Goal: Task Accomplishment & Management: Complete application form

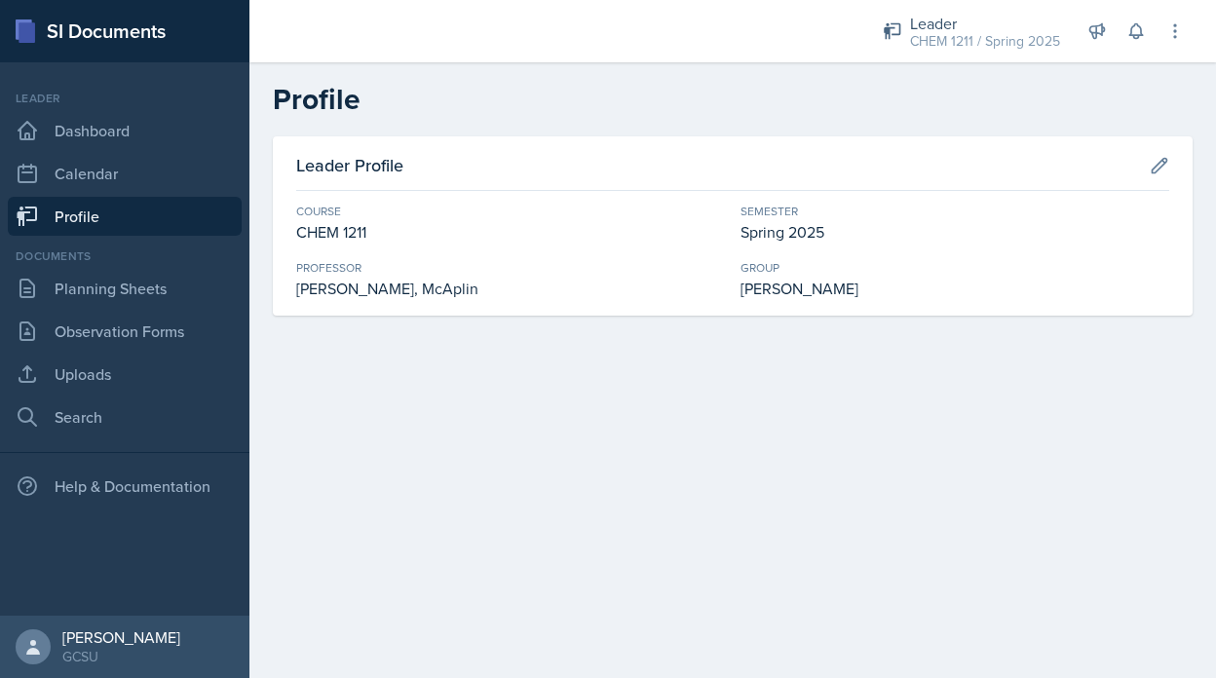
click at [859, 33] on div "Leader CHEM 1211 / Spring 2025 Coach [PERSON_NAME] / Fall 2025 Coach New Coach …" at bounding box center [972, 32] width 232 height 52
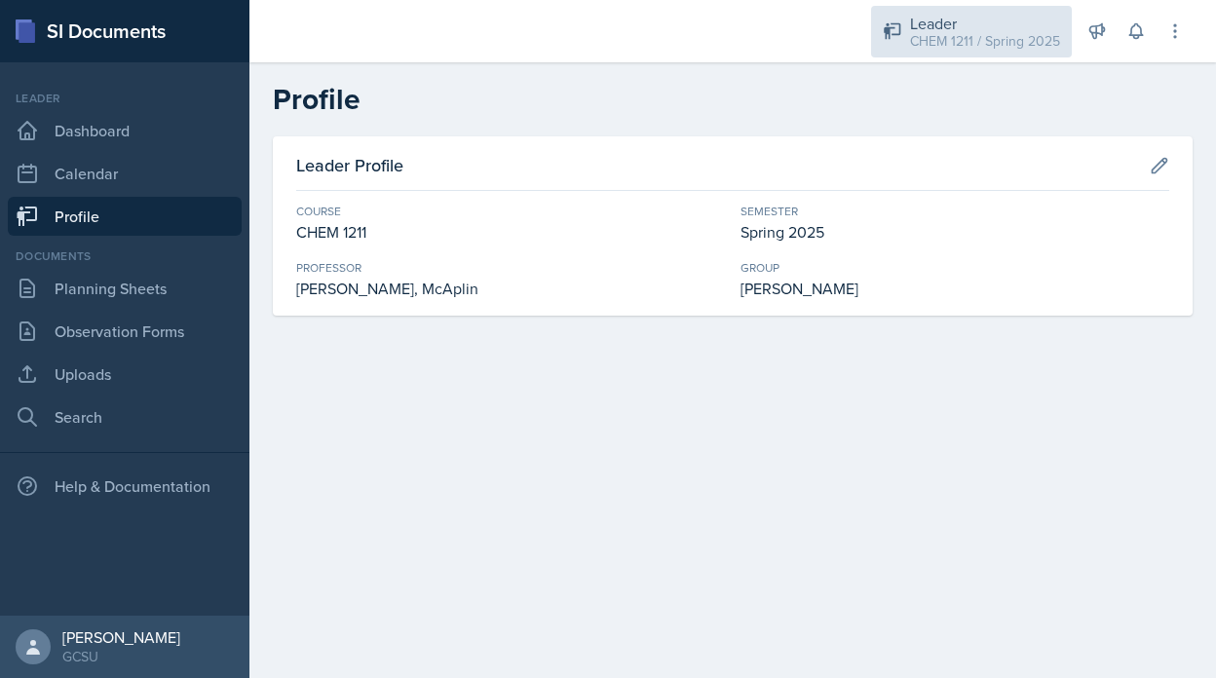
click at [902, 28] on icon at bounding box center [892, 30] width 19 height 19
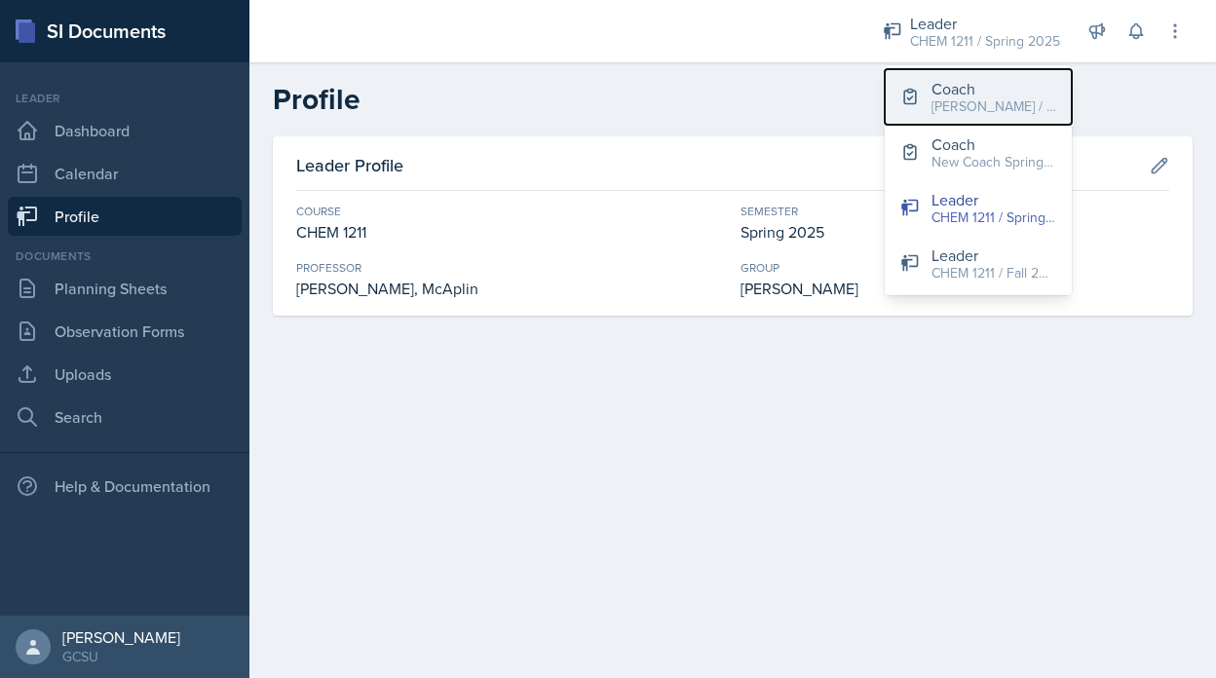
click at [935, 101] on div "[PERSON_NAME] / Fall 2025" at bounding box center [994, 106] width 125 height 20
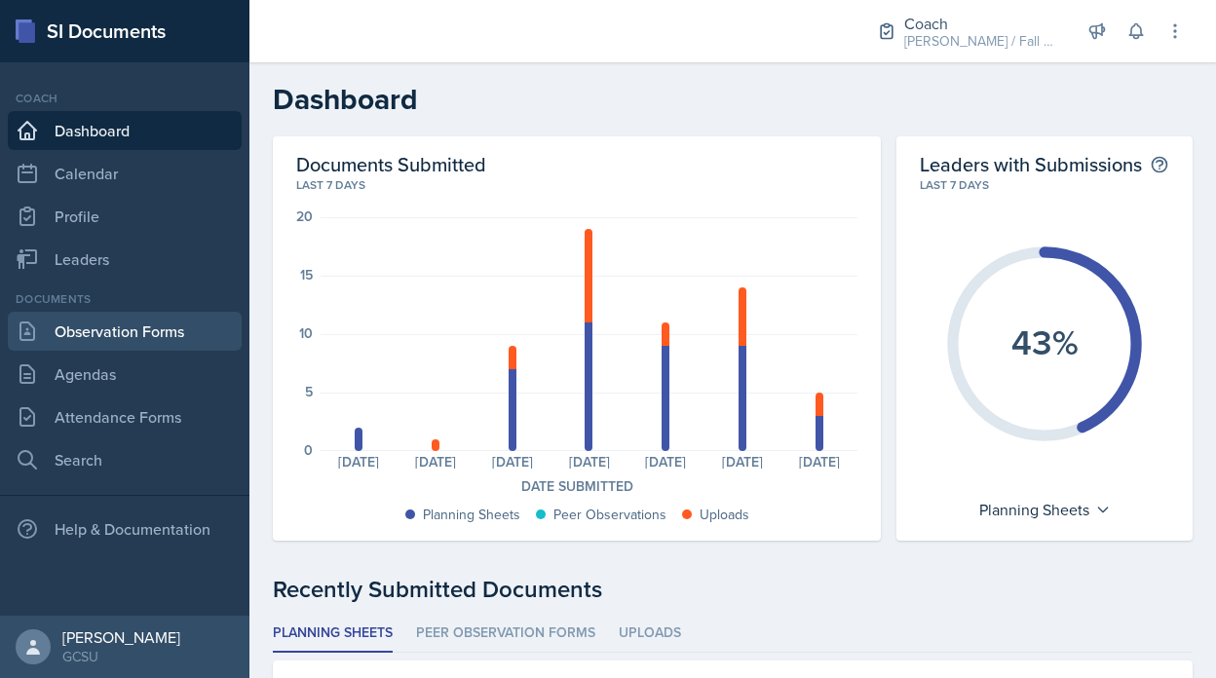
click at [169, 324] on link "Observation Forms" at bounding box center [125, 331] width 234 height 39
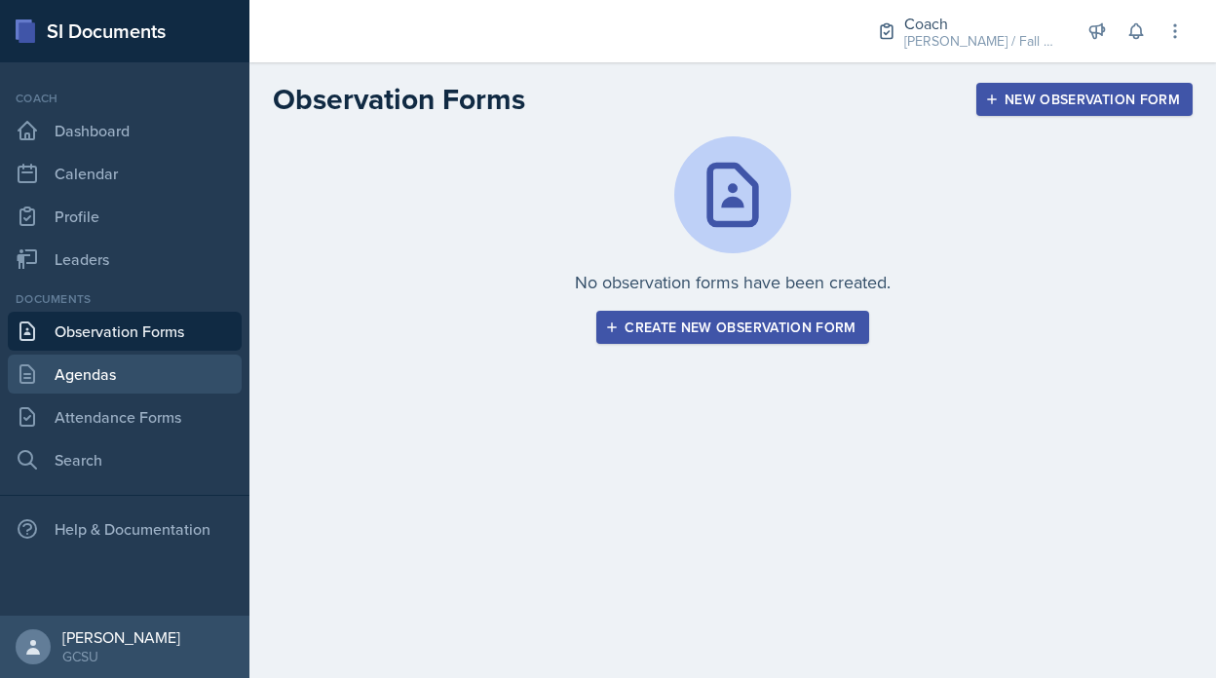
click at [159, 373] on link "Agendas" at bounding box center [125, 374] width 234 height 39
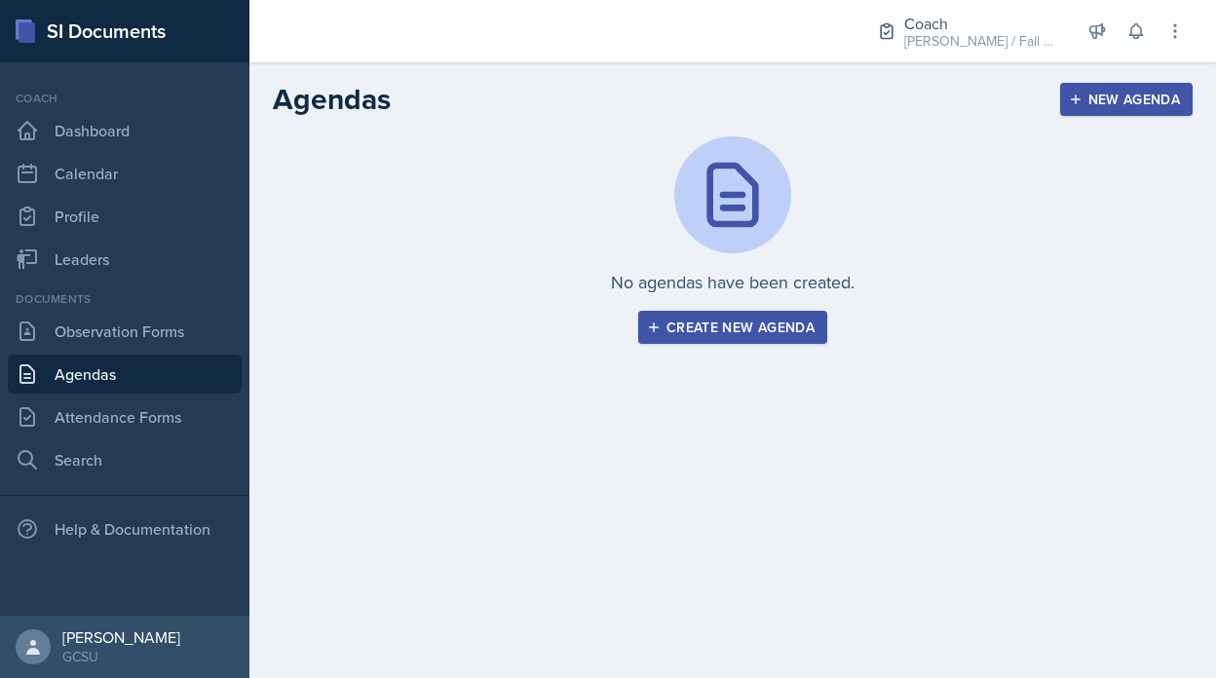
click at [145, 394] on div "Documents Observation Forms [GEOGRAPHIC_DATA] Attendance Forms Search" at bounding box center [125, 384] width 234 height 189
click at [153, 402] on link "Attendance Forms" at bounding box center [125, 417] width 234 height 39
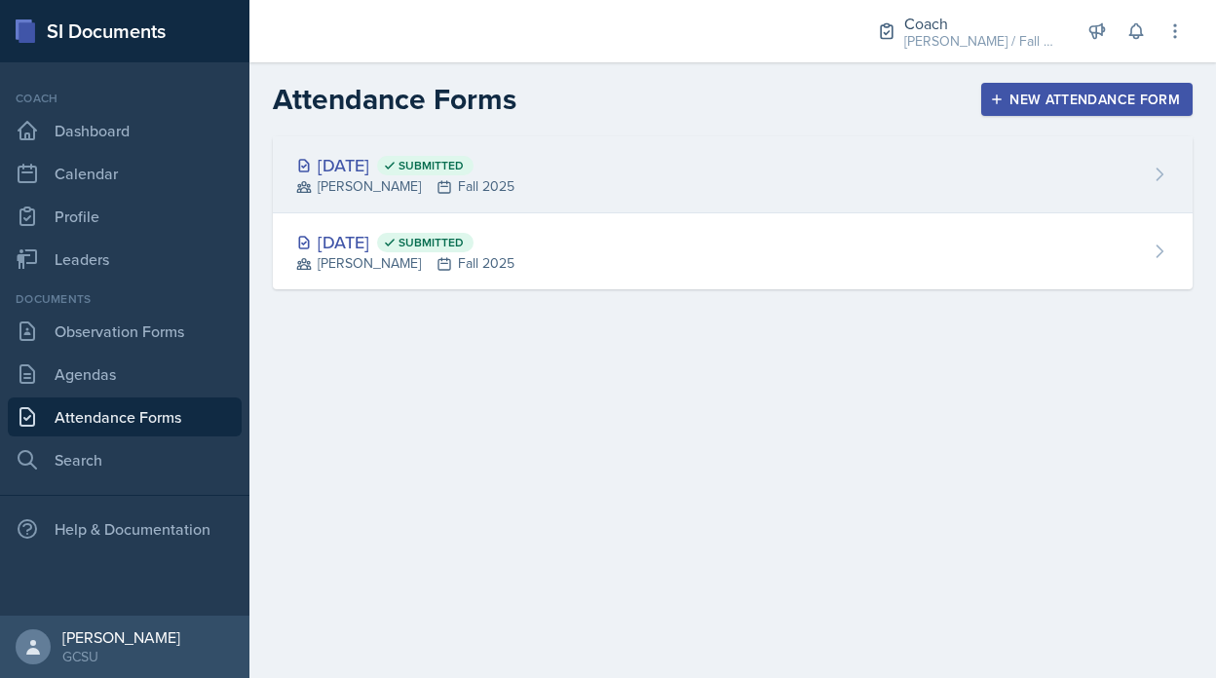
click at [379, 194] on div "[PERSON_NAME] Fall 2025" at bounding box center [405, 186] width 218 height 20
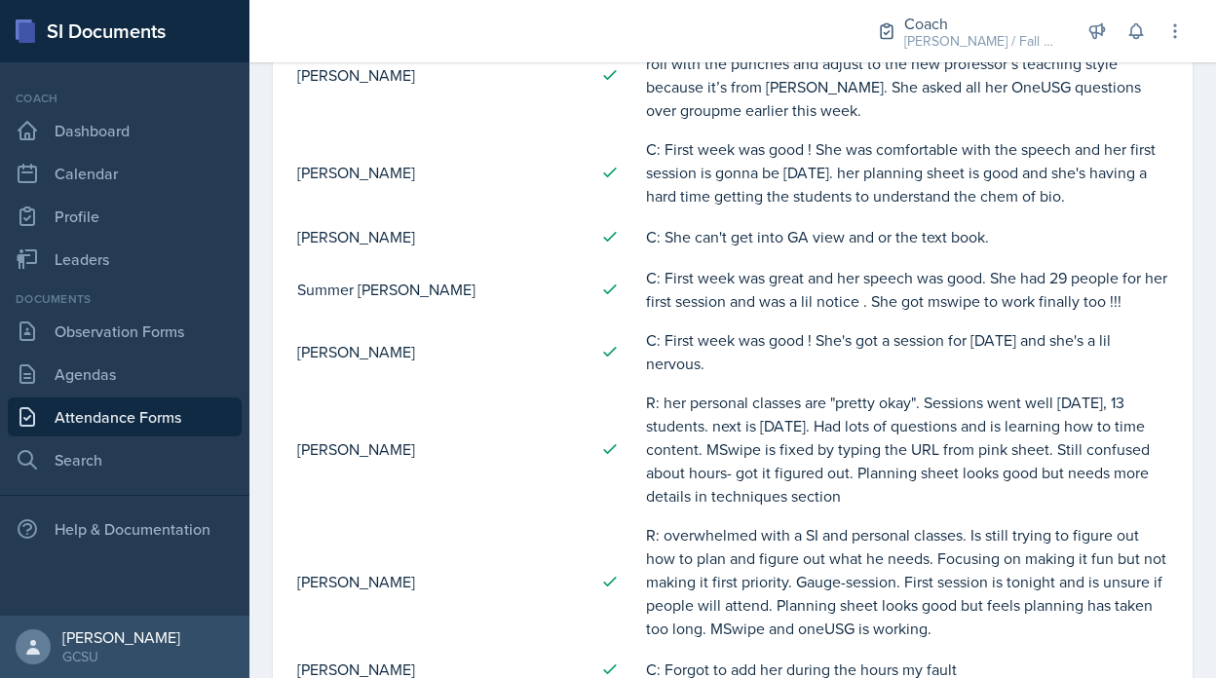
scroll to position [1649, 0]
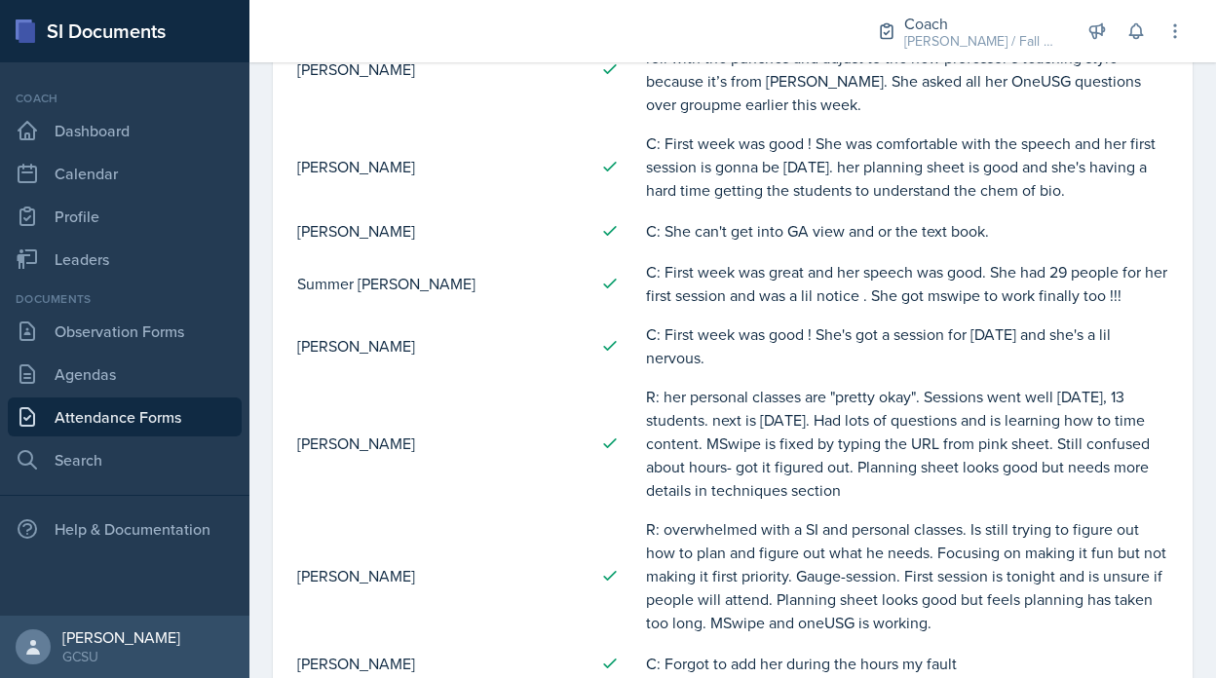
click at [91, 303] on div "Documents" at bounding box center [125, 299] width 234 height 18
click at [84, 240] on link "Leaders" at bounding box center [125, 259] width 234 height 39
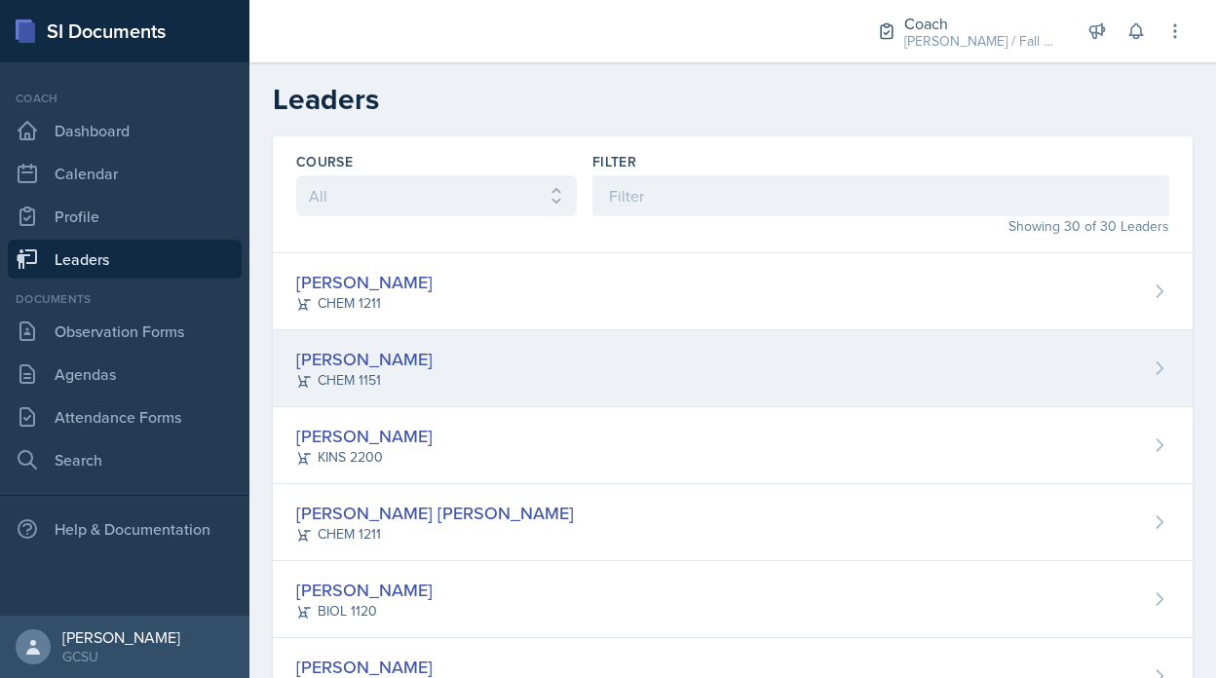
click at [412, 339] on div "Odeya Atar CHEM 1151" at bounding box center [733, 368] width 920 height 77
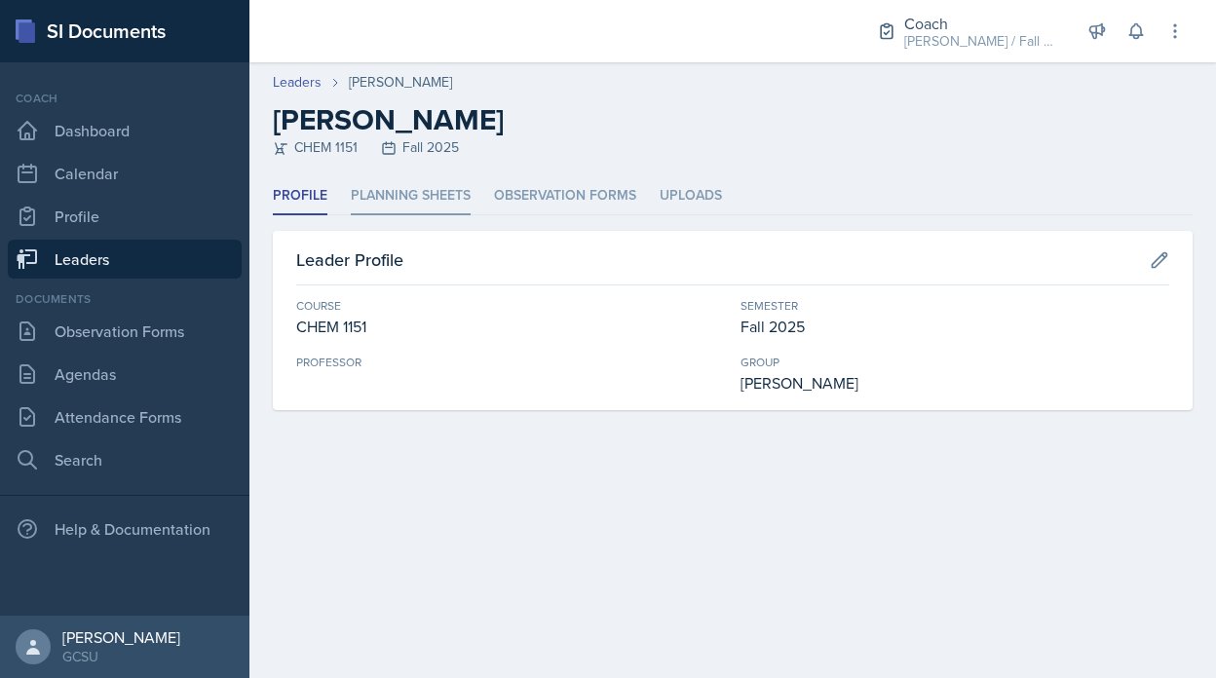
click at [436, 182] on li "Planning Sheets" at bounding box center [411, 196] width 120 height 38
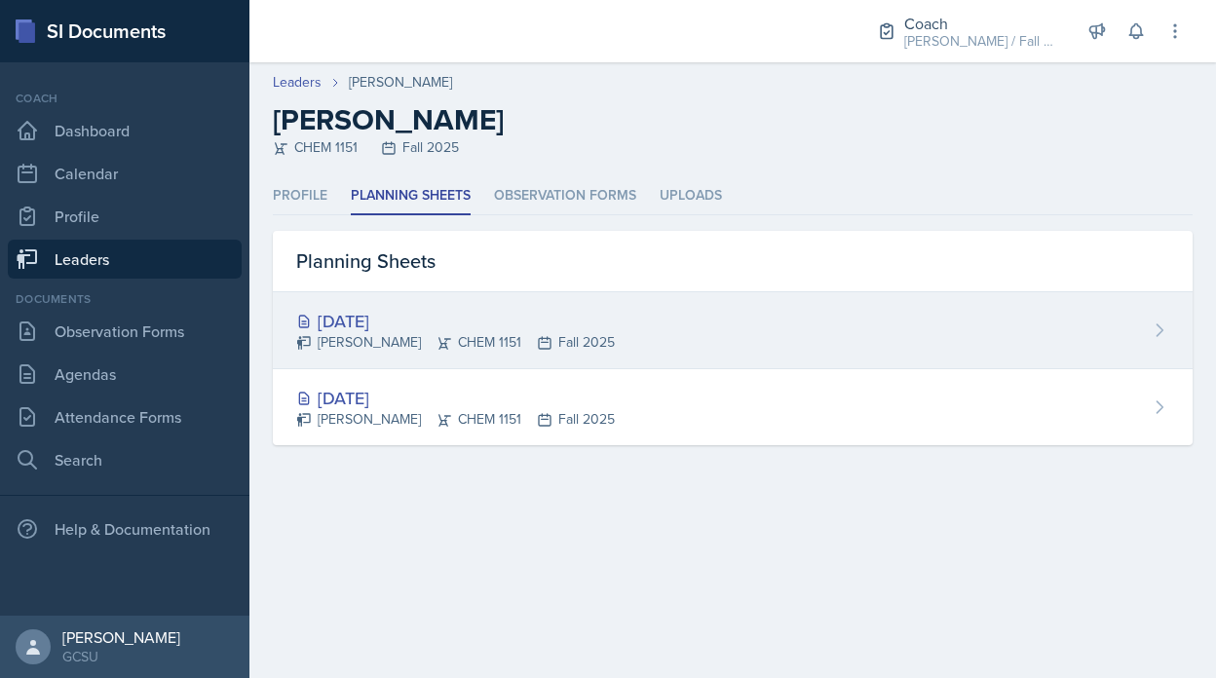
click at [449, 325] on div "[DATE]" at bounding box center [455, 321] width 319 height 26
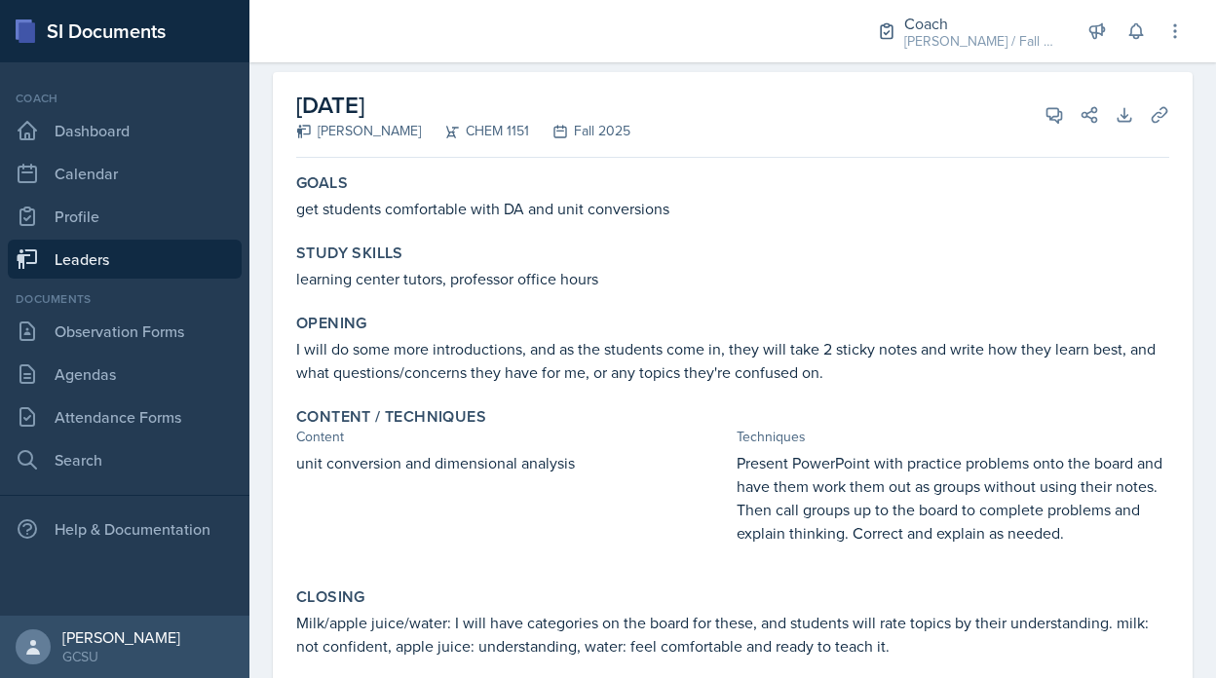
scroll to position [104, 0]
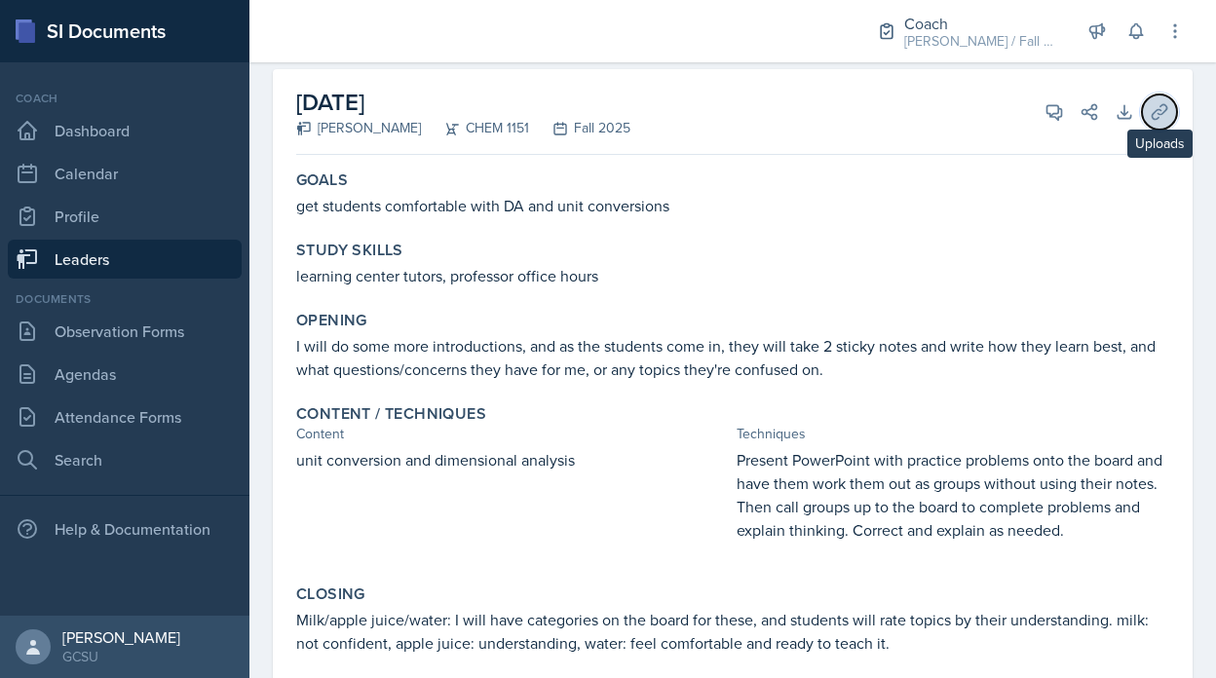
click at [1147, 114] on button "Uploads" at bounding box center [1159, 112] width 35 height 35
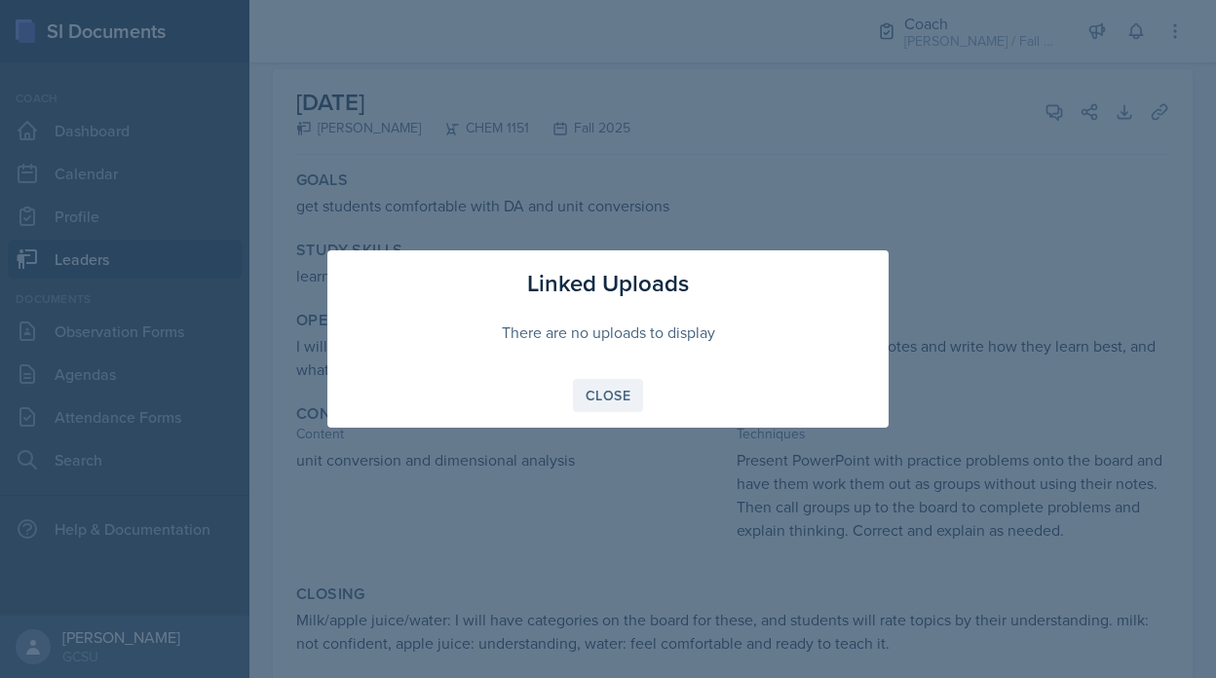
click at [627, 399] on div "Close" at bounding box center [608, 396] width 45 height 16
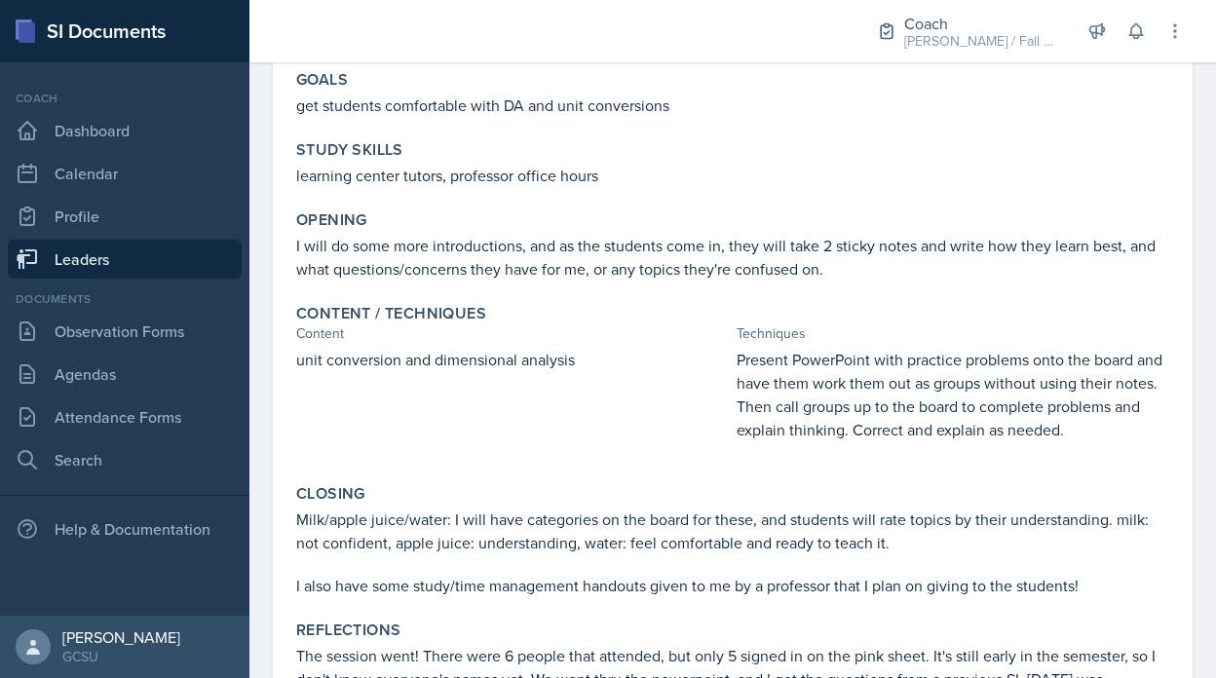
scroll to position [365, 0]
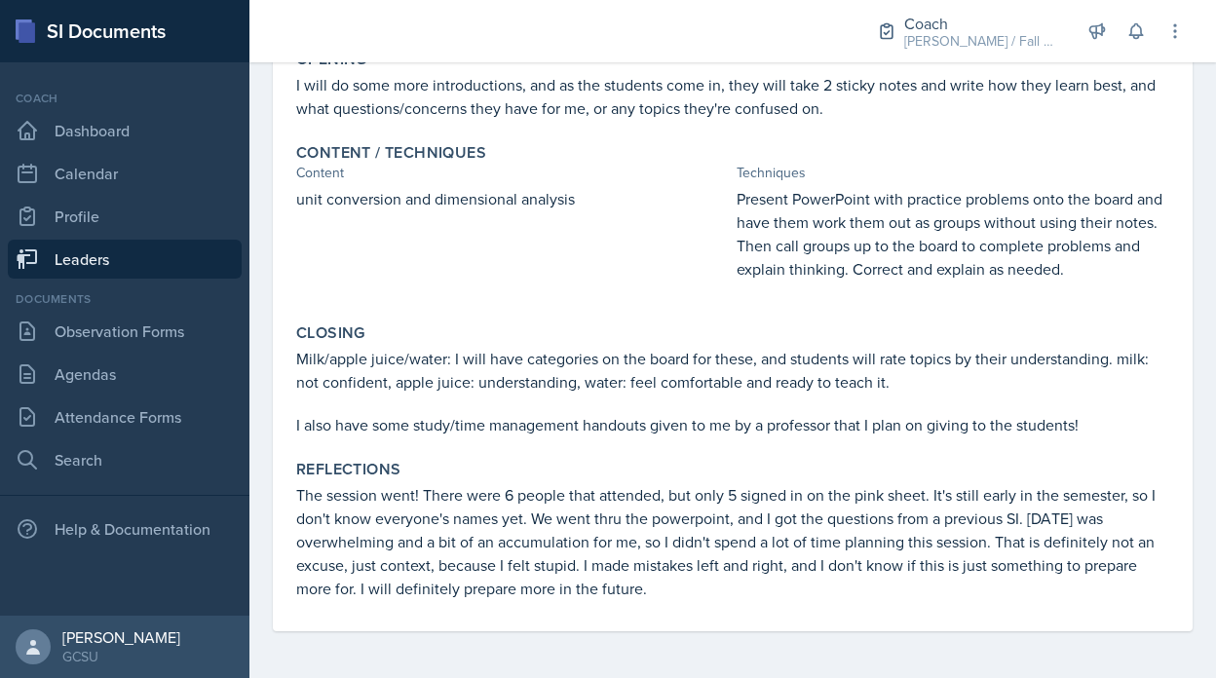
click at [134, 277] on link "Leaders" at bounding box center [125, 259] width 234 height 39
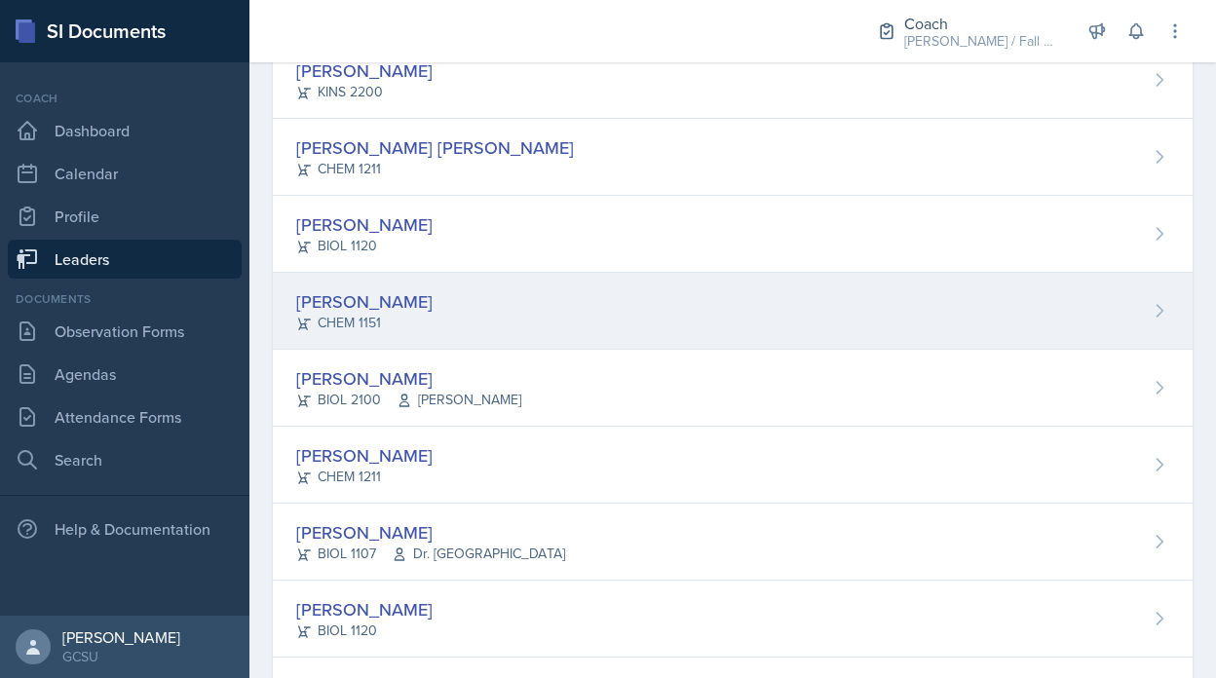
click at [389, 345] on div "[PERSON_NAME] CHEM 1151" at bounding box center [733, 311] width 920 height 77
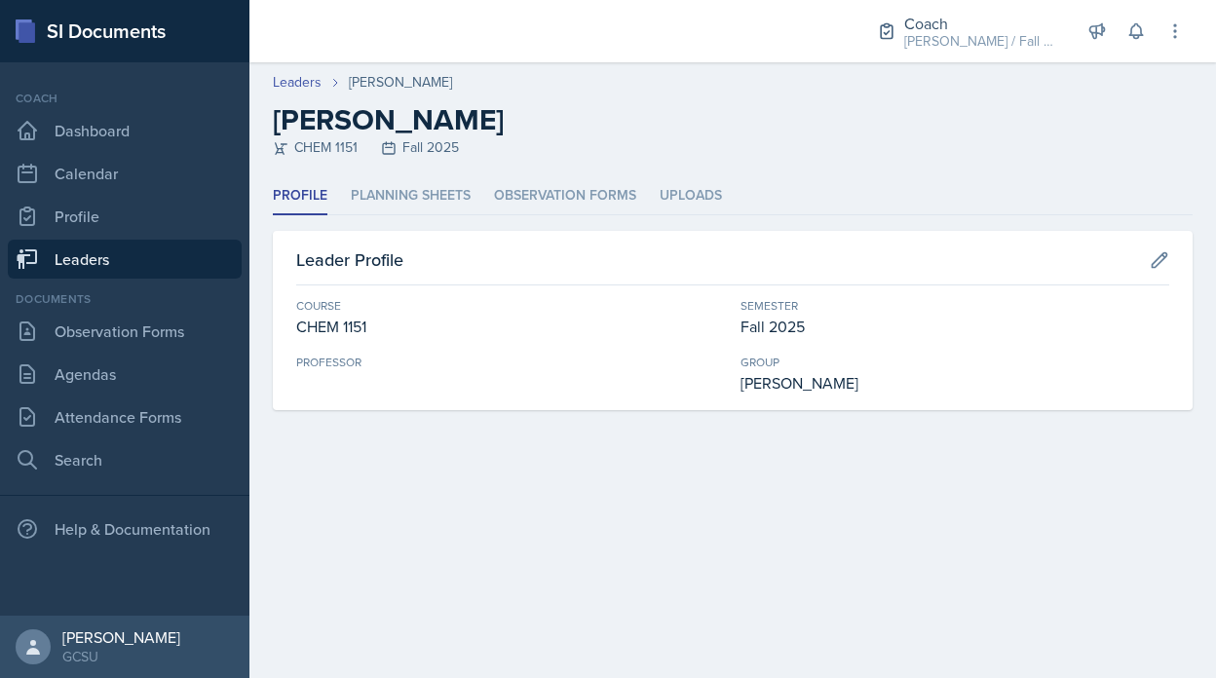
click at [131, 270] on link "Leaders" at bounding box center [125, 259] width 234 height 39
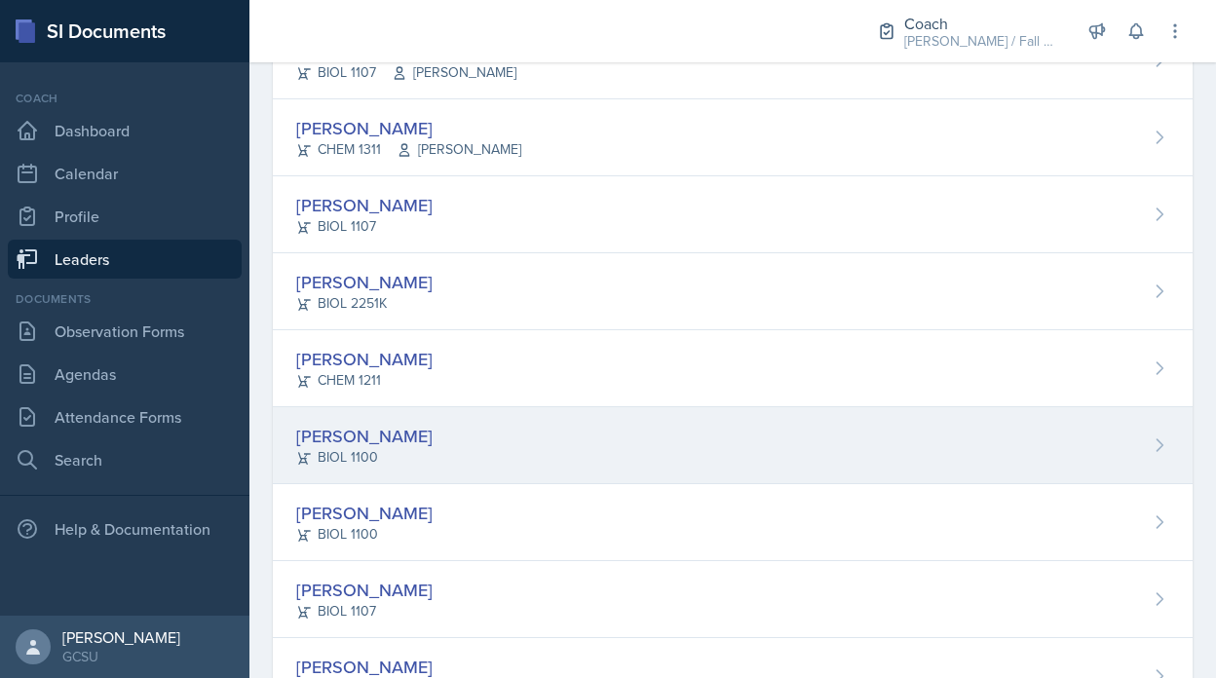
scroll to position [1236, 0]
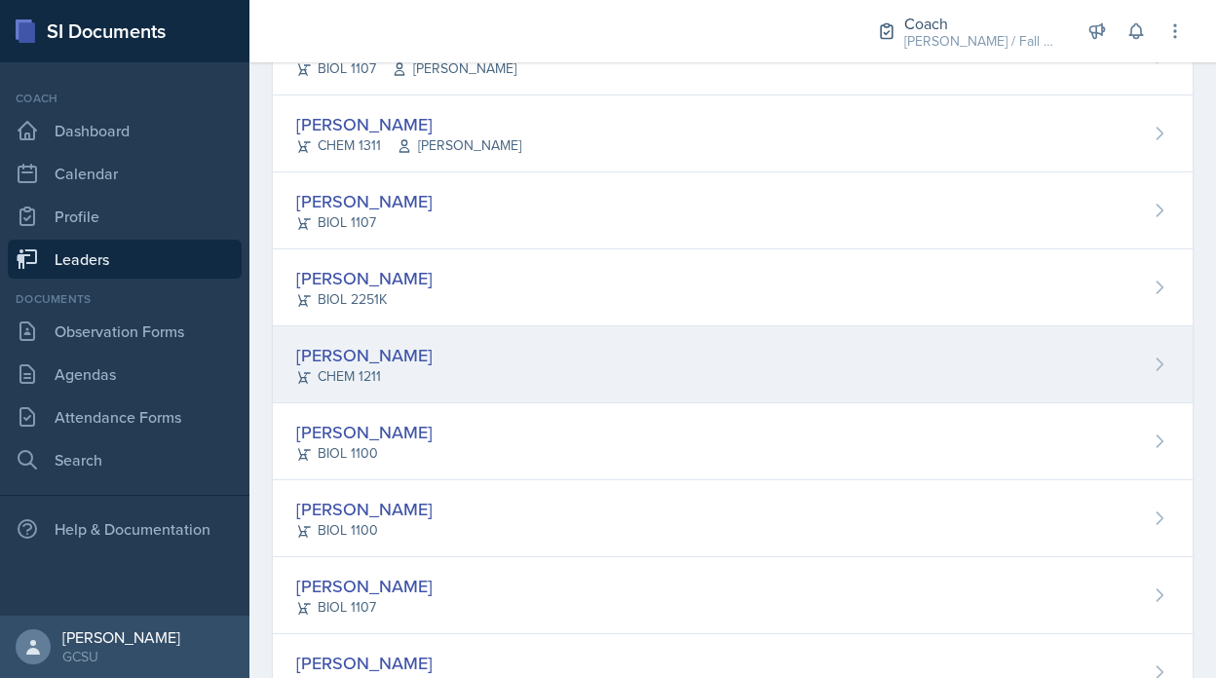
click at [367, 330] on div "[PERSON_NAME] CHEM 1211" at bounding box center [733, 364] width 920 height 77
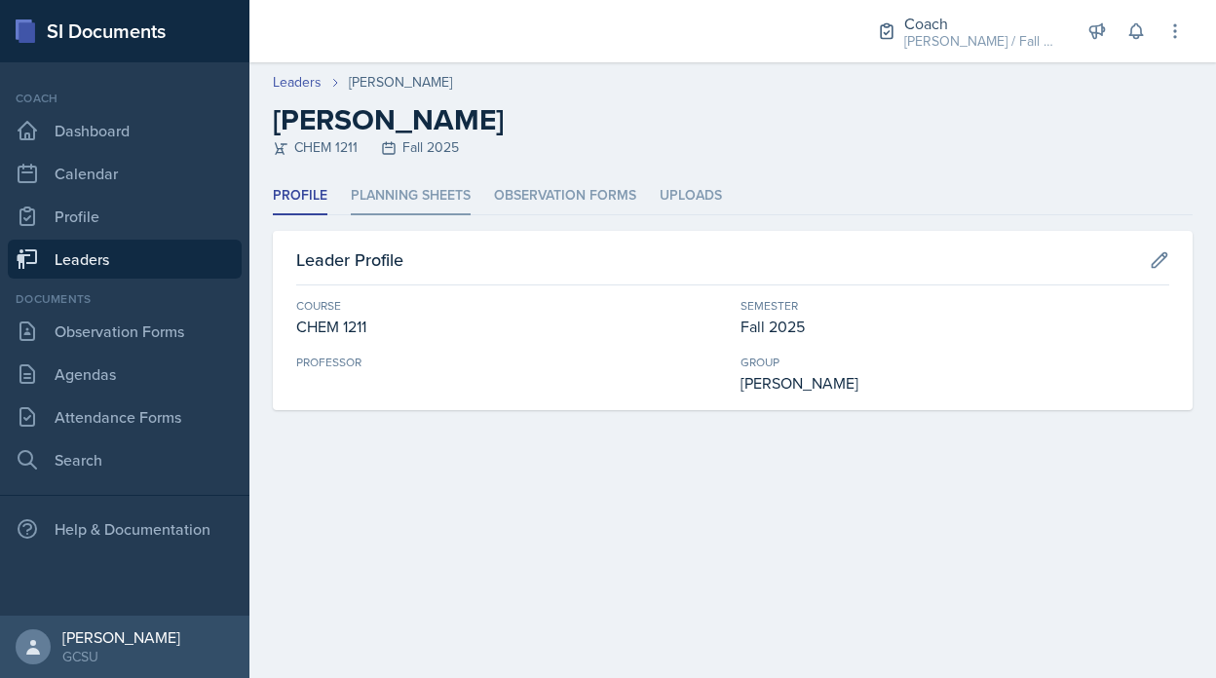
click at [420, 201] on li "Planning Sheets" at bounding box center [411, 196] width 120 height 38
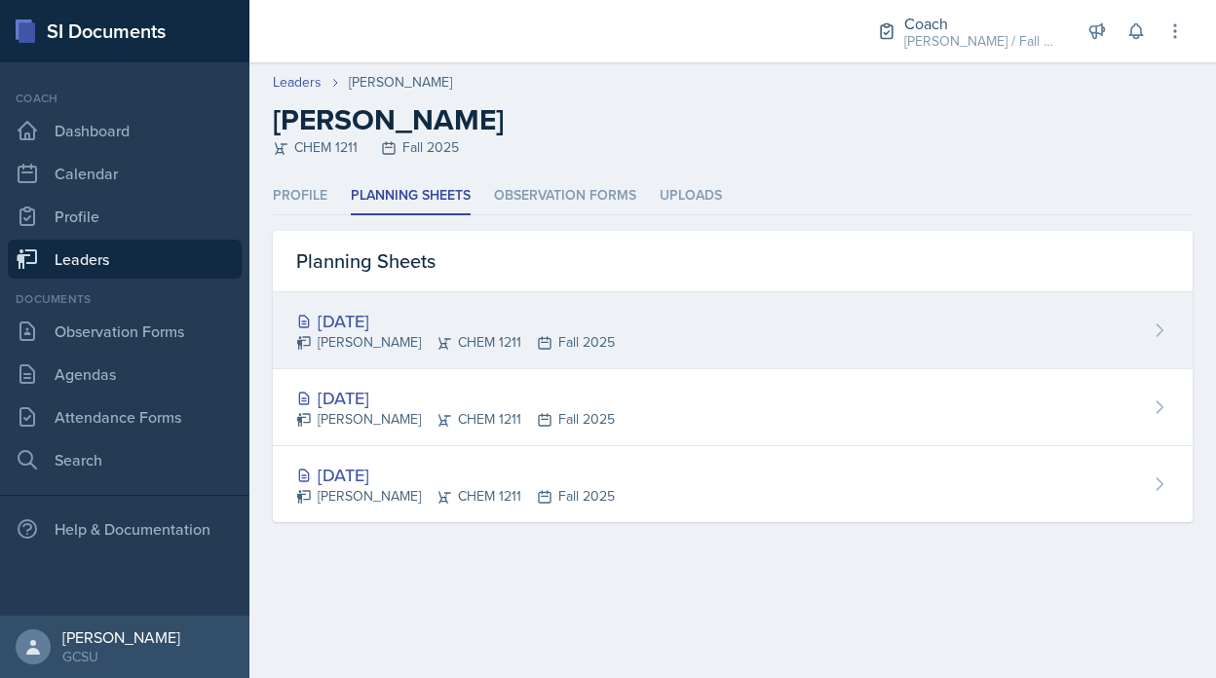
click at [411, 330] on div "[DATE]" at bounding box center [455, 321] width 319 height 26
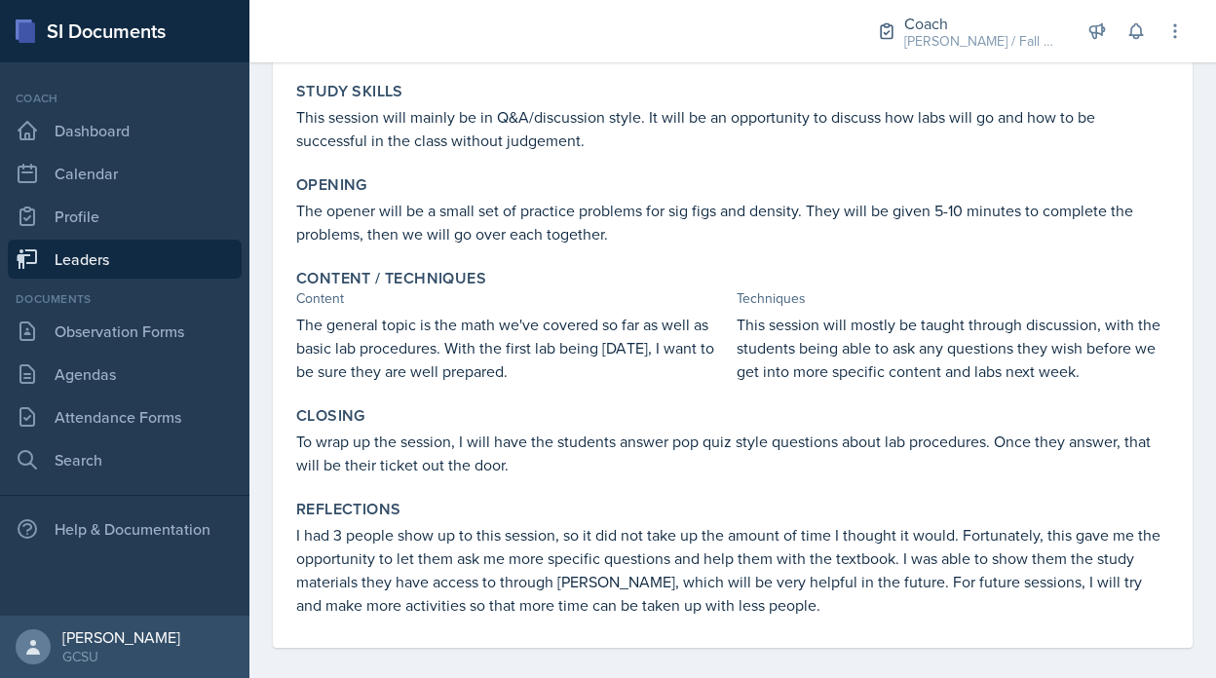
scroll to position [303, 0]
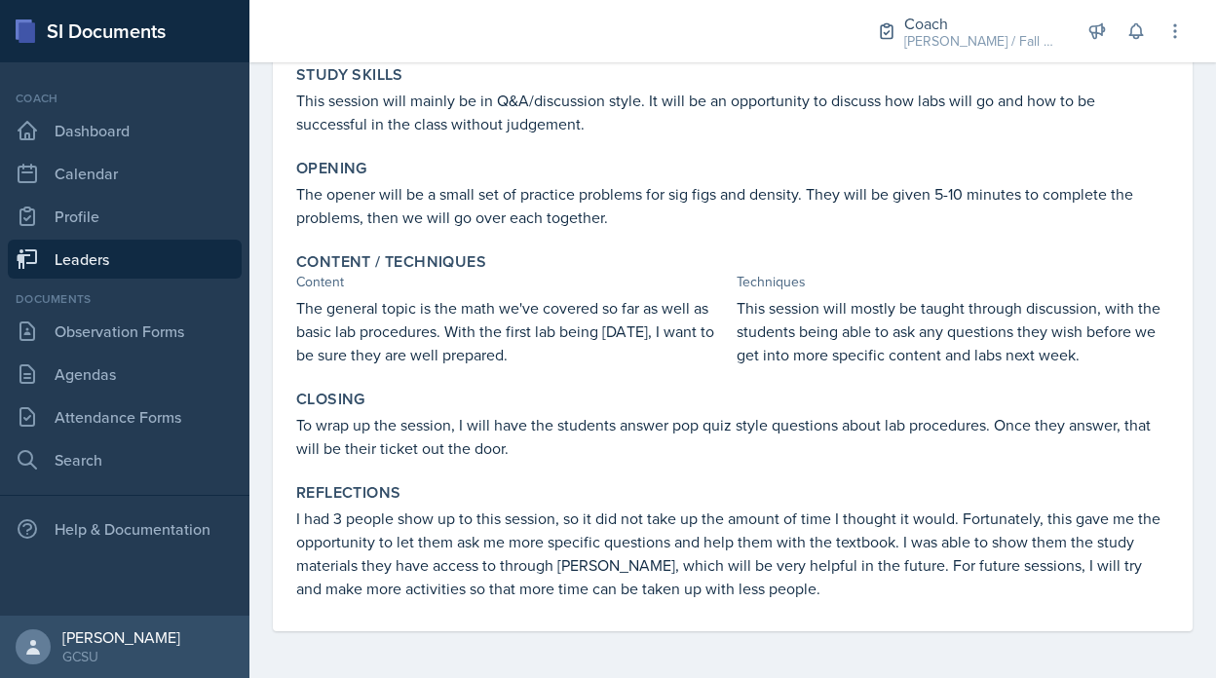
click at [126, 256] on link "Leaders" at bounding box center [125, 259] width 234 height 39
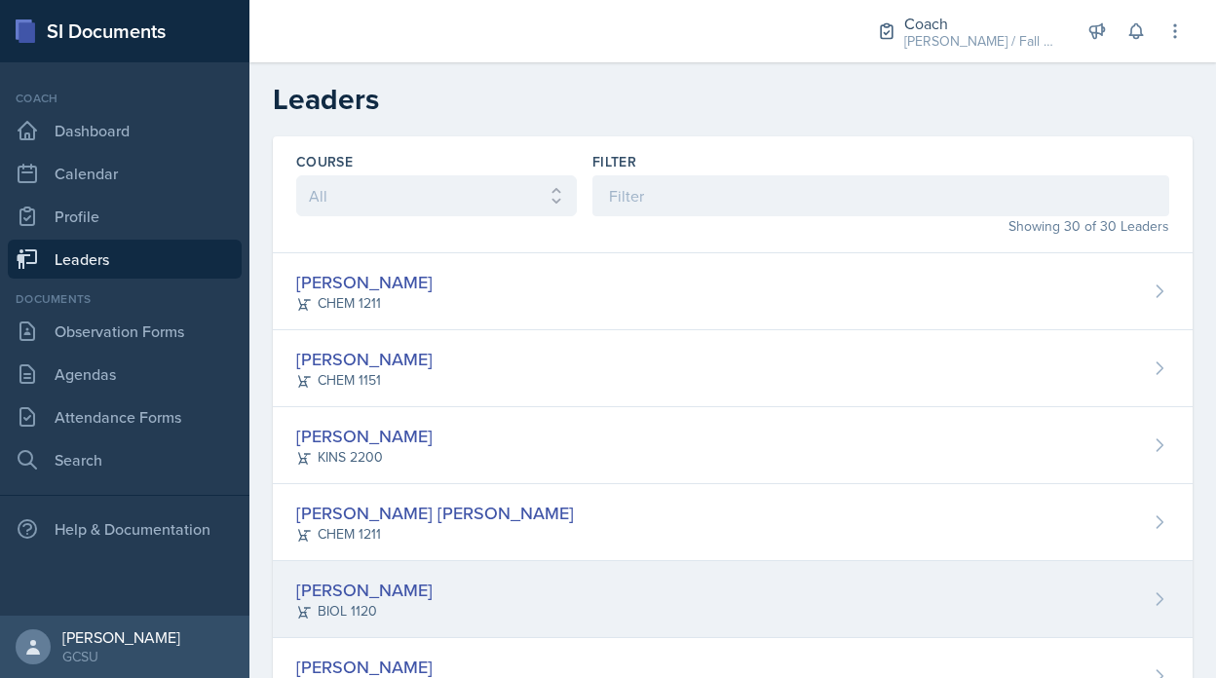
scroll to position [134, 0]
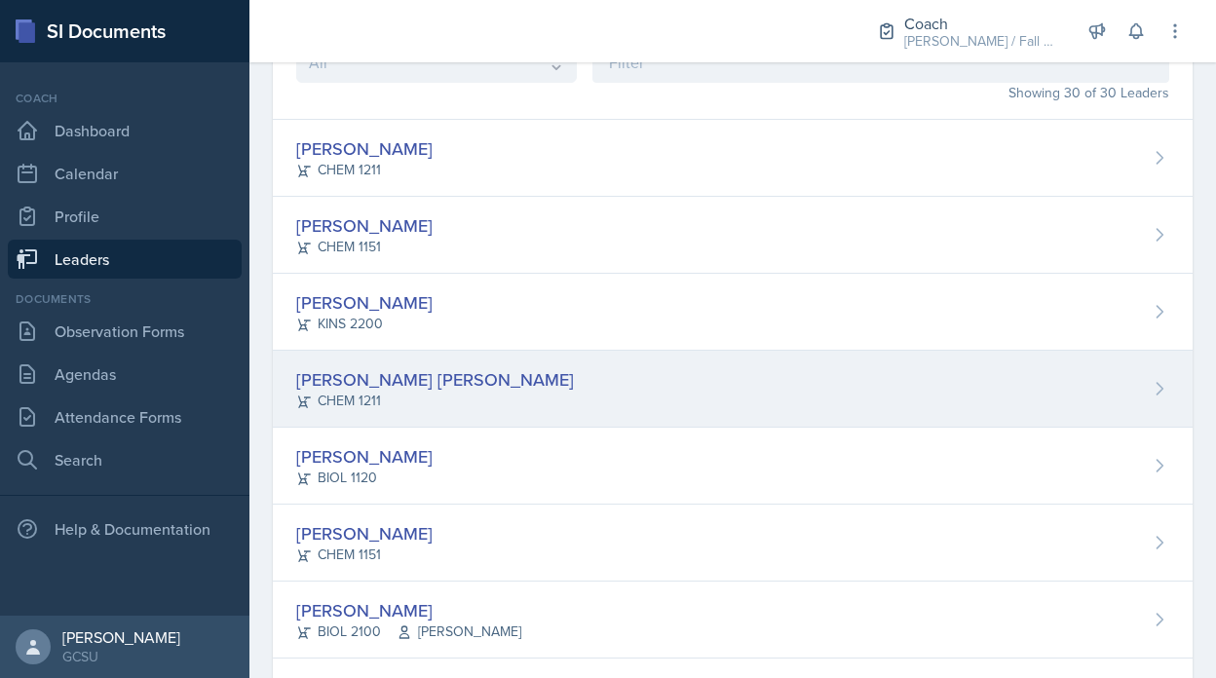
click at [395, 385] on div "[PERSON_NAME] [PERSON_NAME]" at bounding box center [435, 379] width 278 height 26
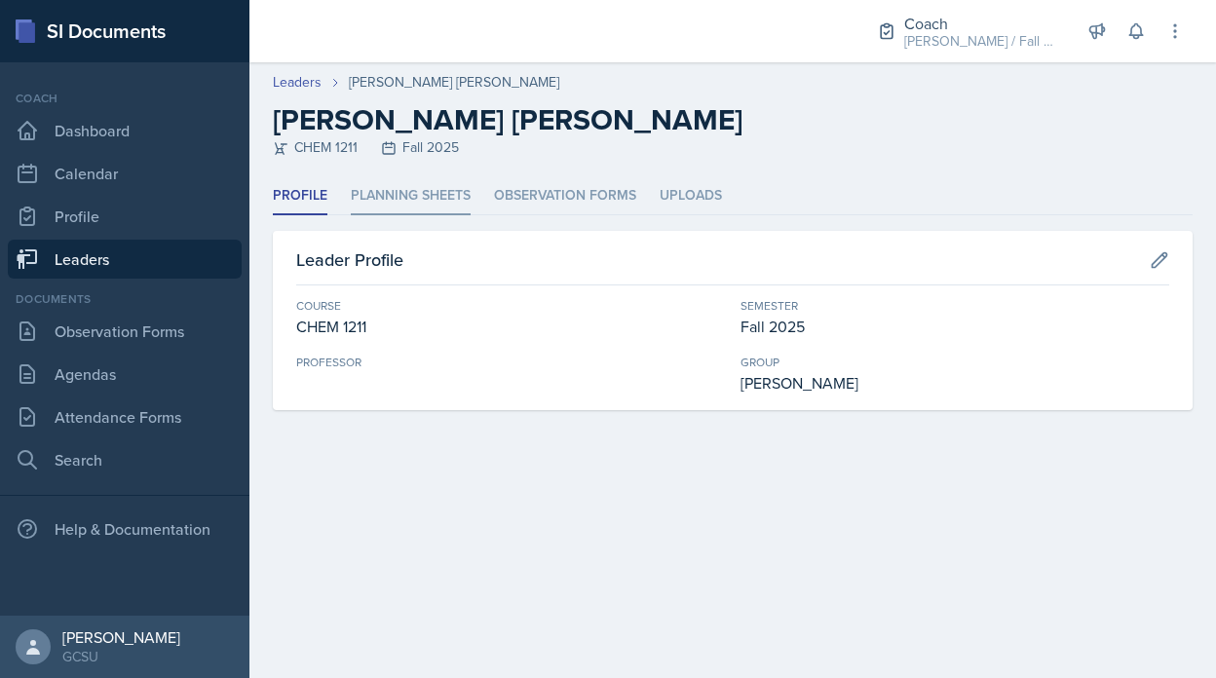
click at [406, 201] on li "Planning Sheets" at bounding box center [411, 196] width 120 height 38
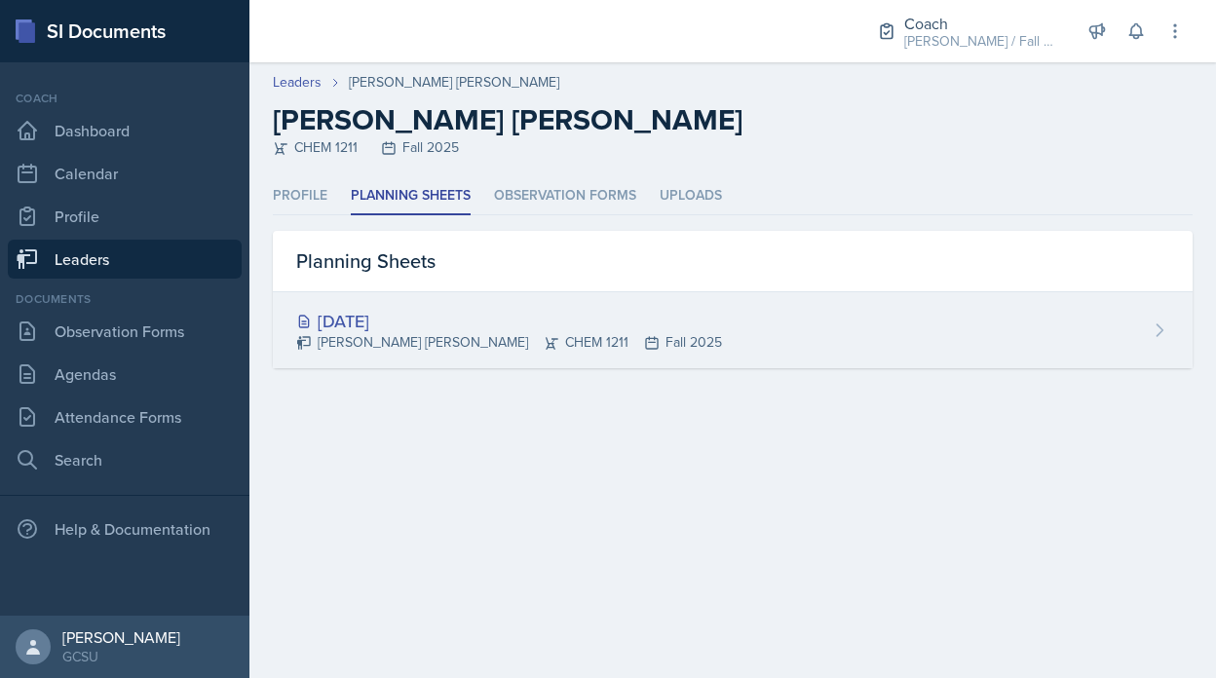
click at [410, 315] on div "[DATE]" at bounding box center [509, 321] width 426 height 26
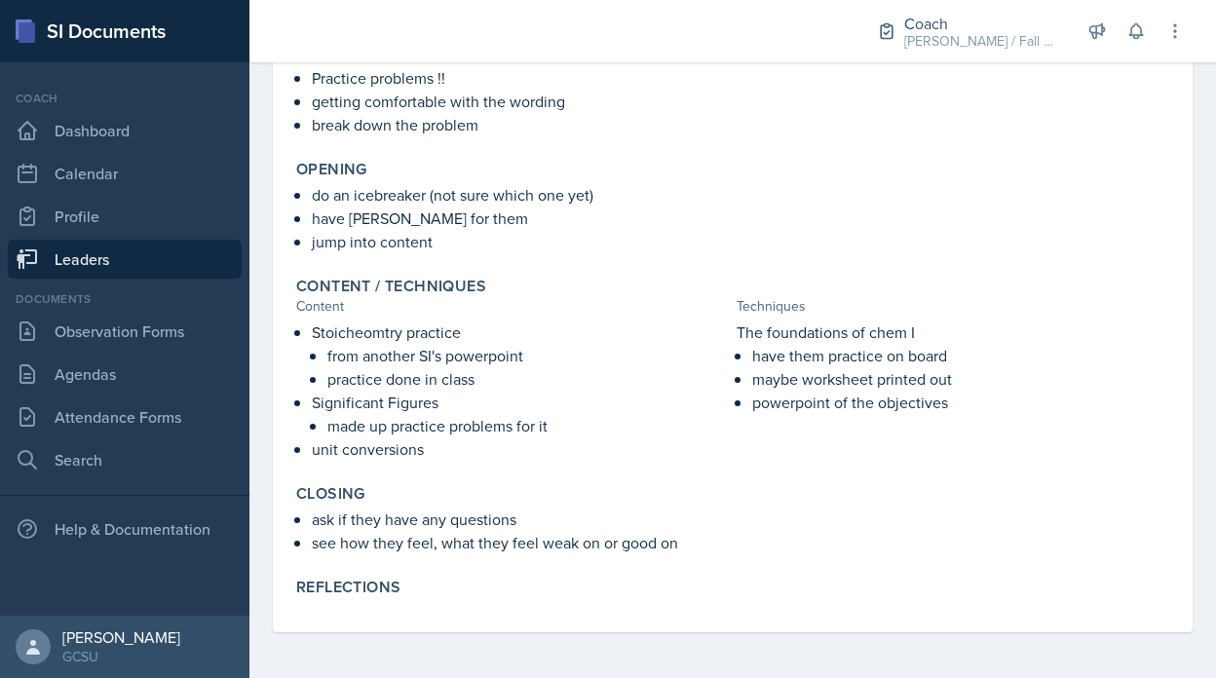
scroll to position [350, 0]
click at [158, 450] on link "Search" at bounding box center [125, 460] width 234 height 39
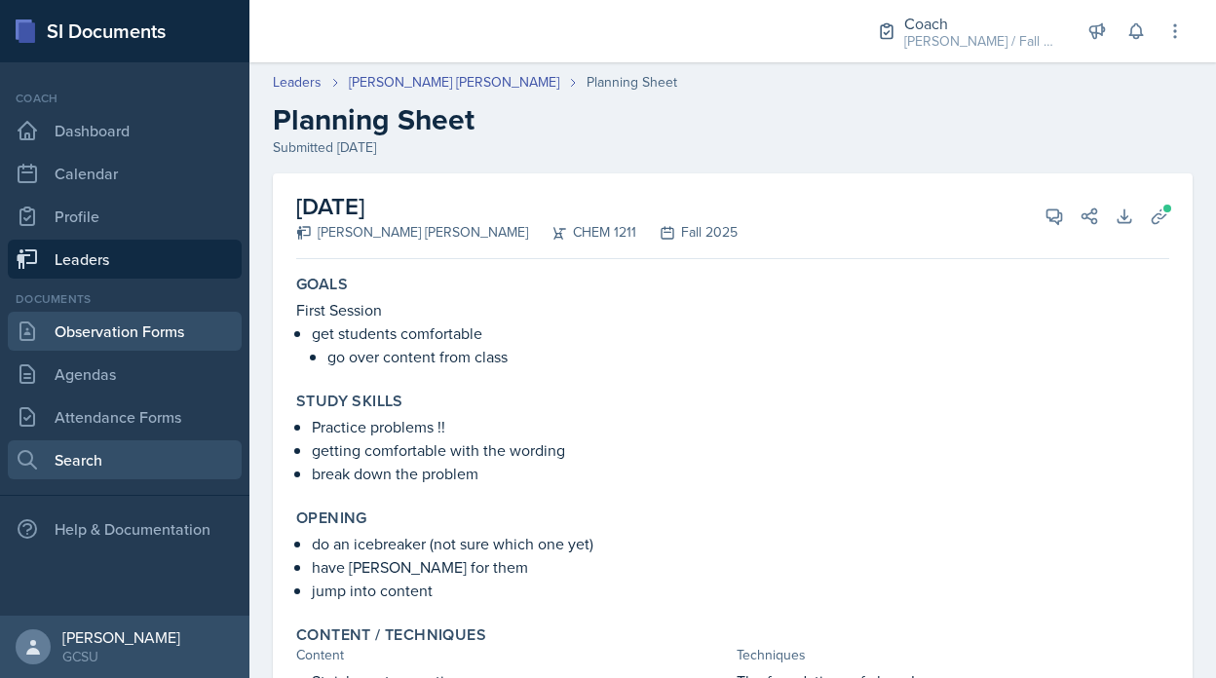
select select "all"
select select "1"
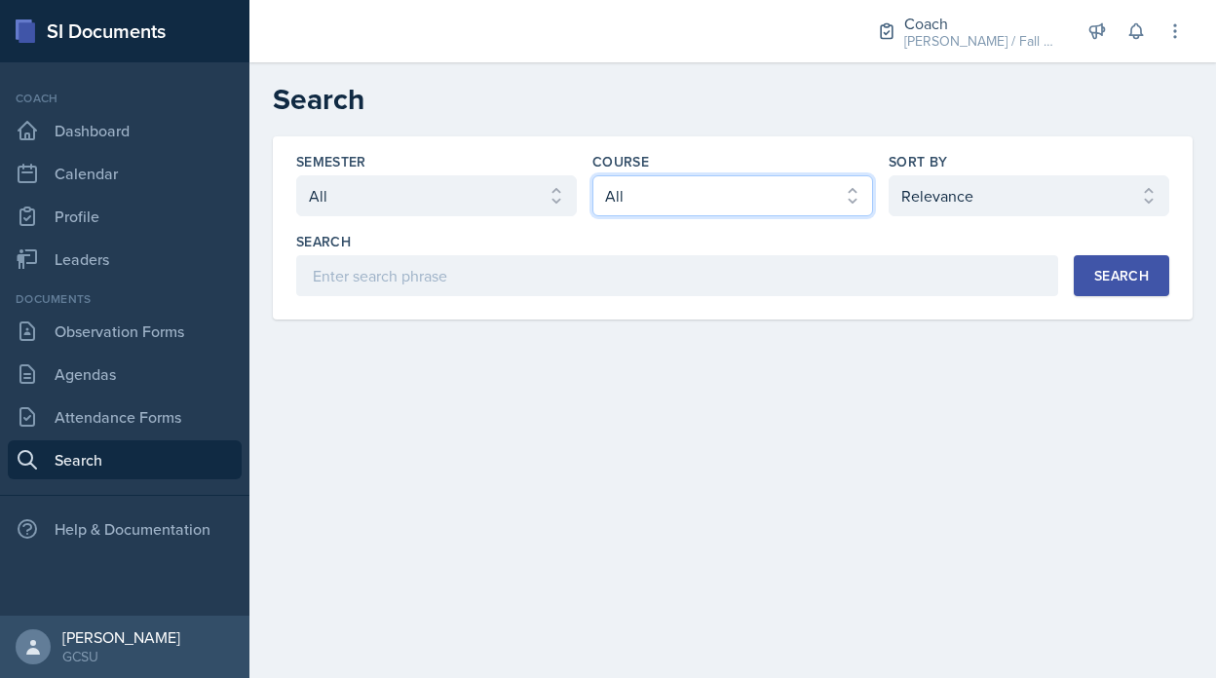
click at [629, 200] on select "Select course All ACCT 3101 ACCT 3102 ASTR 1000 BIOL 1100 BIOL 1107 BIOL 1108 B…" at bounding box center [733, 195] width 281 height 41
select select "f563b5ee-2306-4600-b49e-4e785f6b30e5"
click at [593, 175] on select "Select course All ACCT 3101 ACCT 3102 ASTR 1000 BIOL 1100 BIOL 1107 BIOL 1108 B…" at bounding box center [733, 195] width 281 height 41
click at [1121, 273] on div "Search" at bounding box center [1121, 276] width 55 height 16
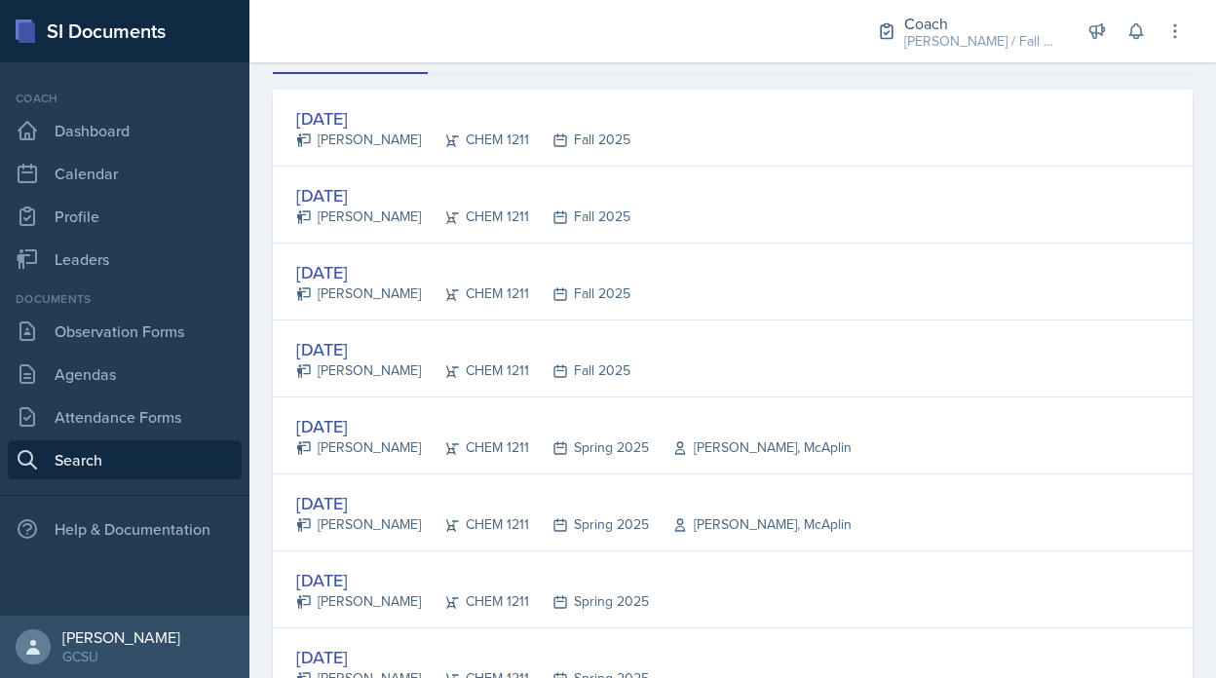
scroll to position [309, 0]
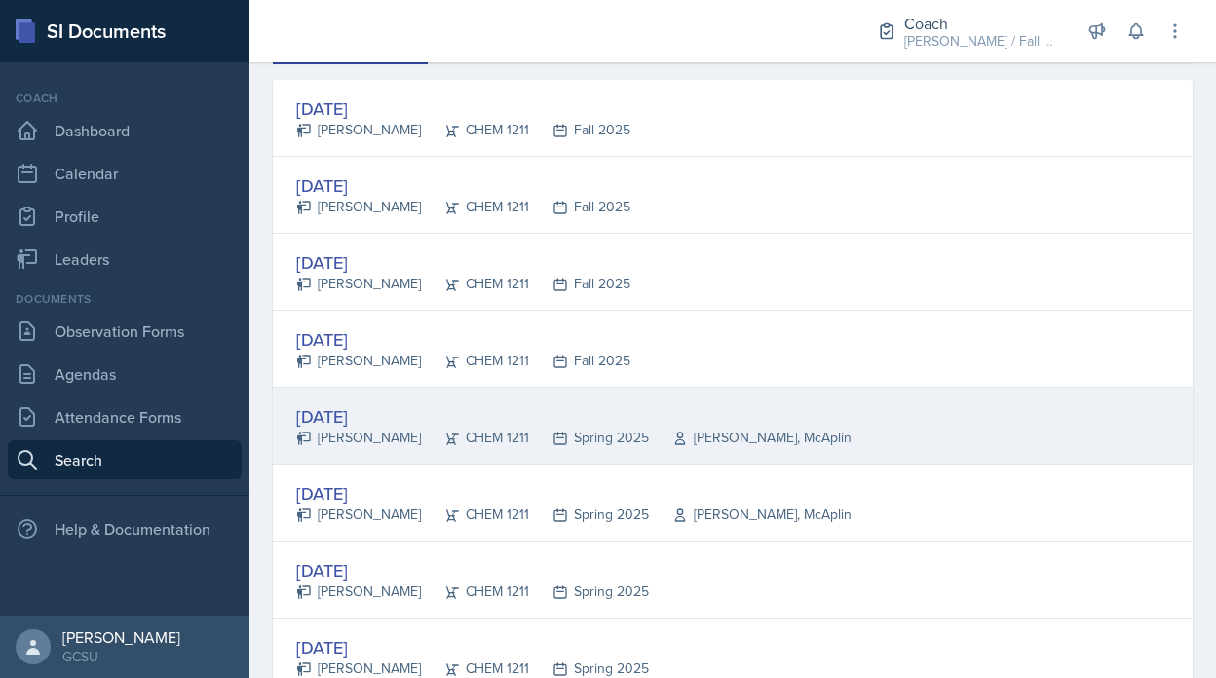
click at [588, 442] on div "Spring 2025" at bounding box center [589, 438] width 120 height 20
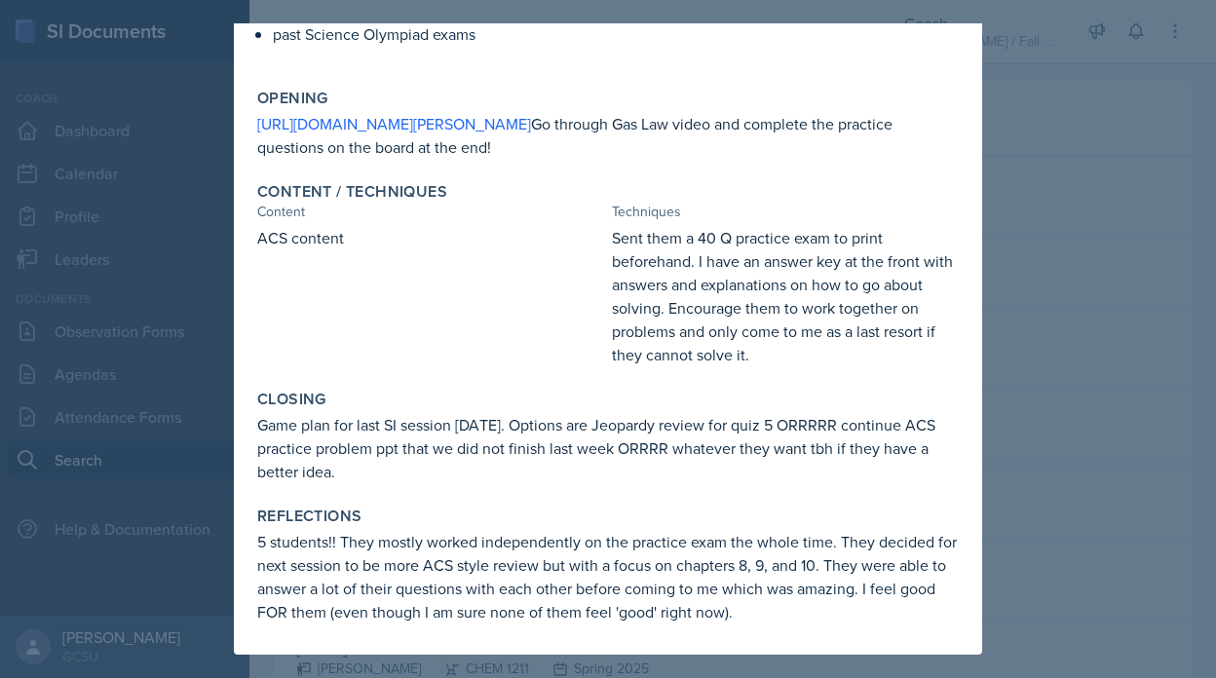
scroll to position [0, 0]
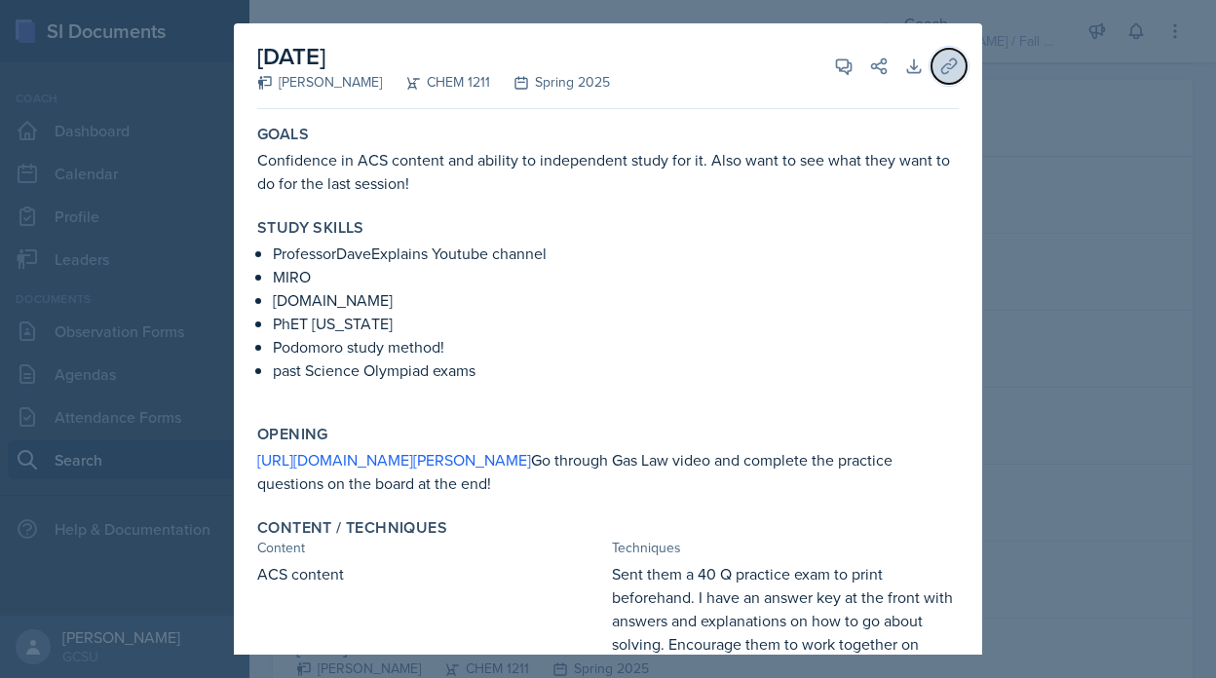
click at [948, 62] on icon at bounding box center [948, 65] width 15 height 15
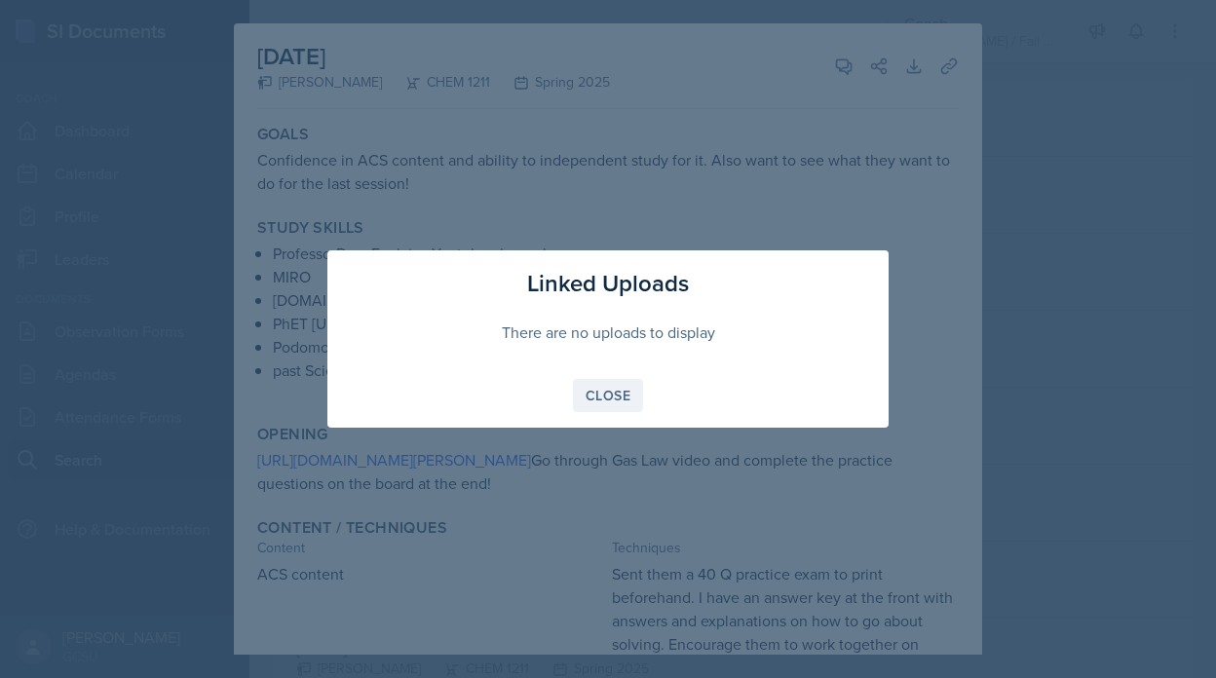
click at [586, 402] on button "Close" at bounding box center [608, 395] width 70 height 33
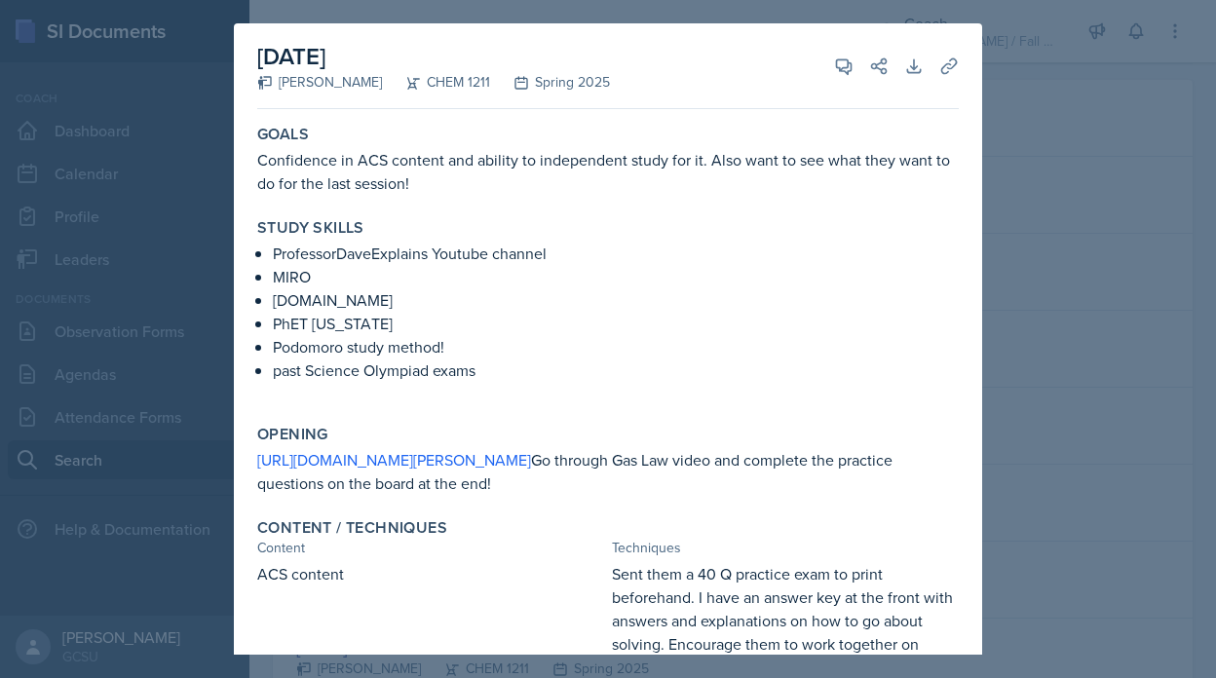
click at [1060, 350] on div at bounding box center [608, 339] width 1216 height 678
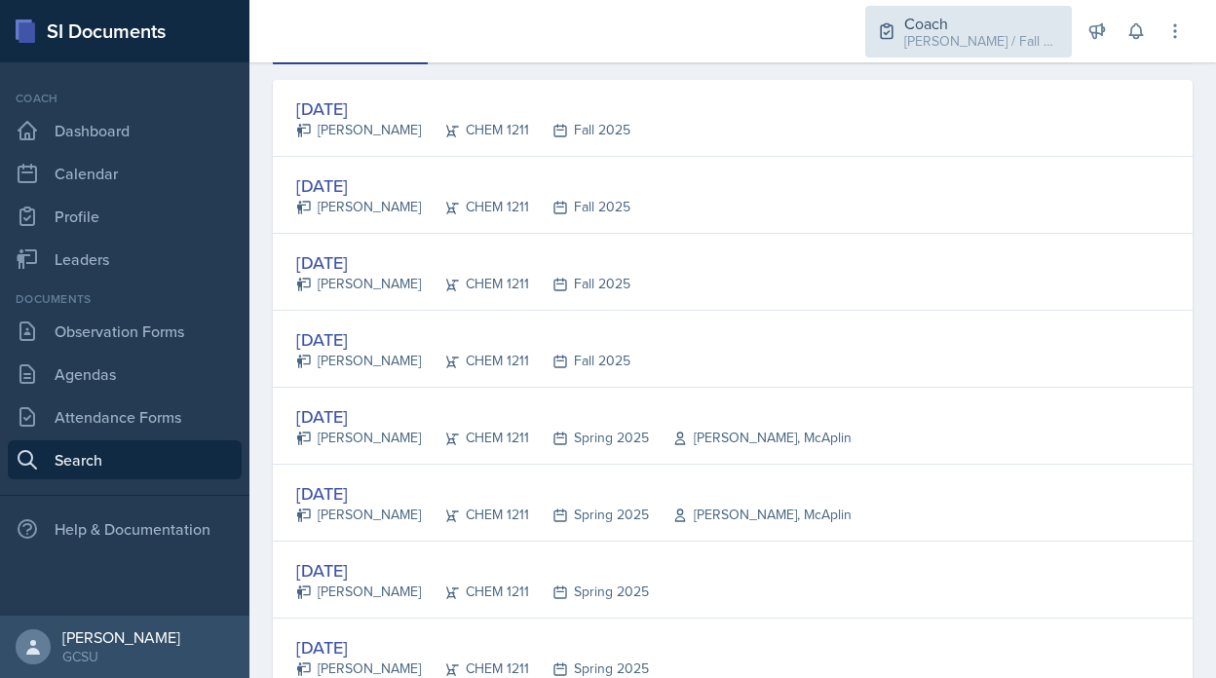
click at [986, 45] on div "[PERSON_NAME] / Fall 2025" at bounding box center [982, 41] width 156 height 20
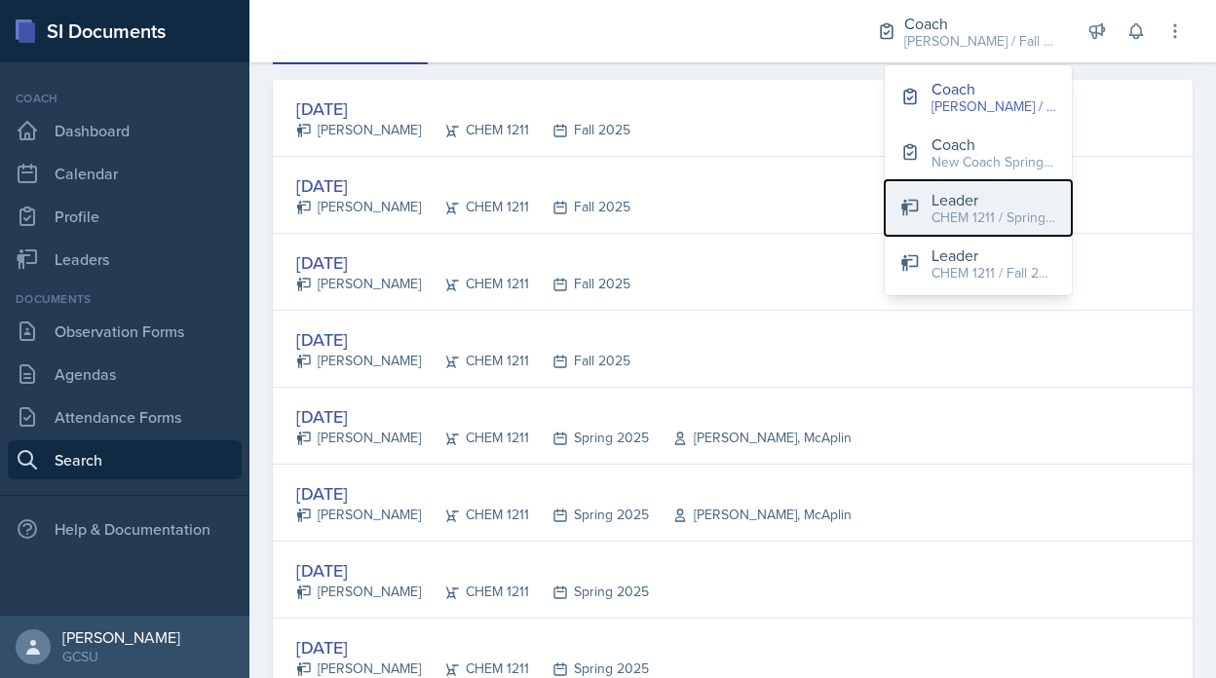
click at [946, 226] on div "CHEM 1211 / Spring 2025" at bounding box center [994, 218] width 125 height 20
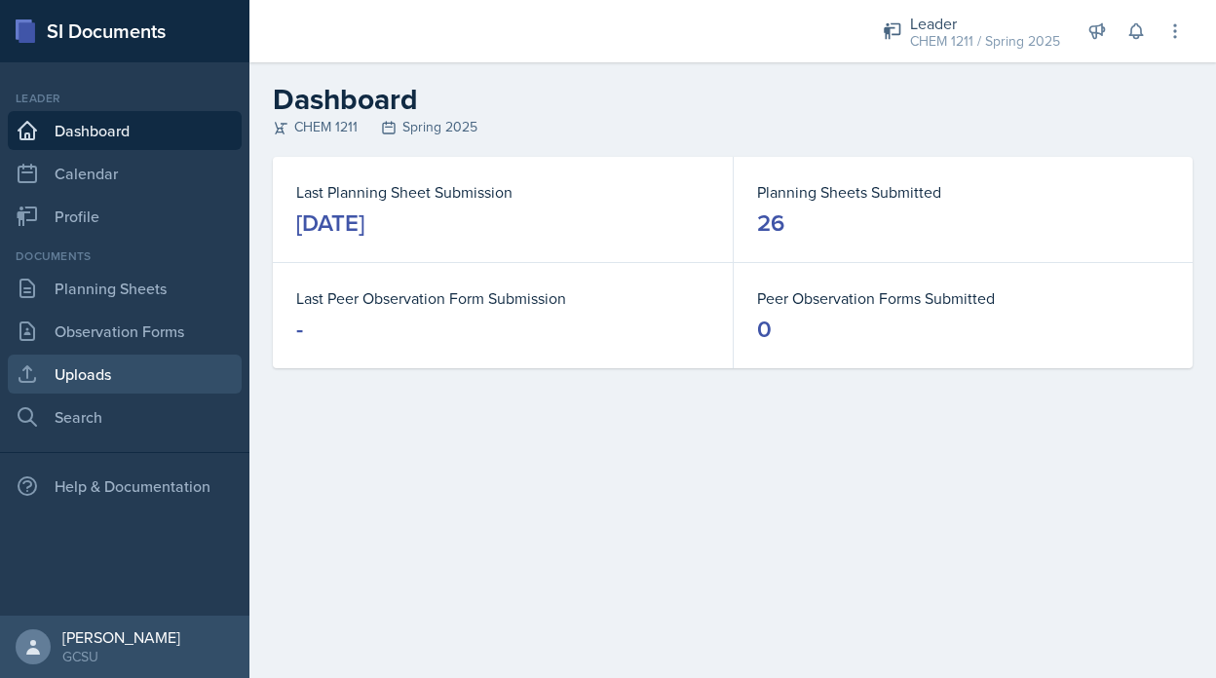
click at [125, 363] on link "Uploads" at bounding box center [125, 374] width 234 height 39
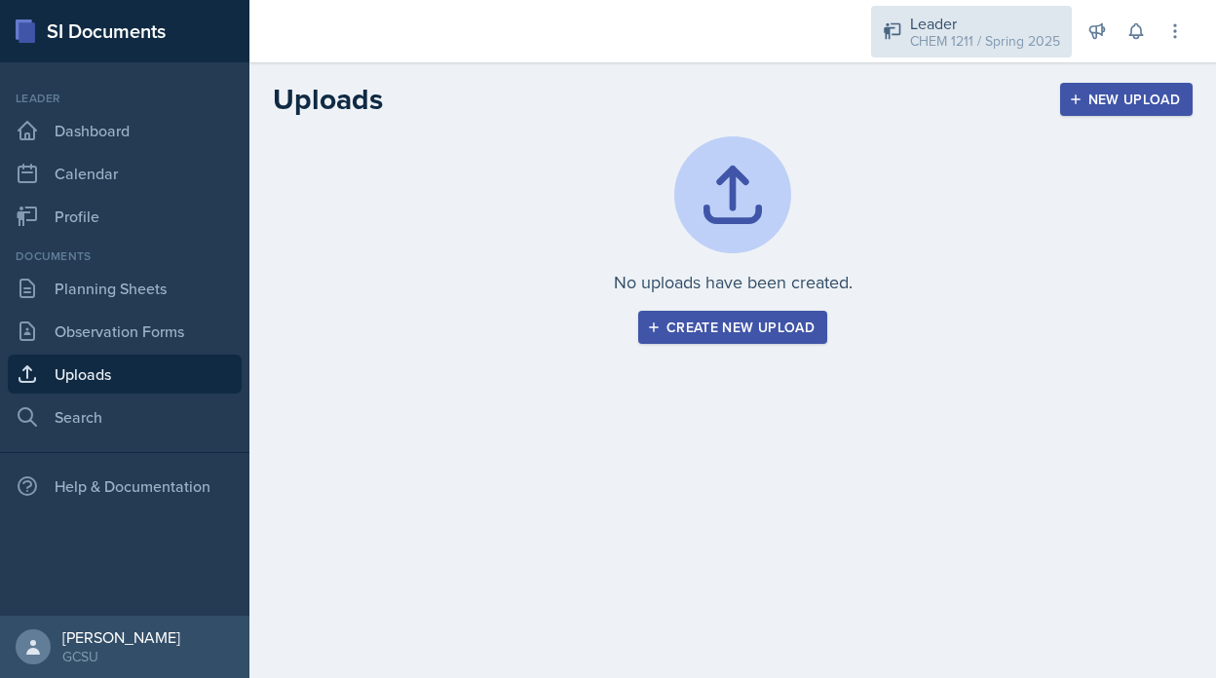
click at [986, 16] on div "Leader" at bounding box center [985, 23] width 150 height 23
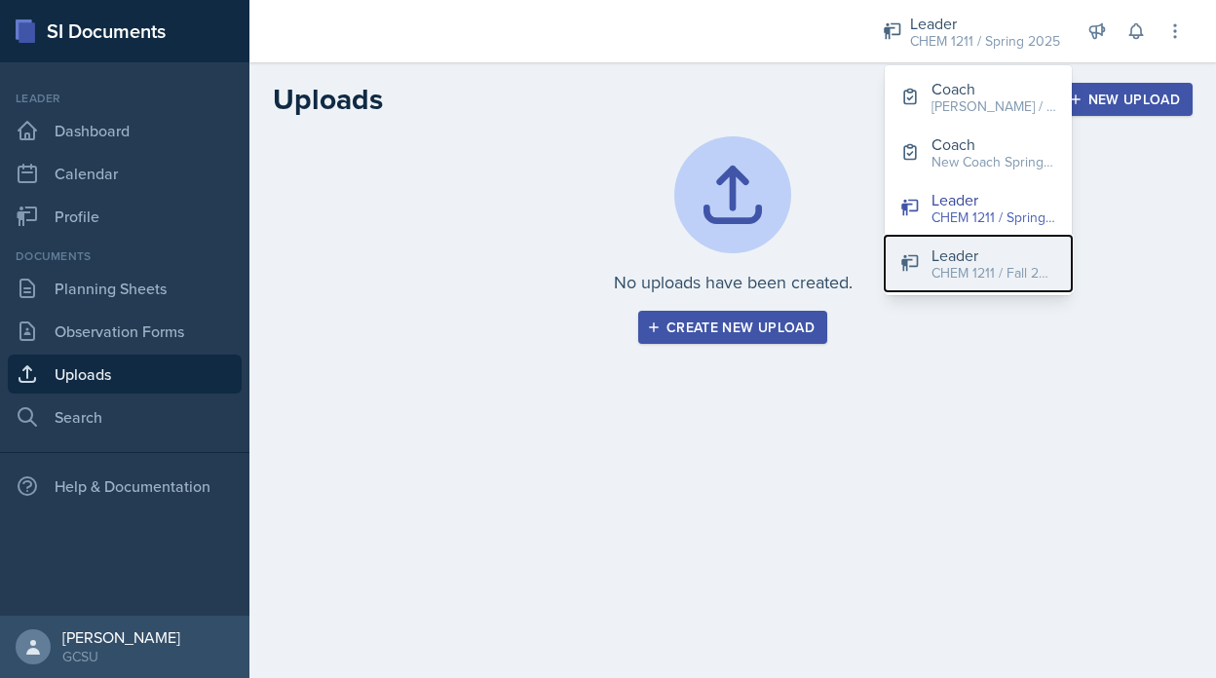
click at [949, 249] on div "Leader" at bounding box center [994, 255] width 125 height 23
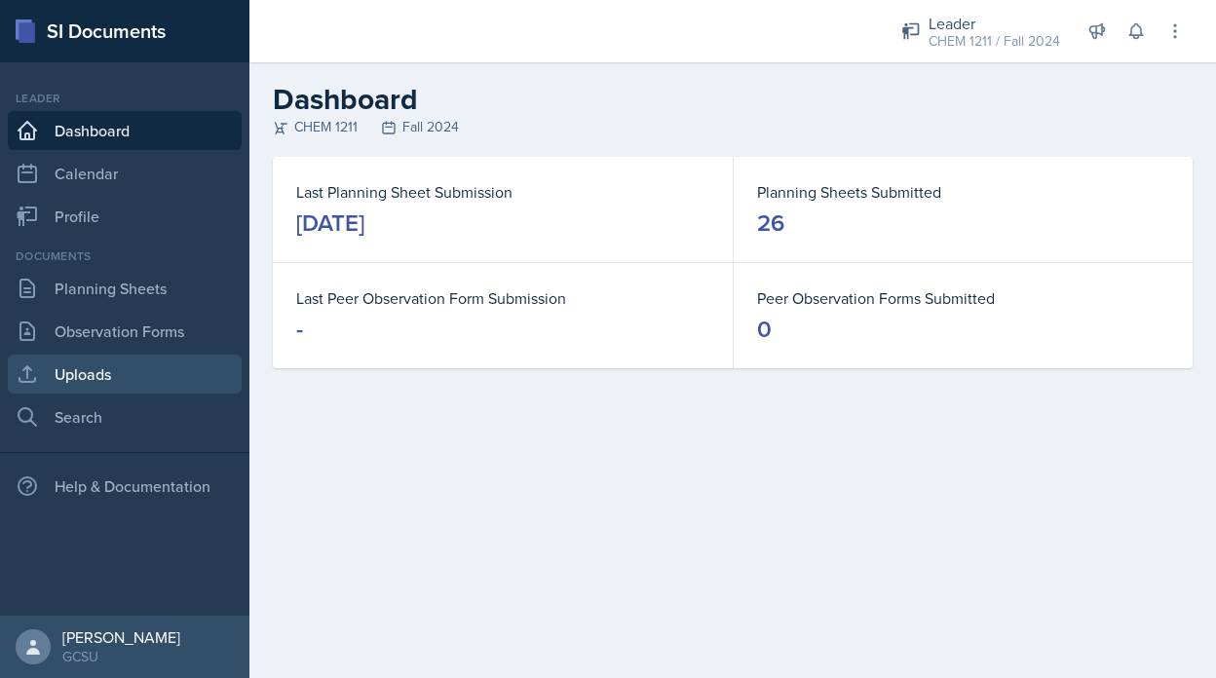
click at [164, 368] on link "Uploads" at bounding box center [125, 374] width 234 height 39
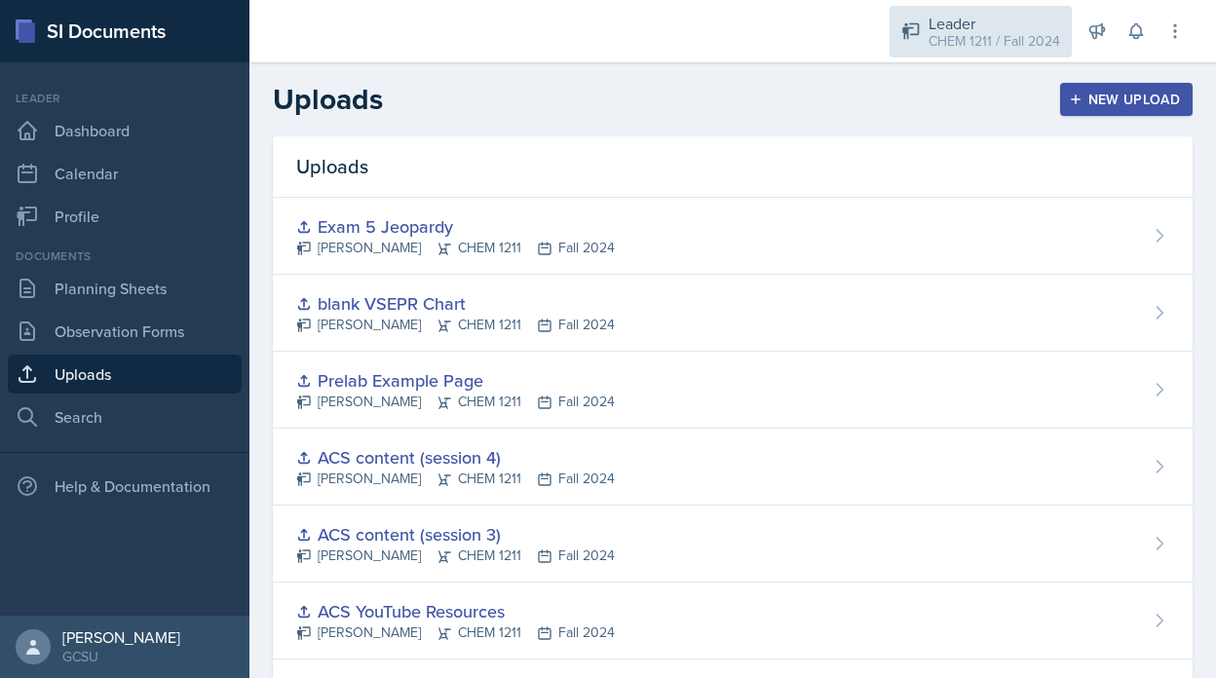
click at [954, 21] on div "Leader" at bounding box center [995, 23] width 132 height 23
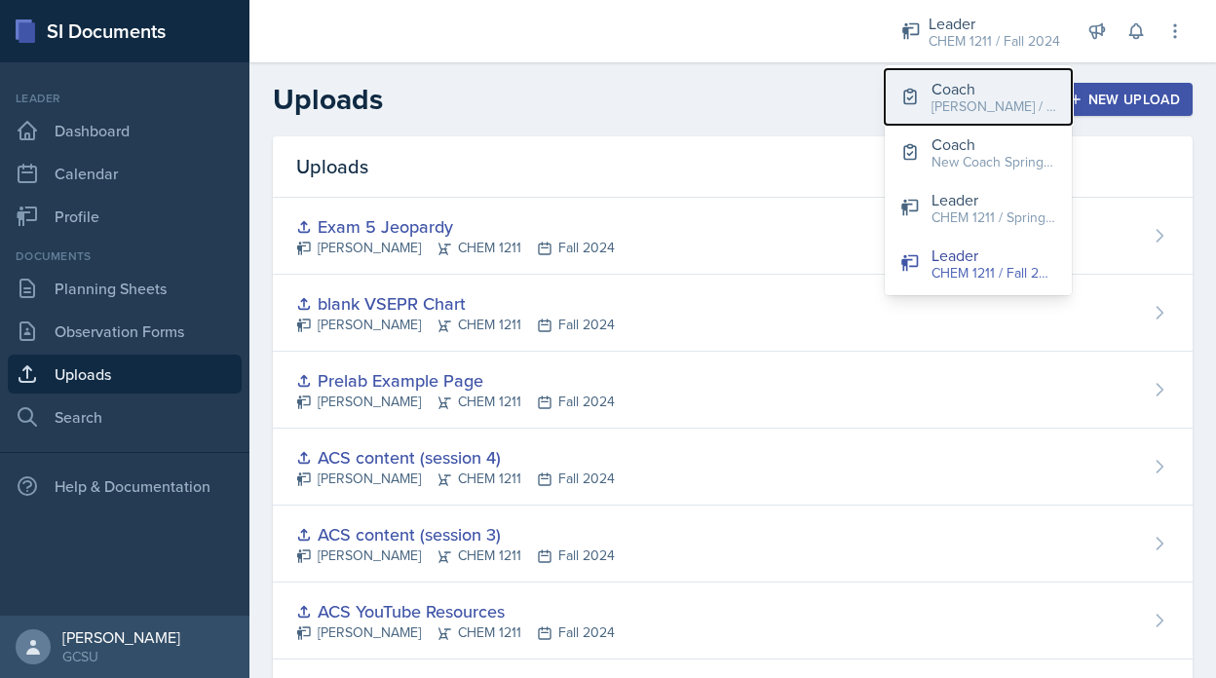
click at [985, 111] on div "[PERSON_NAME] / Fall 2025" at bounding box center [994, 106] width 125 height 20
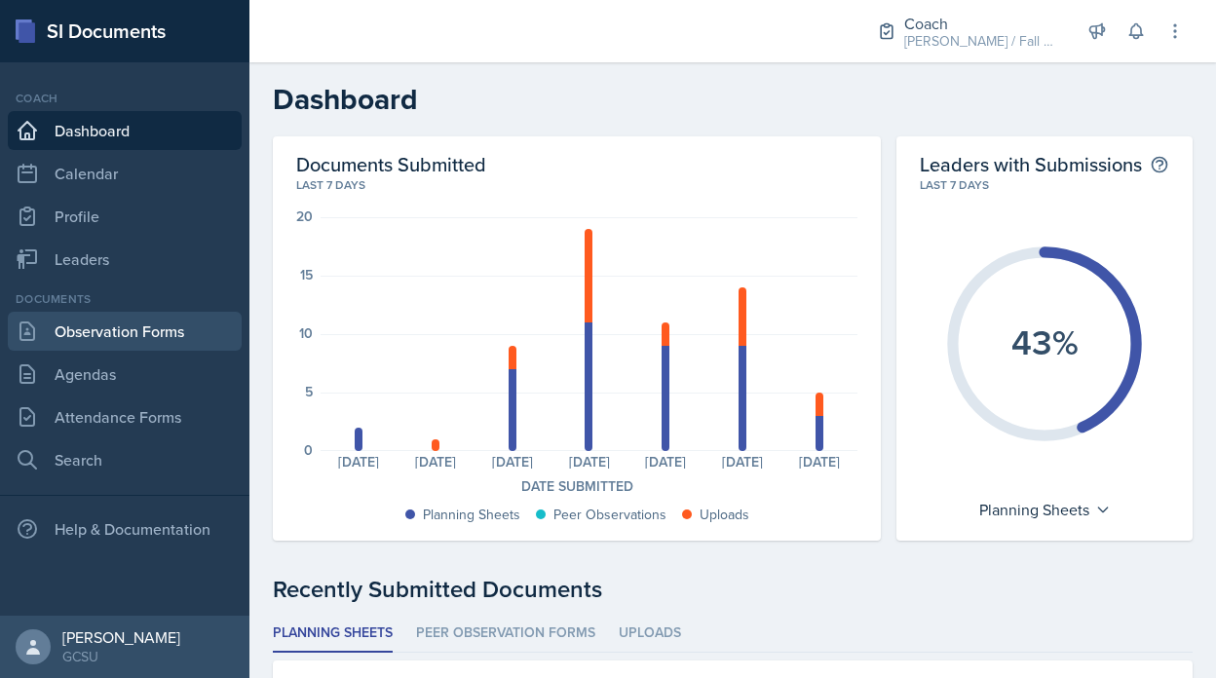
click at [189, 316] on link "Observation Forms" at bounding box center [125, 331] width 234 height 39
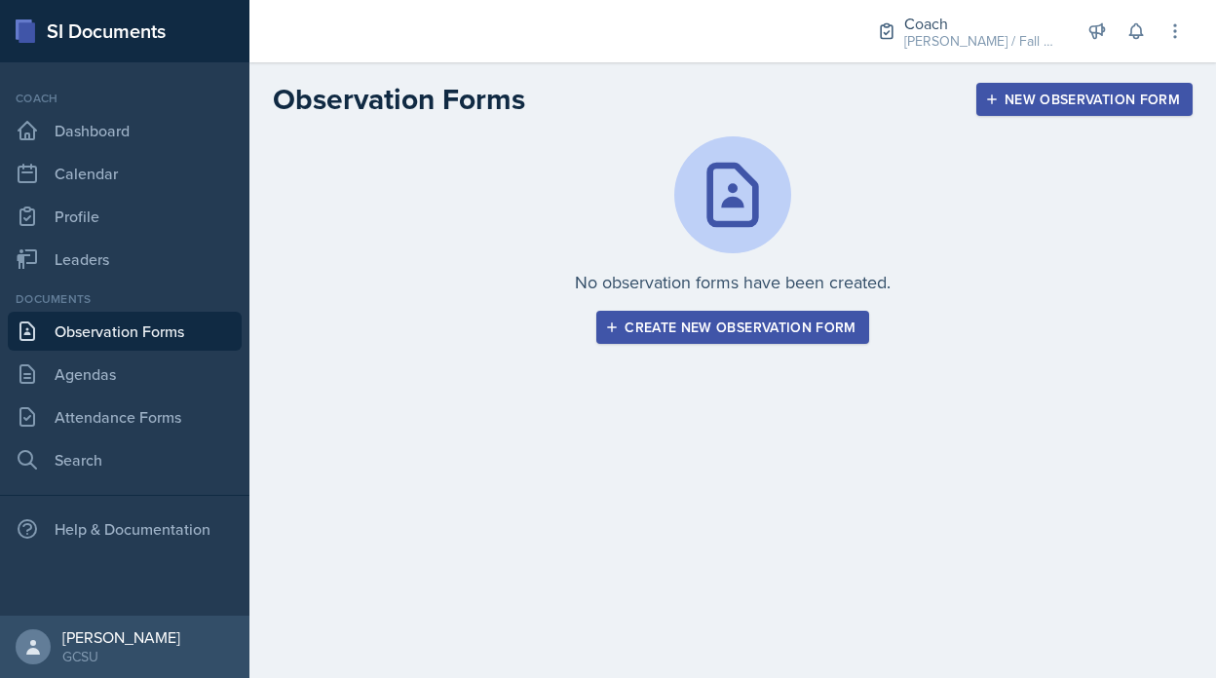
click at [167, 347] on link "Observation Forms" at bounding box center [125, 331] width 234 height 39
click at [136, 211] on link "Profile" at bounding box center [125, 216] width 234 height 39
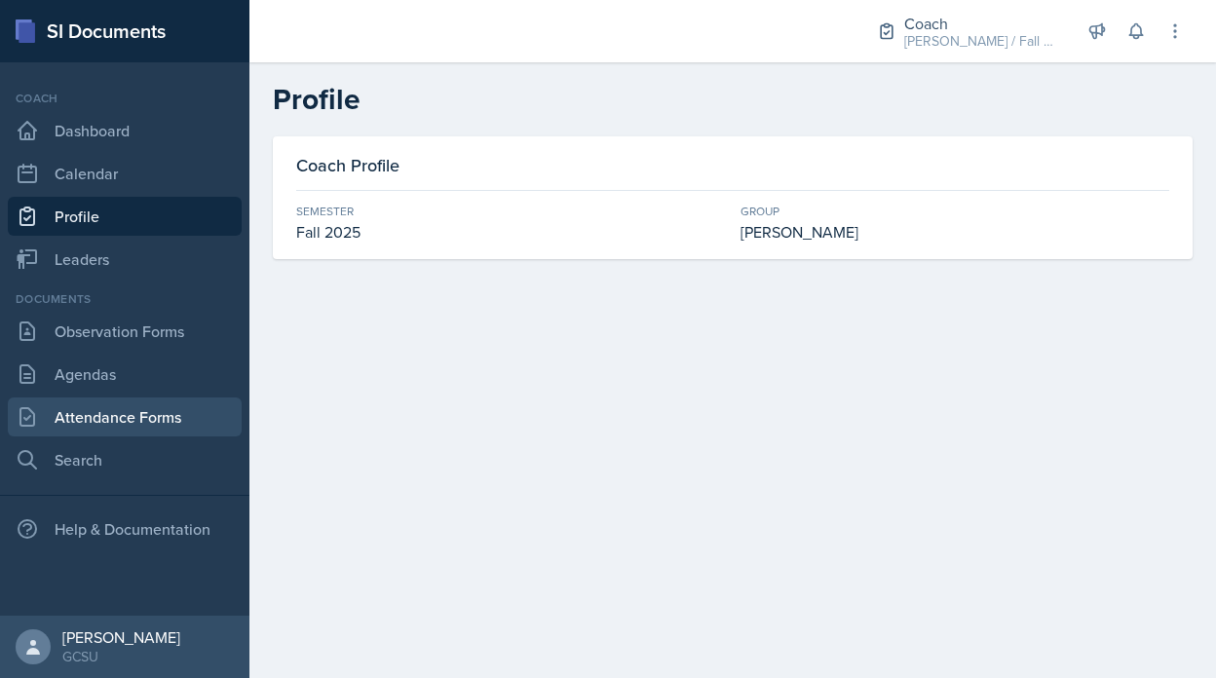
click at [188, 420] on link "Attendance Forms" at bounding box center [125, 417] width 234 height 39
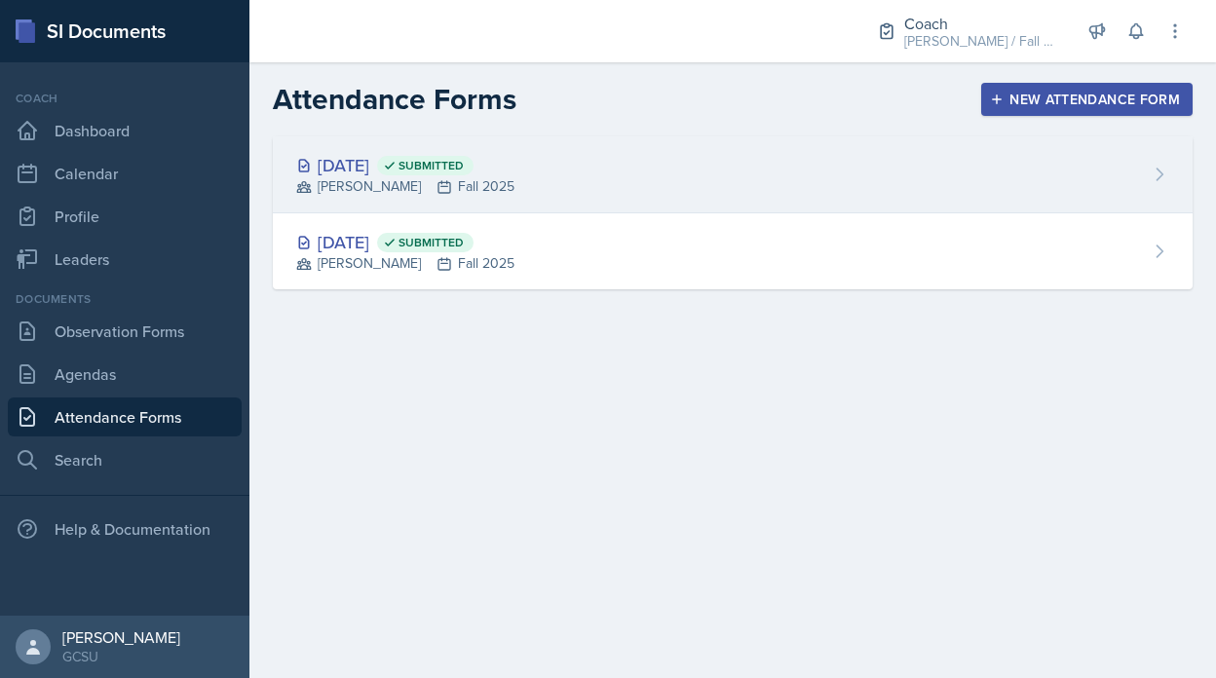
click at [510, 185] on div "[PERSON_NAME] Fall 2025" at bounding box center [405, 186] width 218 height 20
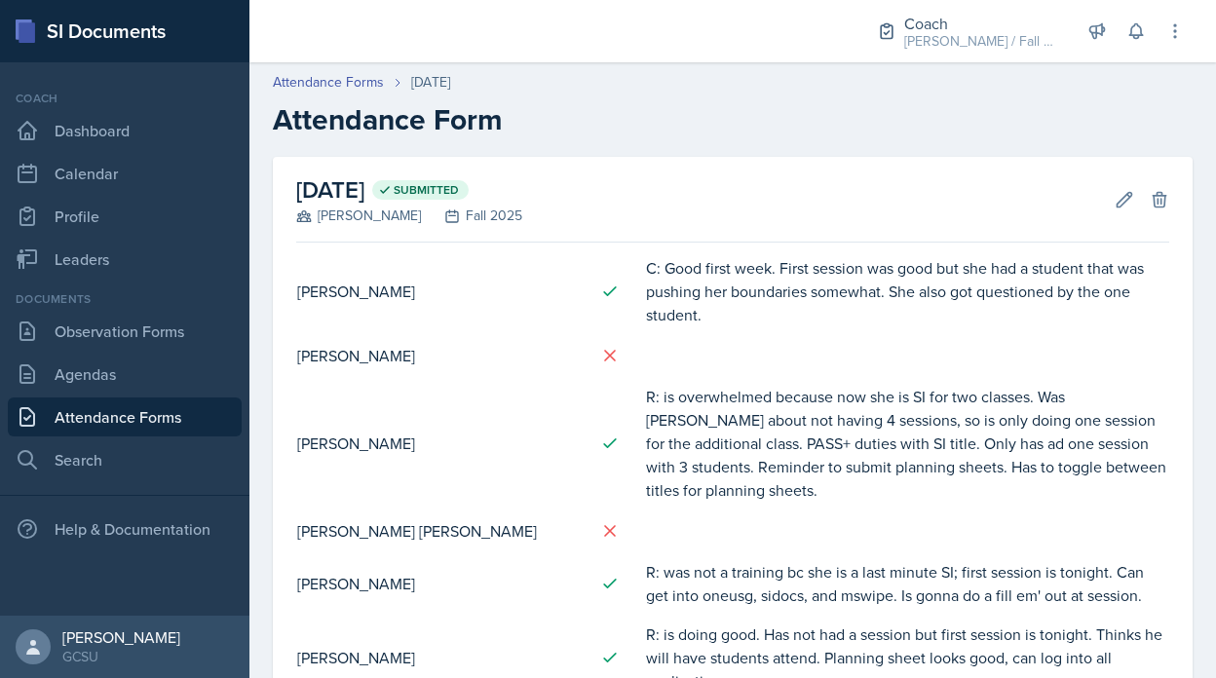
click at [99, 195] on div "Coach Dashboard Calendar Profile Leaders" at bounding box center [125, 184] width 234 height 189
click at [101, 175] on link "Calendar" at bounding box center [125, 173] width 234 height 39
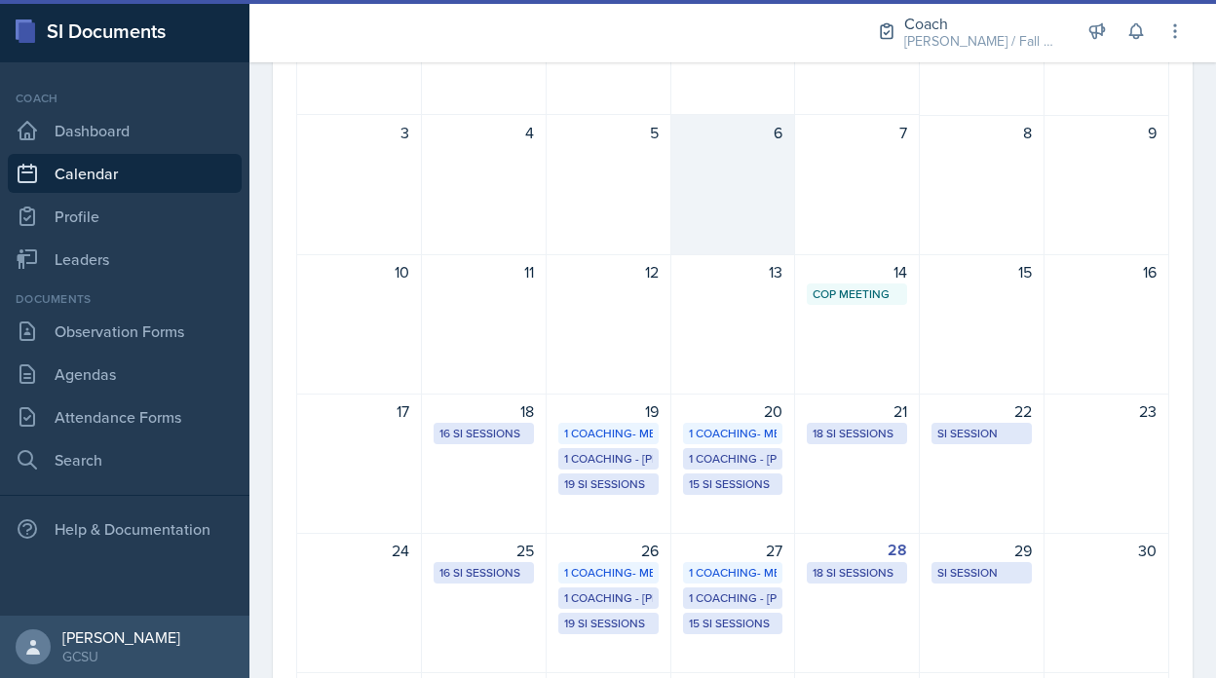
scroll to position [369, 0]
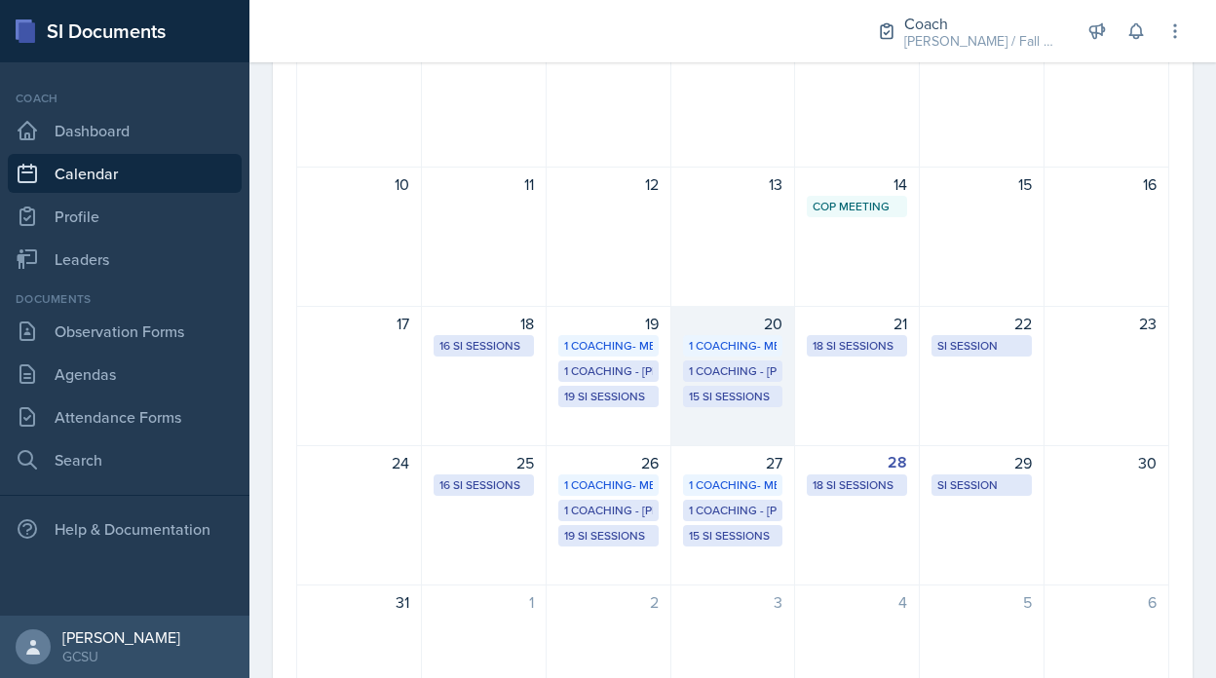
click at [720, 346] on div "1 Coaching- MENC" at bounding box center [733, 346] width 89 height 18
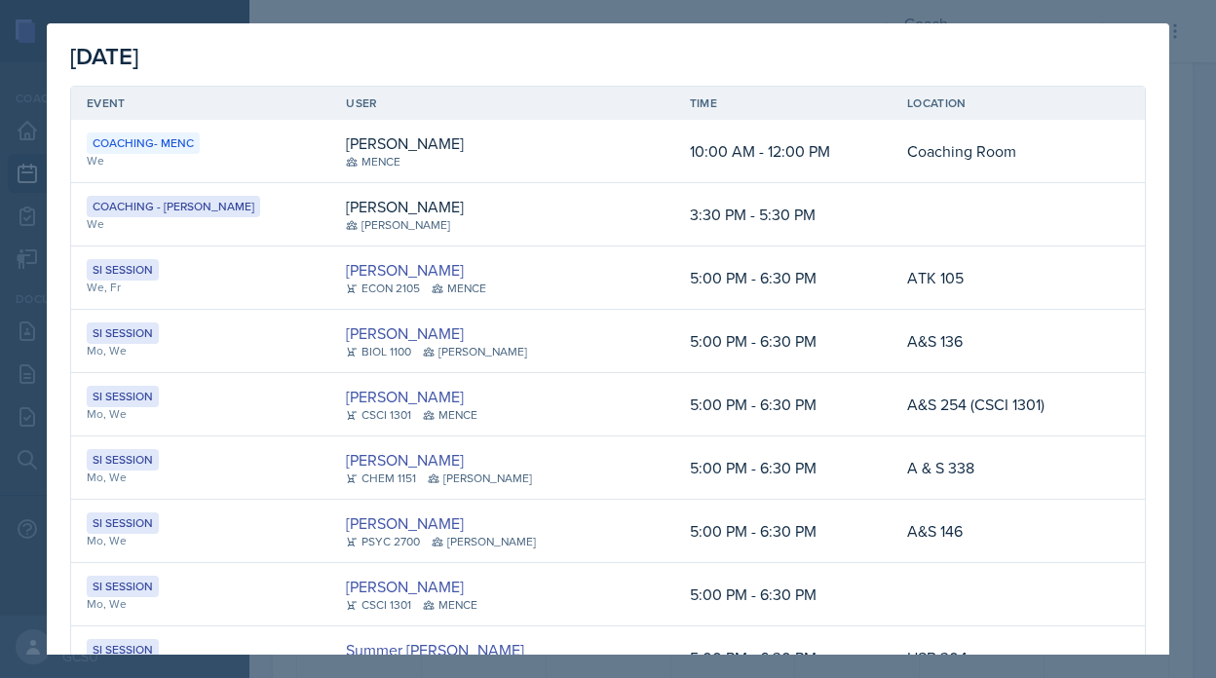
click at [1180, 33] on div at bounding box center [608, 339] width 1216 height 678
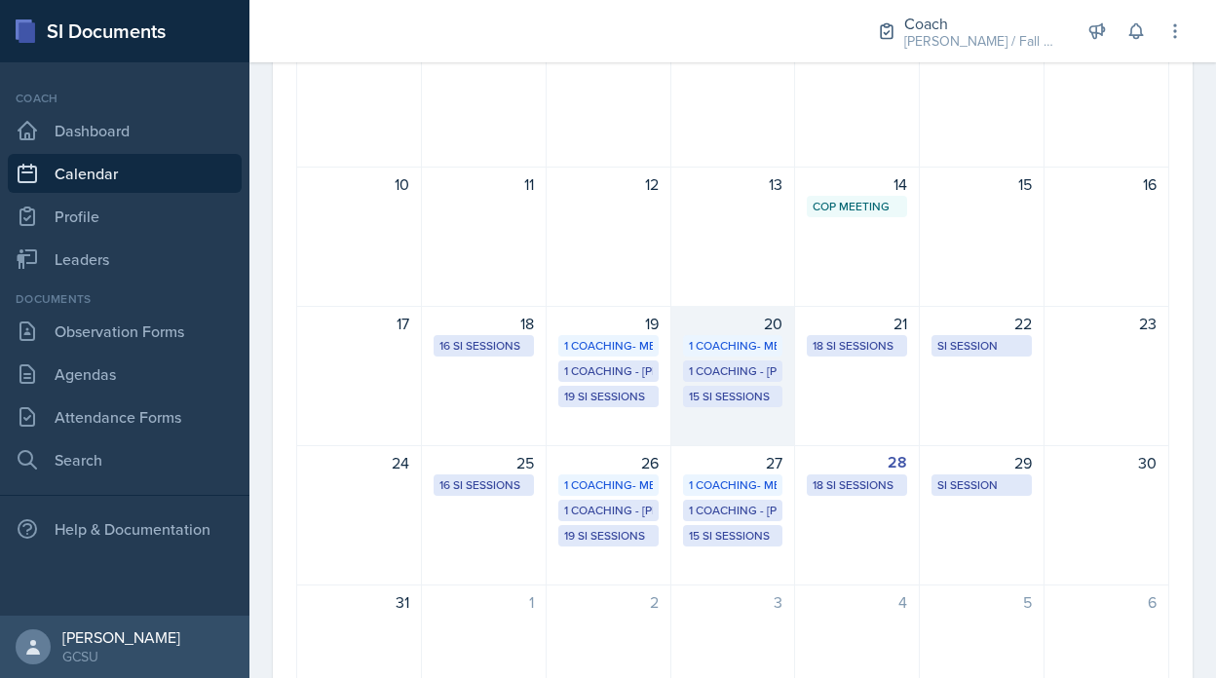
click at [700, 342] on div "1 Coaching- MENC" at bounding box center [733, 346] width 89 height 18
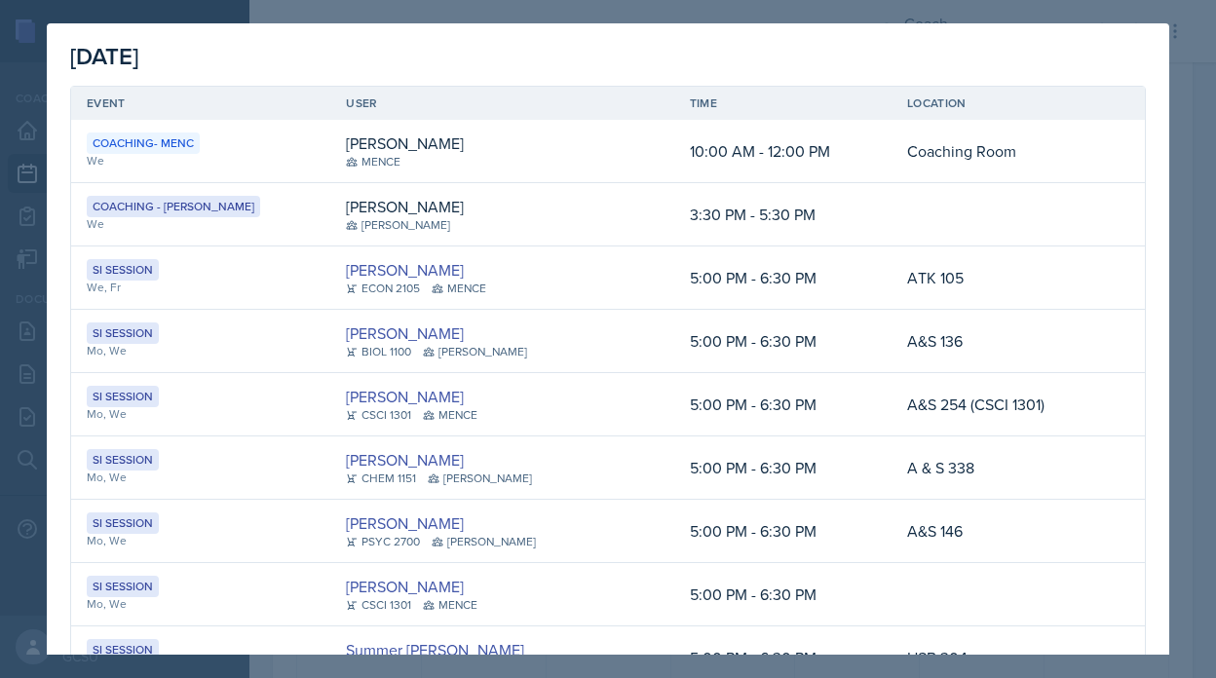
click at [1193, 254] on div at bounding box center [608, 339] width 1216 height 678
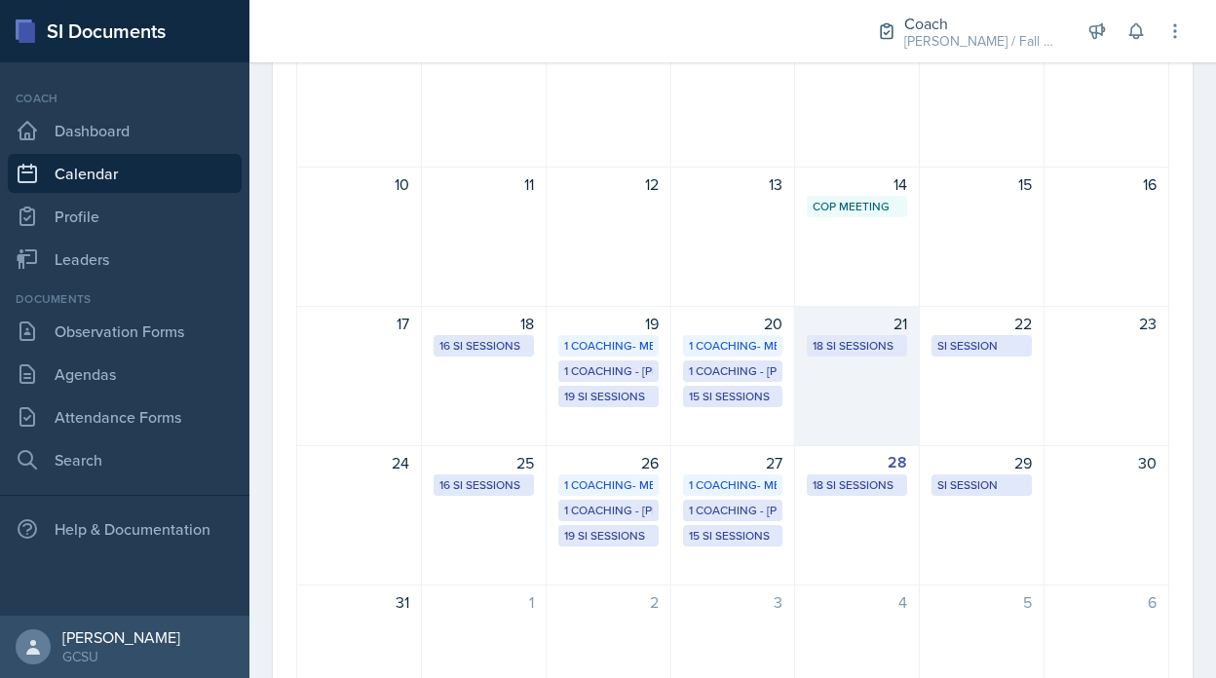
click at [840, 388] on div "21 18 SI Sessions" at bounding box center [857, 376] width 125 height 140
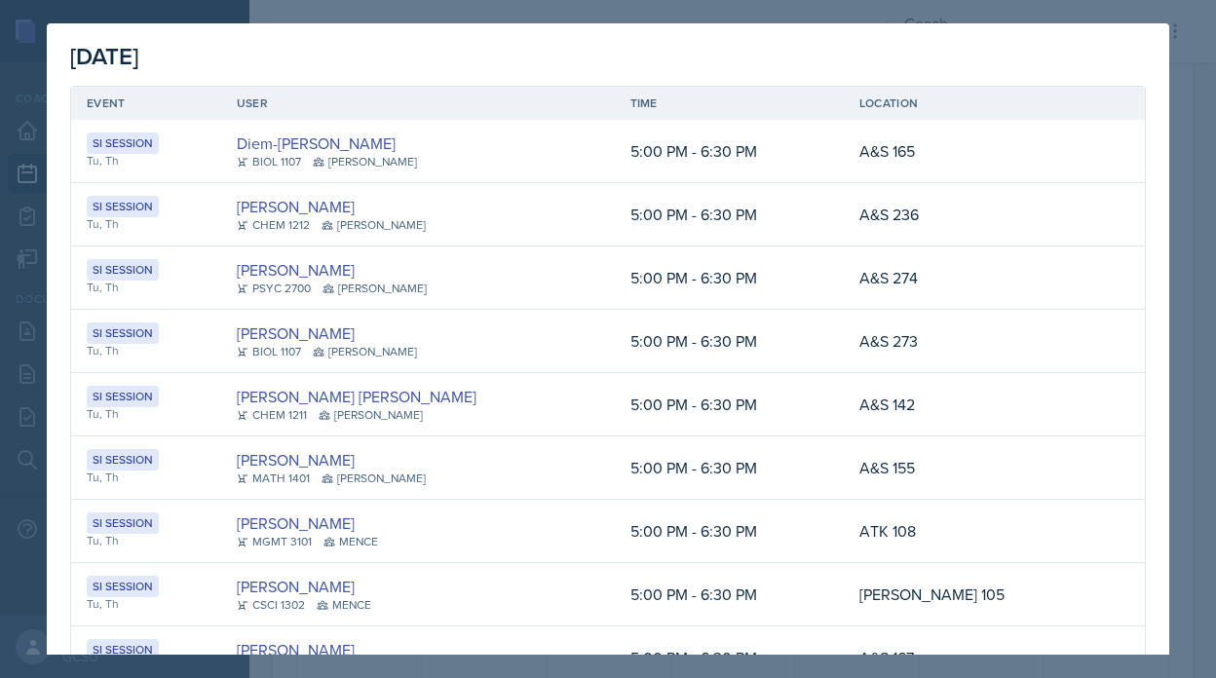
click at [1164, 112] on div "[DATE] Event User Time Location SI Session Tu, Th Diem-[PERSON_NAME] BIOL 1107 …" at bounding box center [608, 673] width 1123 height 1301
click at [1207, 222] on div at bounding box center [608, 339] width 1216 height 678
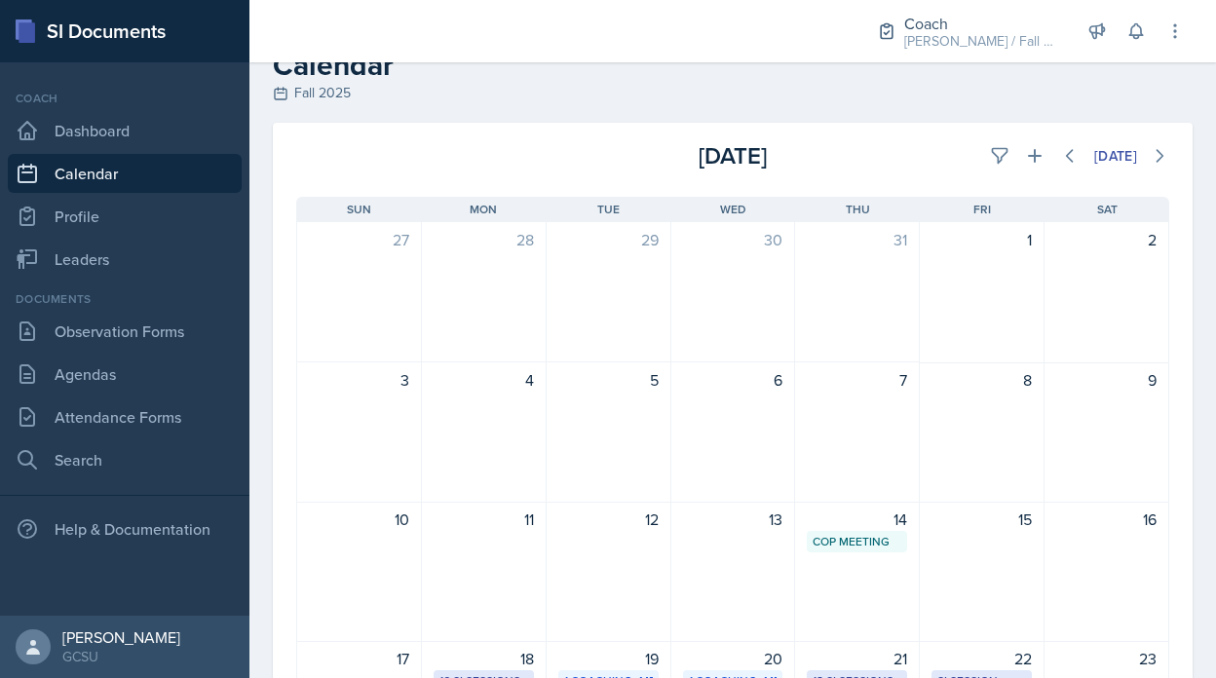
scroll to position [0, 0]
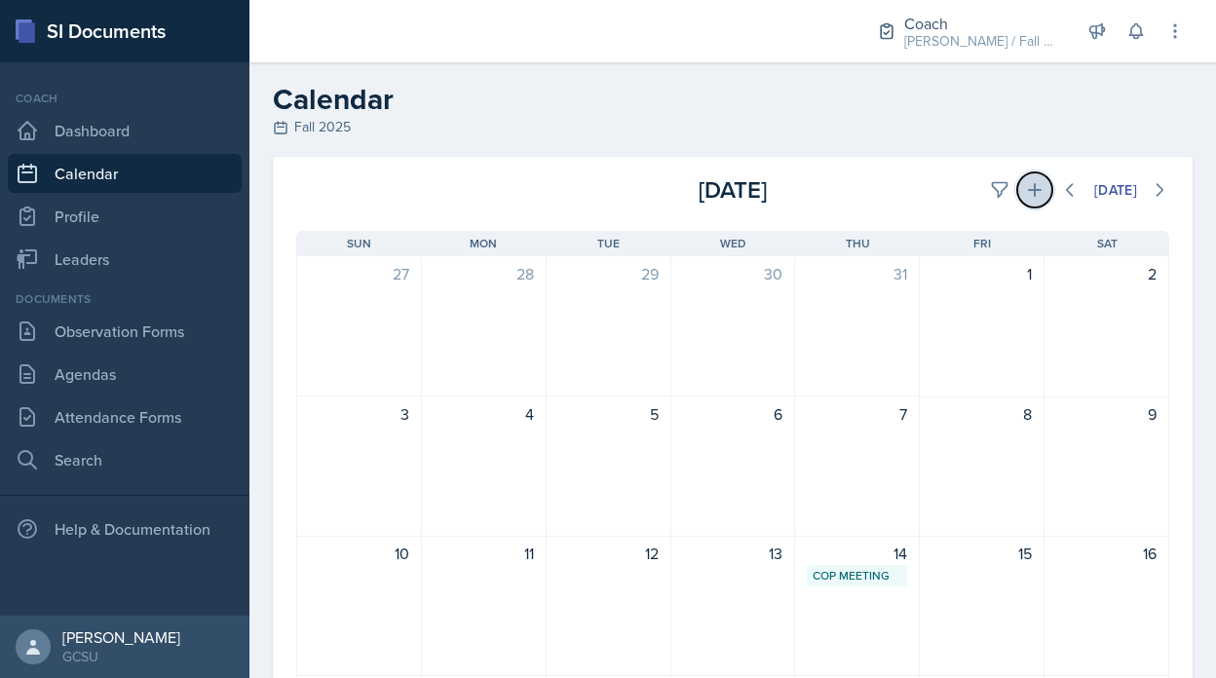
click at [1026, 193] on icon at bounding box center [1034, 189] width 19 height 19
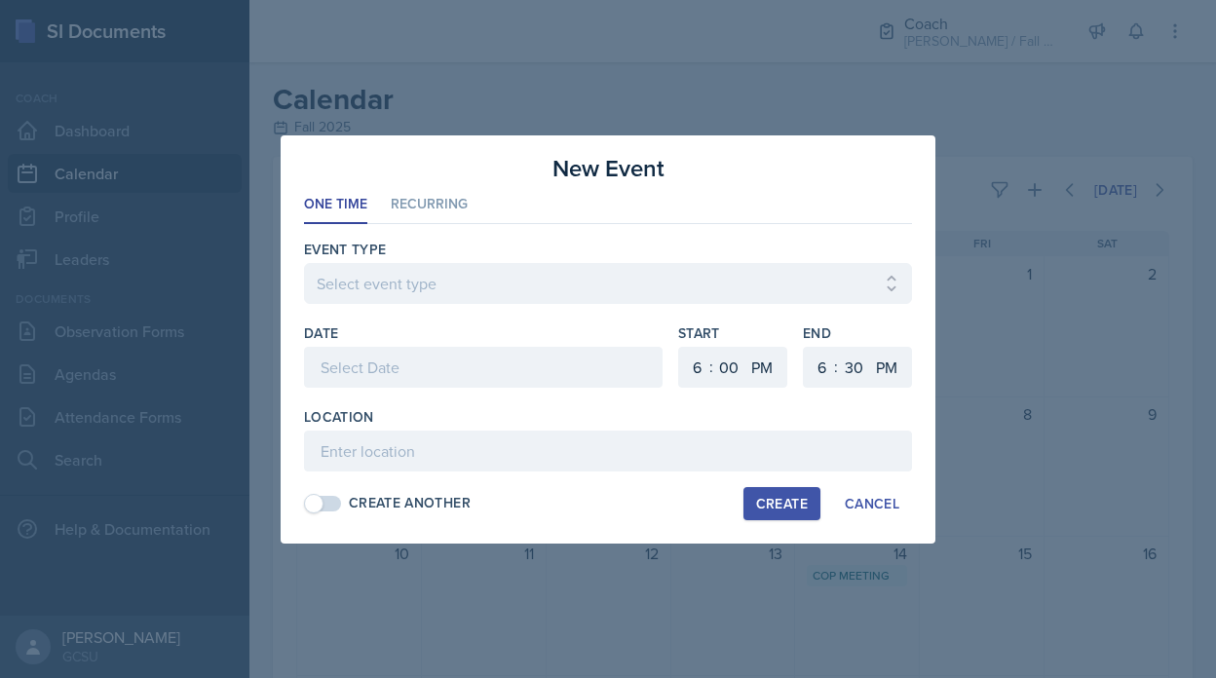
click at [471, 309] on div at bounding box center [608, 313] width 608 height 19
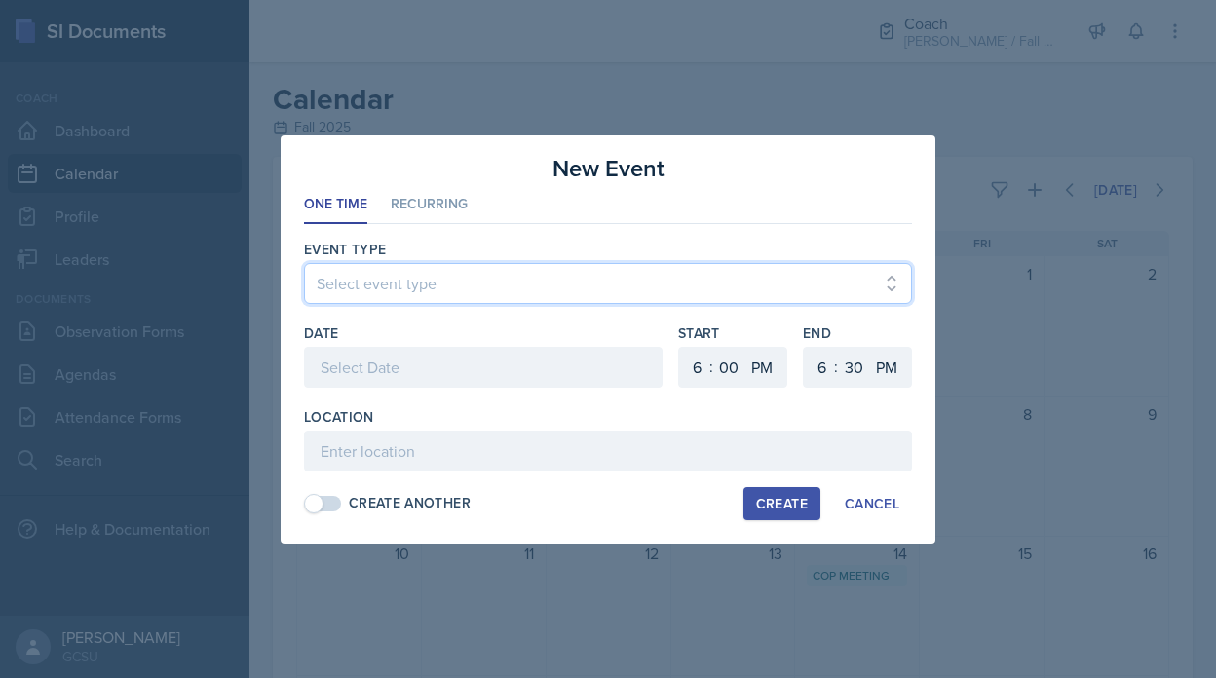
click at [461, 295] on select "Select event type CoP Meeting Coaching - [PERSON_NAME] Coaching - [PERSON_NAME]…" at bounding box center [608, 283] width 608 height 41
select select "f97d2ea7-7fe6-4b52-8c13-51bf2f5c03f9"
click at [304, 263] on select "Select event type CoP Meeting Coaching - [PERSON_NAME] Coaching - [PERSON_NAME]…" at bounding box center [608, 283] width 608 height 41
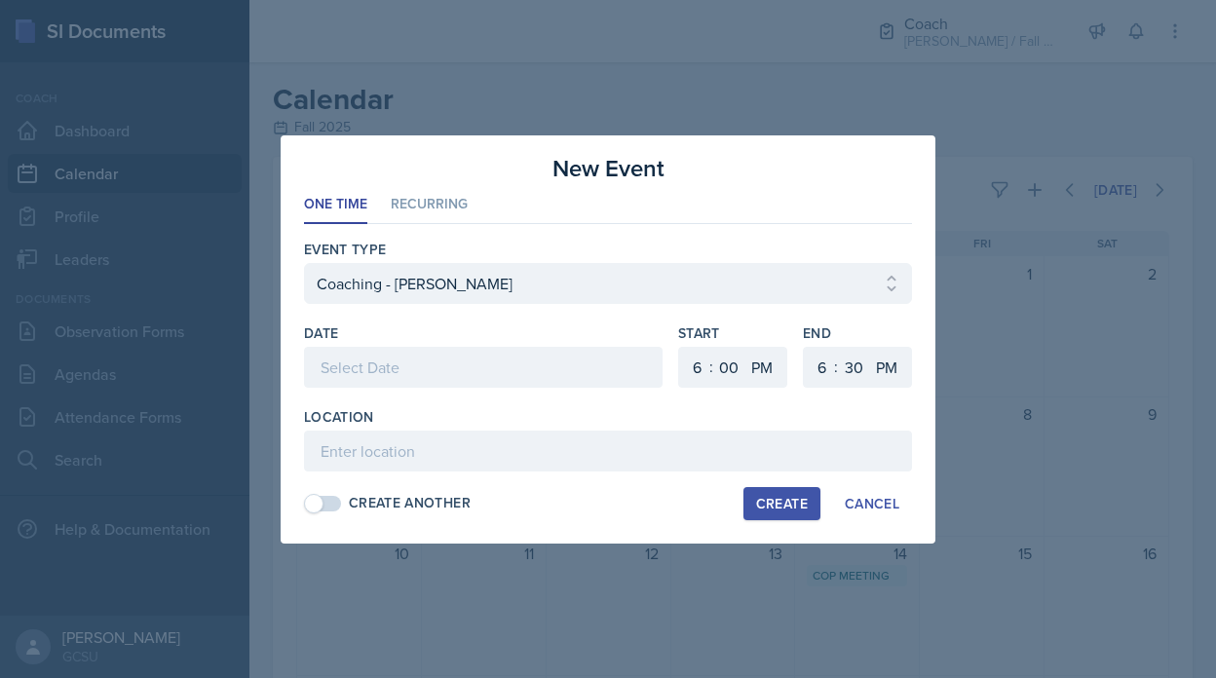
click at [410, 378] on div at bounding box center [483, 367] width 359 height 41
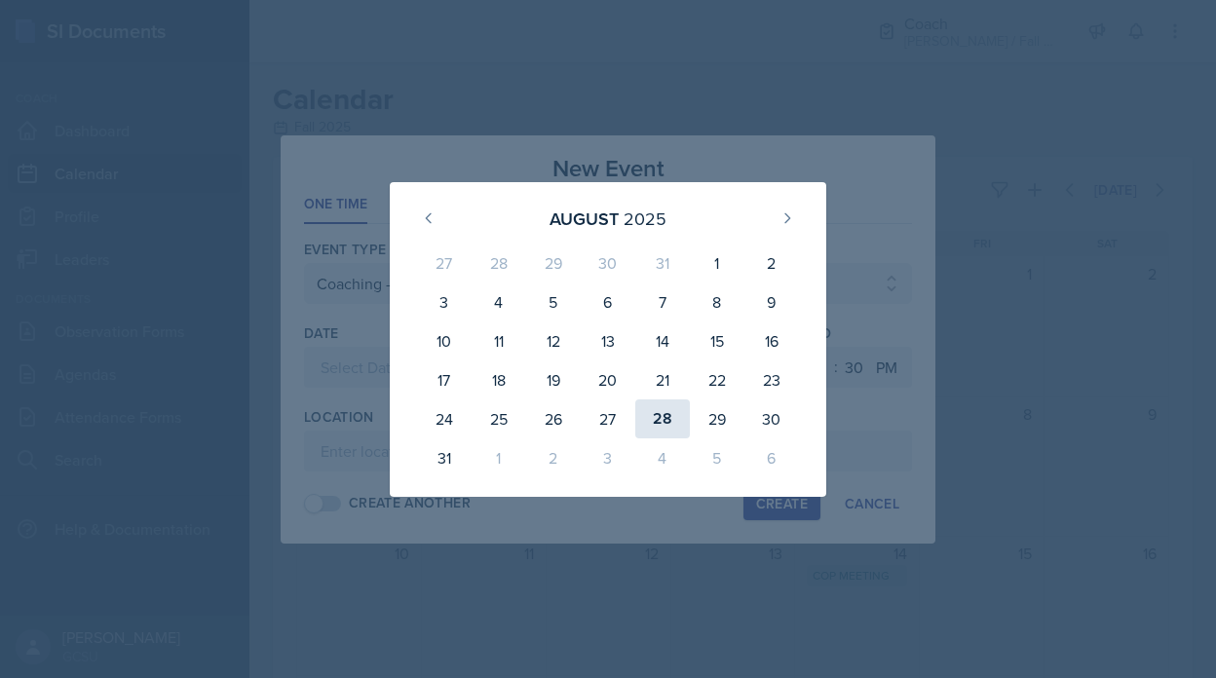
click at [665, 419] on div "28" at bounding box center [662, 419] width 55 height 39
type input "[DATE]"
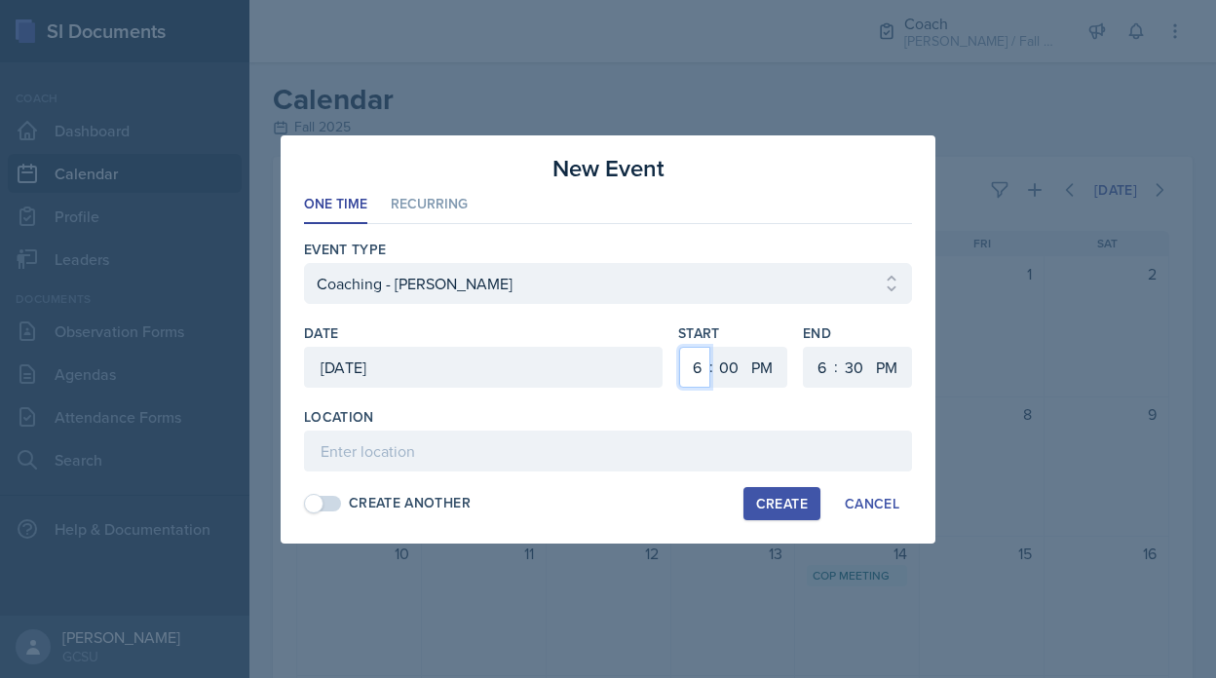
click at [693, 369] on select "1 2 3 4 5 6 7 8 9 10 11 12" at bounding box center [694, 367] width 31 height 41
select select "11"
click at [679, 347] on select "1 2 3 4 5 6 7 8 9 10 11 12" at bounding box center [694, 367] width 31 height 41
click at [736, 371] on select "00 05 10 15 20 25 30 35 40 45 50 55" at bounding box center [728, 367] width 31 height 41
select select "30"
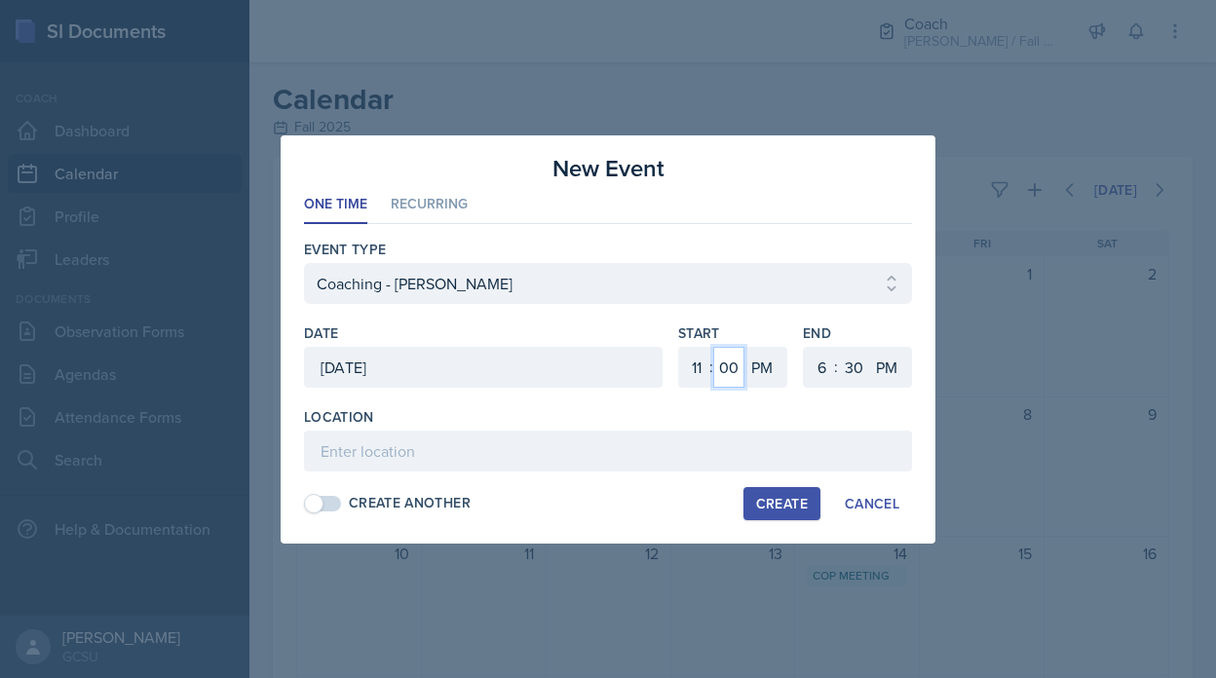
click at [713, 347] on select "00 05 10 15 20 25 30 35 40 45 50 55" at bounding box center [728, 367] width 31 height 41
click at [764, 364] on select "AM PM" at bounding box center [764, 367] width 39 height 41
click at [745, 347] on select "AM PM" at bounding box center [764, 367] width 39 height 41
click at [772, 368] on select "AM PM" at bounding box center [764, 367] width 39 height 41
select select "AM"
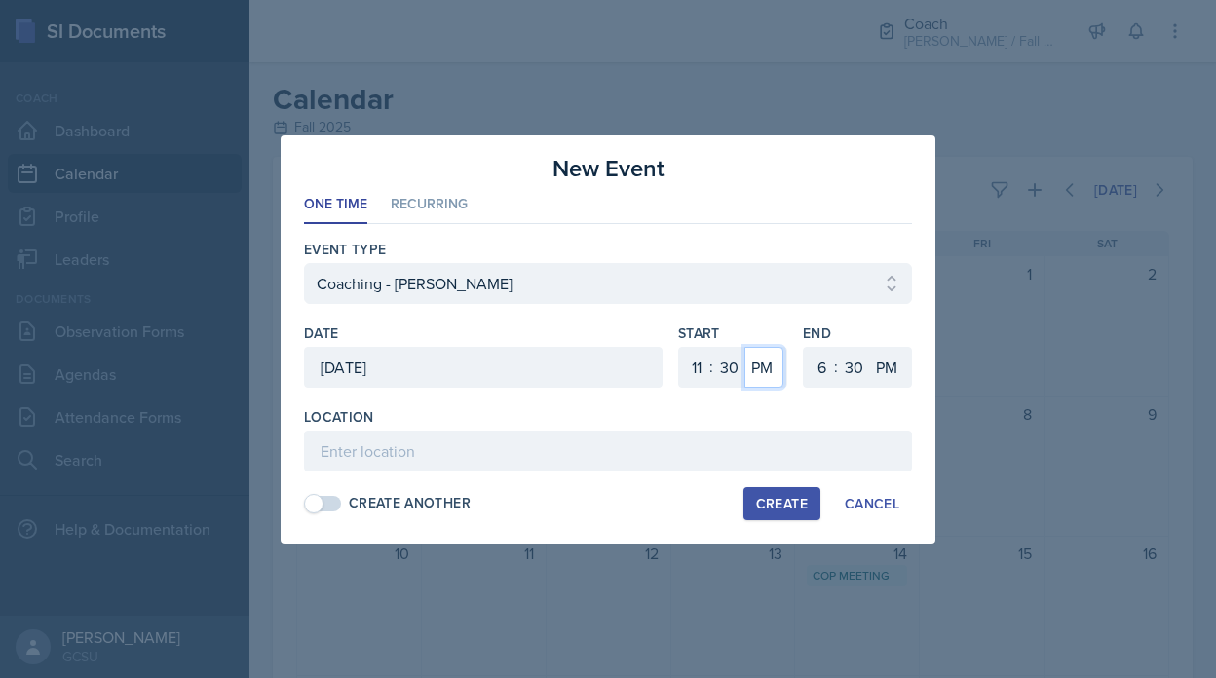
click at [745, 347] on select "AM PM" at bounding box center [764, 367] width 39 height 41
click at [816, 364] on select "1 2 3 4 5 6 7 8 9 10 11 12" at bounding box center [819, 367] width 31 height 41
select select "1"
click at [804, 347] on select "1 2 3 4 5 6 7 8 9 10 11 12" at bounding box center [819, 367] width 31 height 41
click at [882, 373] on select "AM PM" at bounding box center [888, 367] width 39 height 41
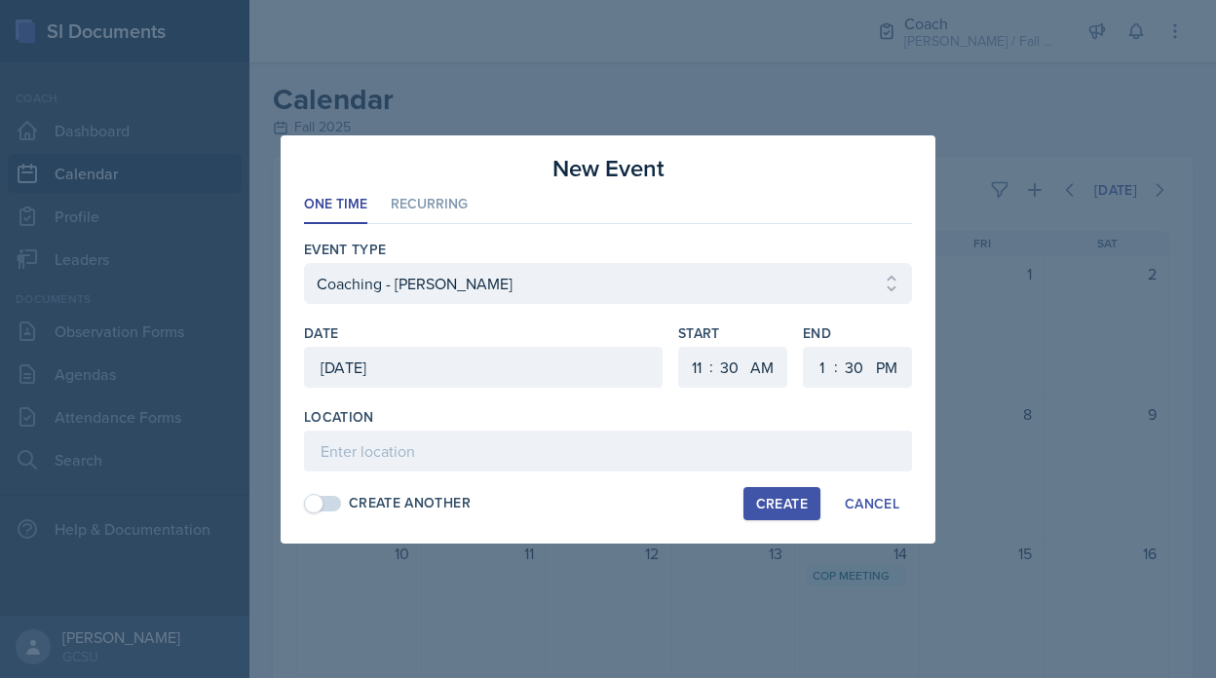
click at [601, 472] on div "Location Create Another Create Cancel" at bounding box center [608, 463] width 608 height 113
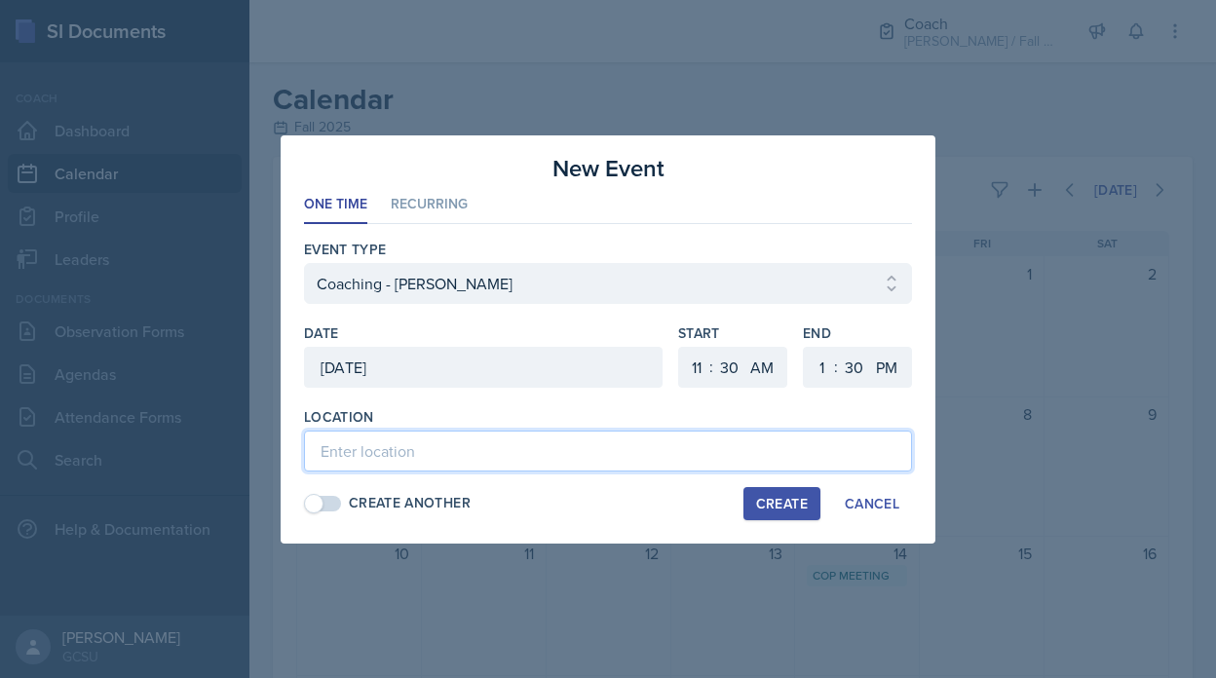
click at [584, 457] on input at bounding box center [608, 451] width 608 height 41
type input "Coaching Room"
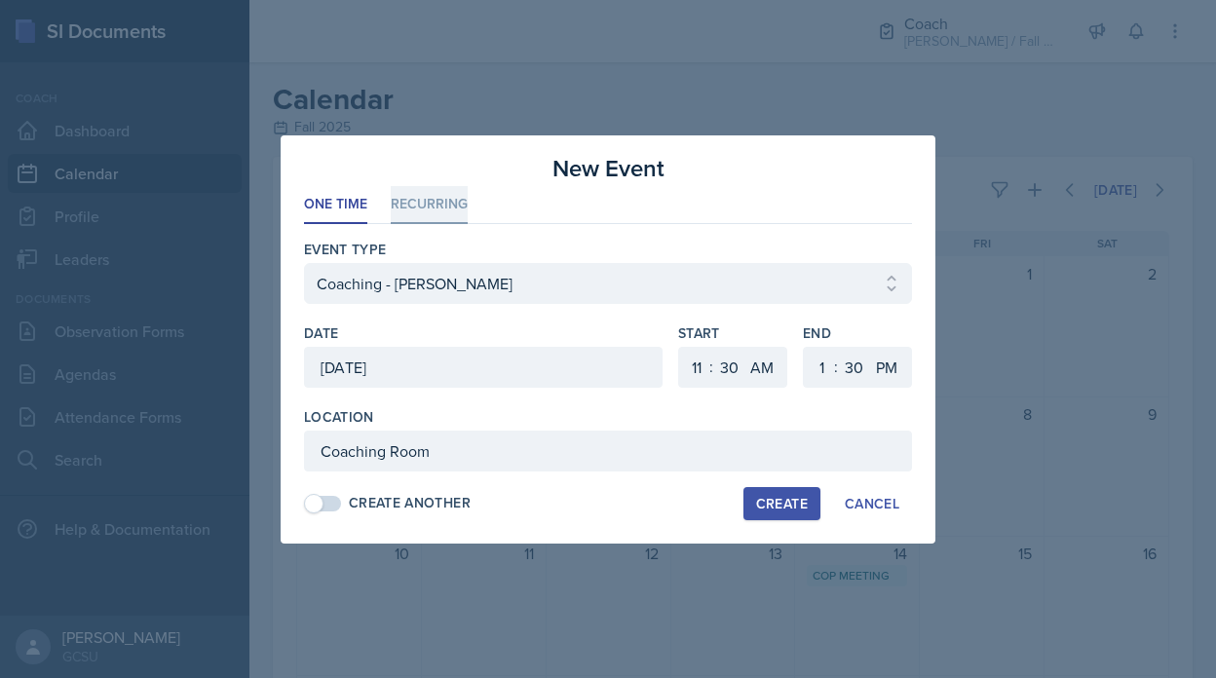
click at [412, 211] on li "Recurring" at bounding box center [429, 205] width 77 height 38
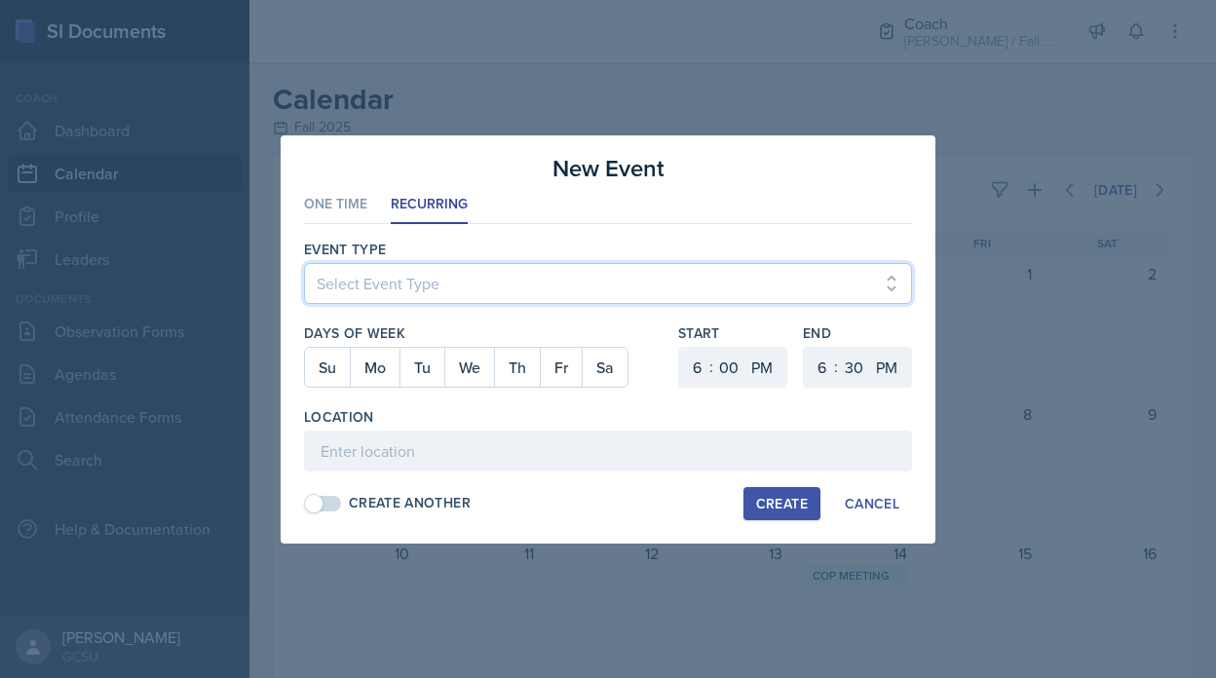
click at [424, 274] on select "Select Event Type CoP Meeting Coaching - [PERSON_NAME] Coaching - [PERSON_NAME]…" at bounding box center [608, 283] width 608 height 41
select select "f97d2ea7-7fe6-4b52-8c13-51bf2f5c03f9"
click at [304, 263] on select "Select Event Type CoP Meeting Coaching - [PERSON_NAME] Coaching - [PERSON_NAME]…" at bounding box center [608, 283] width 608 height 41
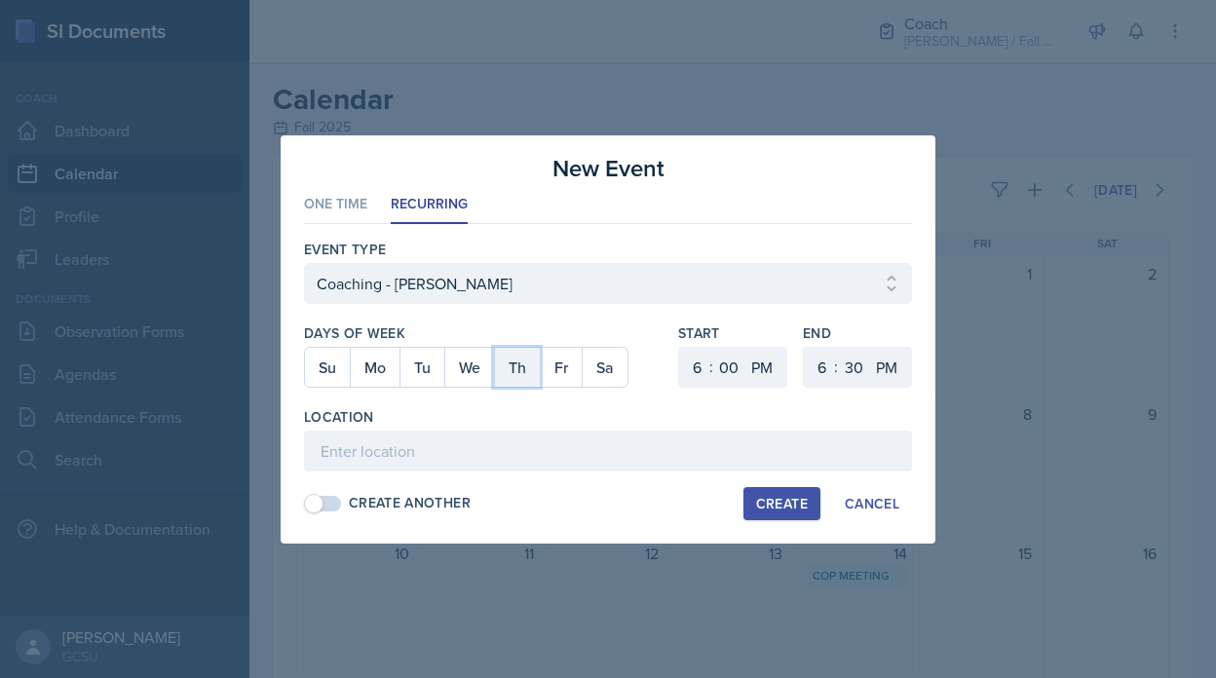
click at [495, 363] on button "Th" at bounding box center [517, 367] width 46 height 39
click at [683, 357] on select "1 2 3 4 5 6 7 8 9 10 11 12" at bounding box center [694, 367] width 31 height 41
select select "11"
click at [679, 347] on select "1 2 3 4 5 6 7 8 9 10 11 12" at bounding box center [694, 367] width 31 height 41
click at [731, 363] on select "00 05 10 15 20 25 30 35 40 45 50 55" at bounding box center [728, 367] width 31 height 41
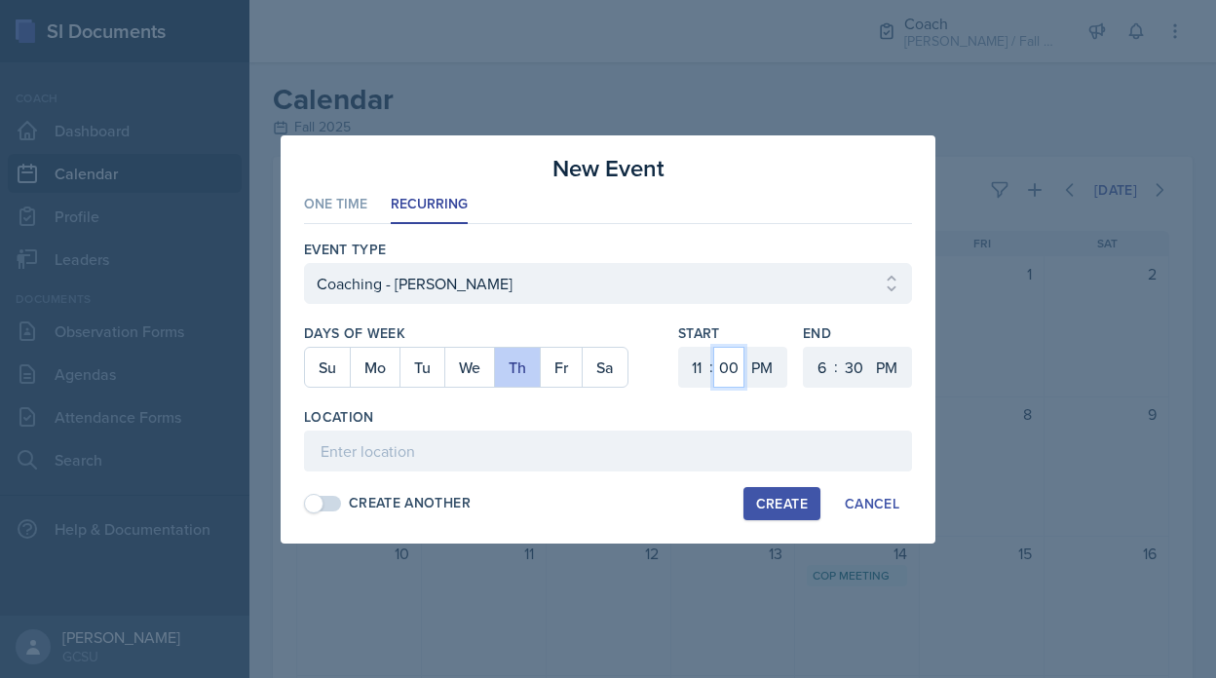
select select "30"
click at [713, 347] on select "00 05 10 15 20 25 30 35 40 45 50 55" at bounding box center [728, 367] width 31 height 41
click at [753, 370] on select "AM PM" at bounding box center [764, 367] width 39 height 41
select select "AM"
click at [745, 347] on select "AM PM" at bounding box center [764, 367] width 39 height 41
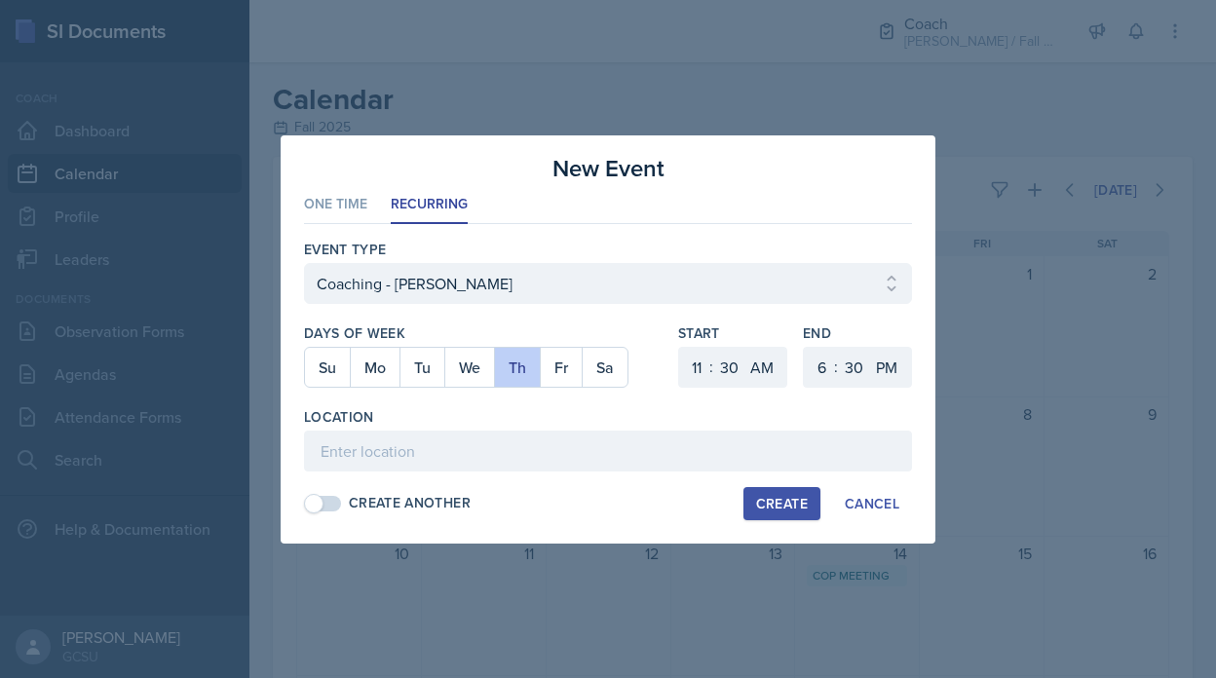
click at [837, 369] on div ":" at bounding box center [836, 366] width 4 height 23
click at [825, 367] on select "1 2 3 4 5 6 7 8 9 10 11 12" at bounding box center [819, 367] width 31 height 41
select select "1"
click at [804, 347] on select "1 2 3 4 5 6 7 8 9 10 11 12" at bounding box center [819, 367] width 31 height 41
click at [715, 415] on div "Location" at bounding box center [608, 416] width 608 height 19
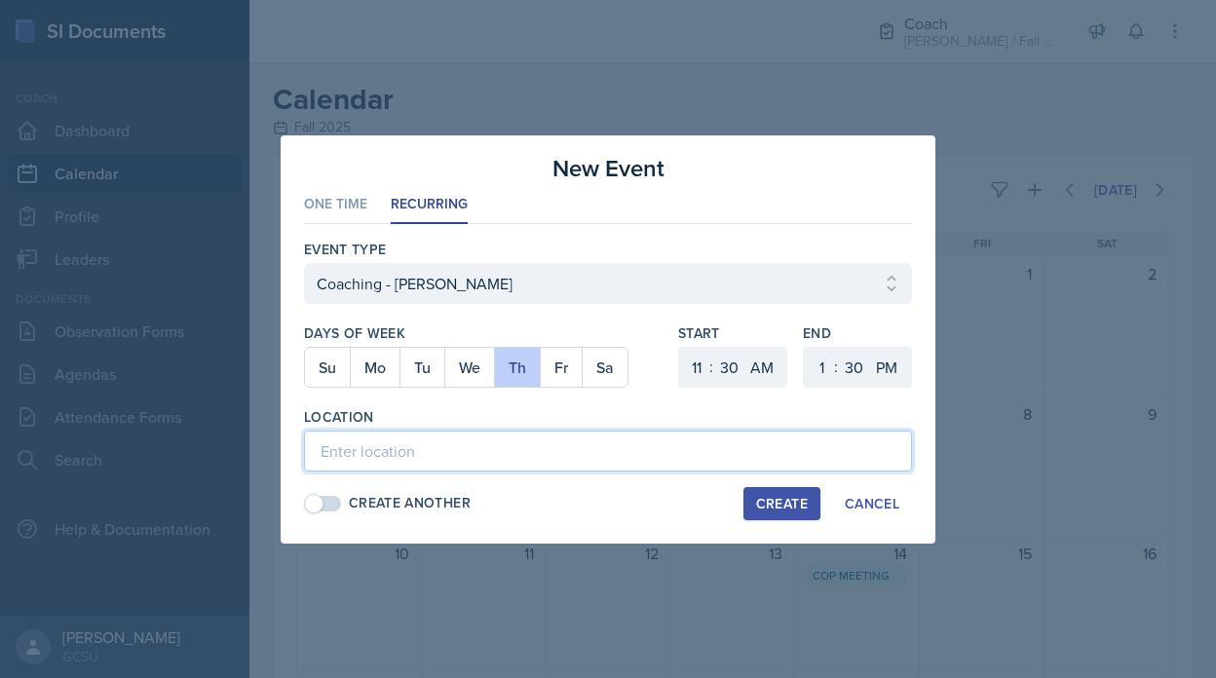
click at [637, 448] on input at bounding box center [608, 451] width 608 height 41
type input "Coaching Room"
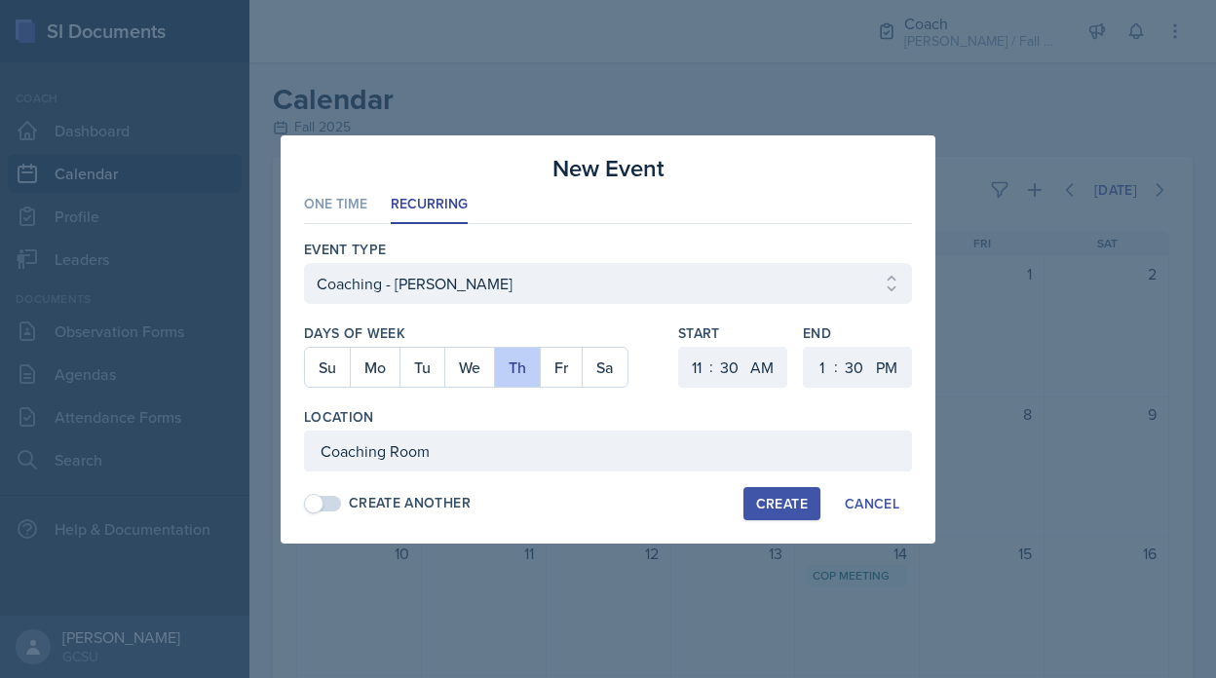
click at [785, 496] on div "Create" at bounding box center [782, 504] width 52 height 16
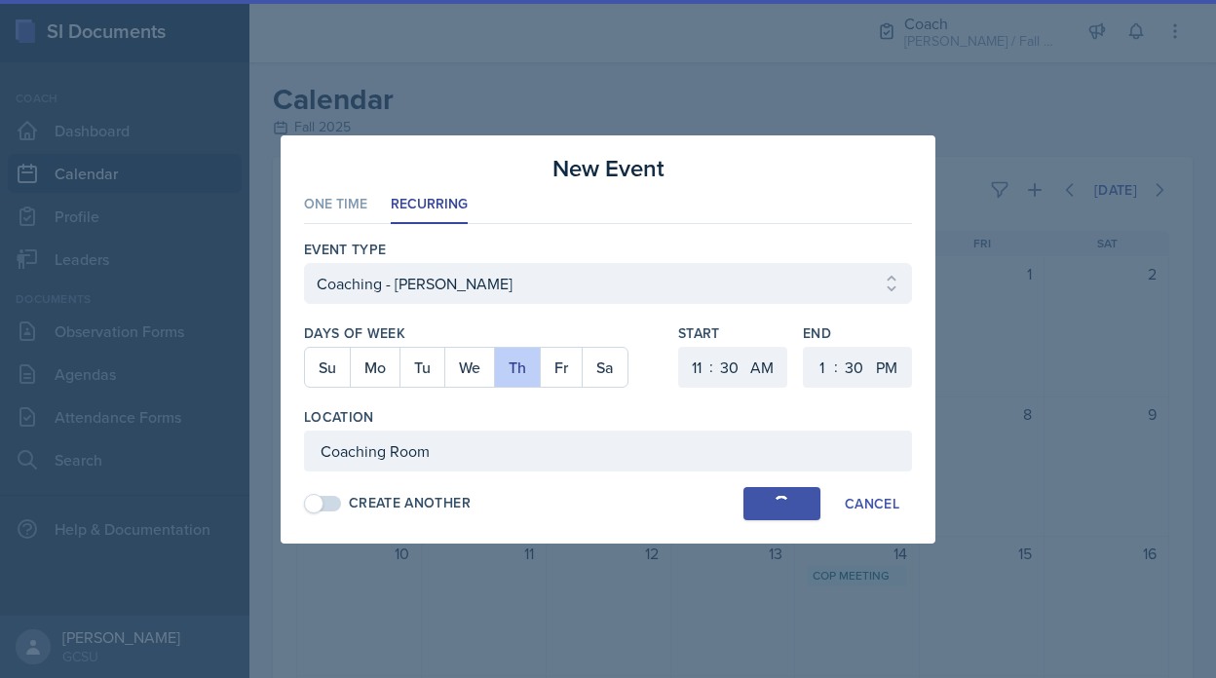
select select
select select "6"
select select "0"
select select "PM"
select select "6"
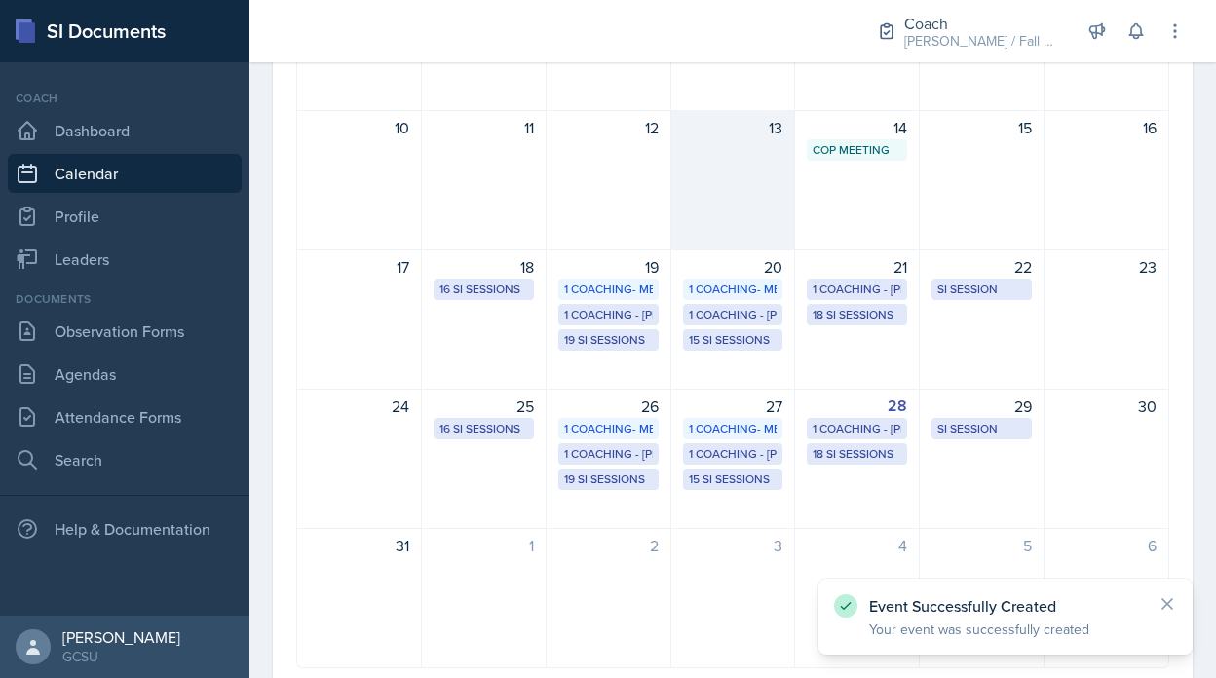
scroll to position [486, 0]
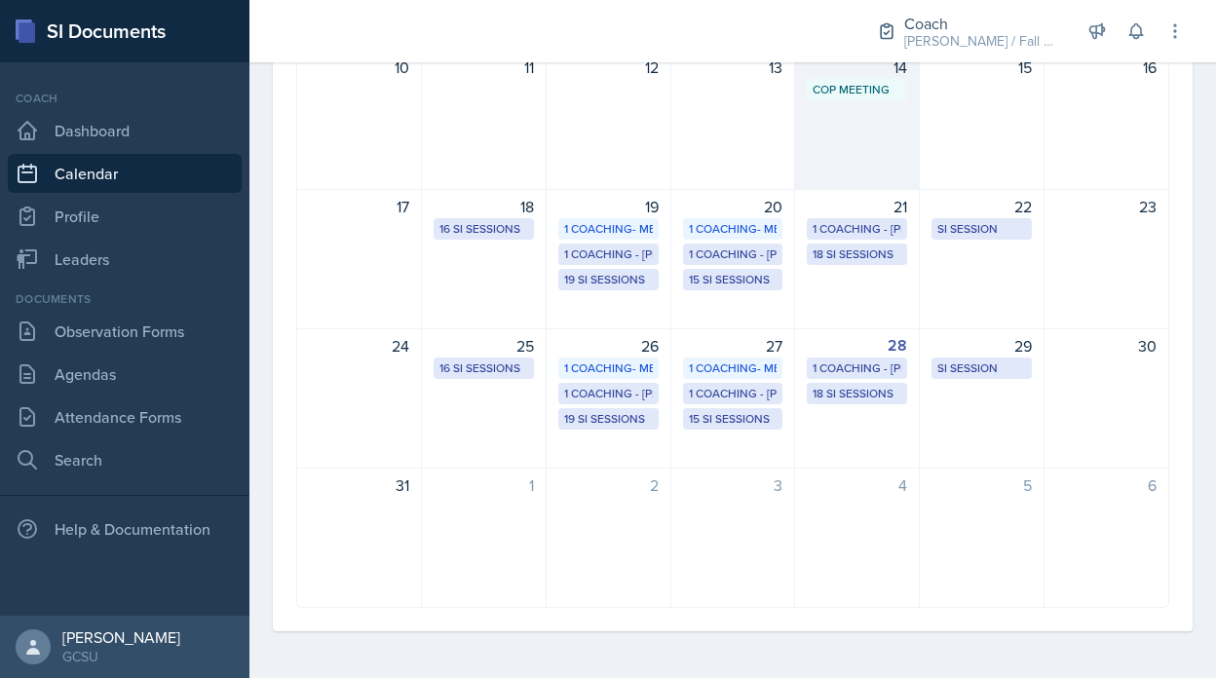
click at [850, 80] on div "CoP Meeting Online 1:00 PM - 2:00 PM" at bounding box center [857, 89] width 100 height 21
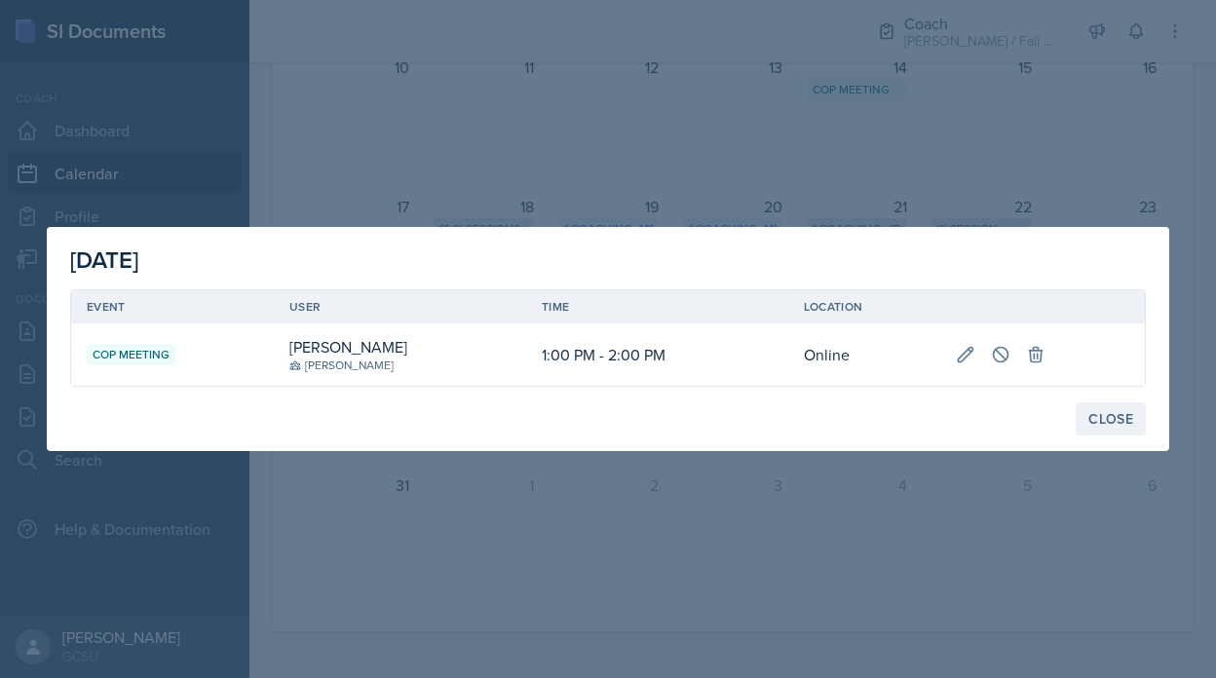
click at [1109, 416] on div "Close" at bounding box center [1111, 419] width 45 height 16
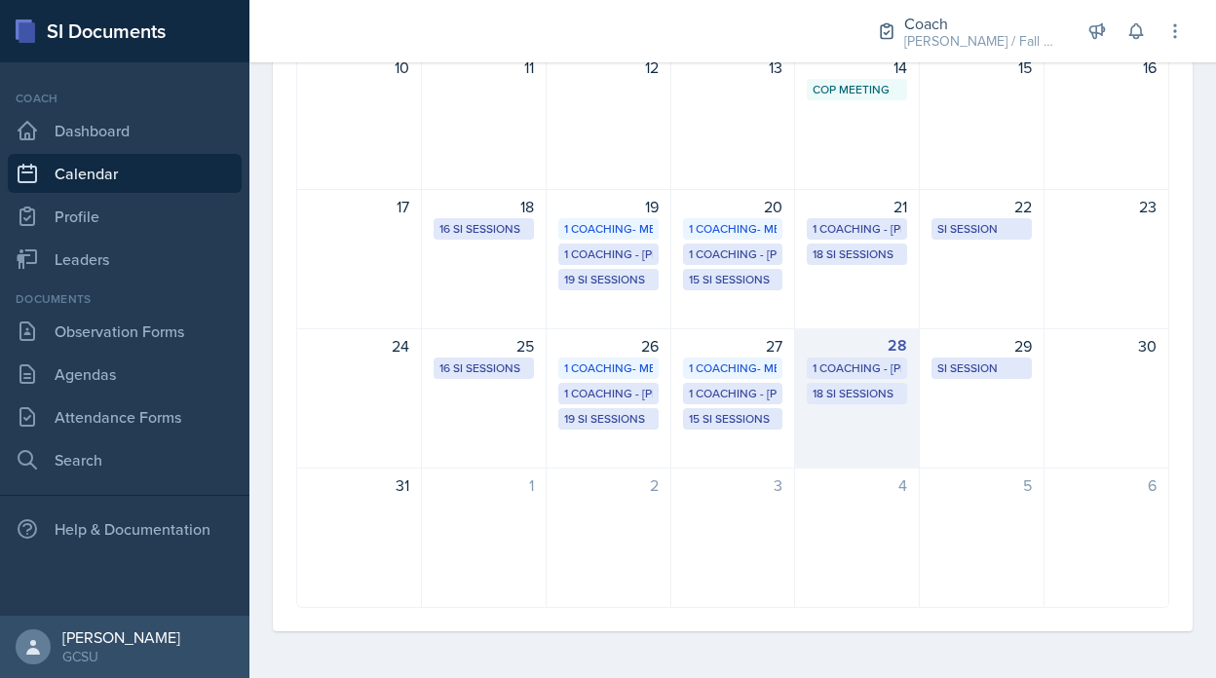
click at [856, 368] on div "1 Coaching - [PERSON_NAME]" at bounding box center [857, 369] width 89 height 18
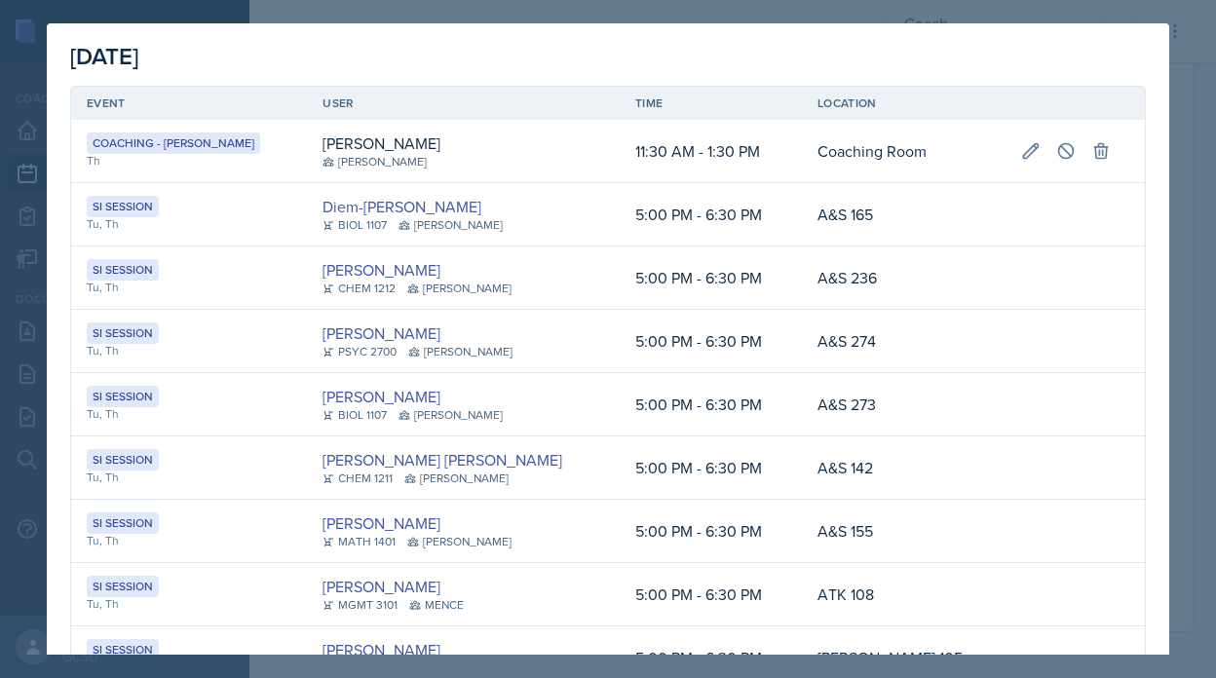
click at [11, 170] on div at bounding box center [608, 339] width 1216 height 678
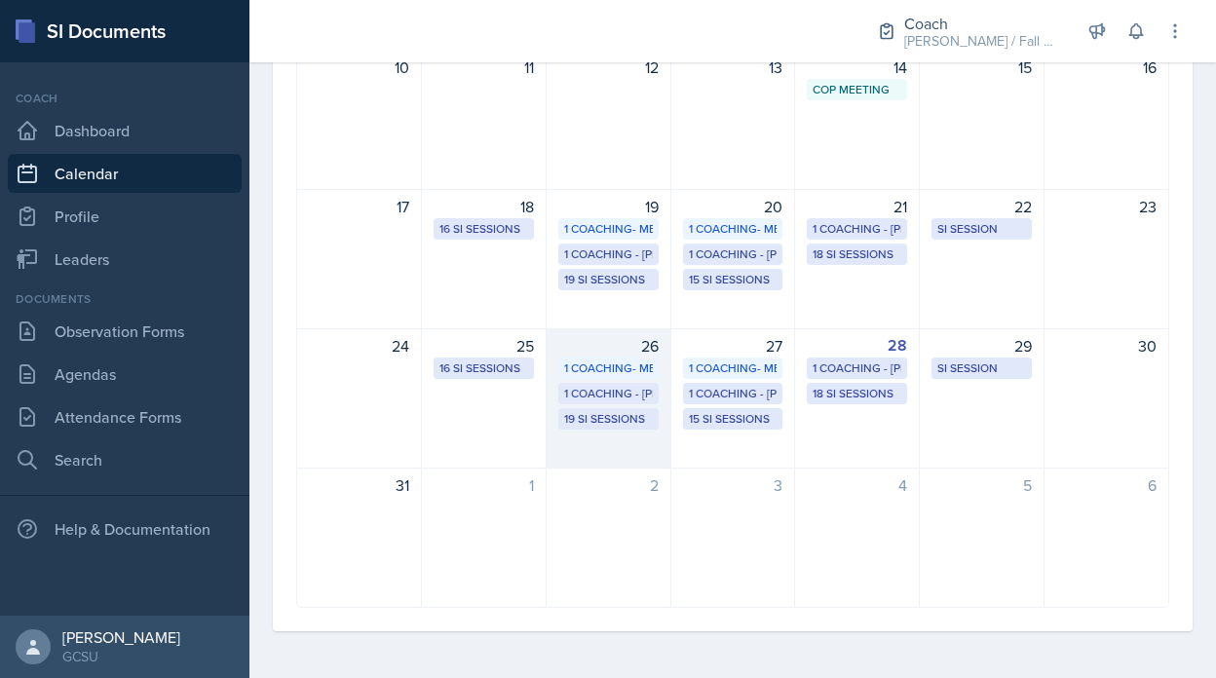
click at [597, 364] on div "1 Coaching- MENC" at bounding box center [608, 369] width 89 height 18
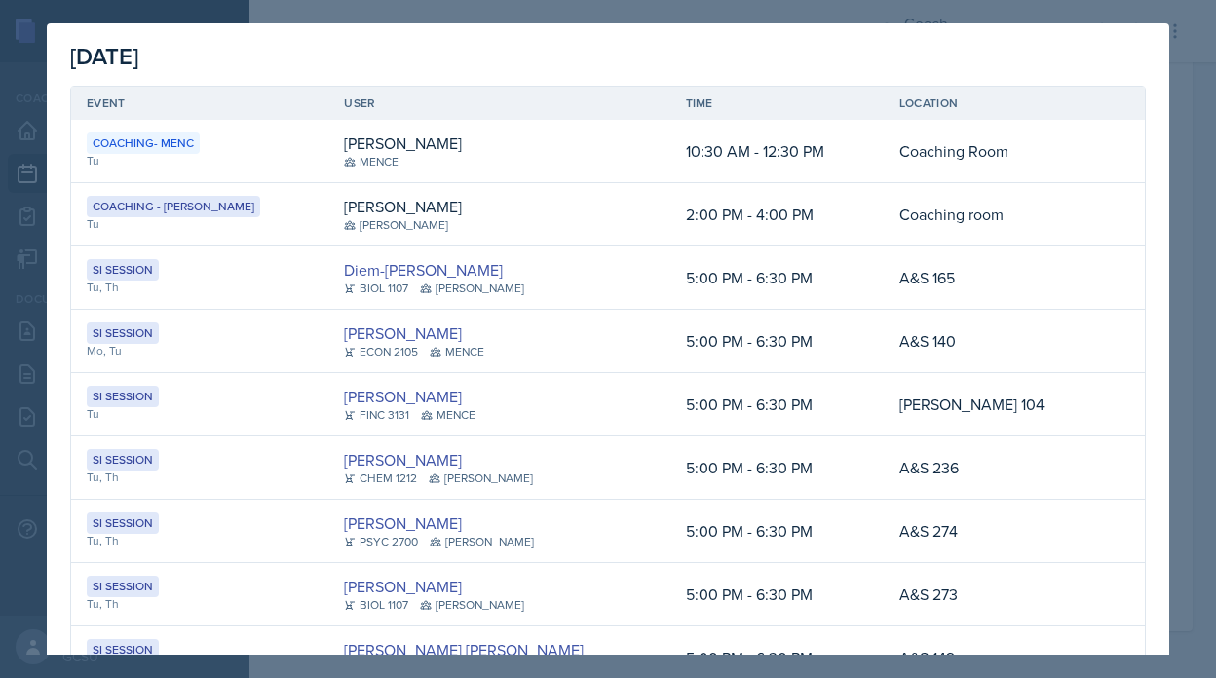
click at [1177, 330] on div at bounding box center [608, 339] width 1216 height 678
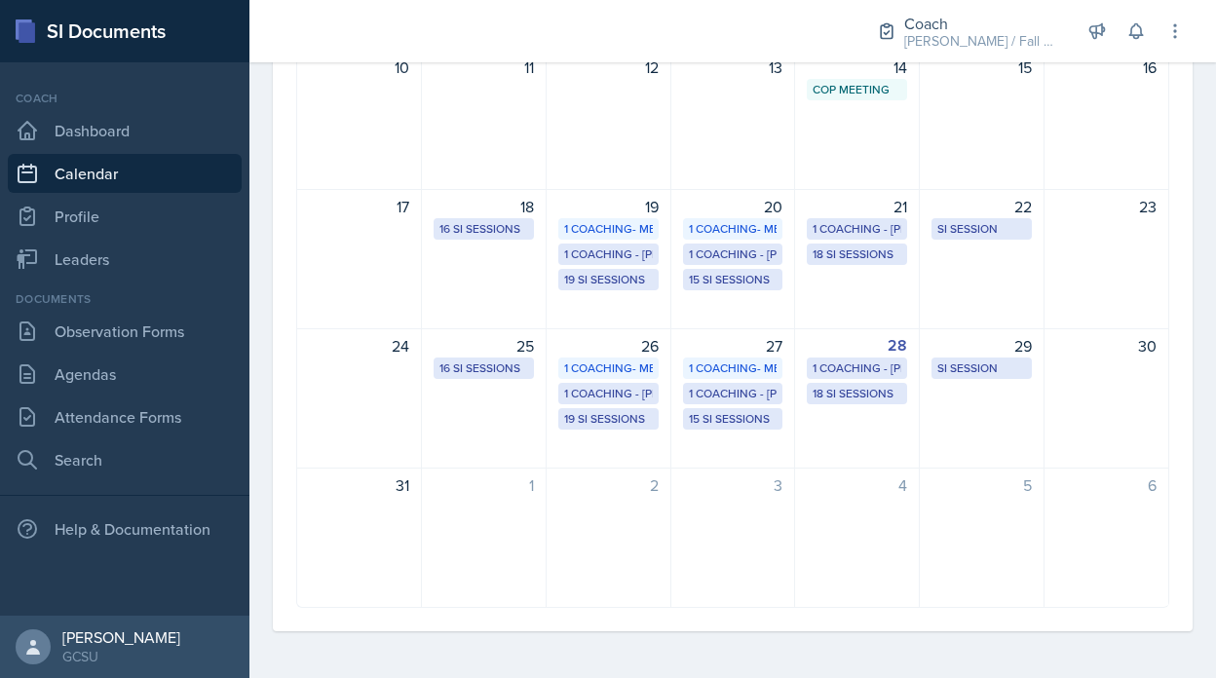
click at [1177, 330] on div "[DATE] Sun [DATE] Mon [DATE] Tue [DATE] Wed [DATE] Thu [DATE] Fri [DATE] Sat 27…" at bounding box center [733, 176] width 920 height 910
click at [474, 637] on div "[DATE] [DATE] Event Type Select Event Type All CoP Meeting Coaching - [PERSON_N…" at bounding box center [732, 175] width 967 height 1008
click at [726, 392] on div "1 Coaching - [PERSON_NAME]" at bounding box center [733, 394] width 89 height 18
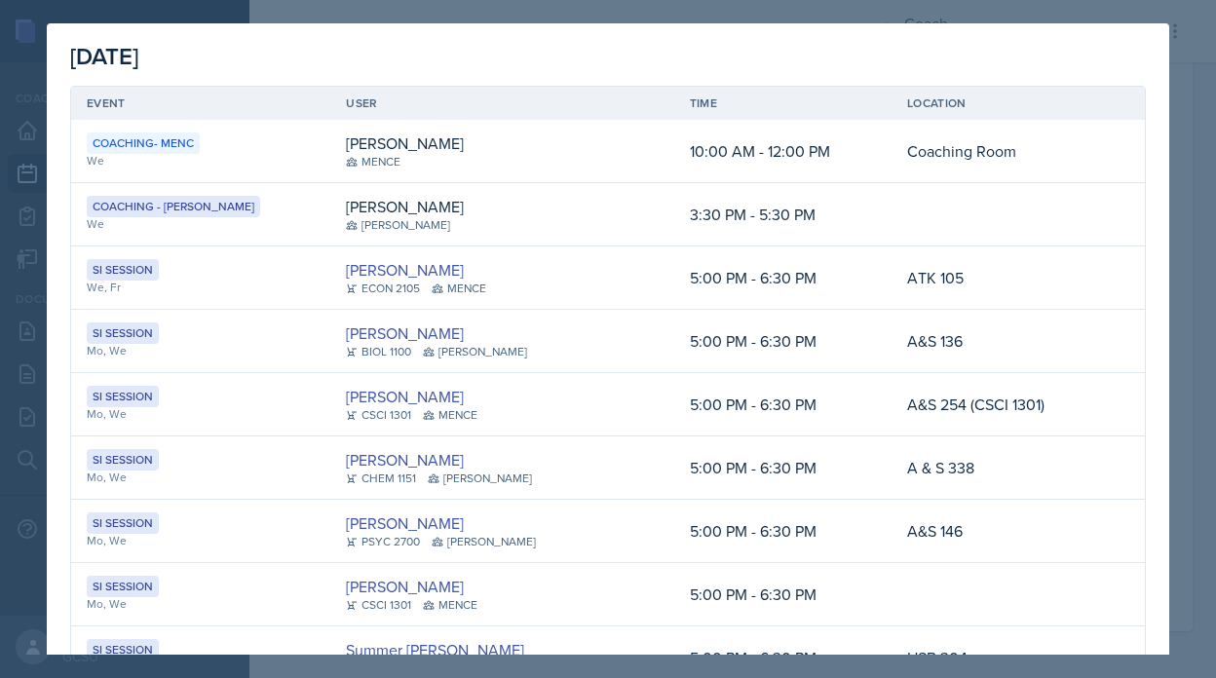
click at [35, 287] on div at bounding box center [608, 339] width 1216 height 678
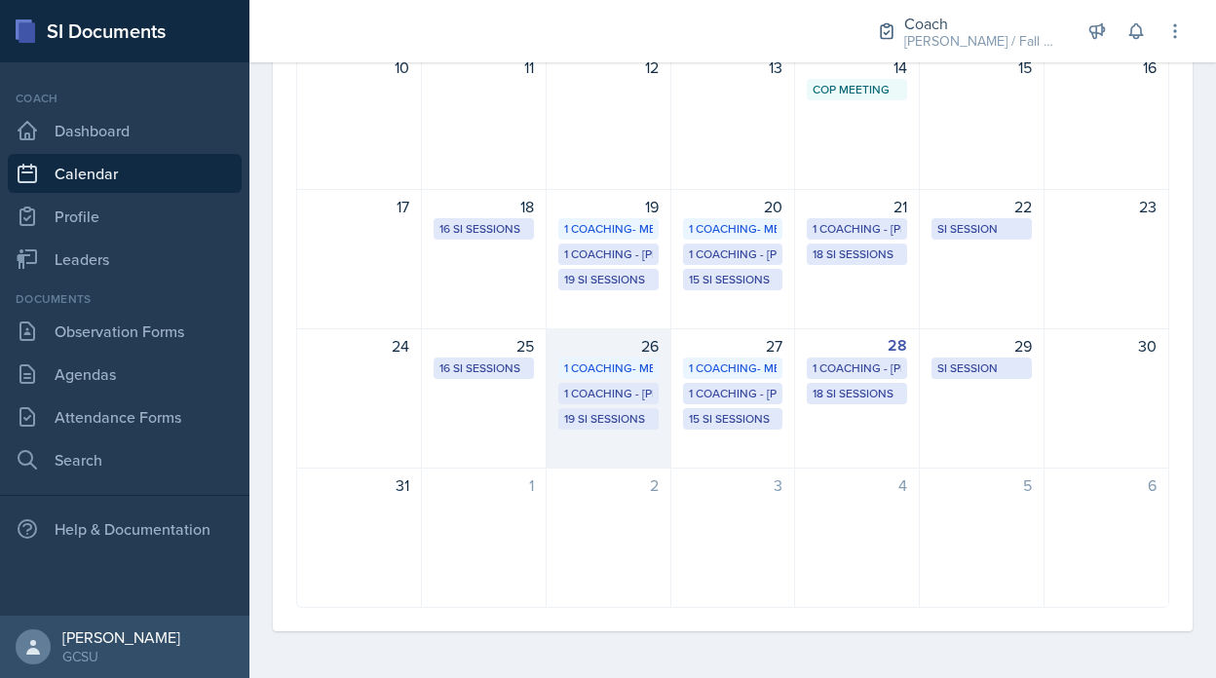
click at [597, 370] on div "1 Coaching- MENC" at bounding box center [608, 369] width 89 height 18
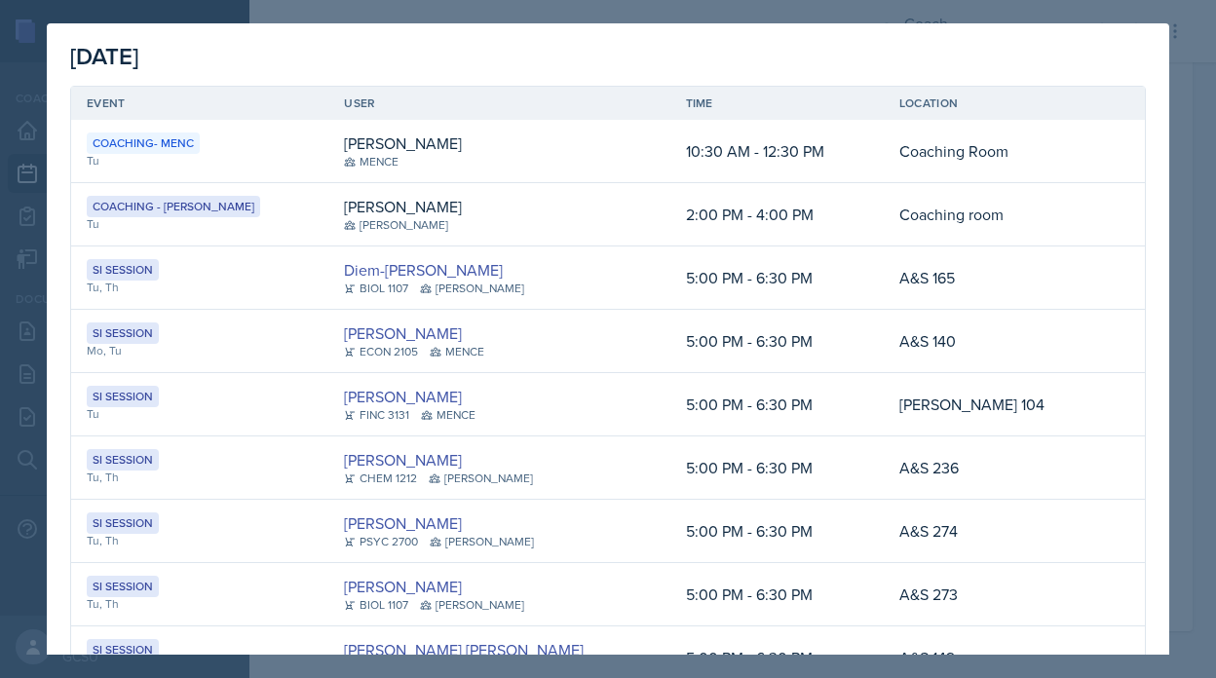
click at [139, 146] on div "Coaching- MENC" at bounding box center [143, 143] width 113 height 21
click at [1211, 358] on div at bounding box center [608, 339] width 1216 height 678
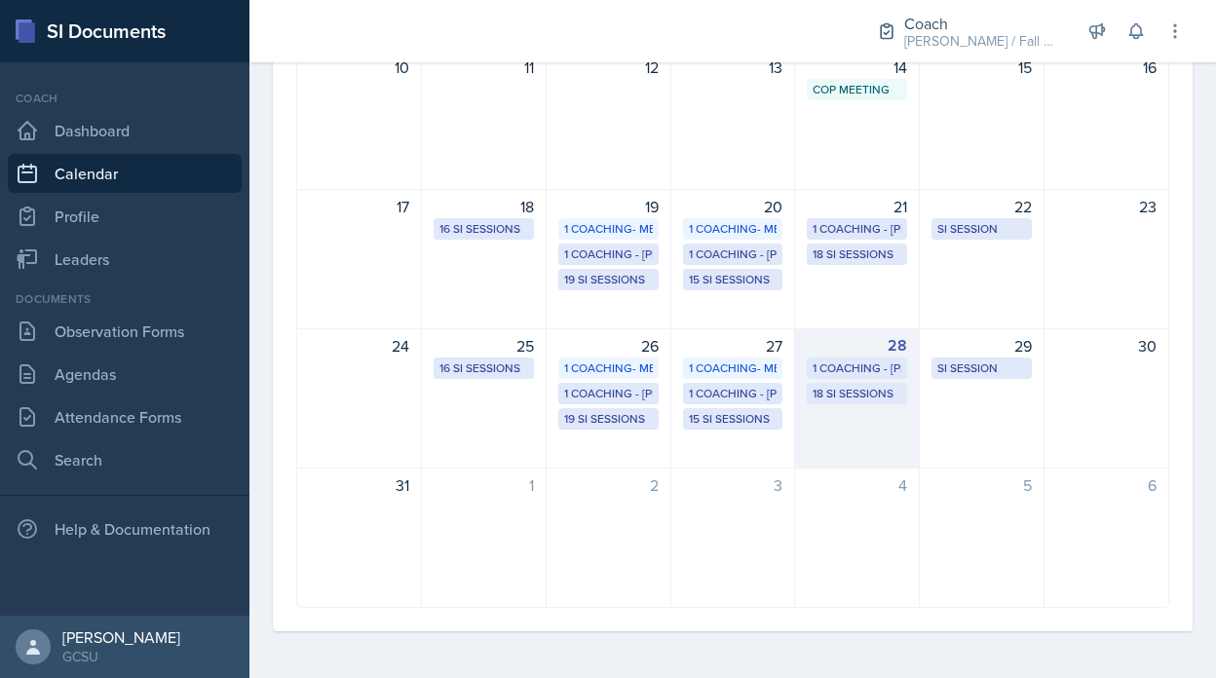
click at [870, 364] on div "1 Coaching - [PERSON_NAME]" at bounding box center [857, 369] width 89 height 18
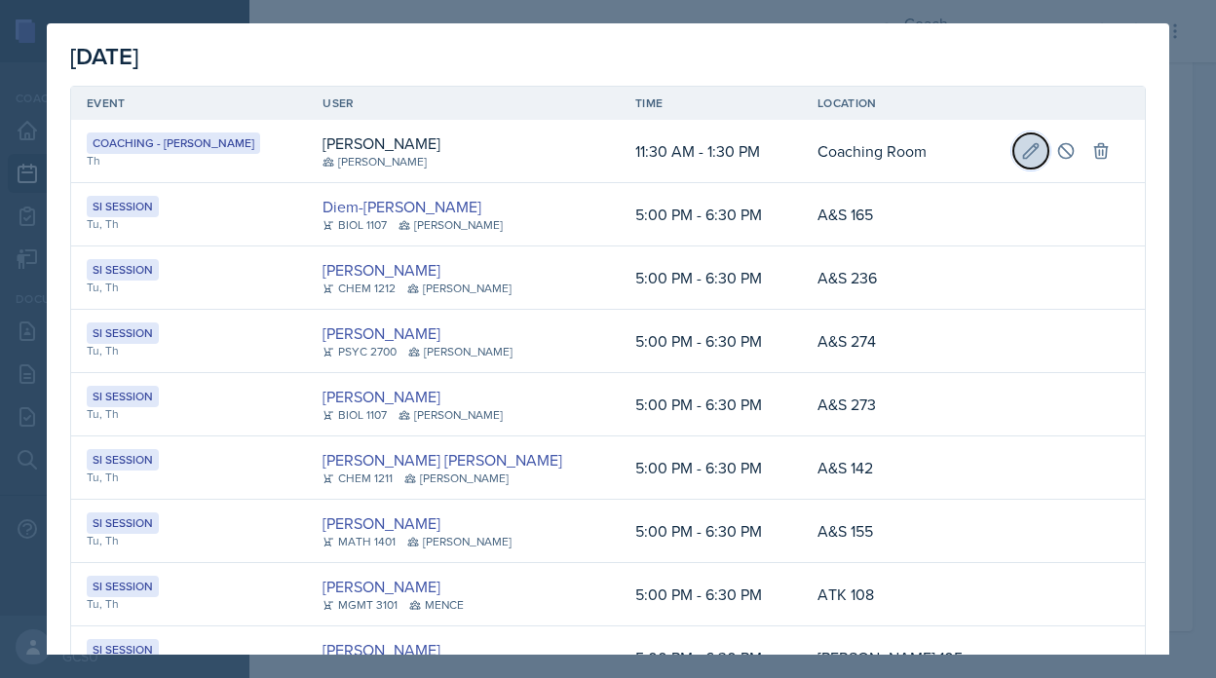
click at [1021, 159] on icon at bounding box center [1030, 150] width 19 height 19
select select "11"
select select "30"
select select "AM"
select select "1"
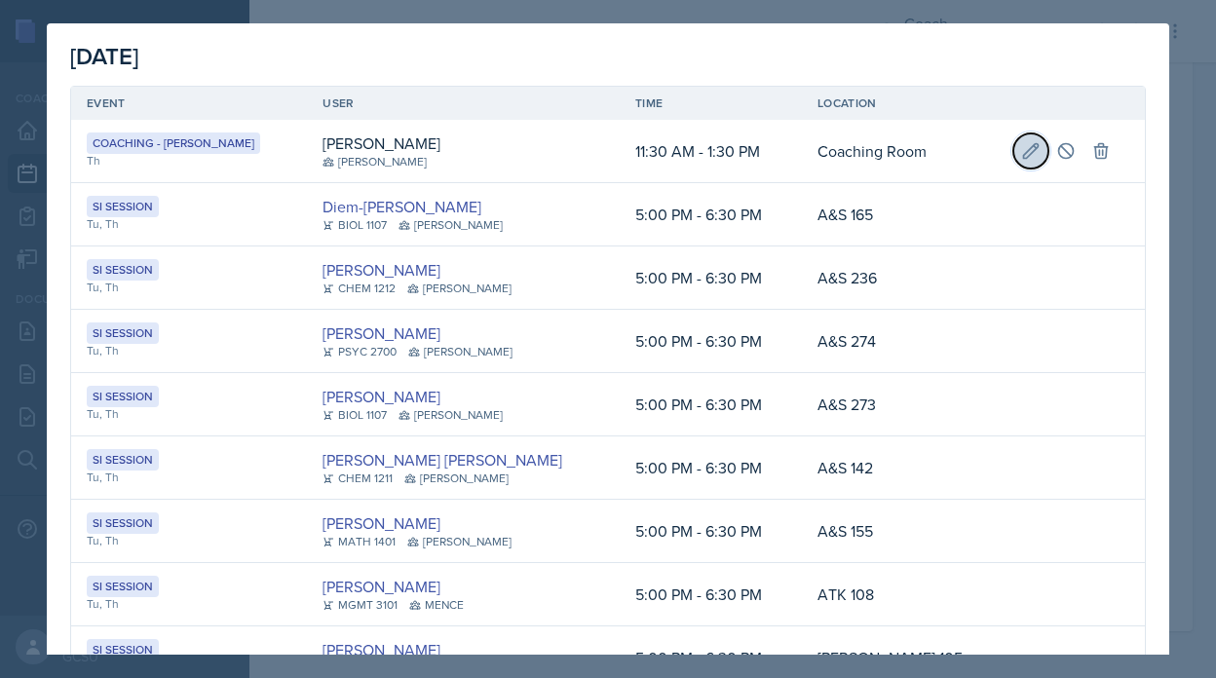
select select "30"
select select "PM"
type input "Coaching Room"
select select "f97d2ea7-7fe6-4b52-8c13-51bf2f5c03f9"
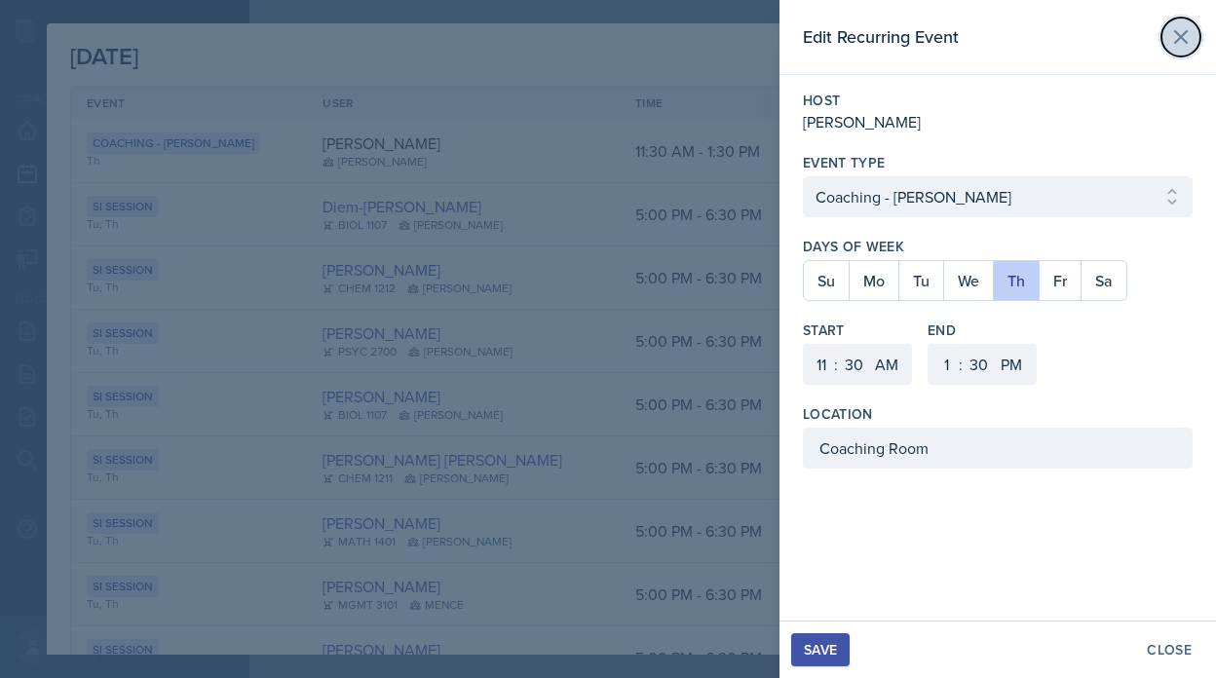
click at [1199, 34] on button at bounding box center [1181, 37] width 39 height 39
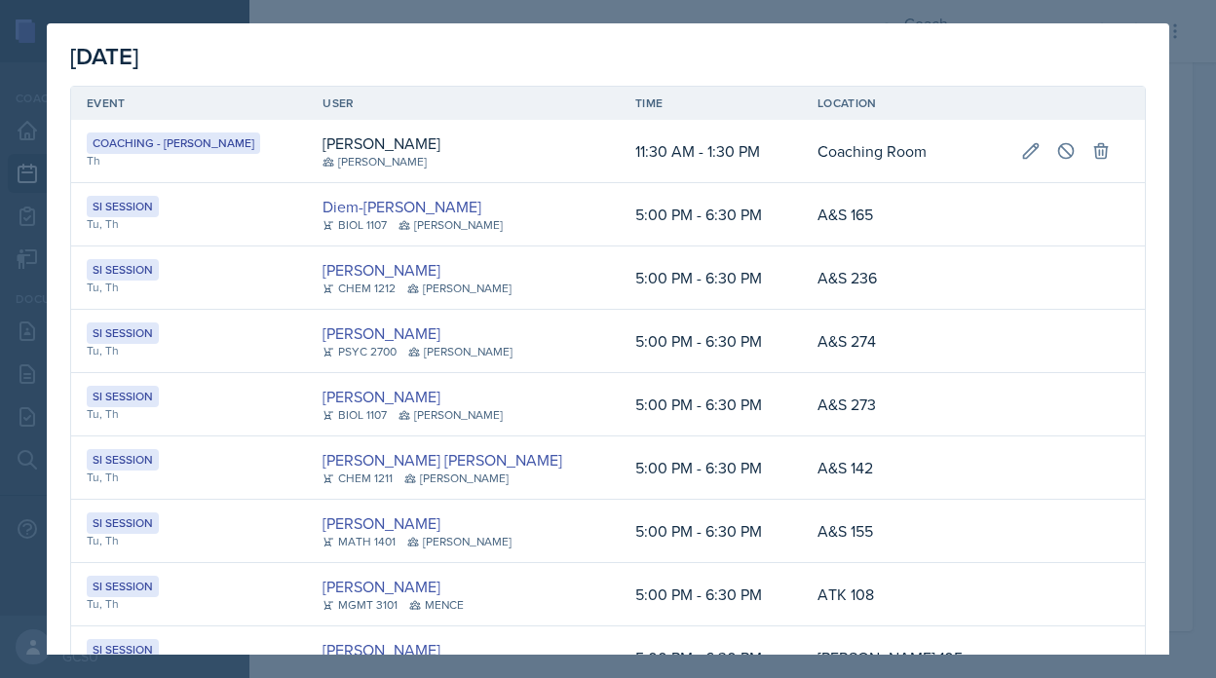
click at [1183, 164] on div at bounding box center [608, 339] width 1216 height 678
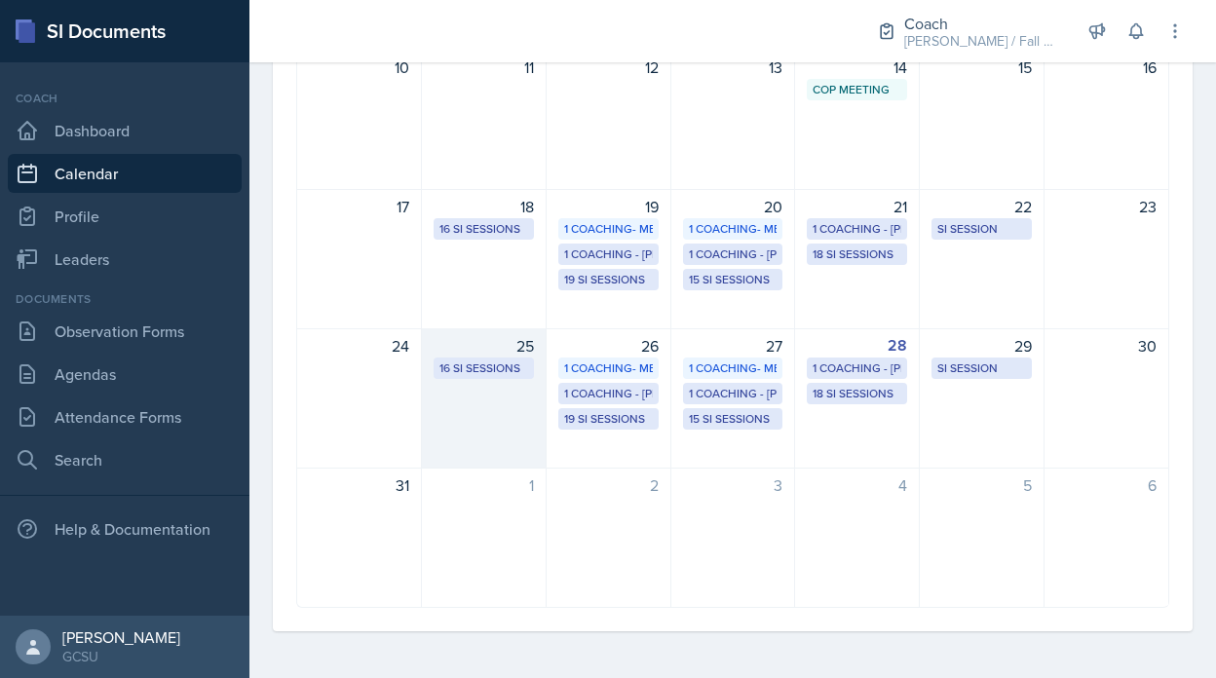
click at [452, 403] on div "25 16 SI Sessions" at bounding box center [484, 398] width 125 height 140
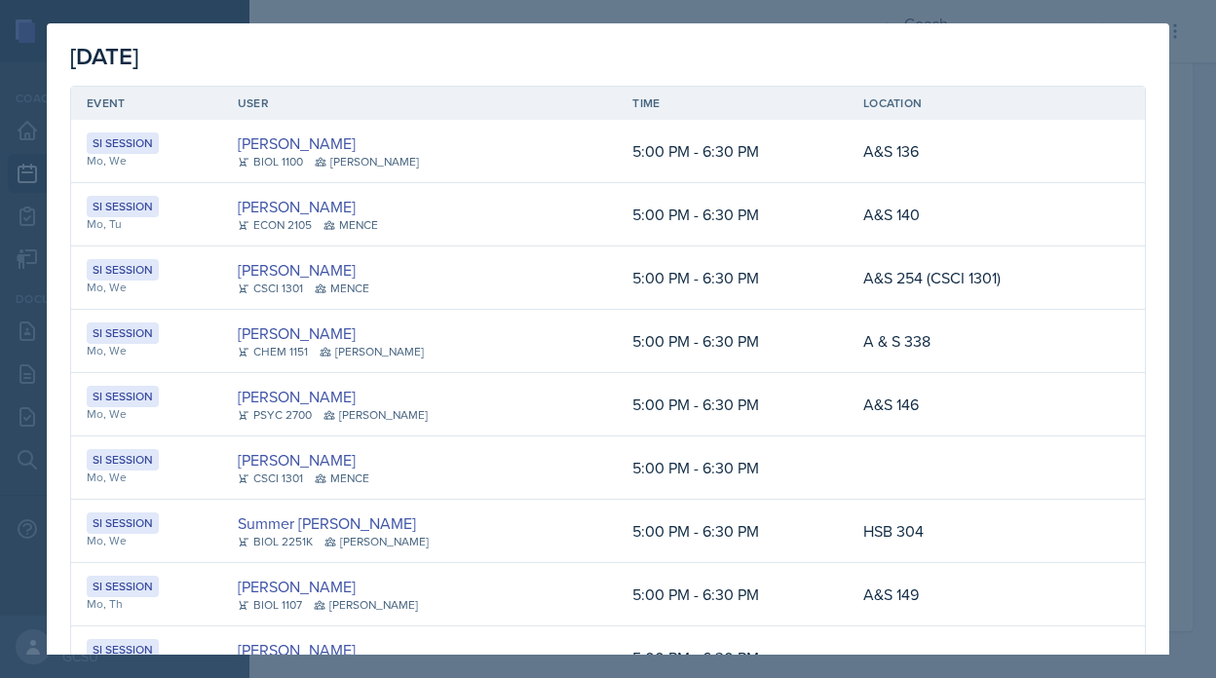
click at [1204, 124] on div at bounding box center [608, 339] width 1216 height 678
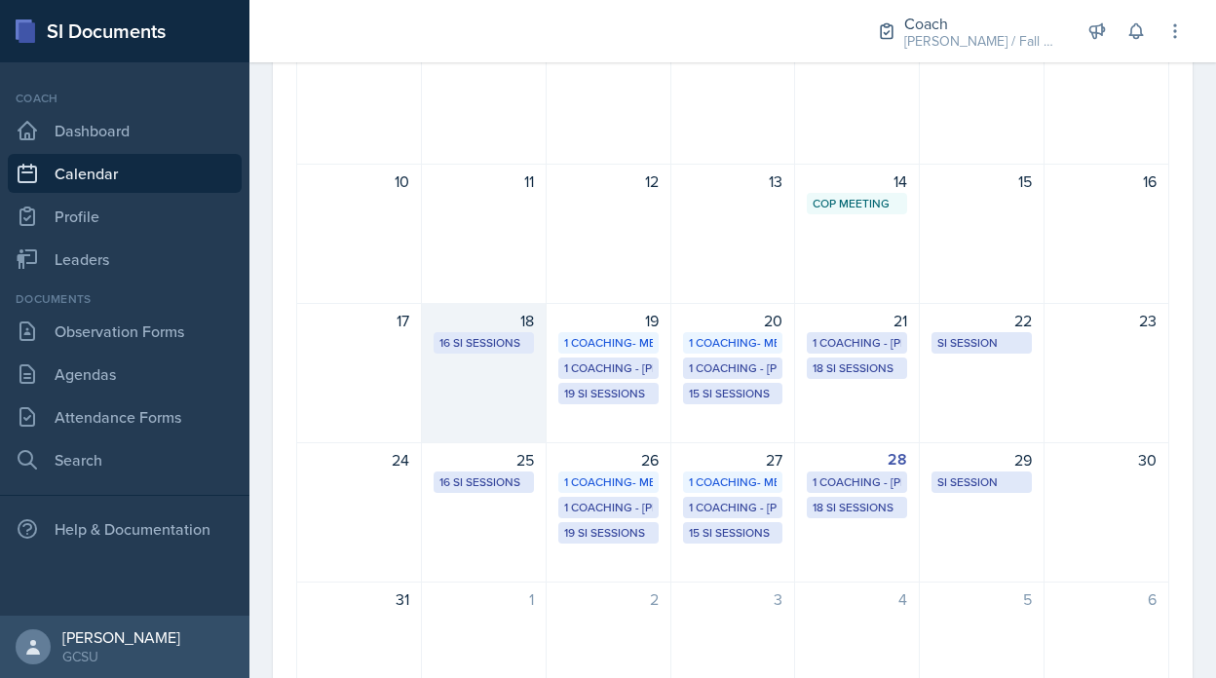
scroll to position [371, 0]
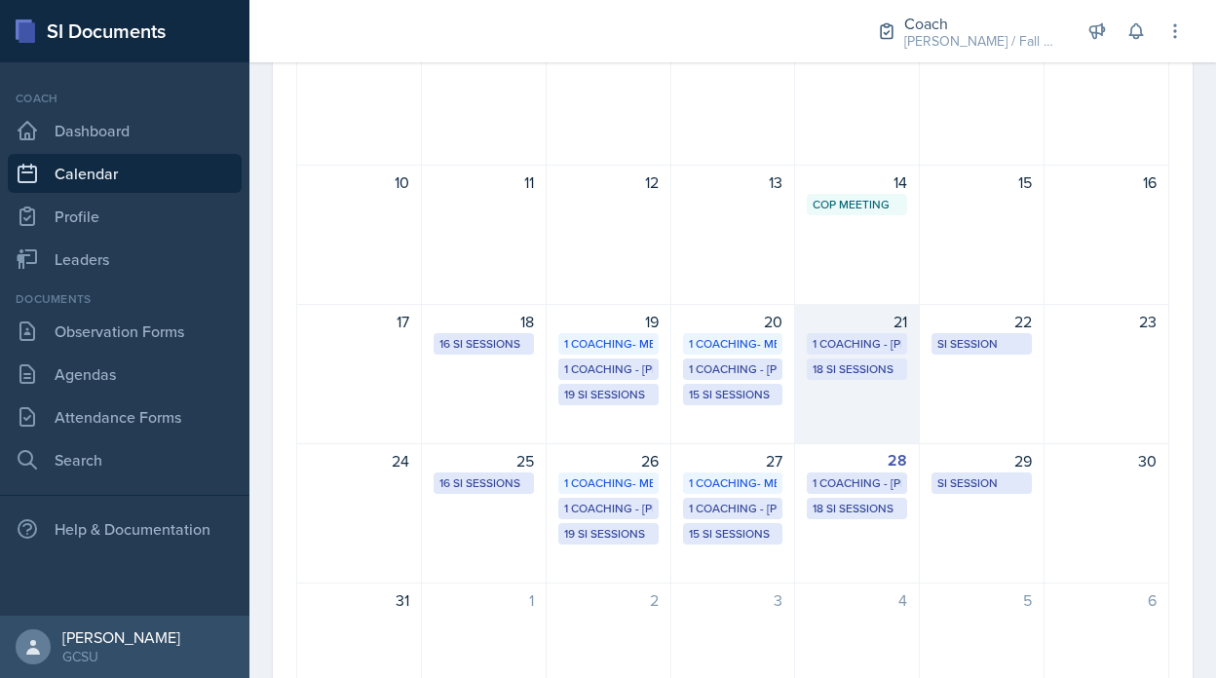
click at [855, 342] on div "1 Coaching - [PERSON_NAME]" at bounding box center [857, 344] width 89 height 18
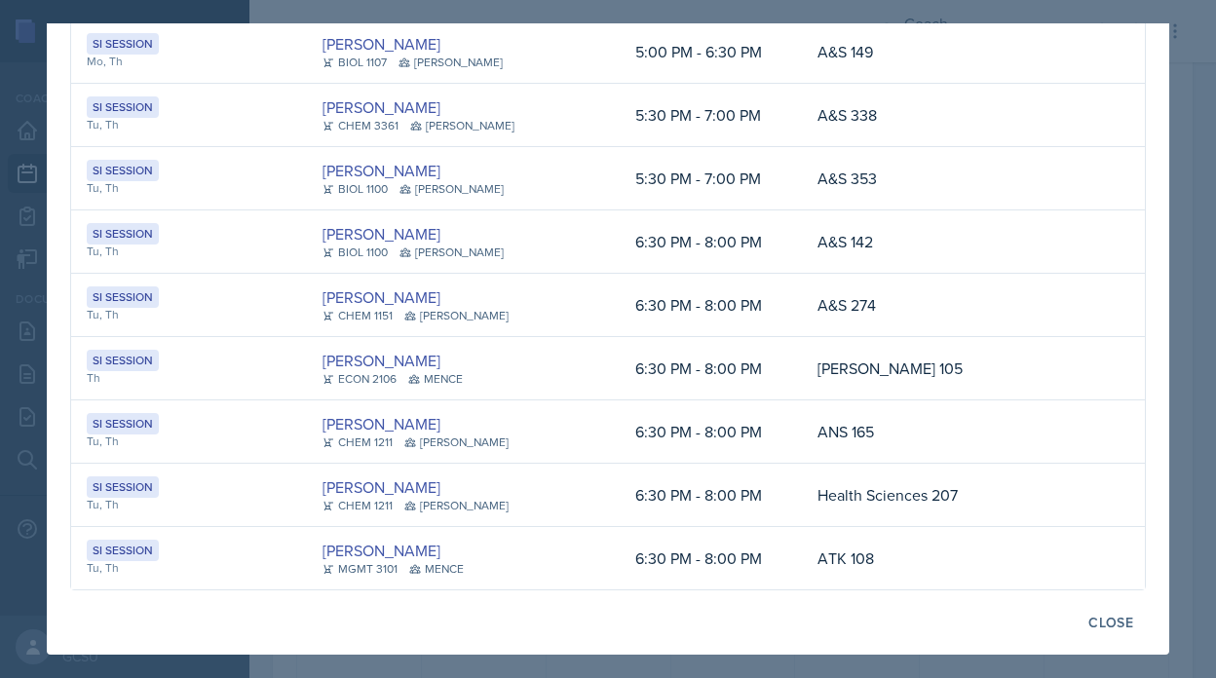
scroll to position [0, 0]
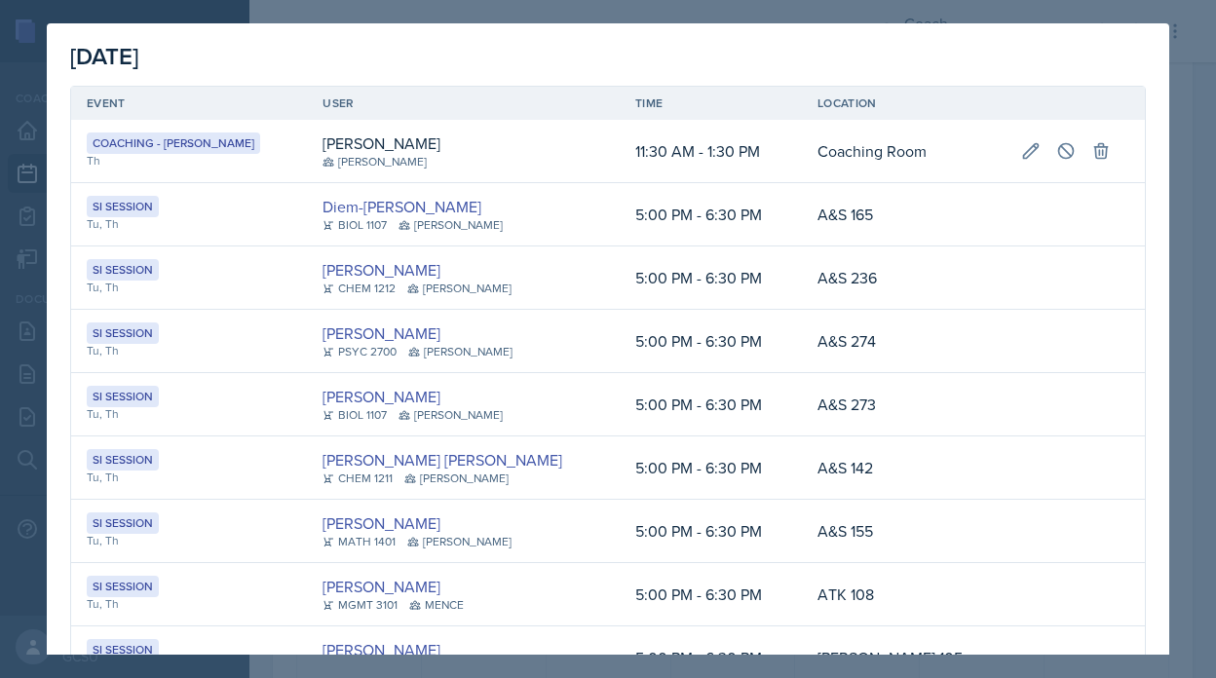
click at [1196, 276] on div at bounding box center [608, 339] width 1216 height 678
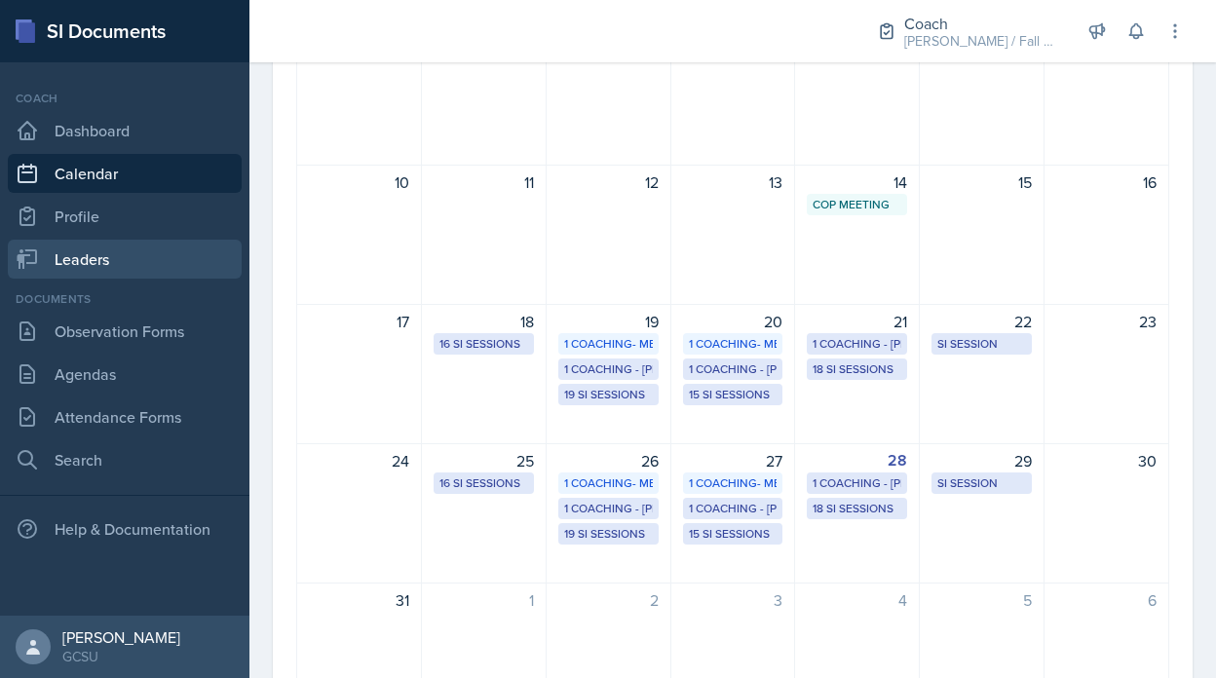
click at [74, 260] on link "Leaders" at bounding box center [125, 259] width 234 height 39
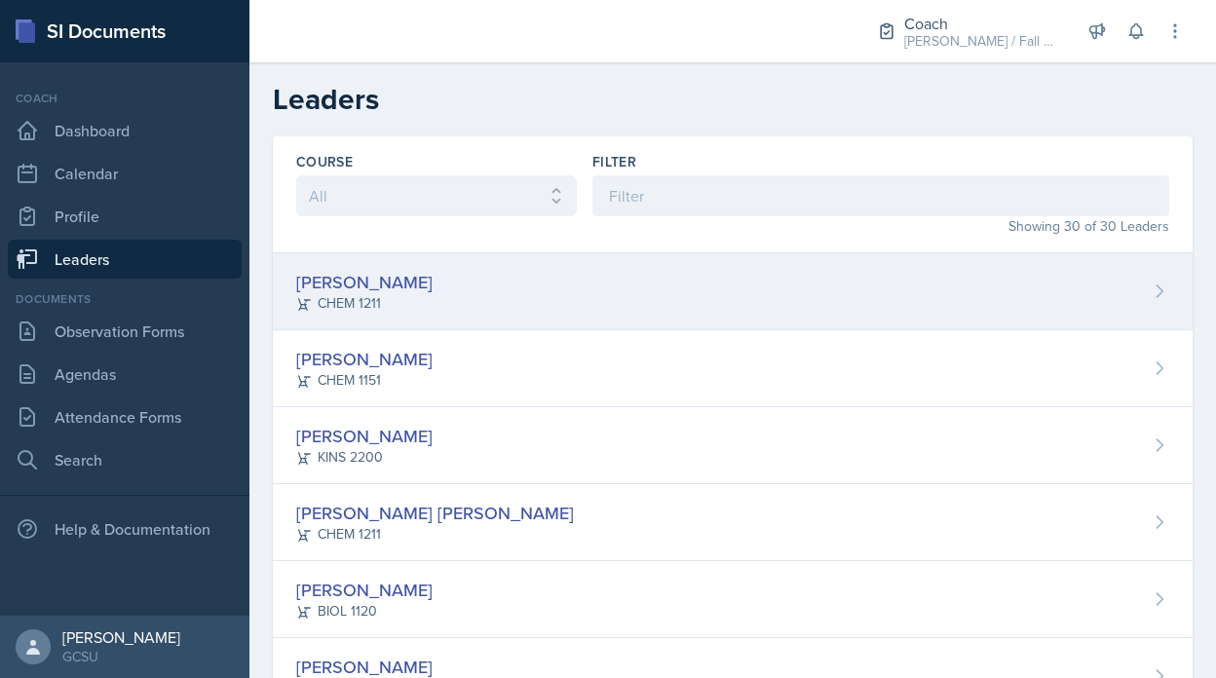
click at [401, 263] on div "[PERSON_NAME] CHEM 1211" at bounding box center [733, 291] width 920 height 77
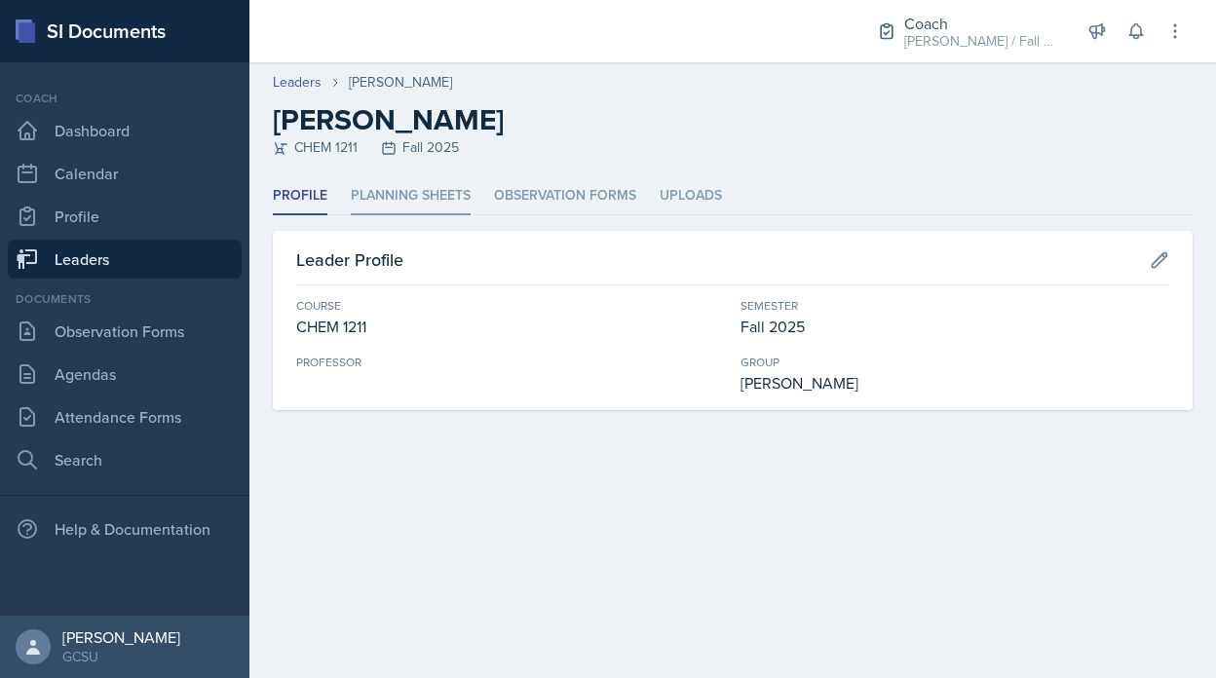
click at [385, 195] on li "Planning Sheets" at bounding box center [411, 196] width 120 height 38
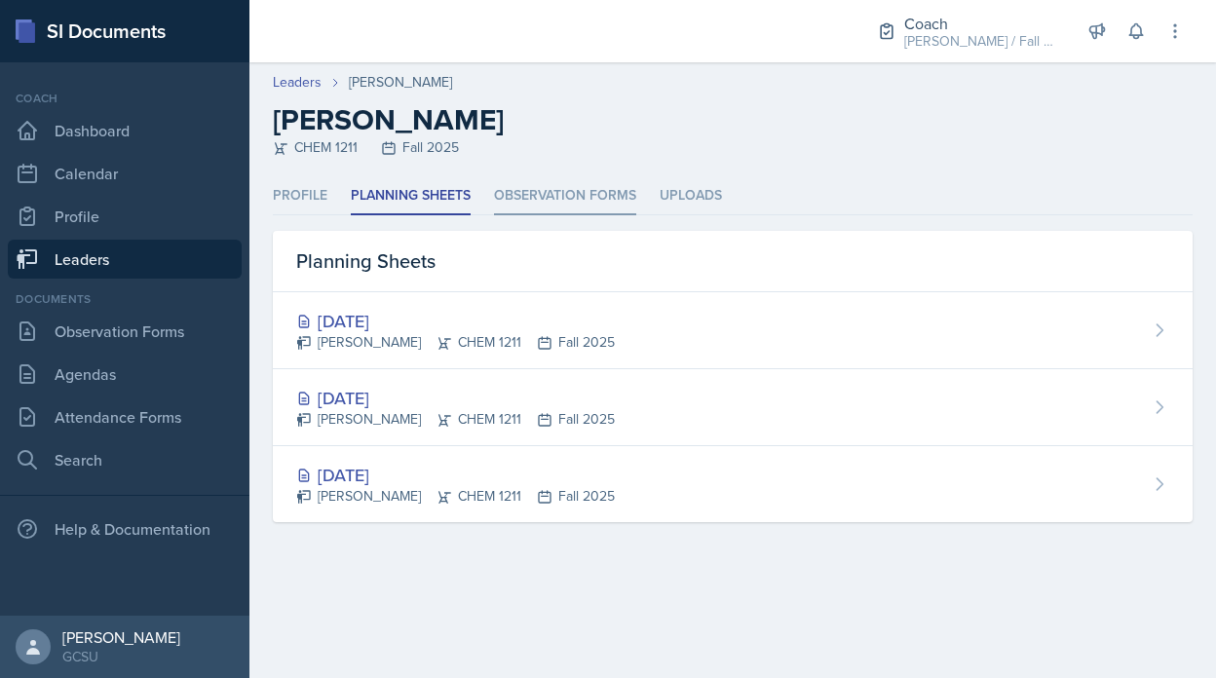
click at [497, 186] on li "Observation Forms" at bounding box center [565, 196] width 142 height 38
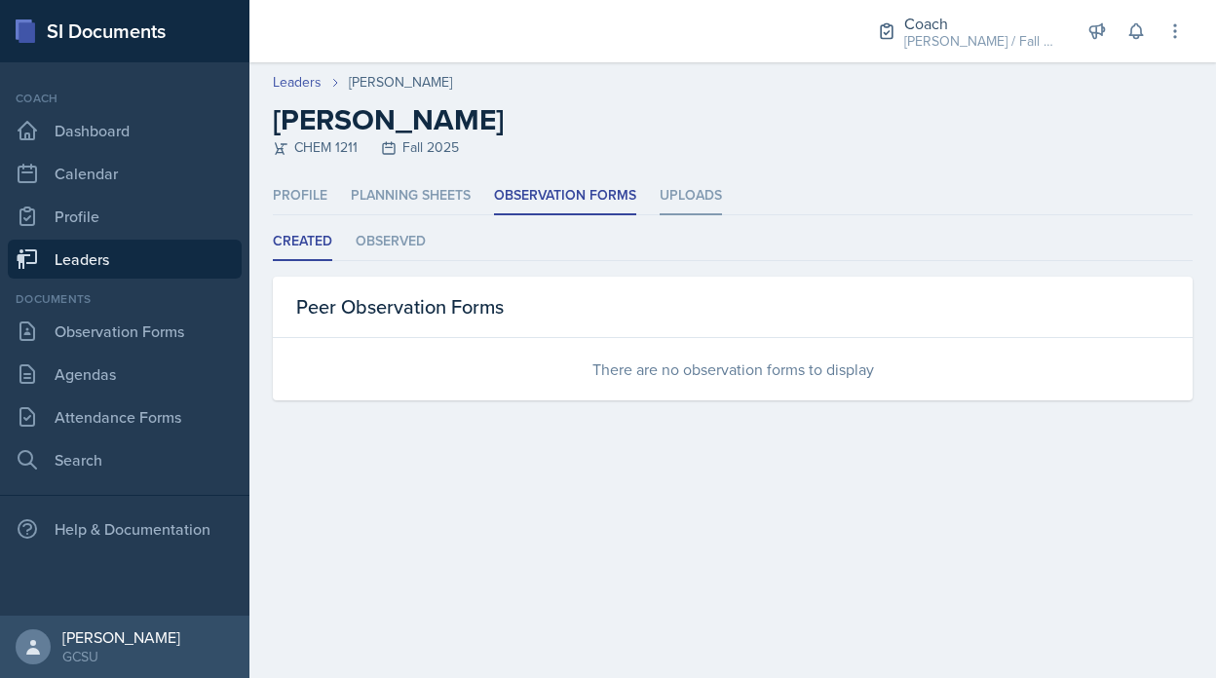
click at [716, 211] on li "Uploads" at bounding box center [691, 196] width 62 height 38
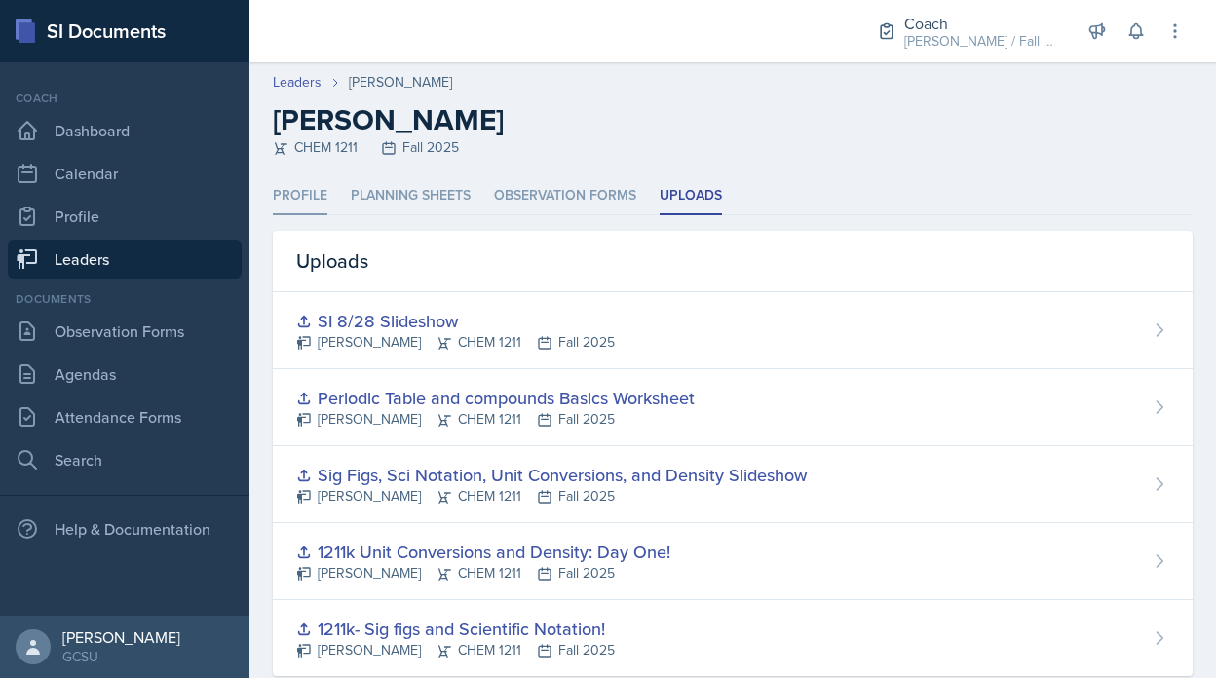
click at [294, 198] on li "Profile" at bounding box center [300, 196] width 55 height 38
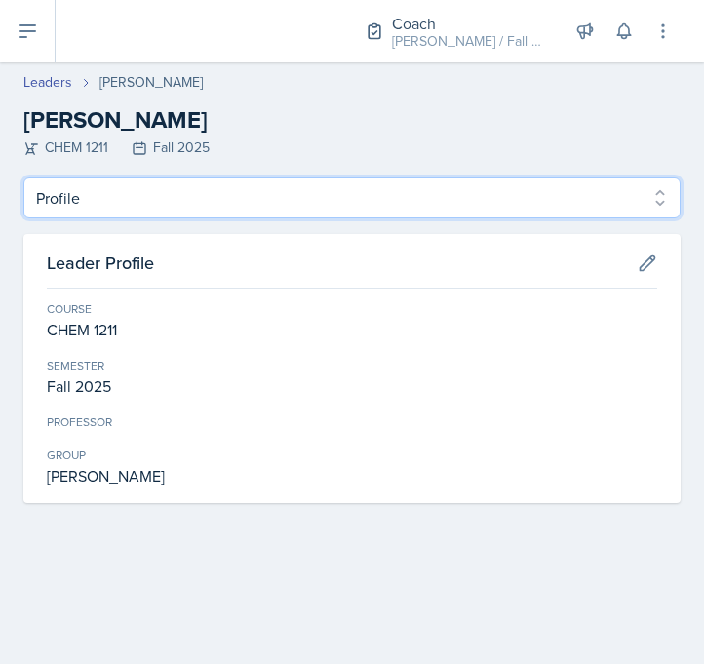
click at [600, 196] on select "Profile Planning Sheets Observation Forms Uploads" at bounding box center [351, 197] width 657 height 41
select select "Planning Sheets"
click at [23, 177] on select "Profile Planning Sheets Observation Forms Uploads" at bounding box center [351, 197] width 657 height 41
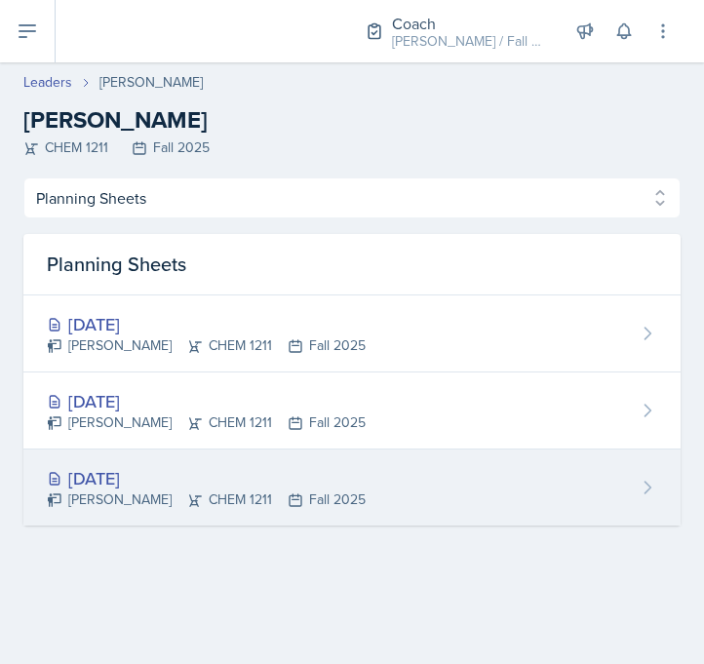
click at [186, 516] on div "[DATE] [PERSON_NAME] CHEM 1211 Fall 2025" at bounding box center [351, 487] width 657 height 76
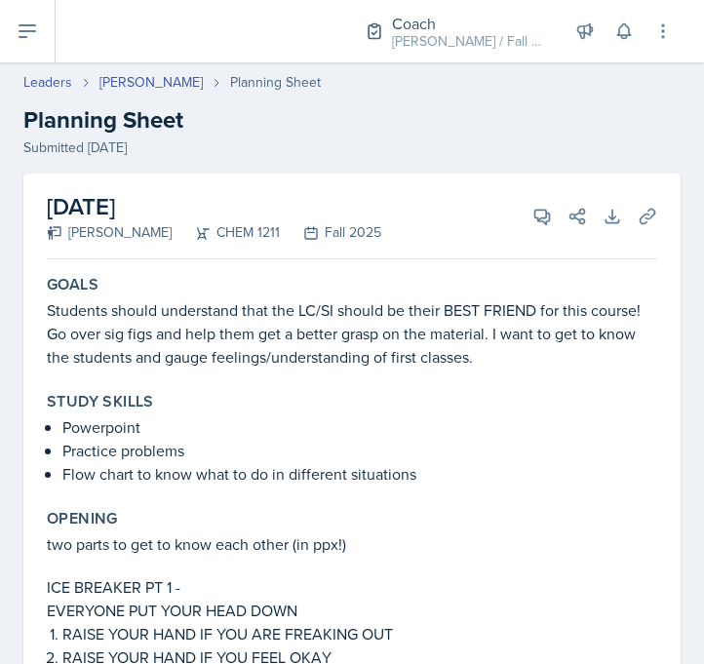
select select "Planning Sheets"
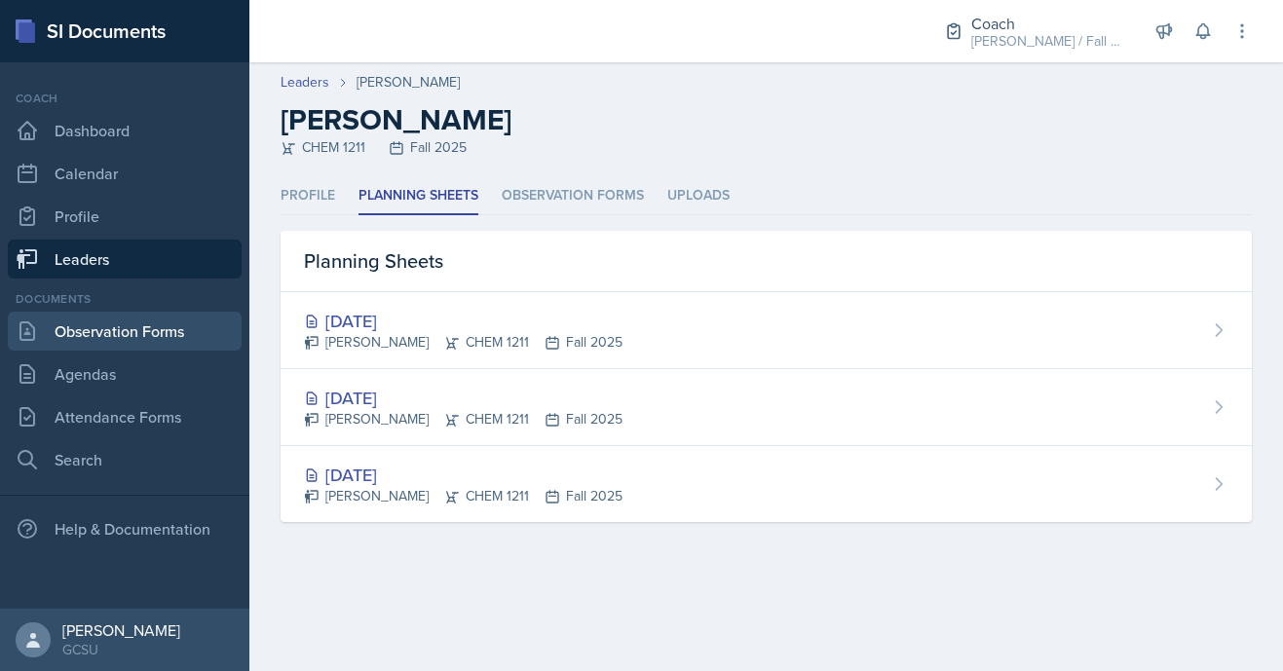
click at [153, 342] on link "Observation Forms" at bounding box center [125, 331] width 234 height 39
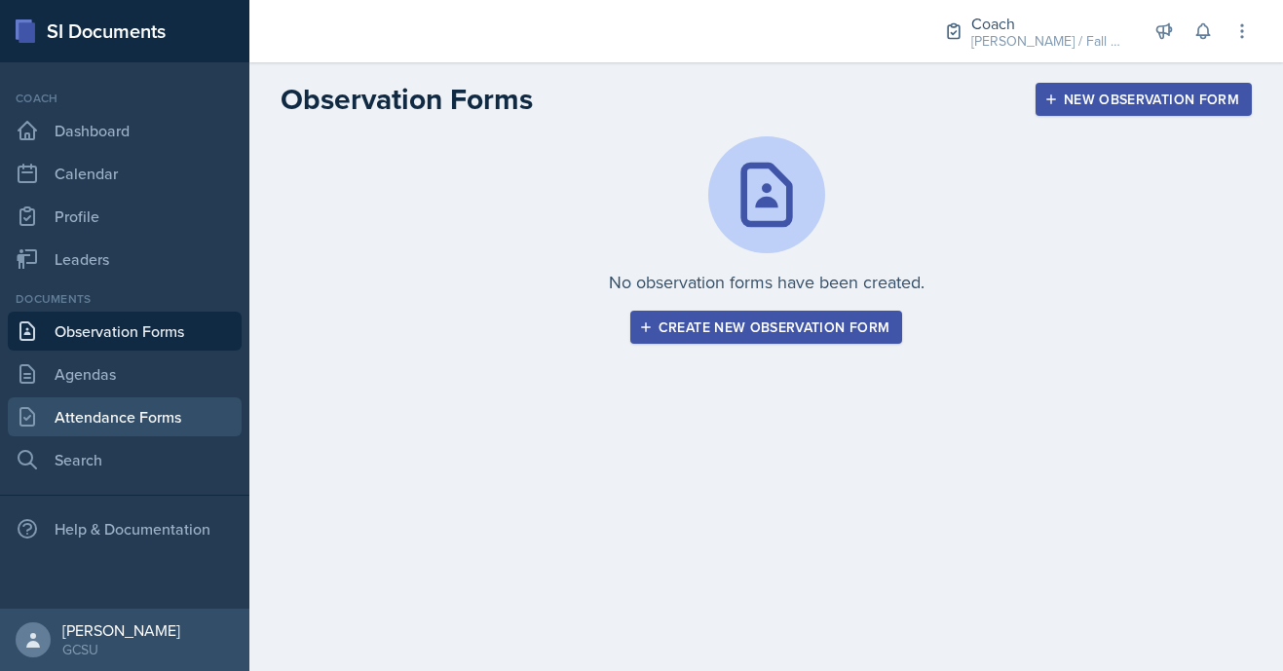
click at [165, 432] on link "Attendance Forms" at bounding box center [125, 417] width 234 height 39
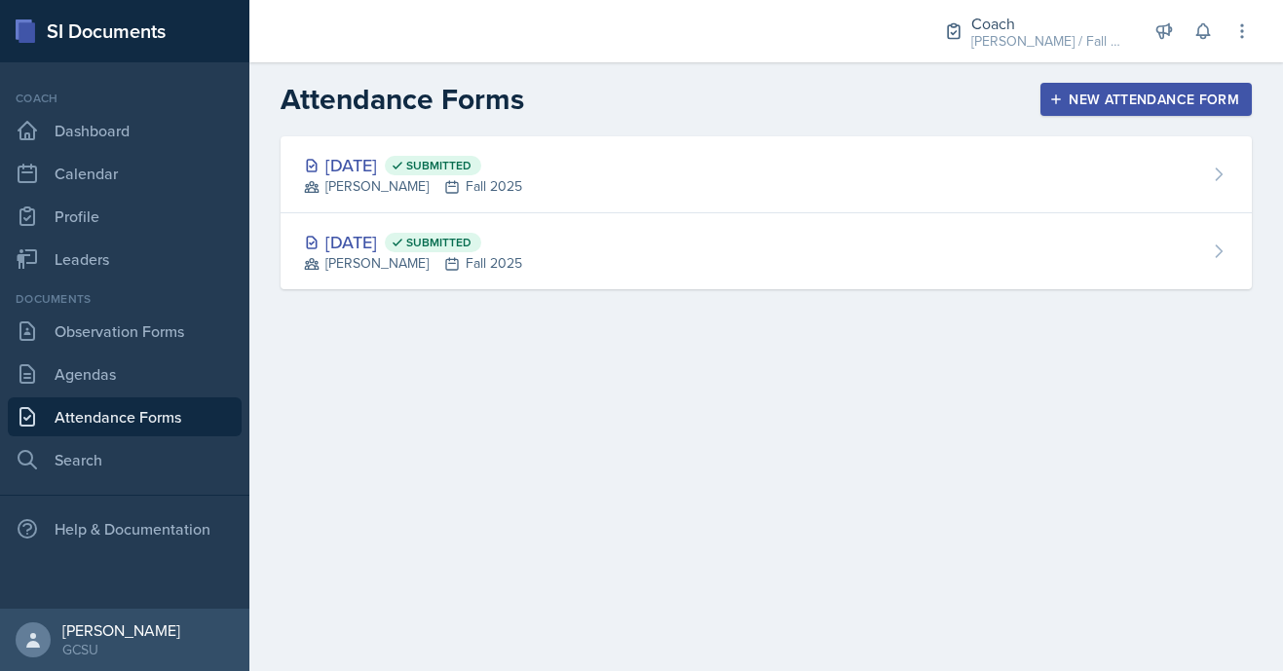
click at [165, 432] on link "Attendance Forms" at bounding box center [125, 417] width 234 height 39
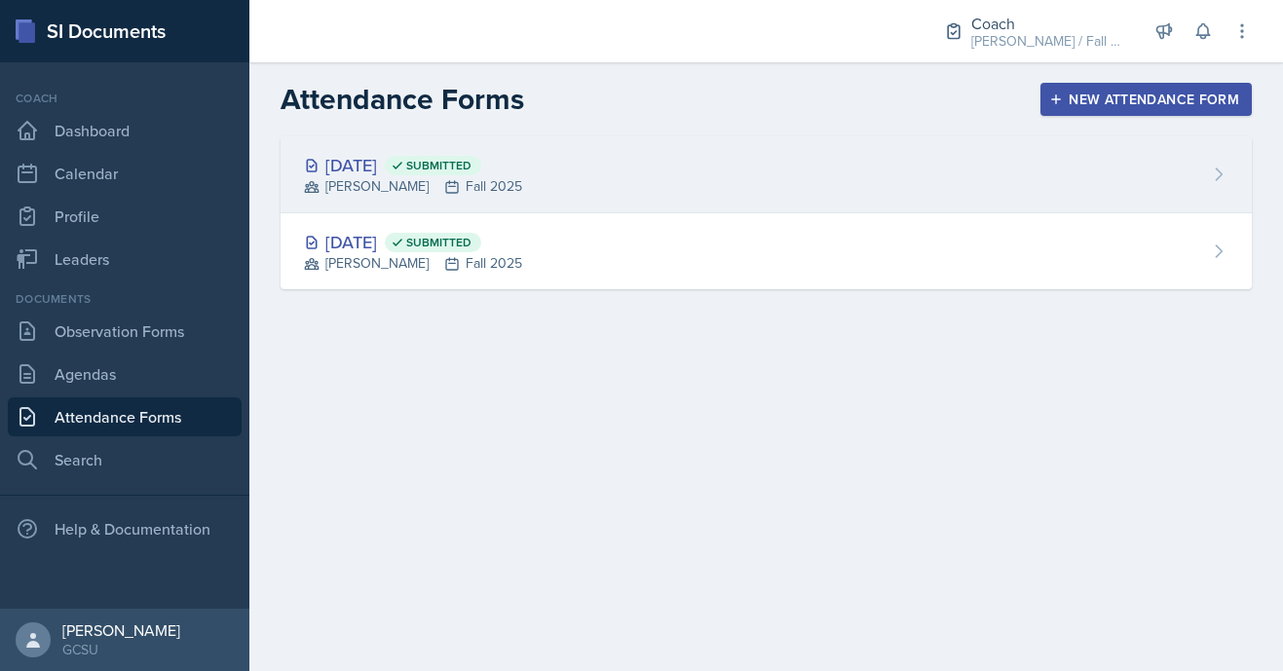
click at [620, 211] on div "[DATE] Submitted [PERSON_NAME] Fall 2025" at bounding box center [767, 174] width 972 height 77
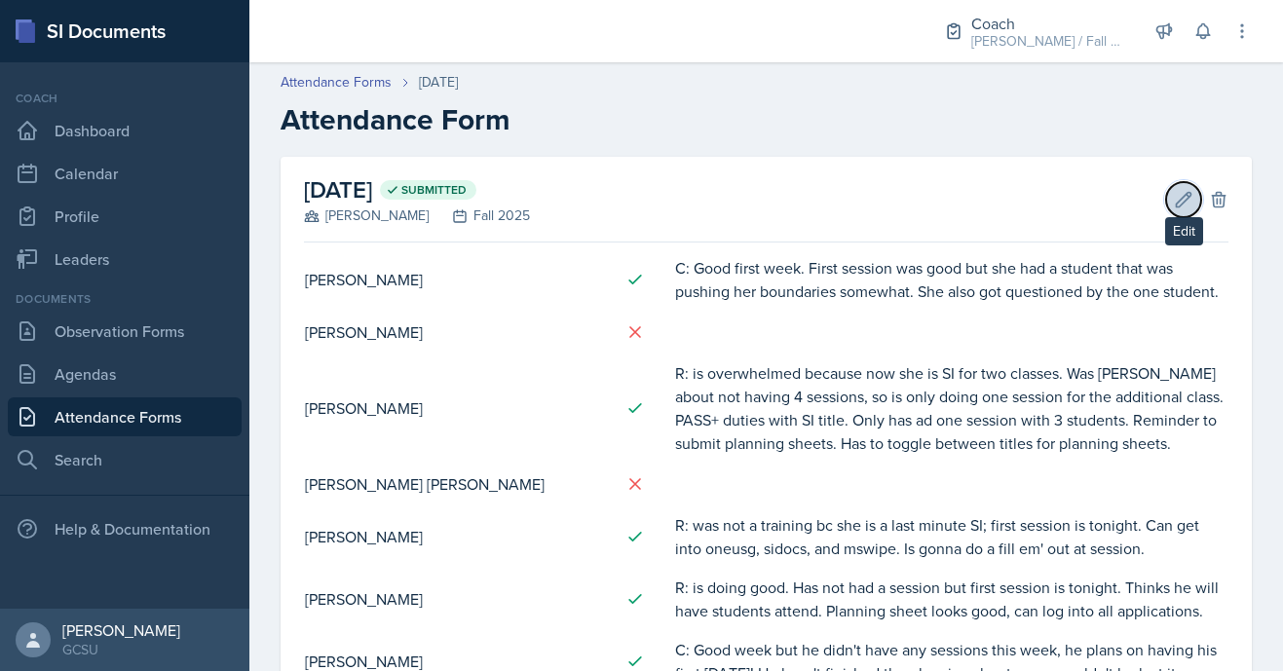
click at [1185, 193] on icon at bounding box center [1183, 199] width 19 height 19
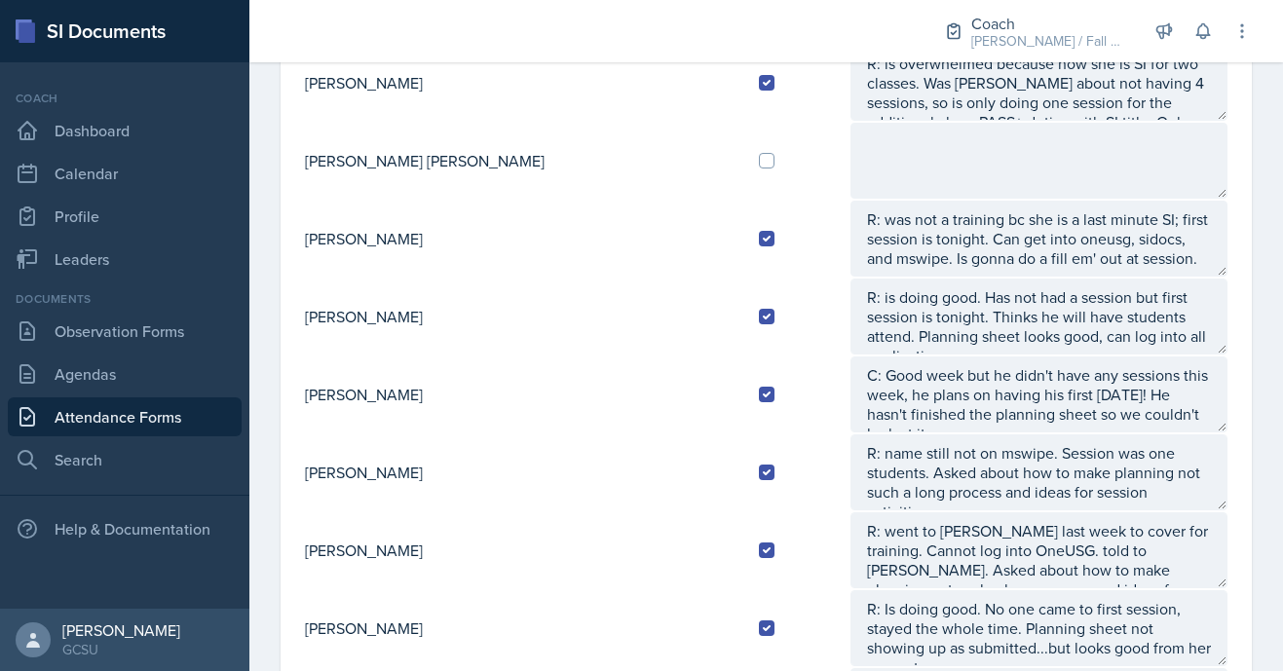
scroll to position [373, 0]
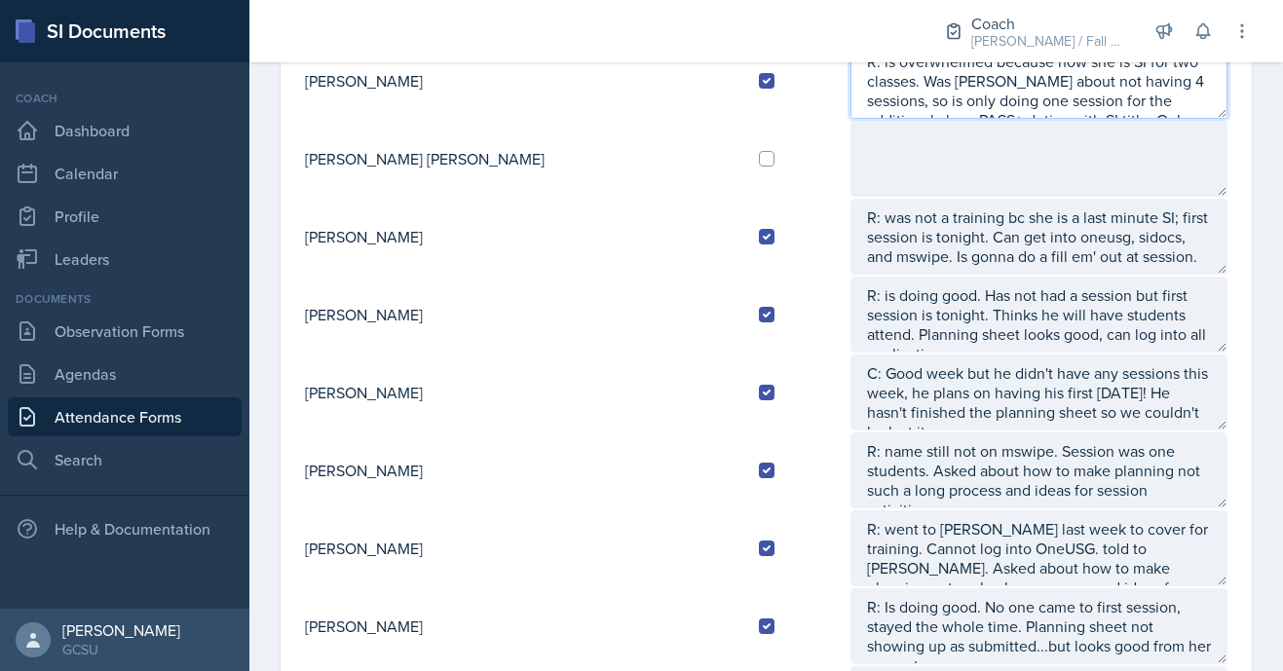
click at [939, 97] on textarea "R: is overwhelmed because now she is SI for two classes. Was [PERSON_NAME] abou…" at bounding box center [1039, 81] width 377 height 76
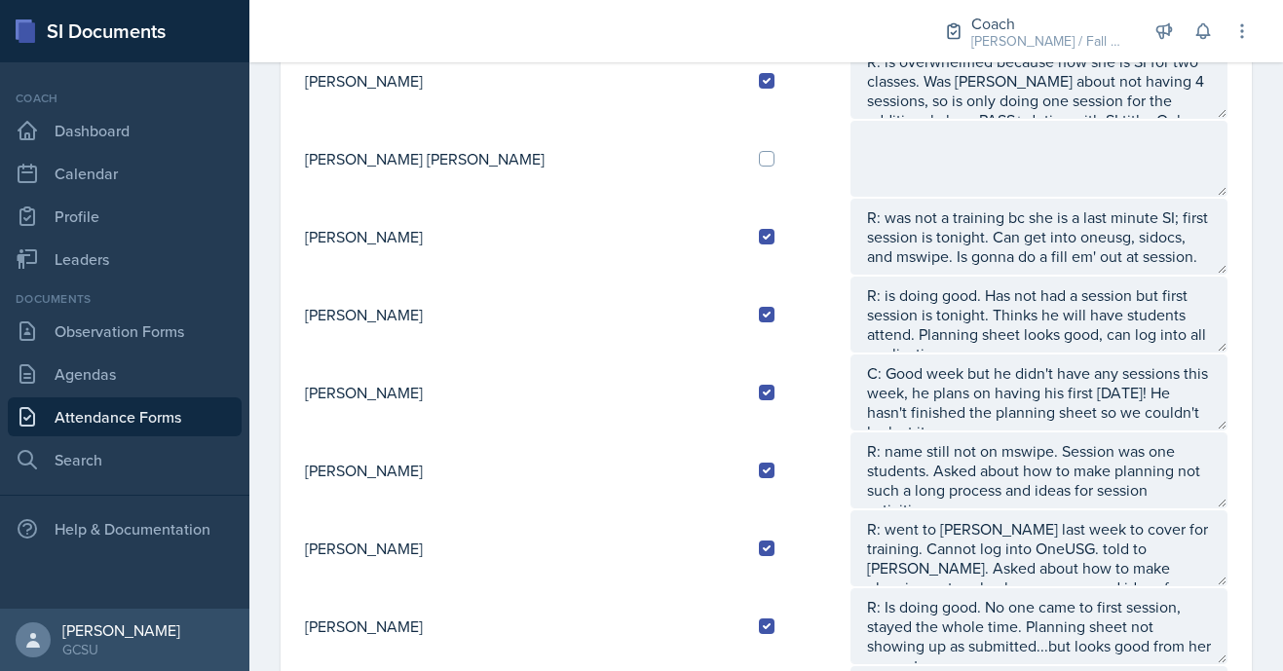
click at [744, 166] on td at bounding box center [797, 159] width 106 height 78
click at [759, 166] on input "checkbox" at bounding box center [767, 159] width 16 height 16
checkbox input "true"
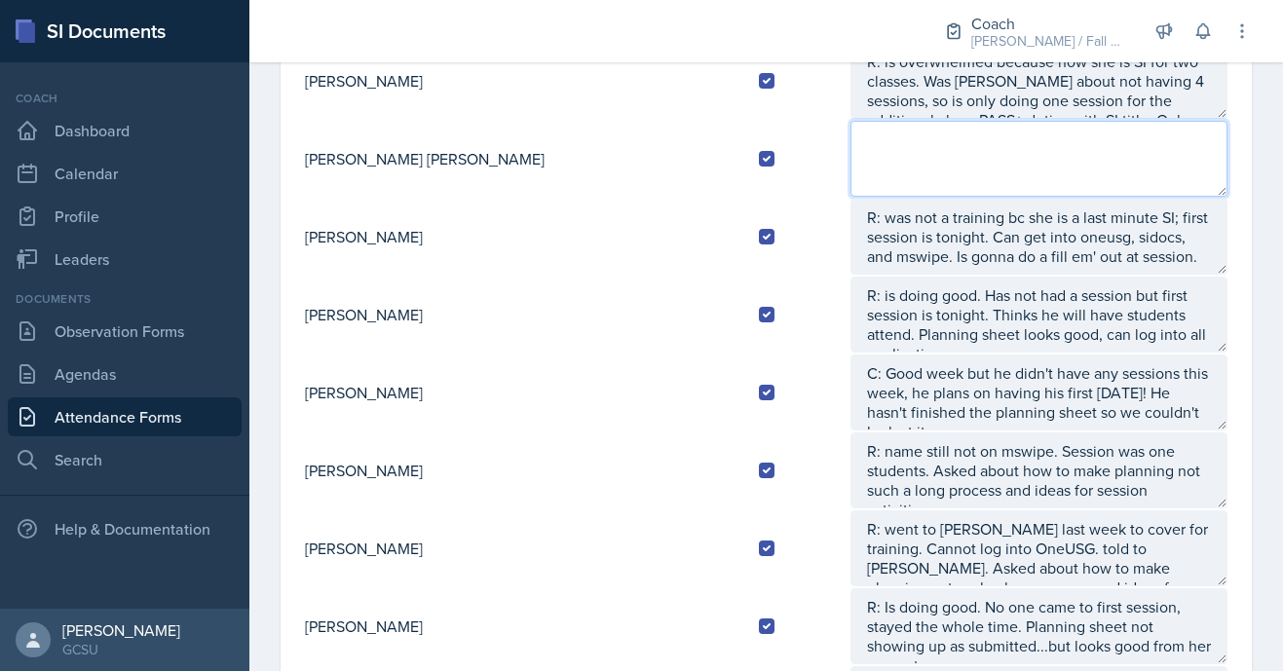
click at [851, 155] on textarea at bounding box center [1039, 159] width 377 height 76
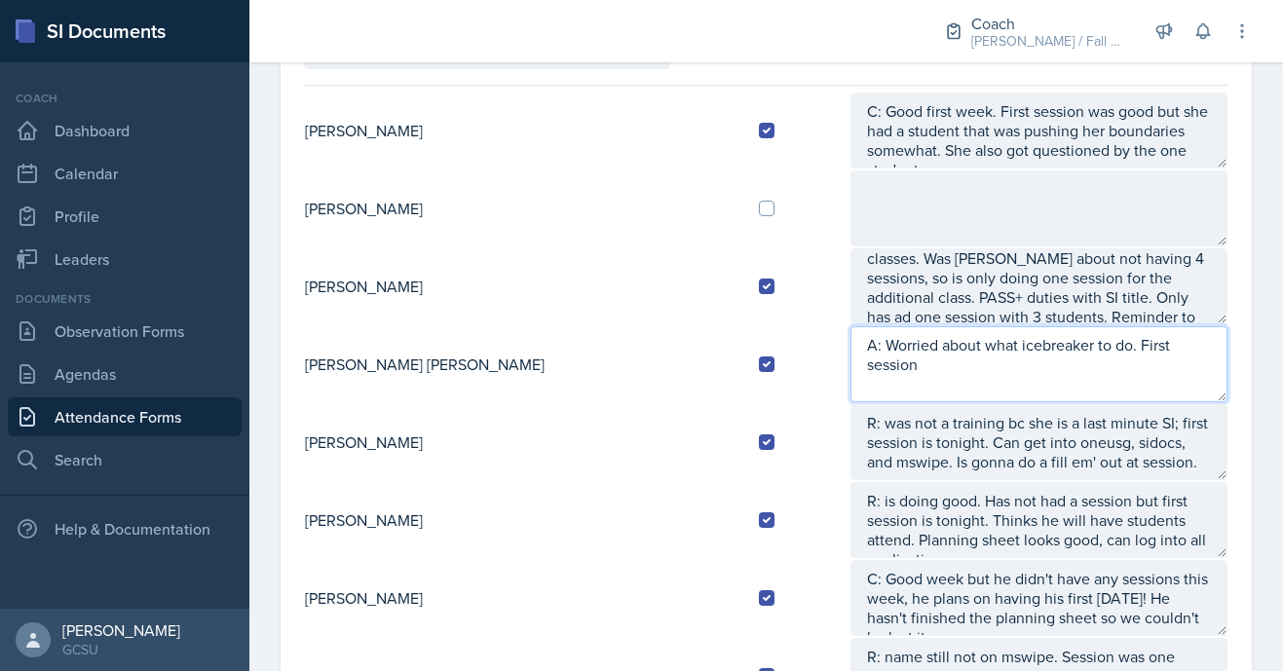
scroll to position [23, 0]
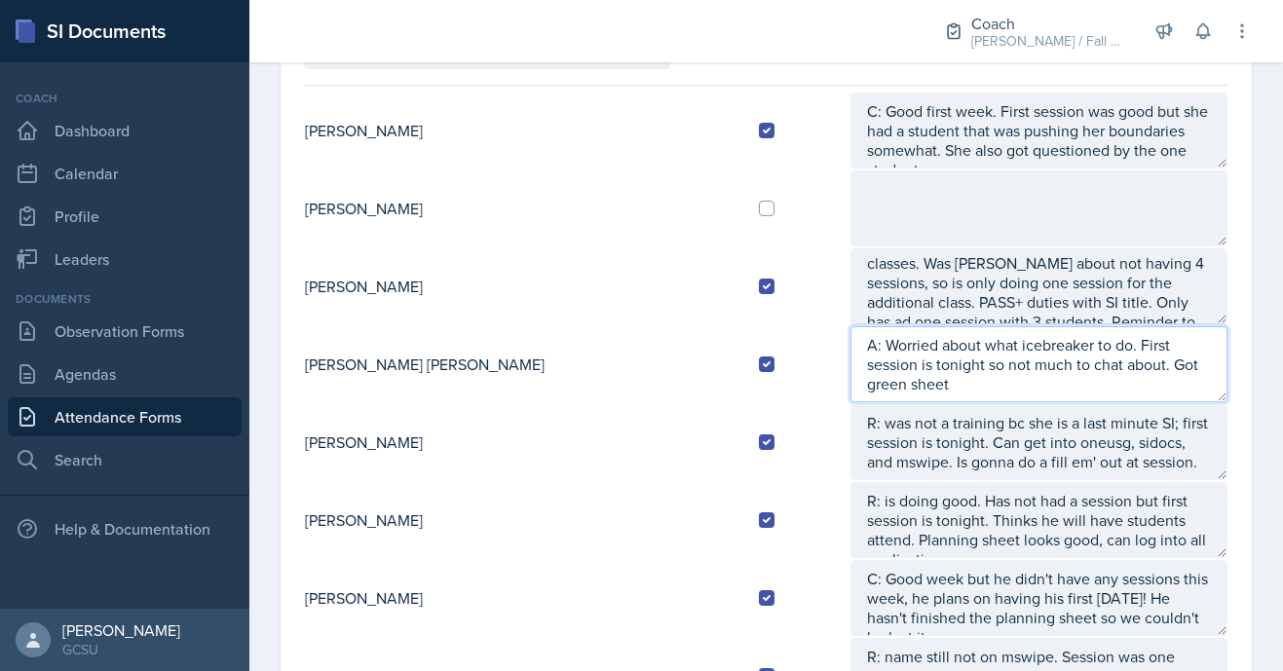
click at [961, 369] on textarea "A: Worried about what icebreaker to do. First session is tonight so not much to…" at bounding box center [1039, 364] width 377 height 76
drag, startPoint x: 1059, startPoint y: 342, endPoint x: 812, endPoint y: 342, distance: 247.5
click at [851, 341] on textarea "A: Worried about what icebreaker to do. First session is tonight so not much to…" at bounding box center [1039, 364] width 377 height 76
drag, startPoint x: 806, startPoint y: 342, endPoint x: 1058, endPoint y: 333, distance: 252.6
click at [1058, 333] on textarea "A: Worried about what icebreaker to do. First session is tonight so not much to…" at bounding box center [1039, 364] width 377 height 76
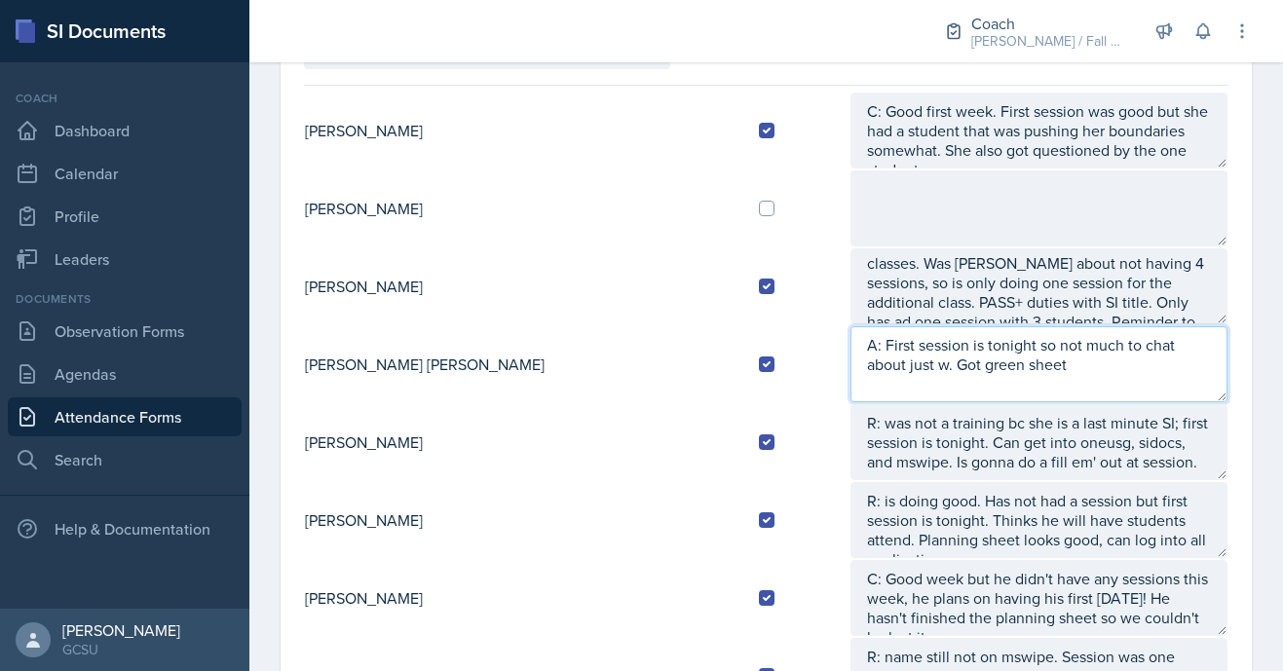
click at [1176, 344] on textarea "A: First session is tonight so not much to chat about just w. Got green sheet" at bounding box center [1039, 364] width 377 height 76
click at [1156, 348] on textarea "A: First session is tonight so not much to chat about just went over potential …" at bounding box center [1039, 364] width 377 height 76
click at [1135, 371] on textarea "A: First session is tonight so not much to chat about just went over potential …" at bounding box center [1039, 364] width 377 height 76
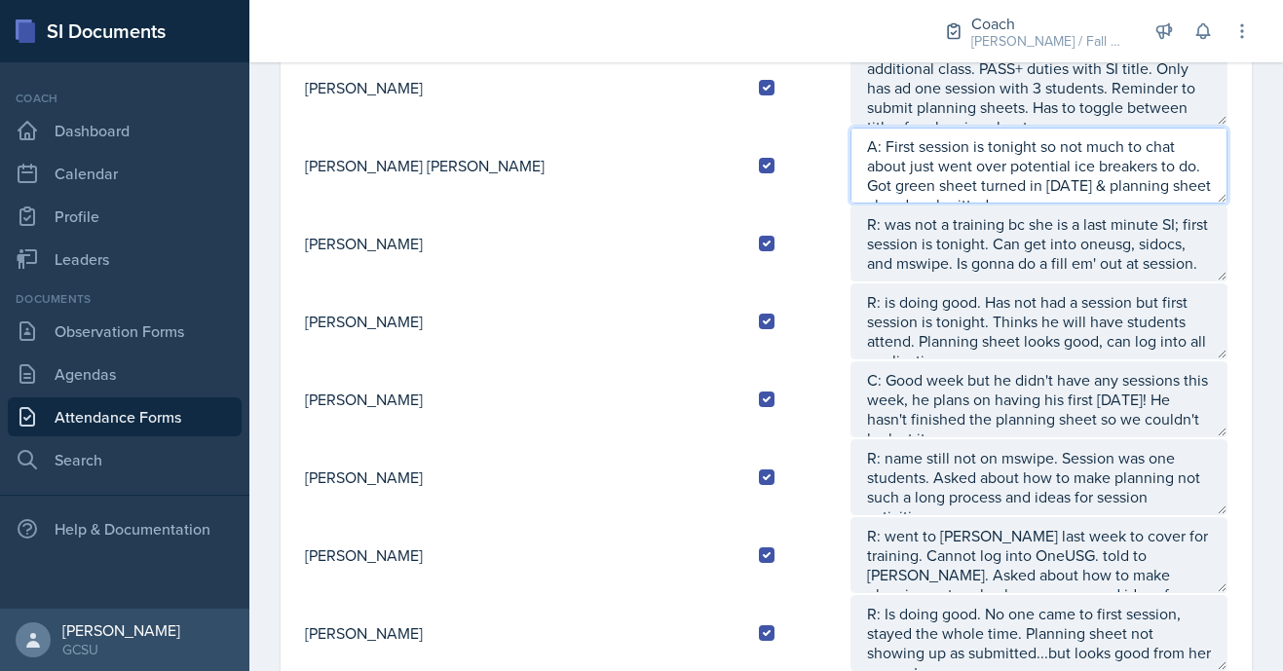
scroll to position [367, 0]
click at [1101, 195] on textarea "A: First session is tonight so not much to chat about just went over potential …" at bounding box center [1039, 165] width 377 height 76
click at [1096, 191] on textarea "A: First session is tonight so not much to chat about just went over potential …" at bounding box center [1039, 165] width 377 height 76
click at [1206, 166] on textarea "A: First session is tonight so not much to chat about just went over potential …" at bounding box center [1039, 165] width 377 height 76
click at [1193, 188] on textarea "A: First session is tonight so not much to chat about just went over potential …" at bounding box center [1039, 165] width 377 height 76
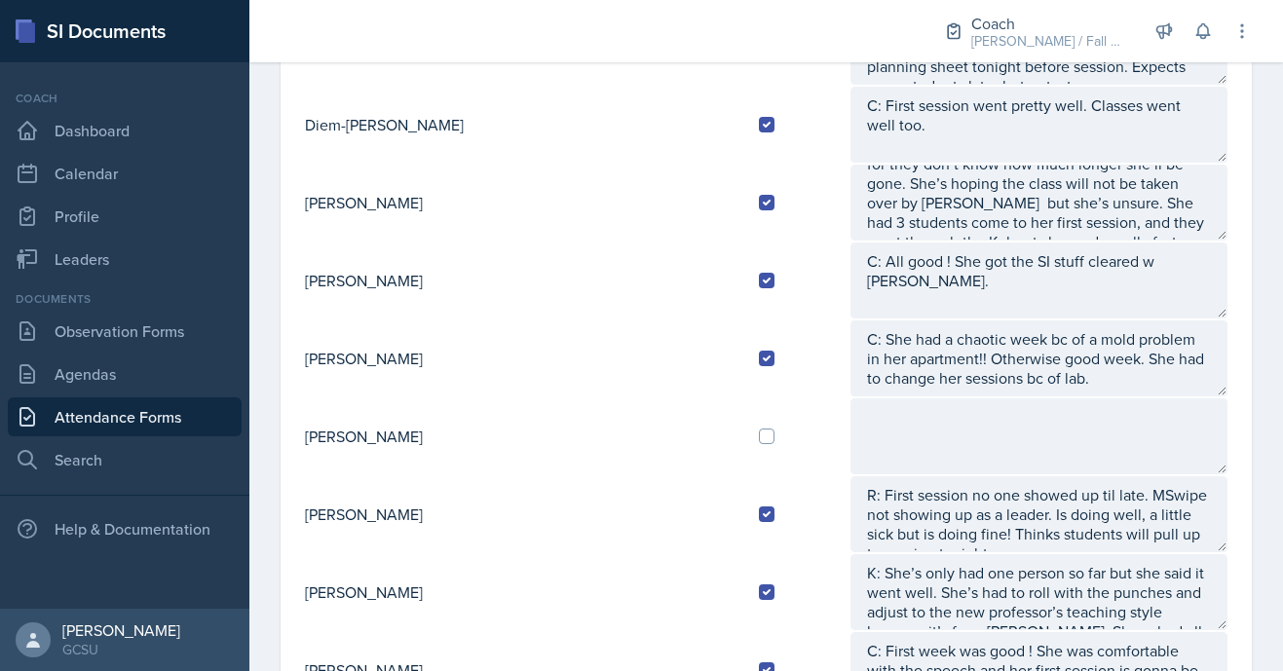
scroll to position [1185, 0]
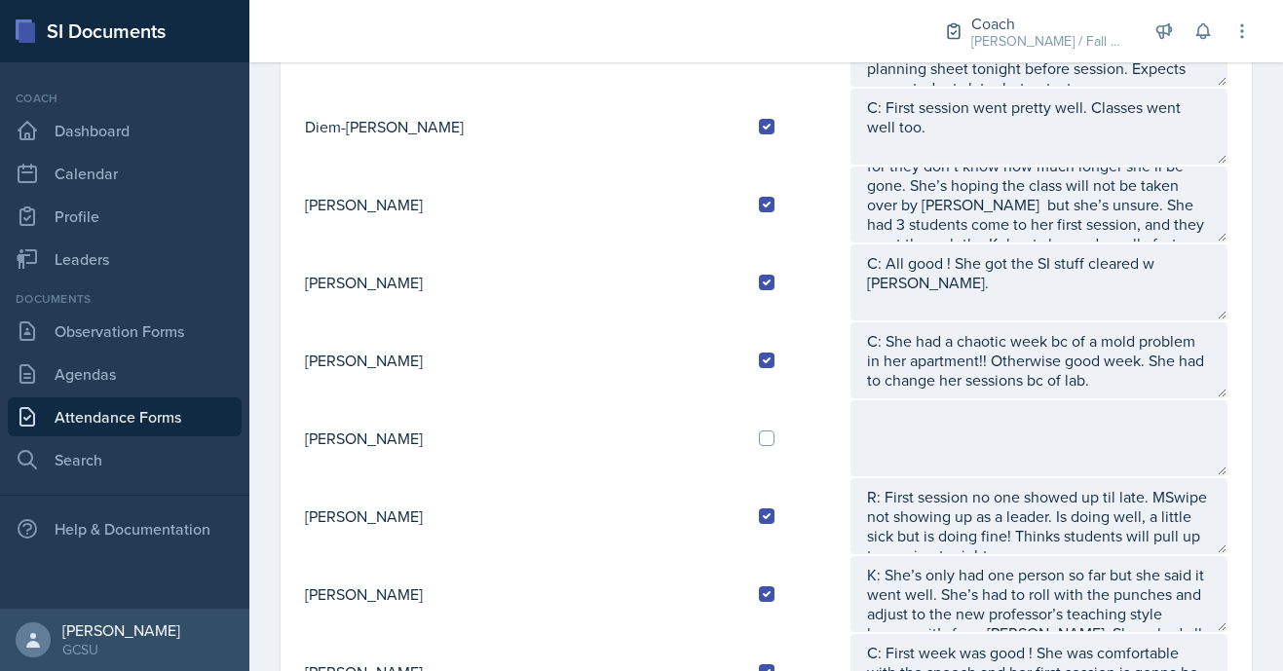
type textarea "A: First session is tonight so not much to chat about just went over potential …"
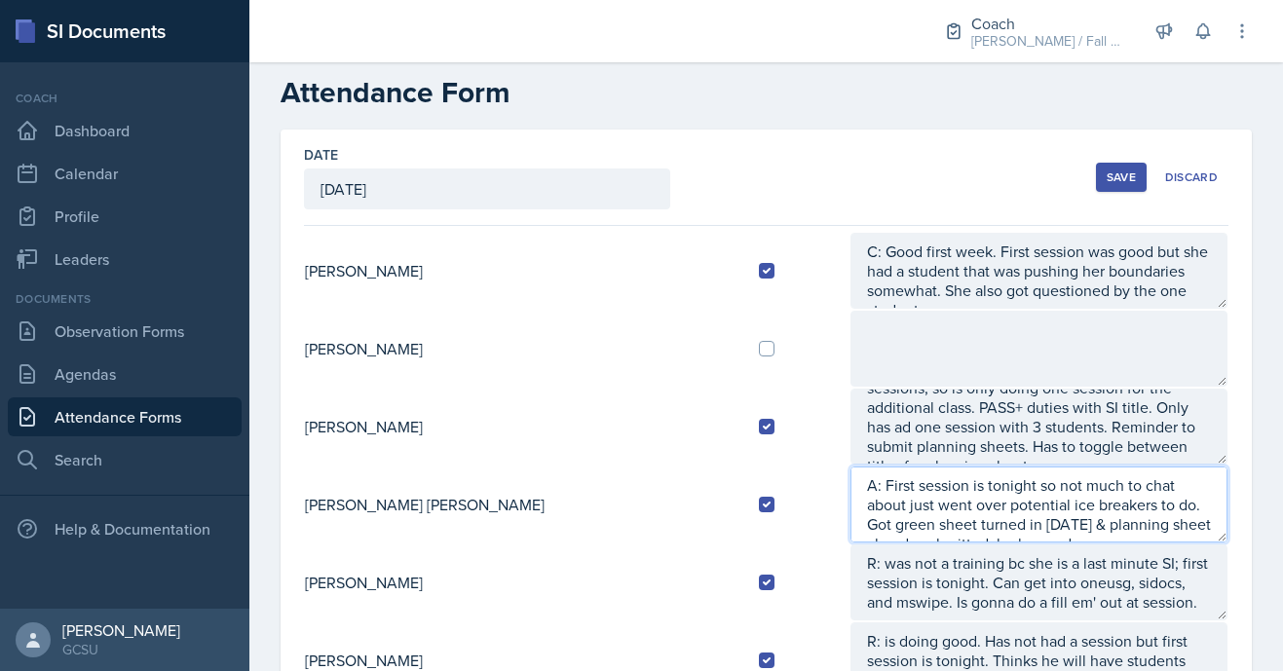
scroll to position [0, 0]
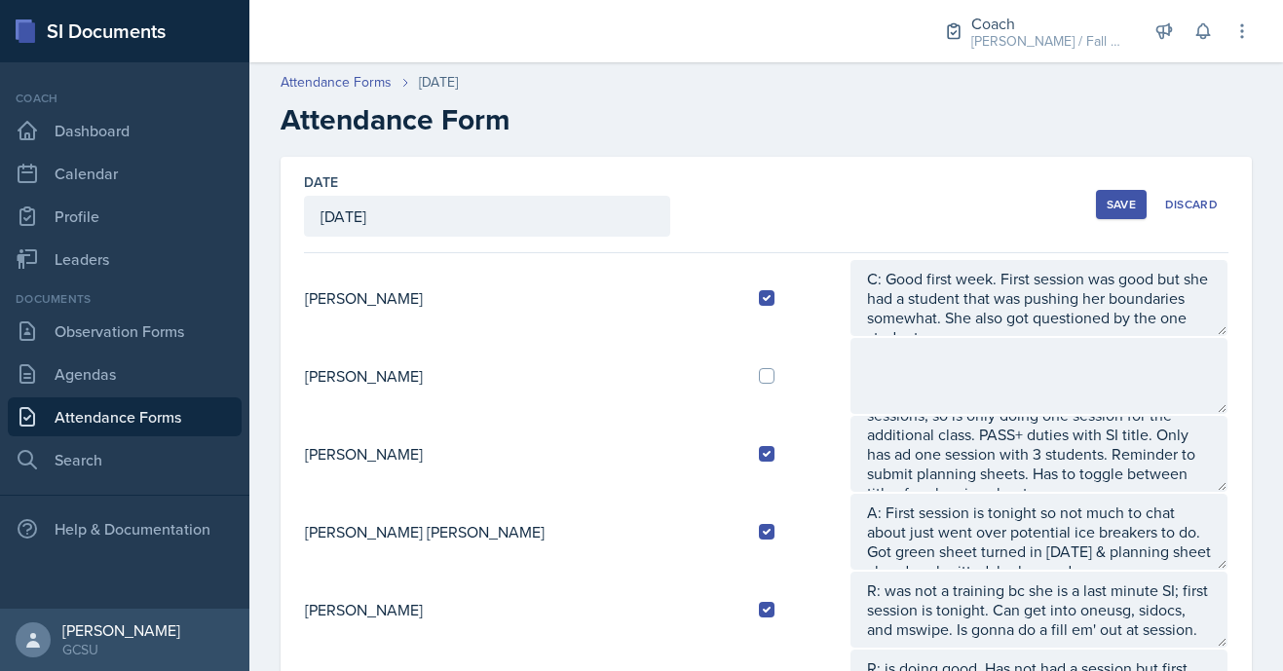
click at [1123, 205] on div "Save" at bounding box center [1121, 205] width 29 height 16
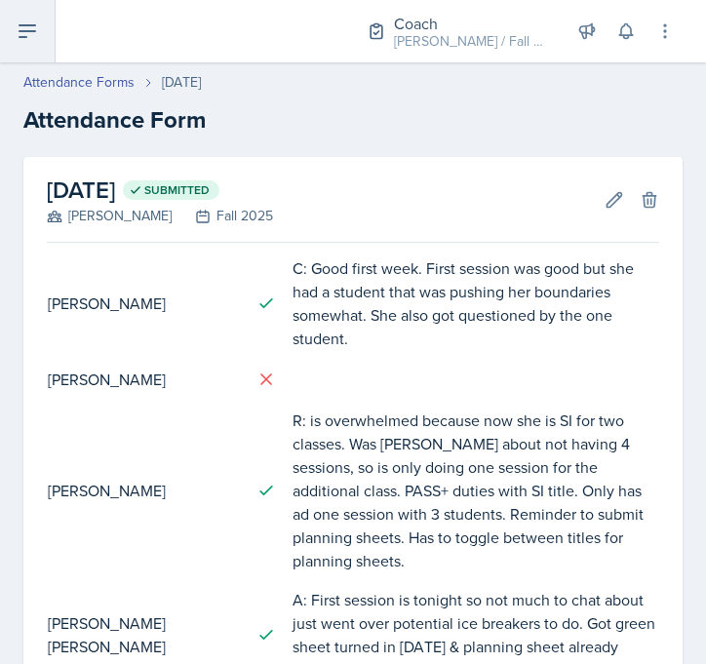
click at [25, 30] on icon at bounding box center [27, 31] width 16 height 12
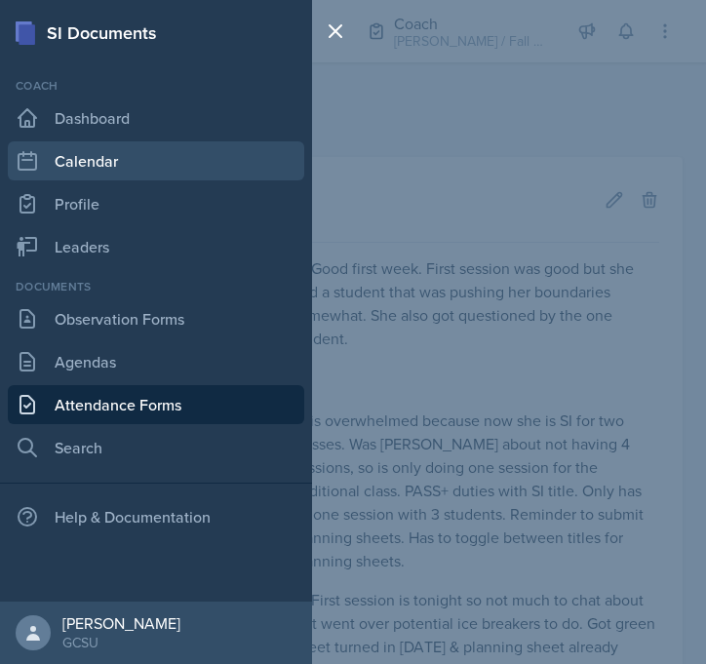
click at [102, 162] on link "Calendar" at bounding box center [156, 160] width 296 height 39
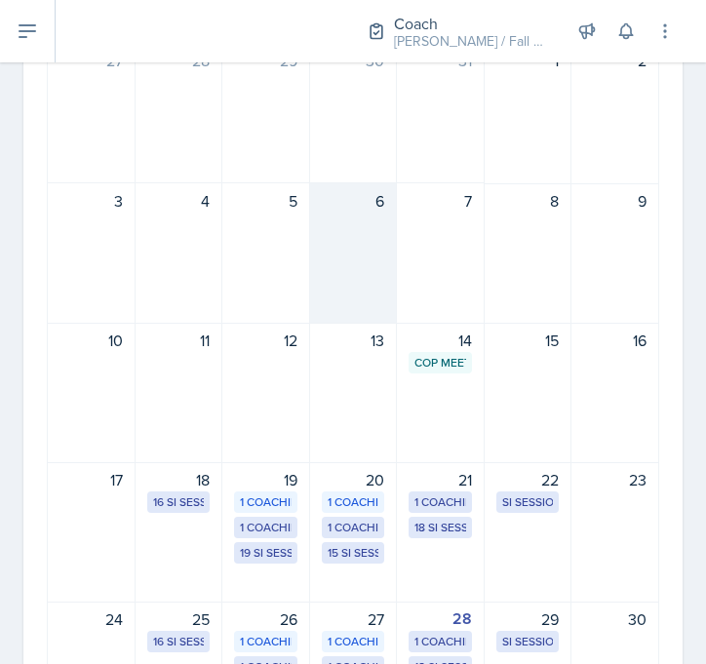
scroll to position [283, 0]
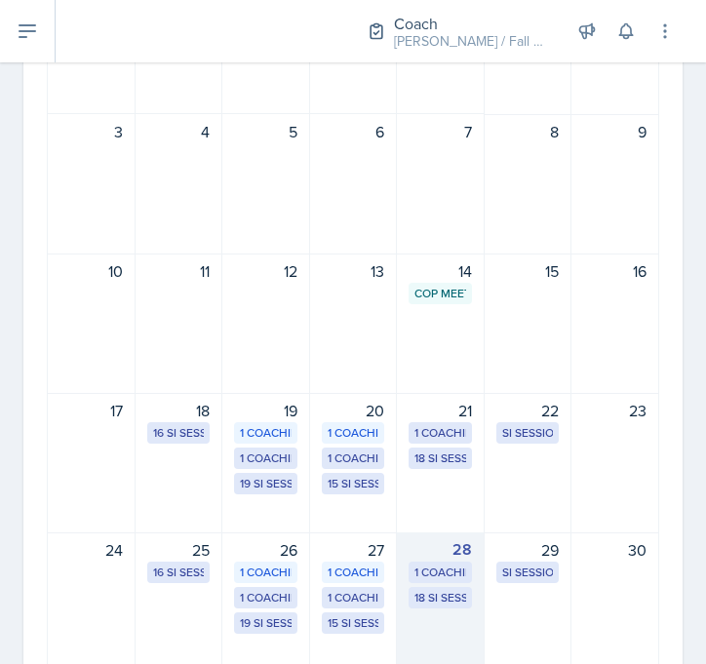
click at [451, 594] on div "18 SI Sessions" at bounding box center [440, 598] width 52 height 18
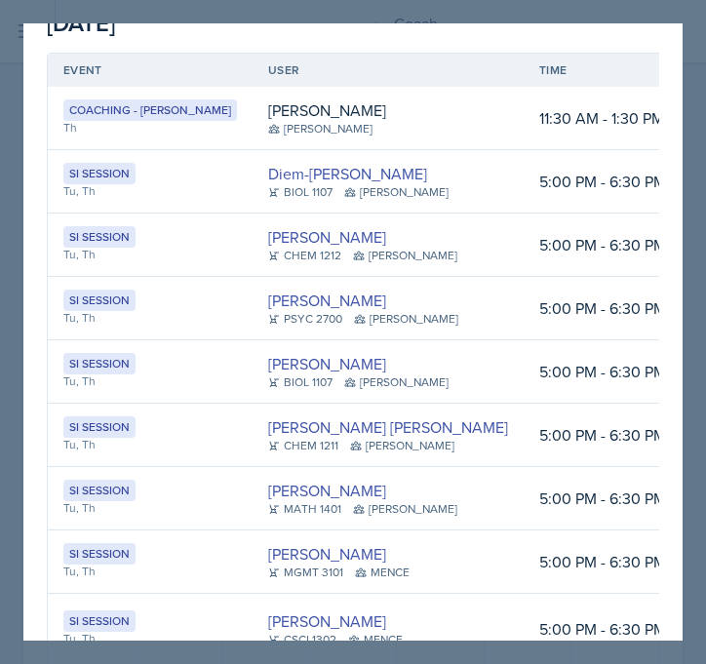
scroll to position [0, 0]
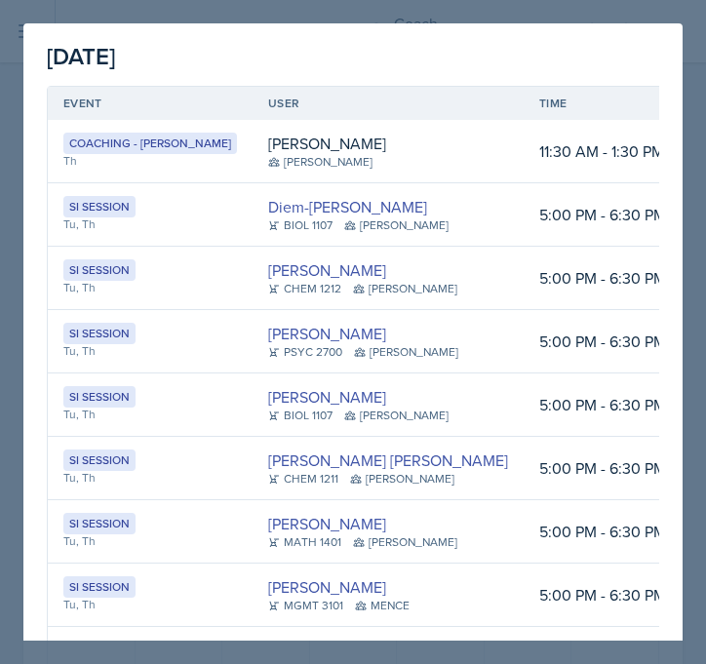
click at [523, 420] on td "5:00 PM - 6:30 PM" at bounding box center [602, 404] width 158 height 63
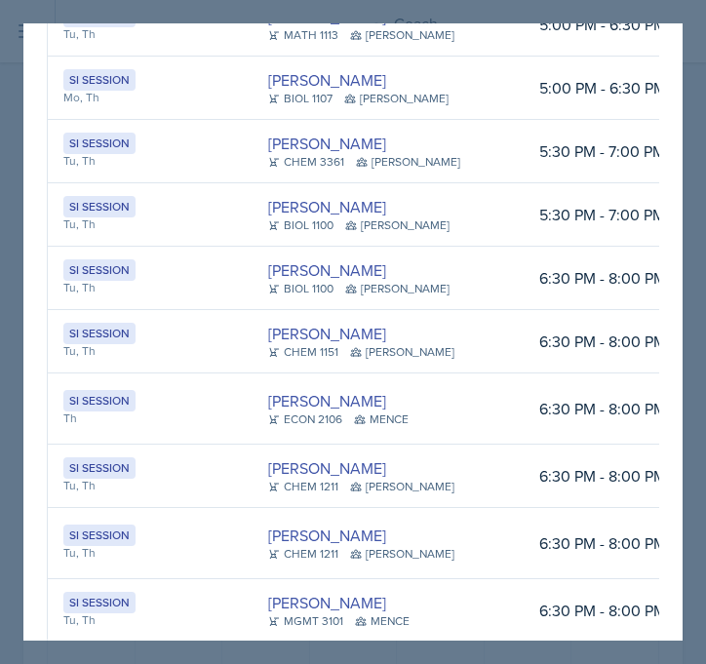
scroll to position [802, 0]
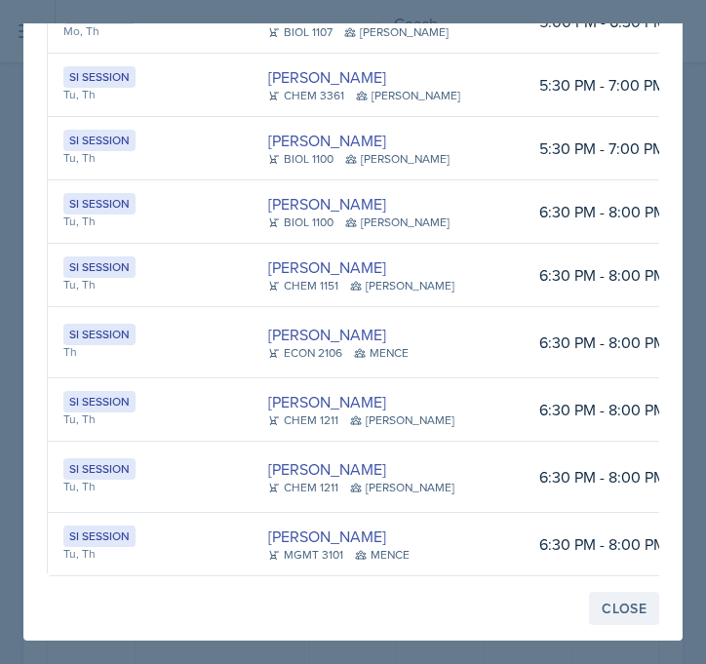
click at [621, 600] on div "Close" at bounding box center [623, 608] width 45 height 16
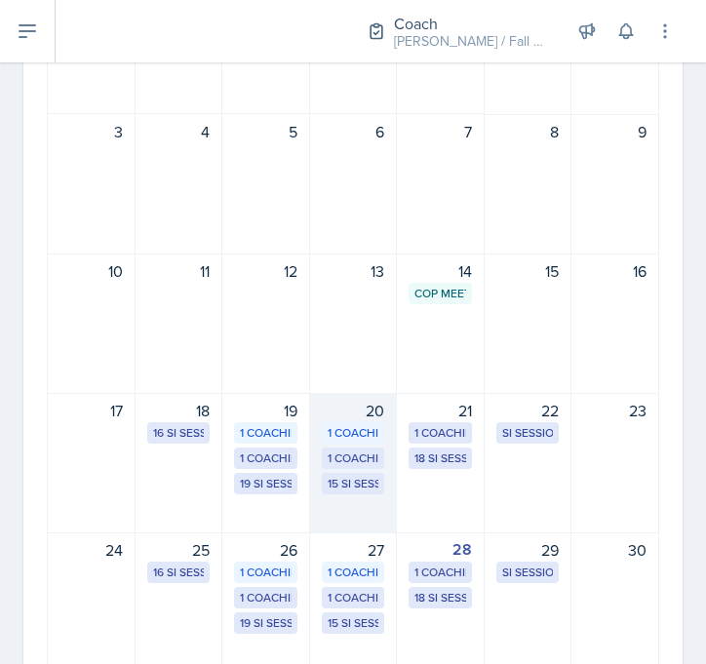
click at [357, 479] on div "15 SI Sessions" at bounding box center [353, 484] width 52 height 18
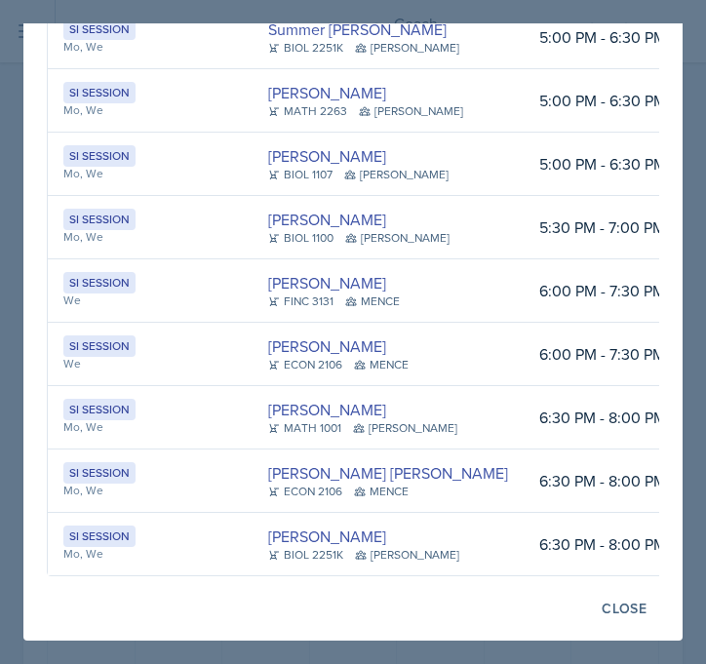
scroll to position [668, 0]
click at [622, 605] on div "Close" at bounding box center [623, 608] width 45 height 16
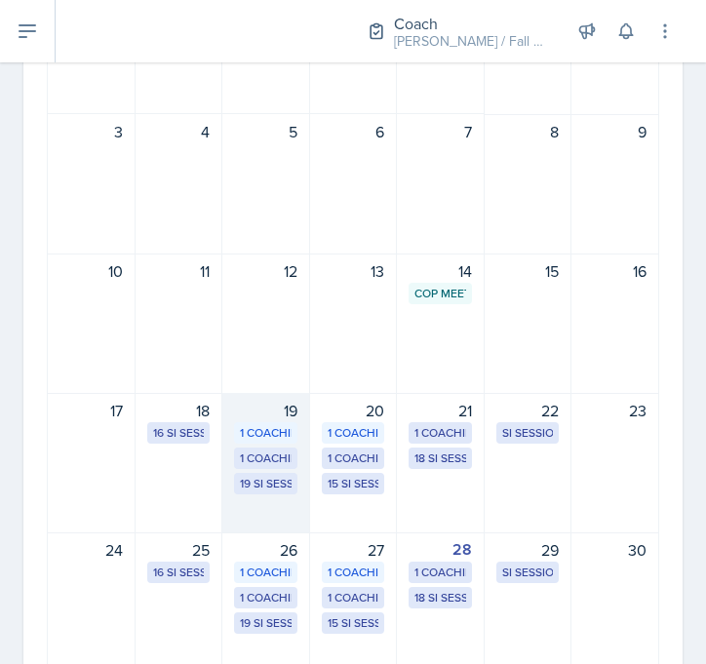
click at [260, 489] on div "19 SI Sessions" at bounding box center [266, 484] width 52 height 18
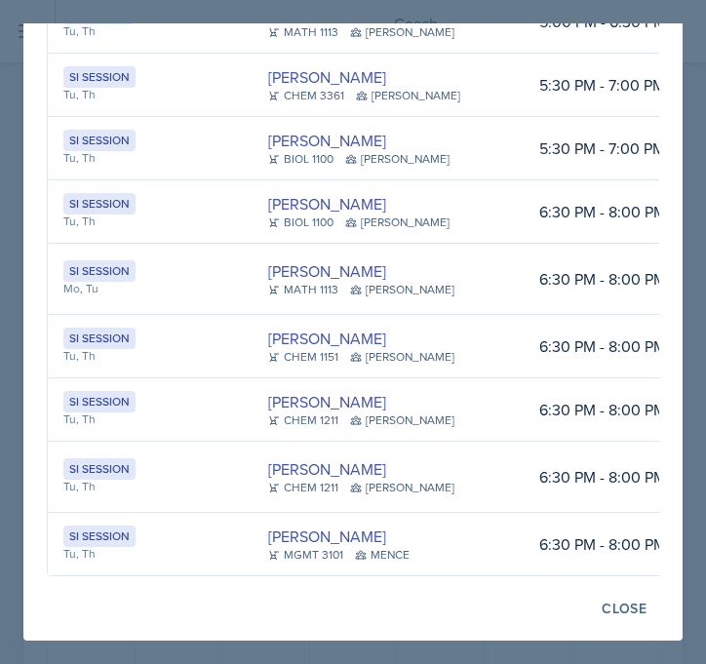
scroll to position [968, 0]
click at [630, 611] on div "Close" at bounding box center [623, 608] width 45 height 16
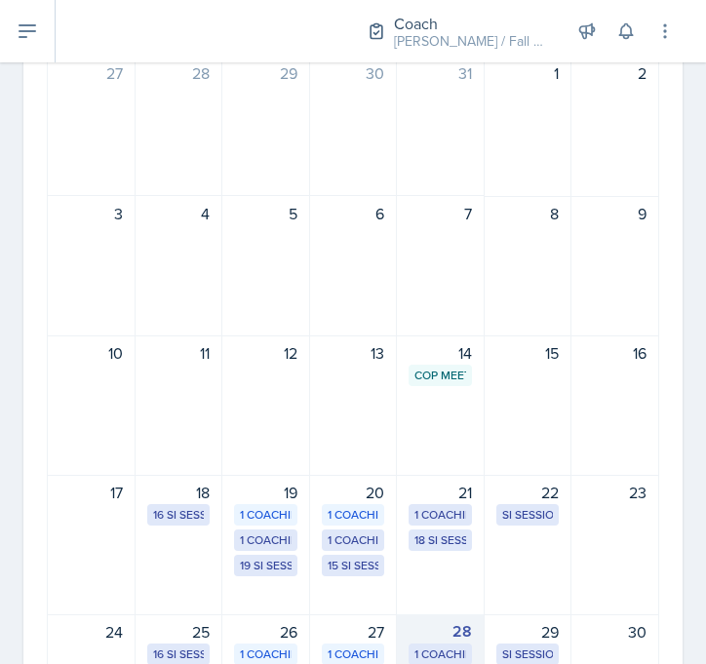
scroll to position [0, 0]
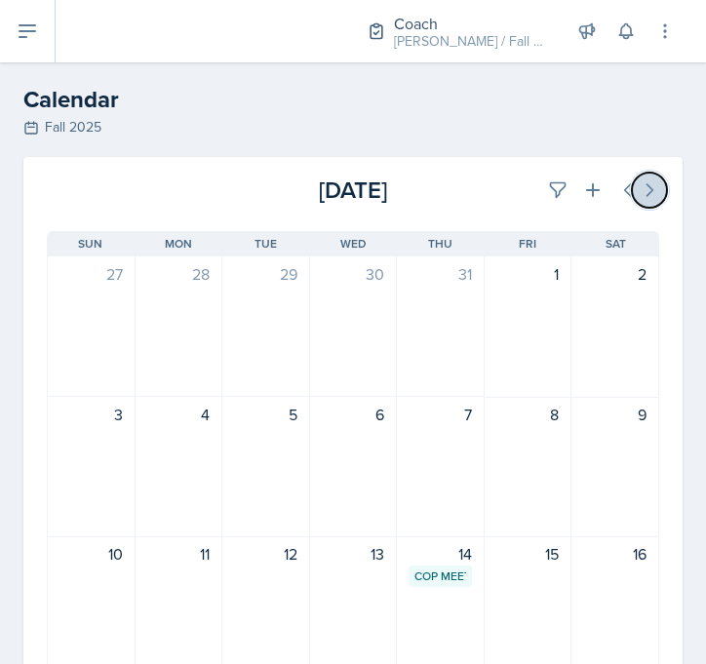
click at [645, 189] on icon at bounding box center [648, 189] width 19 height 19
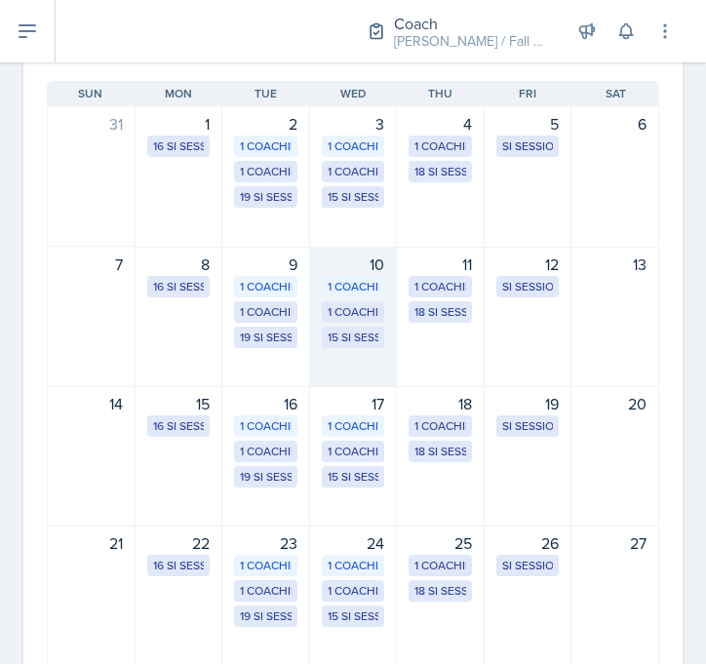
scroll to position [158, 0]
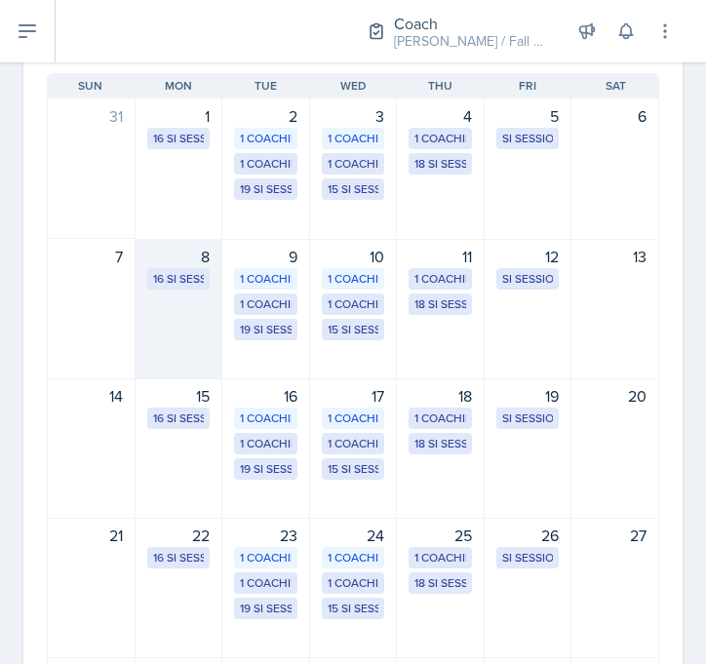
click at [195, 281] on div "16 SI Sessions" at bounding box center [179, 279] width 52 height 18
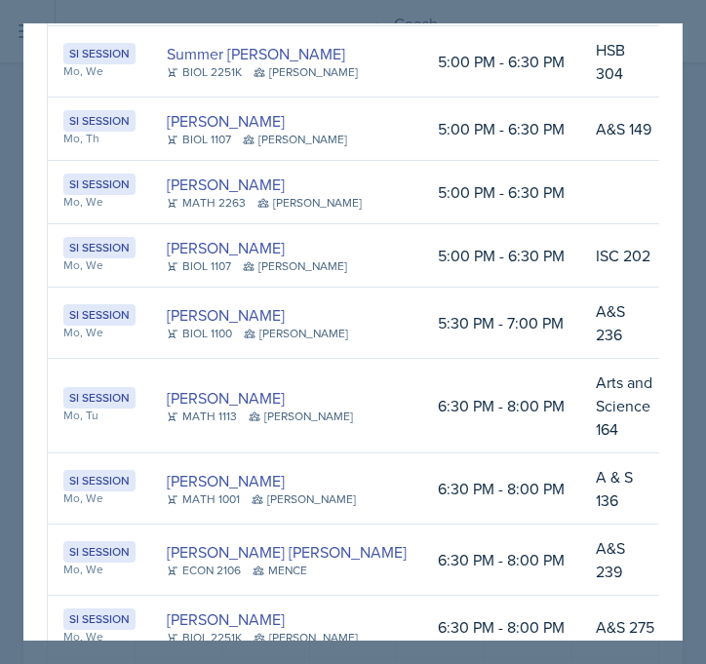
scroll to position [573, 0]
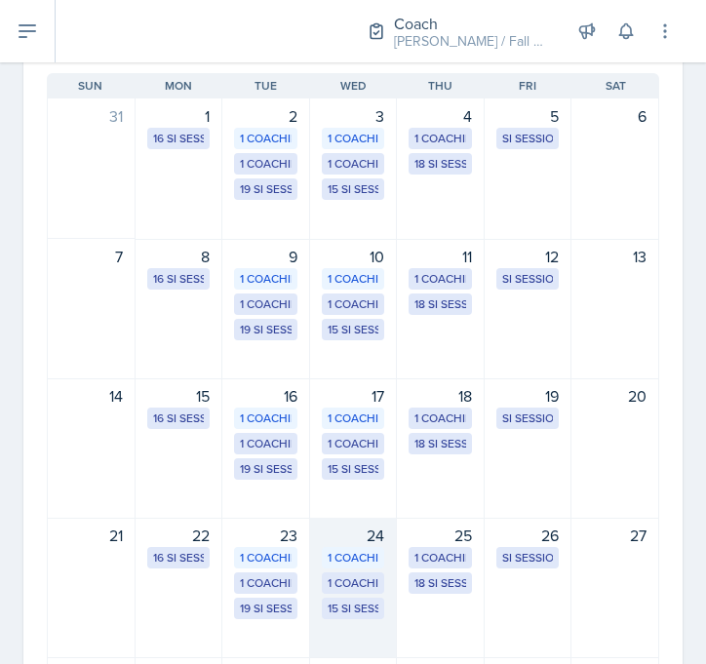
click at [358, 615] on div "15 SI Sessions" at bounding box center [353, 608] width 52 height 18
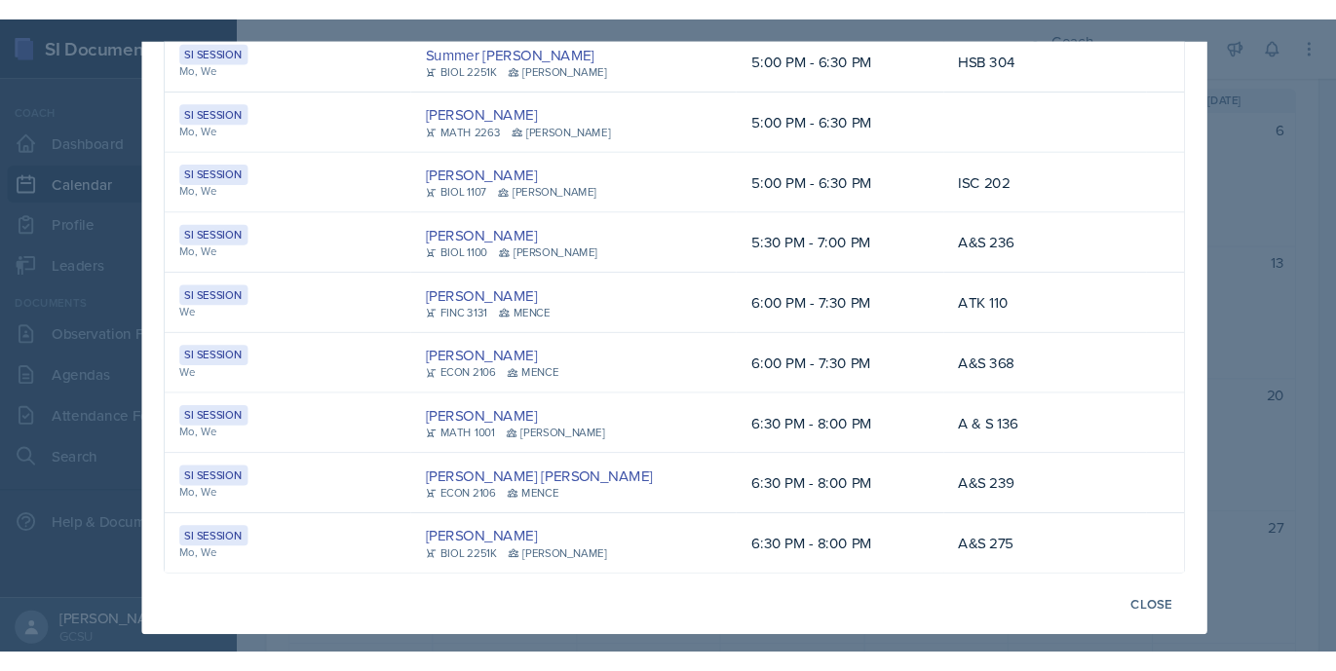
scroll to position [613, 0]
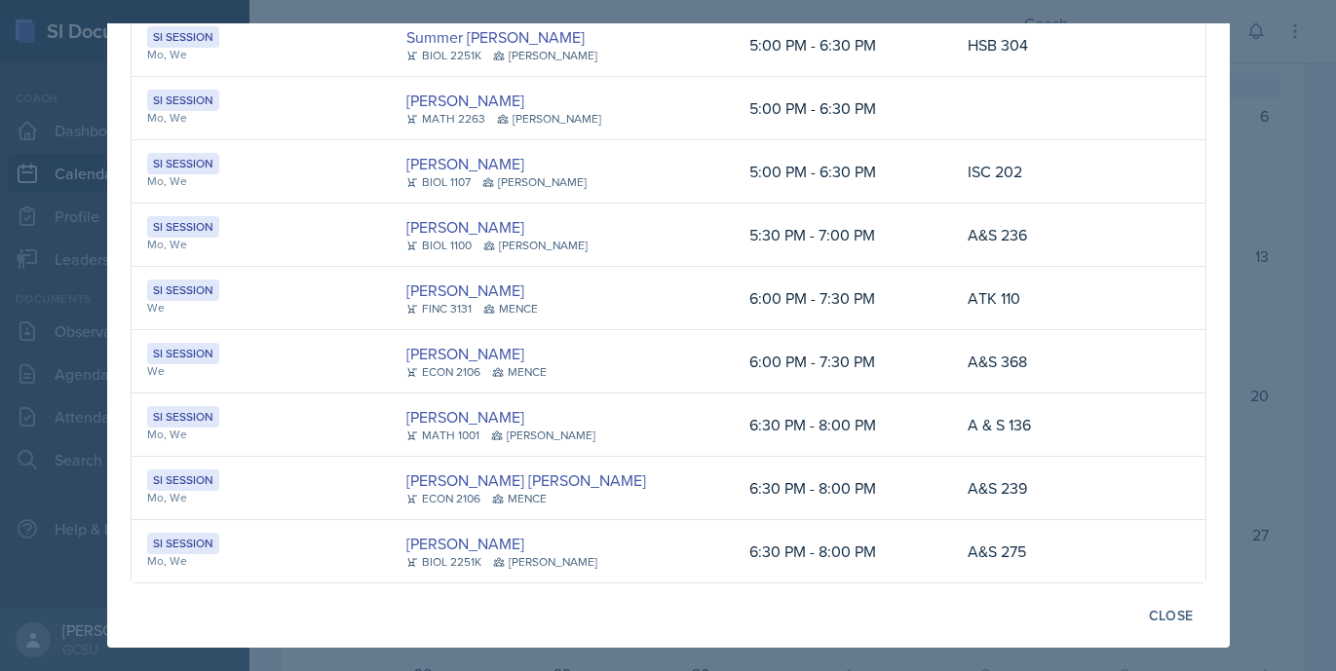
click at [1207, 633] on div "[DATE] Event User Time Location Coaching- MENC We [PERSON_NAME] MENCE 10:00 AM …" at bounding box center [668, 29] width 1123 height 1238
click at [1173, 620] on div "Close" at bounding box center [1171, 616] width 45 height 16
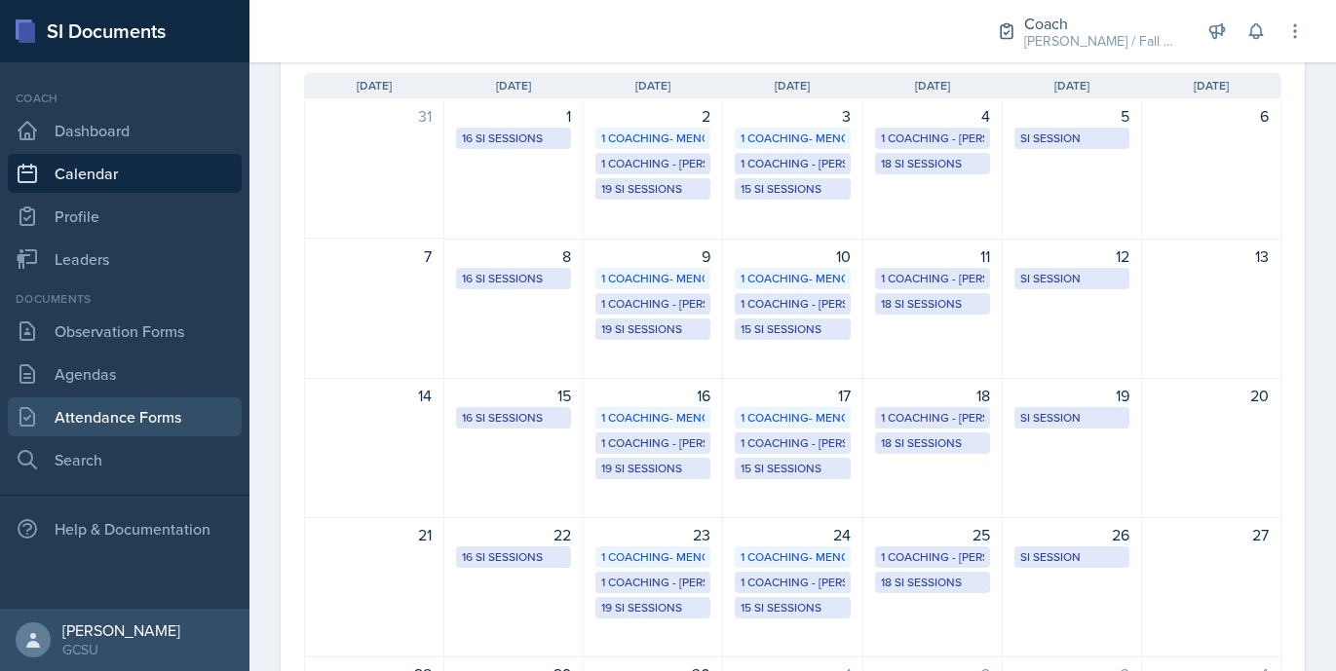
click at [154, 420] on link "Attendance Forms" at bounding box center [125, 417] width 234 height 39
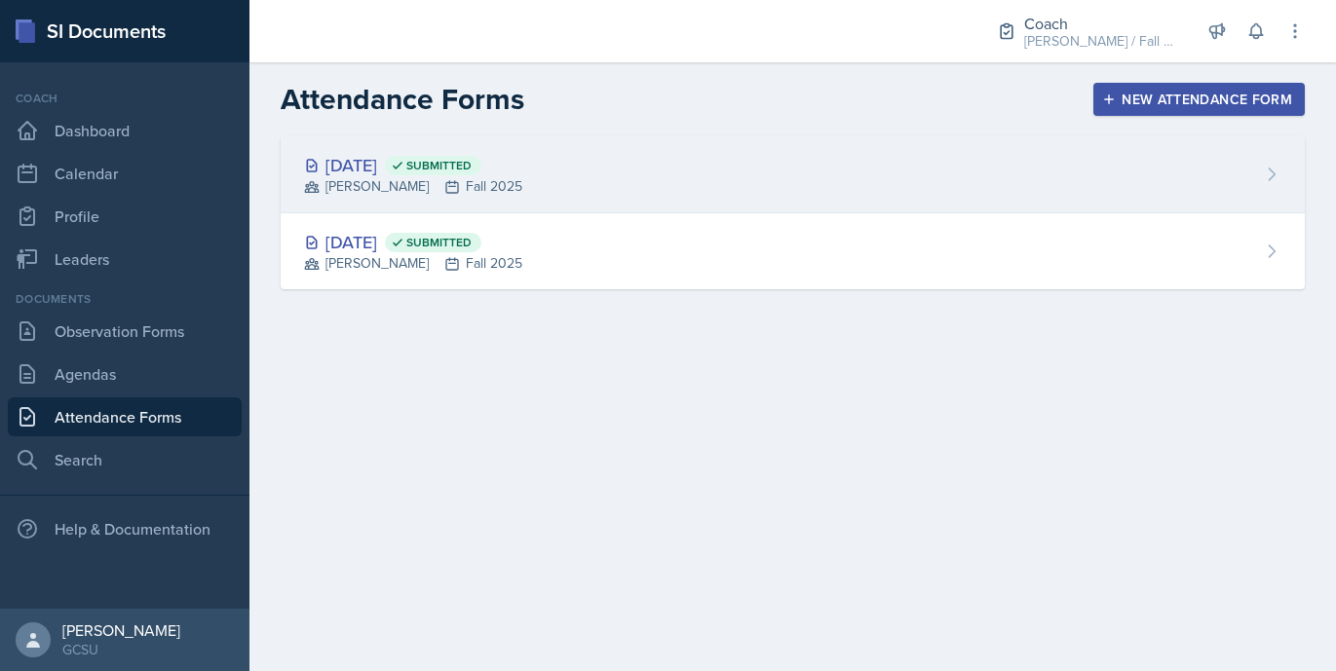
click at [424, 189] on div "[PERSON_NAME] Fall 2025" at bounding box center [413, 186] width 218 height 20
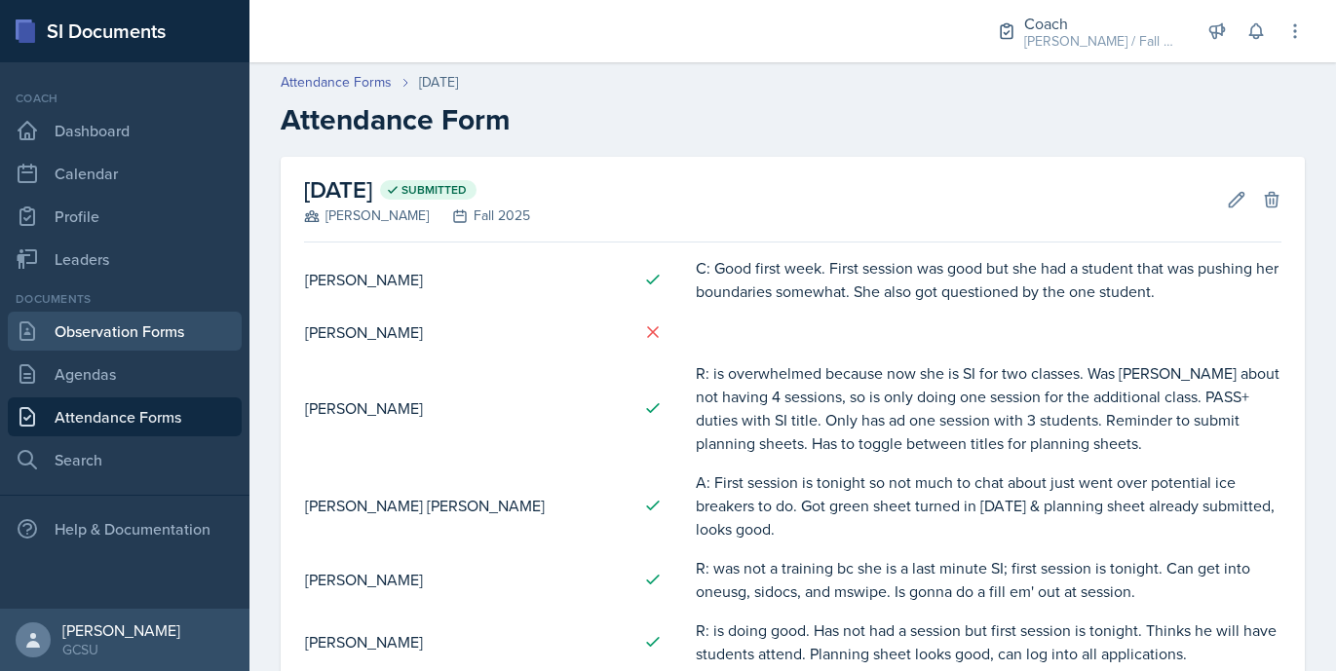
click at [128, 318] on link "Observation Forms" at bounding box center [125, 331] width 234 height 39
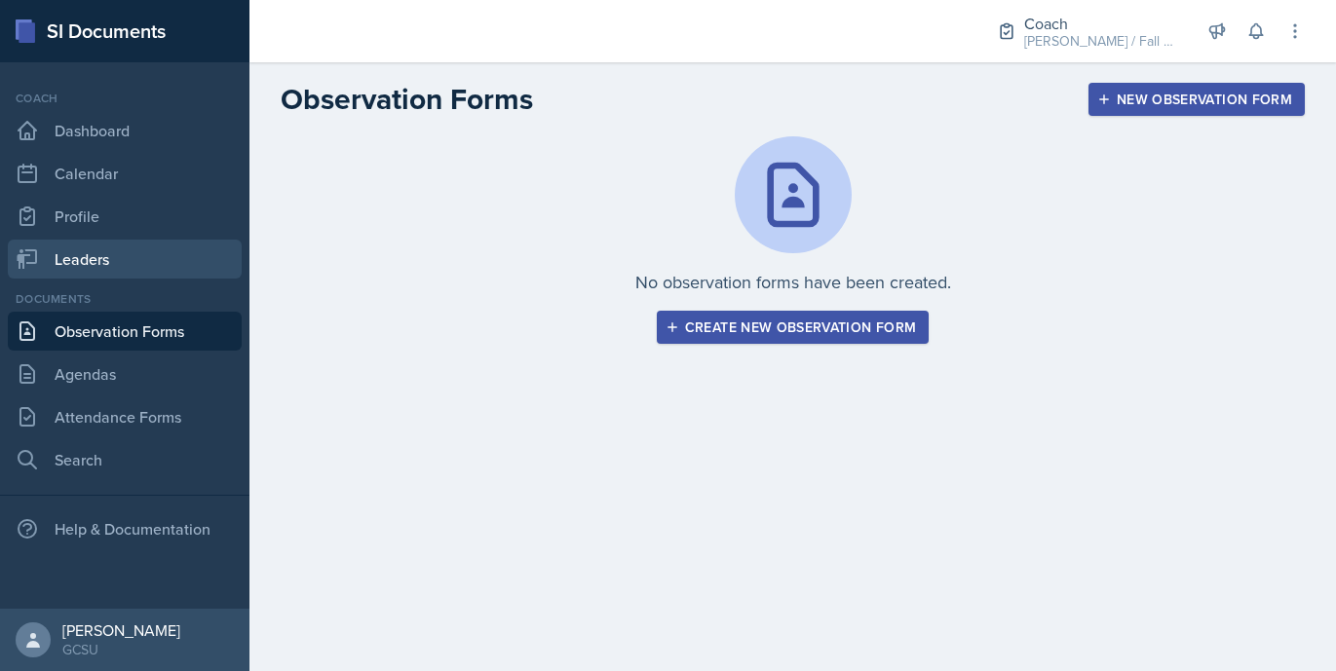
click at [135, 266] on link "Leaders" at bounding box center [125, 259] width 234 height 39
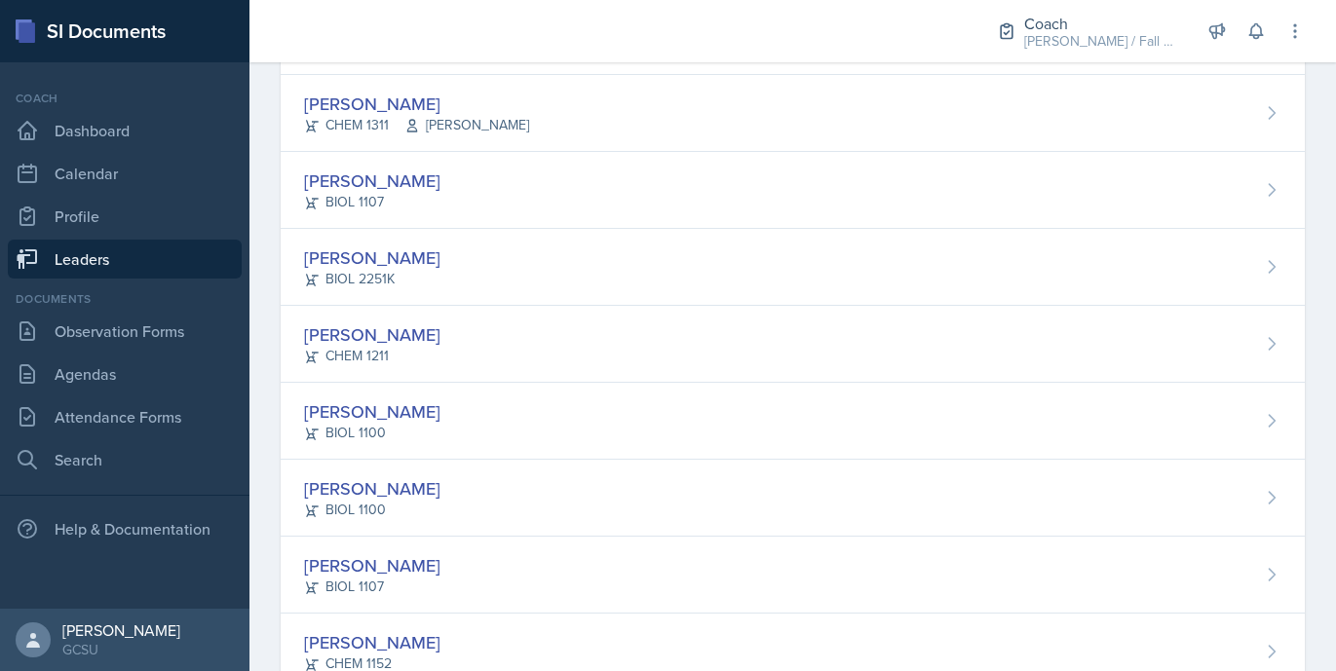
scroll to position [1937, 0]
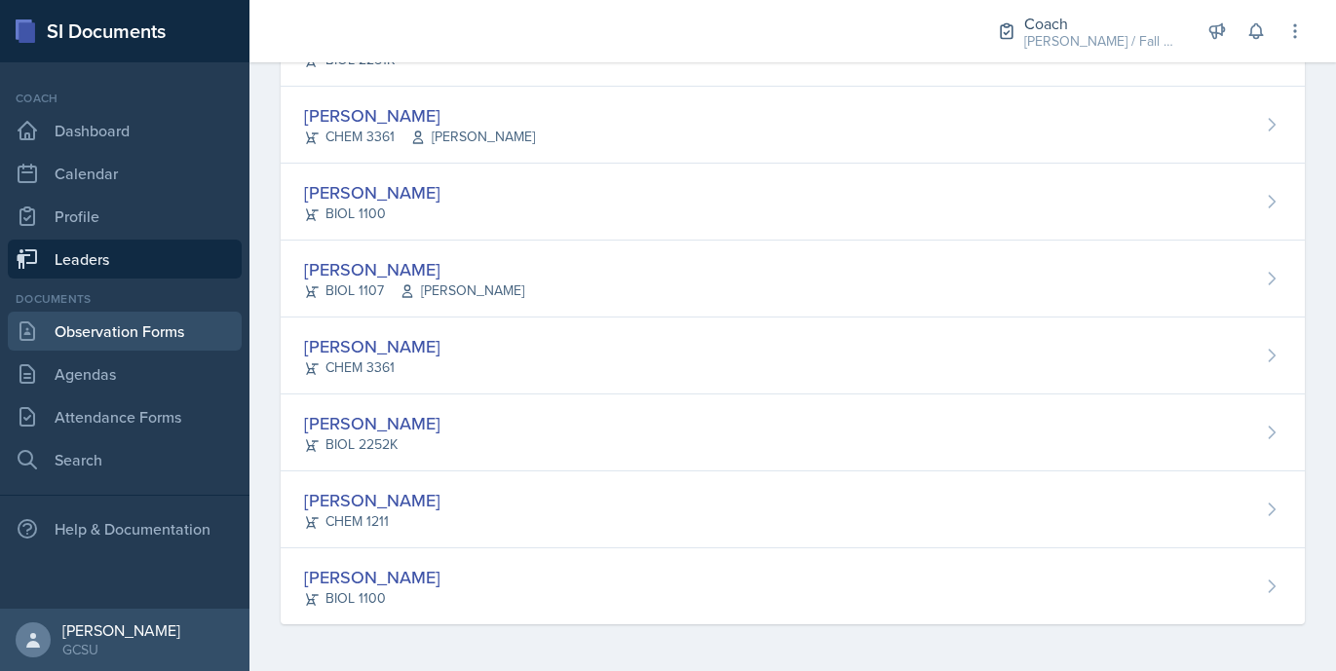
click at [195, 332] on link "Observation Forms" at bounding box center [125, 331] width 234 height 39
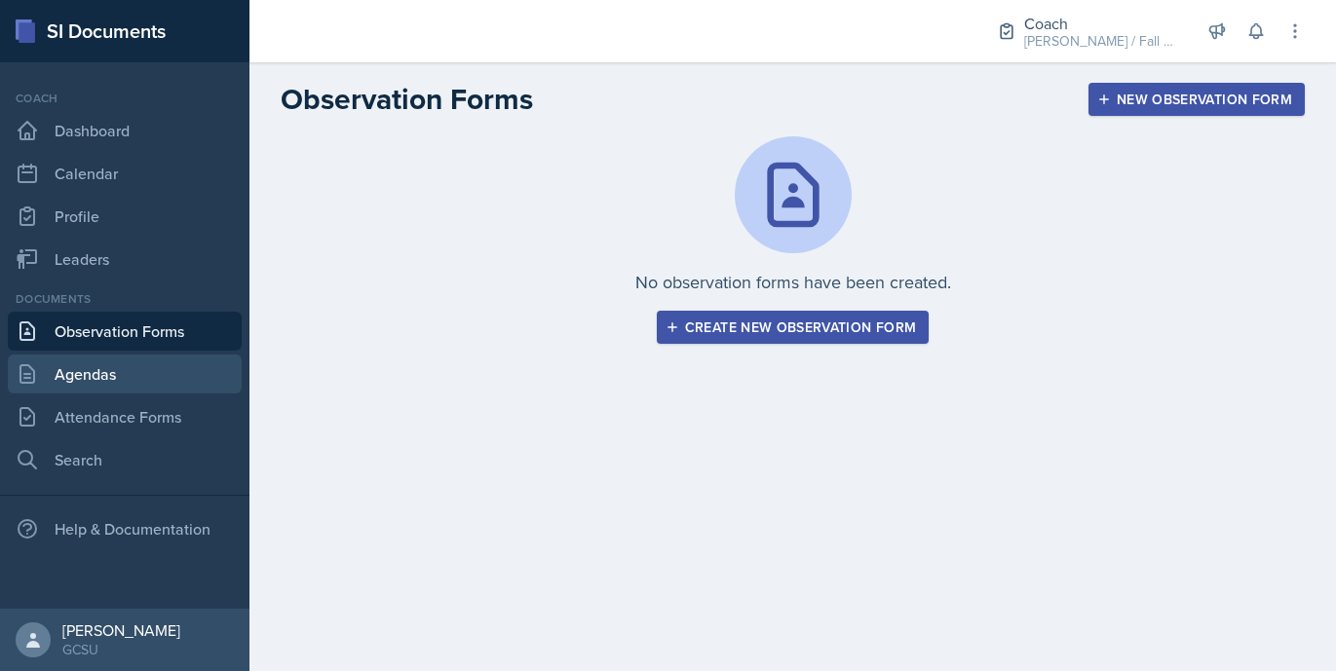
click at [161, 373] on link "Agendas" at bounding box center [125, 374] width 234 height 39
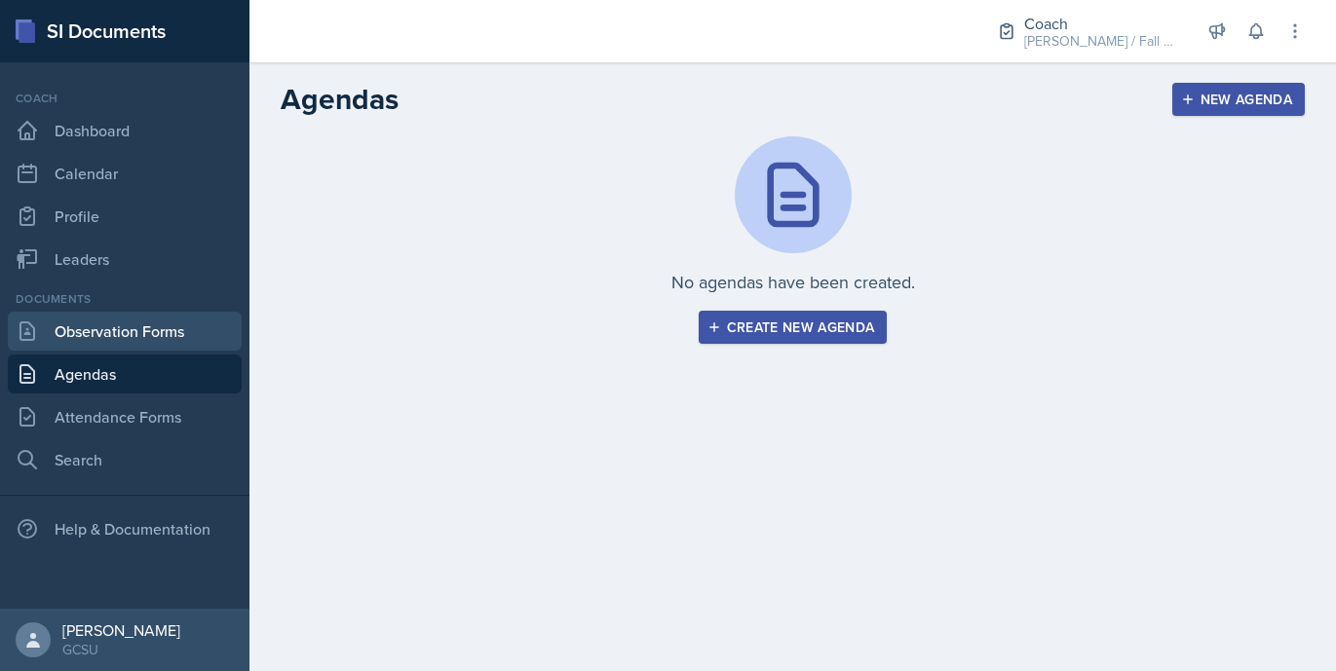
click at [169, 326] on link "Observation Forms" at bounding box center [125, 331] width 234 height 39
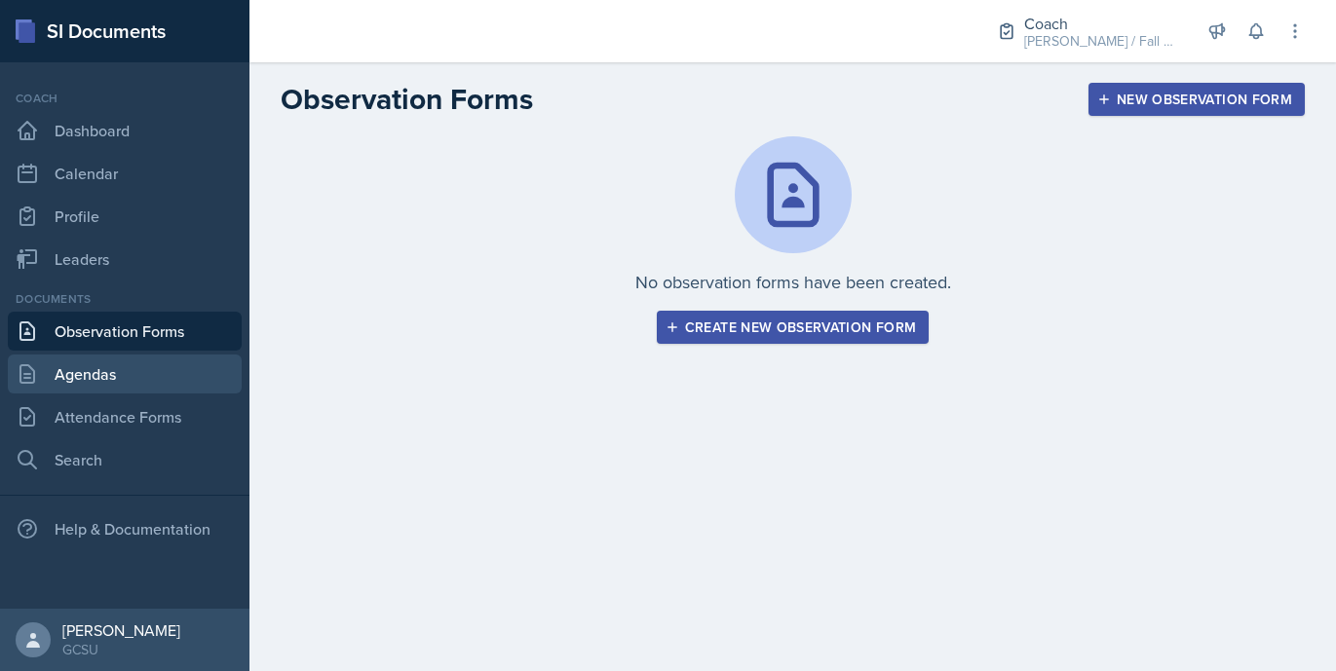
click at [104, 373] on link "Agendas" at bounding box center [125, 374] width 234 height 39
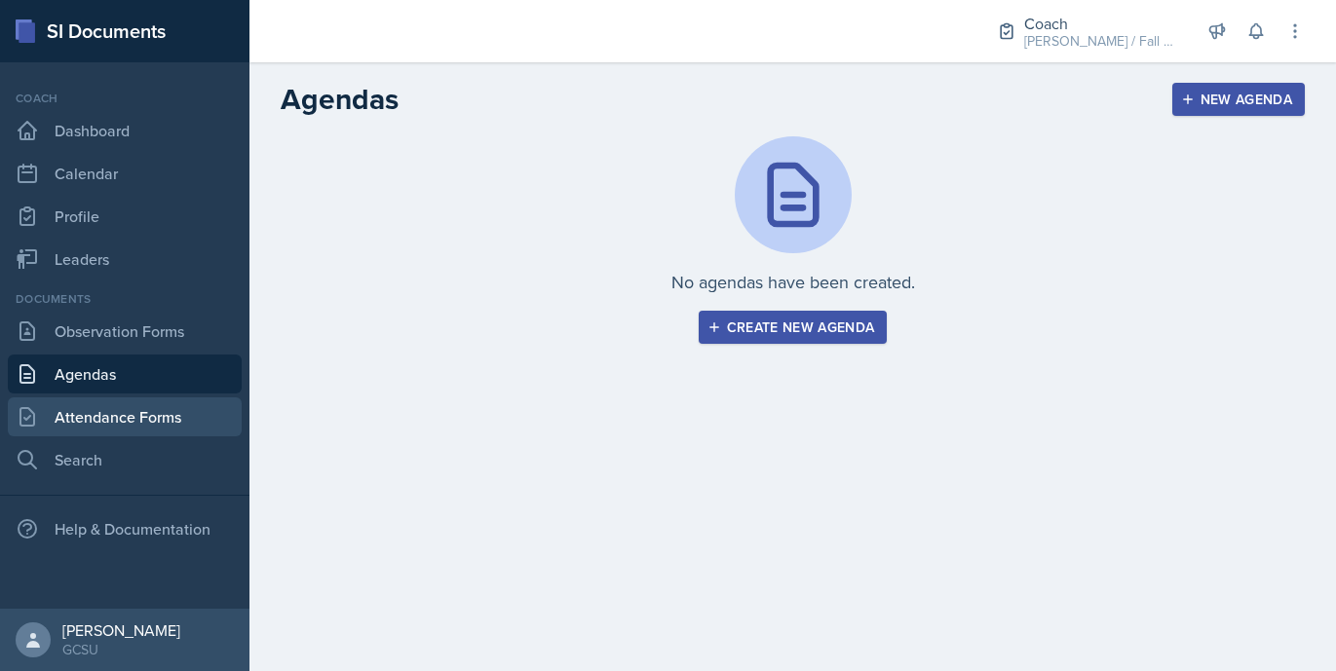
click at [97, 421] on link "Attendance Forms" at bounding box center [125, 417] width 234 height 39
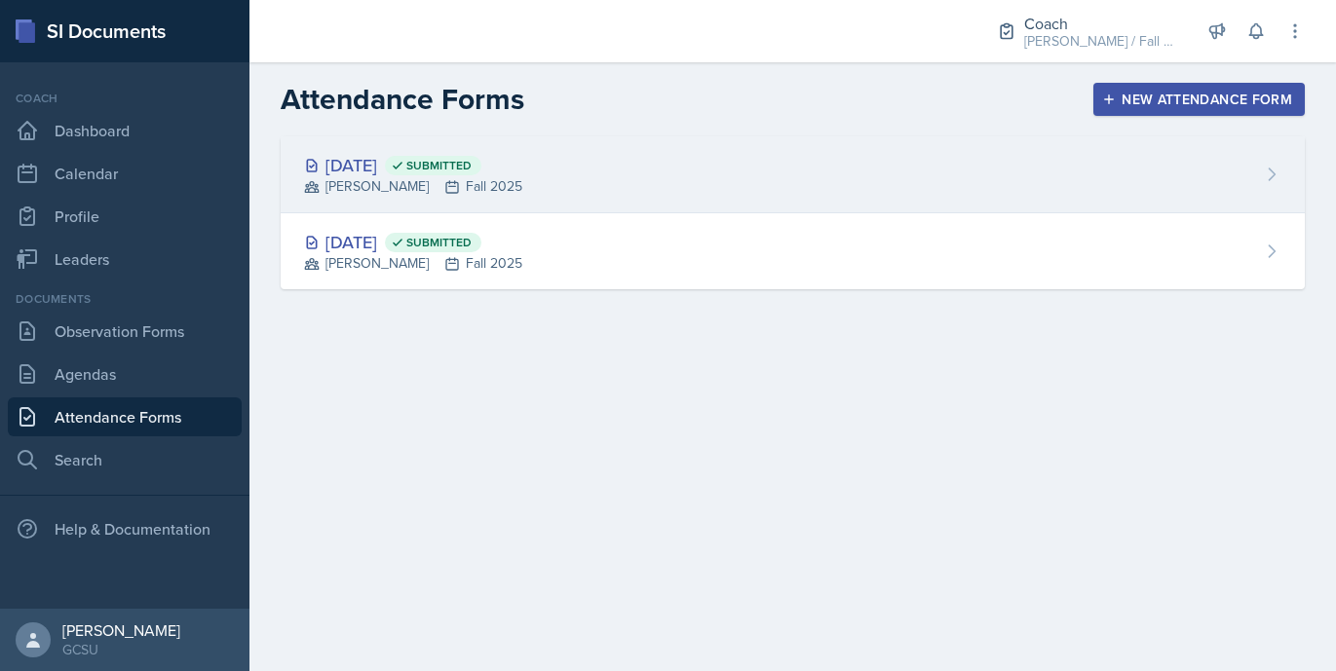
click at [637, 144] on div "[DATE] Submitted [PERSON_NAME] Fall 2025" at bounding box center [793, 174] width 1024 height 77
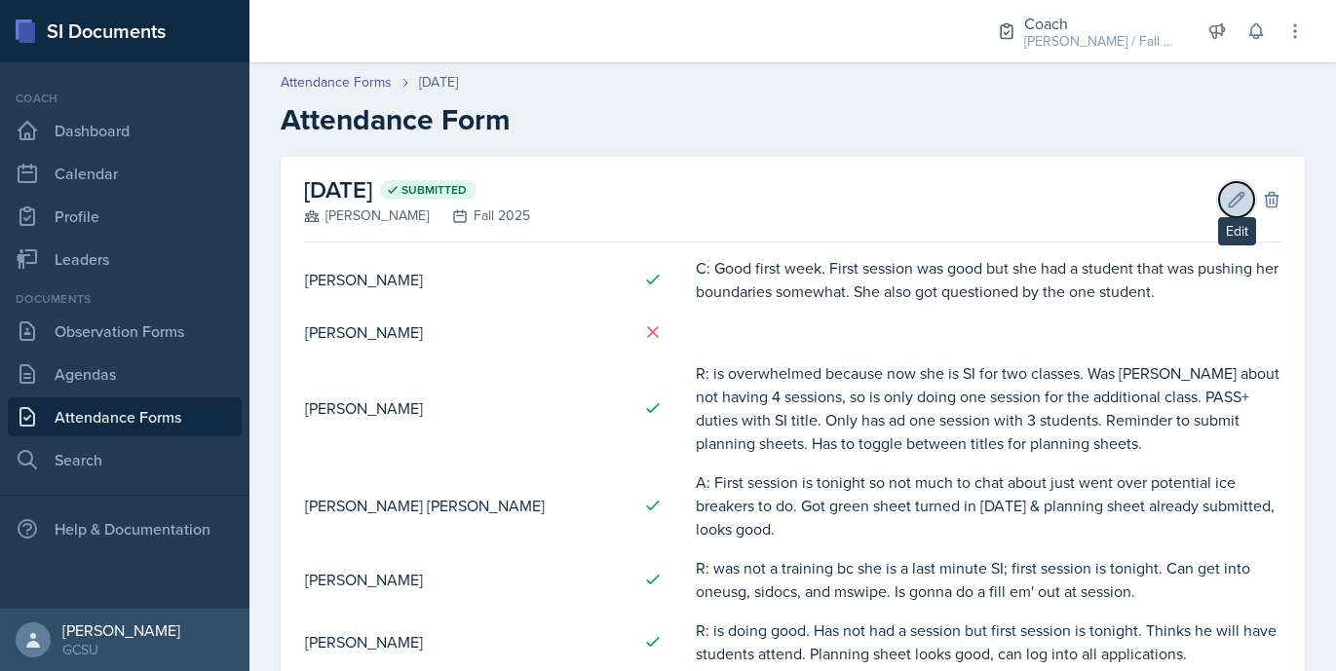
click at [1215, 199] on icon at bounding box center [1237, 199] width 15 height 15
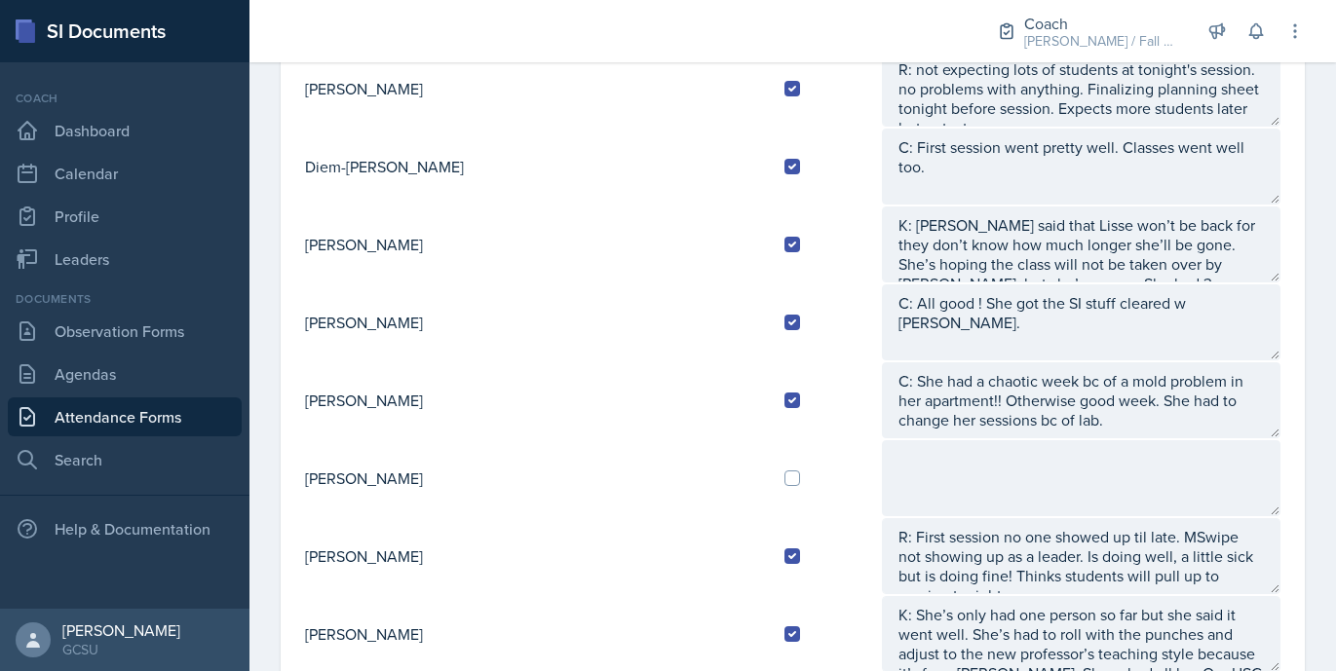
scroll to position [1143, 0]
click at [785, 473] on input "checkbox" at bounding box center [793, 481] width 16 height 16
checkbox input "true"
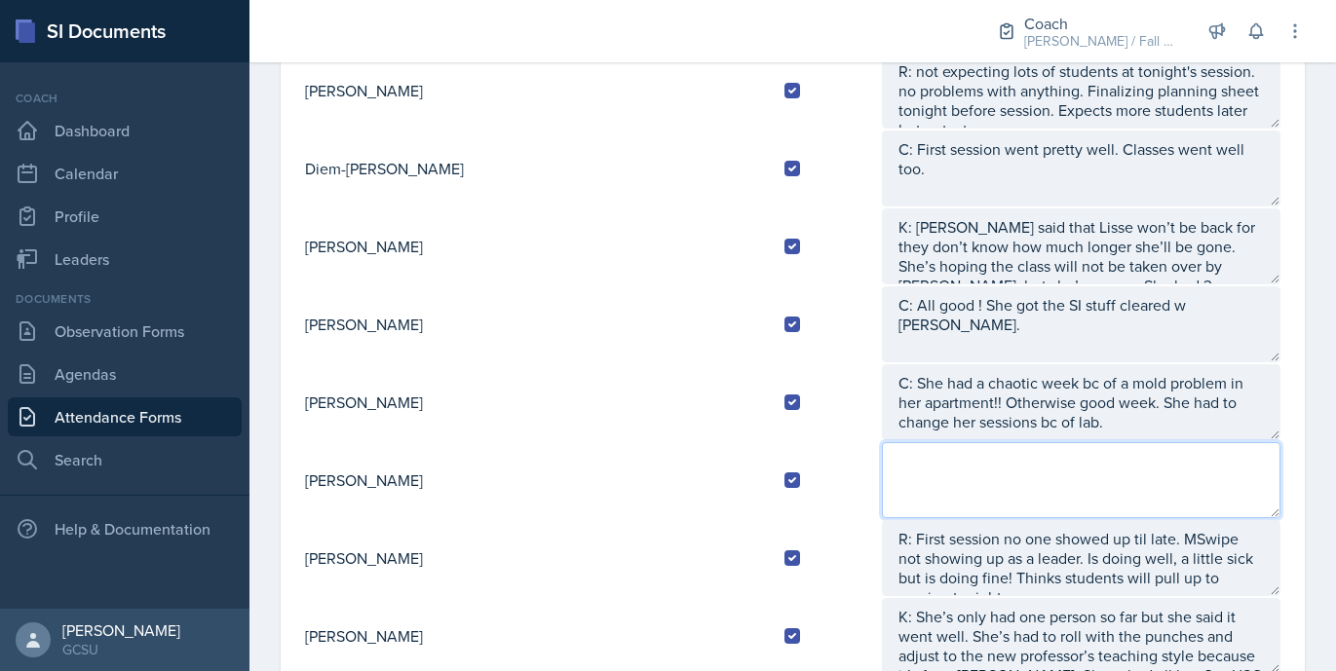
click at [905, 473] on textarea at bounding box center [1081, 480] width 399 height 76
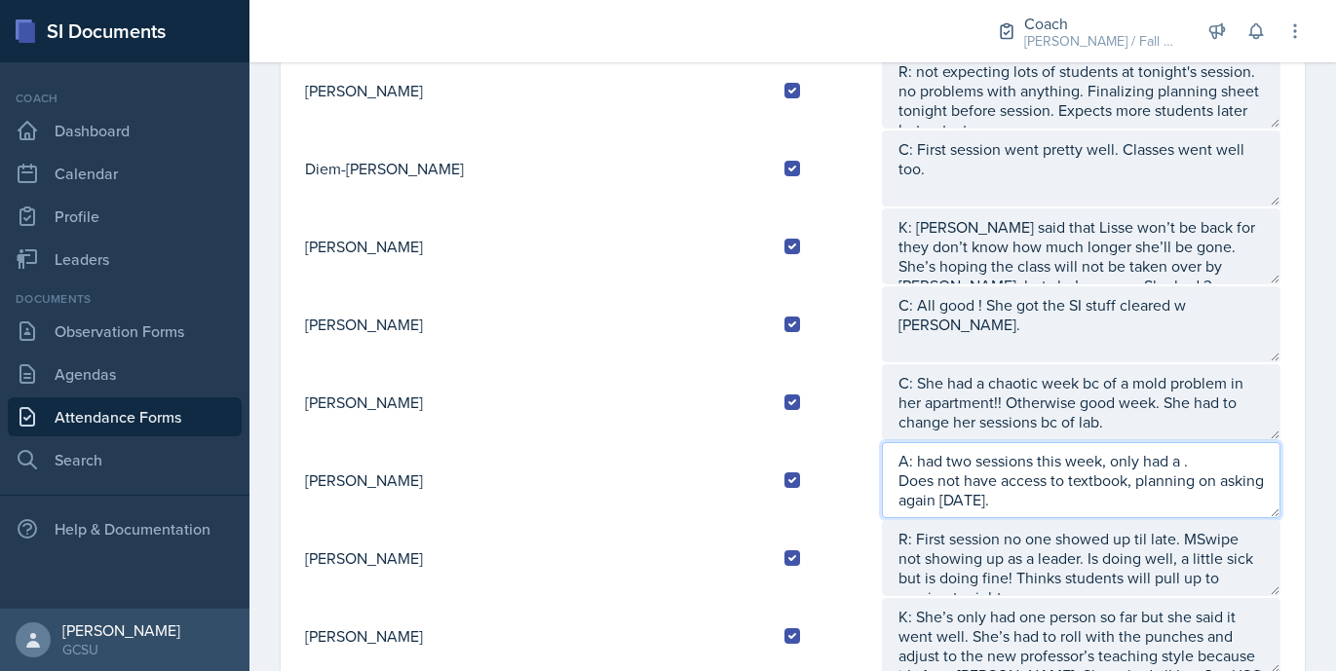
click at [1099, 467] on textarea "A: had two sessions this week, only had a . Does not have access to textbook, p…" at bounding box center [1081, 480] width 399 height 76
click at [1003, 496] on textarea "A: had two sessions this week, only had 3 [DATE]. Does not have access to textb…" at bounding box center [1081, 480] width 399 height 76
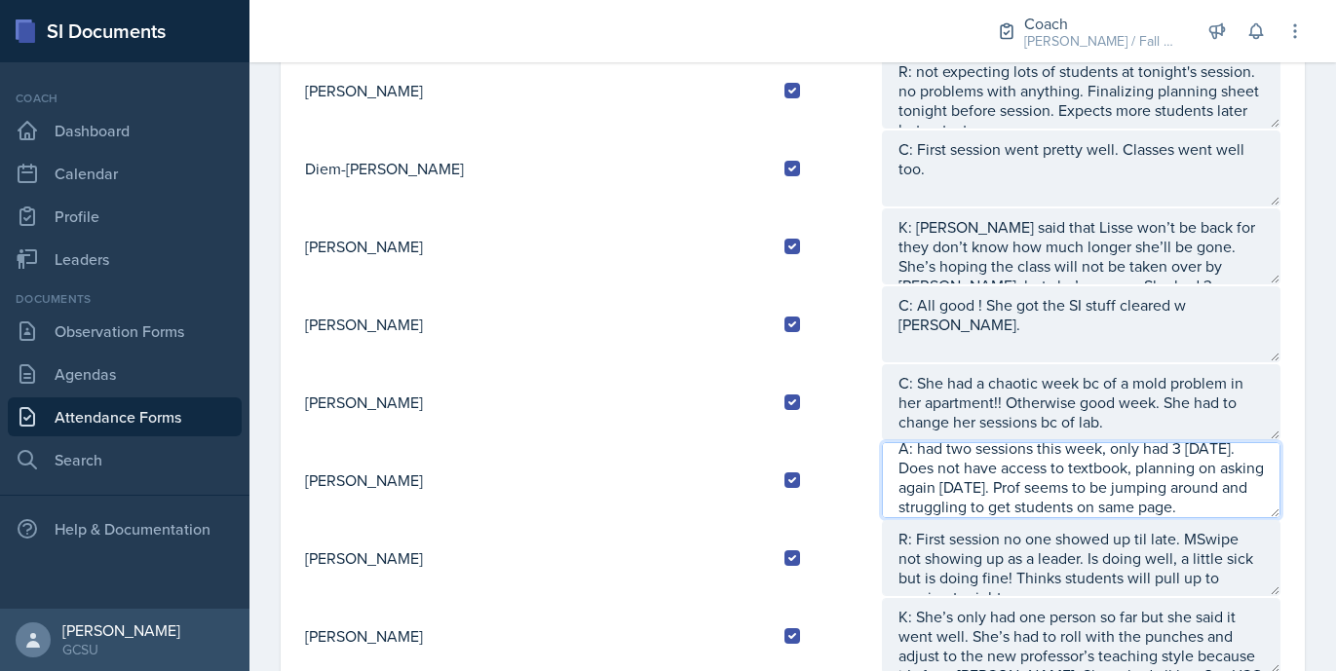
click at [1112, 485] on textarea "A: had two sessions this week, only had 3 [DATE]. Does not have access to textb…" at bounding box center [1081, 480] width 399 height 76
click at [1099, 512] on textarea "A: had two sessions this week, only had 3 [DATE]. Does not have access to textb…" at bounding box center [1081, 480] width 399 height 76
click at [1201, 447] on textarea "A: had two sessions this week, only had 3 [DATE]. Does not have access to textb…" at bounding box center [1081, 480] width 399 height 76
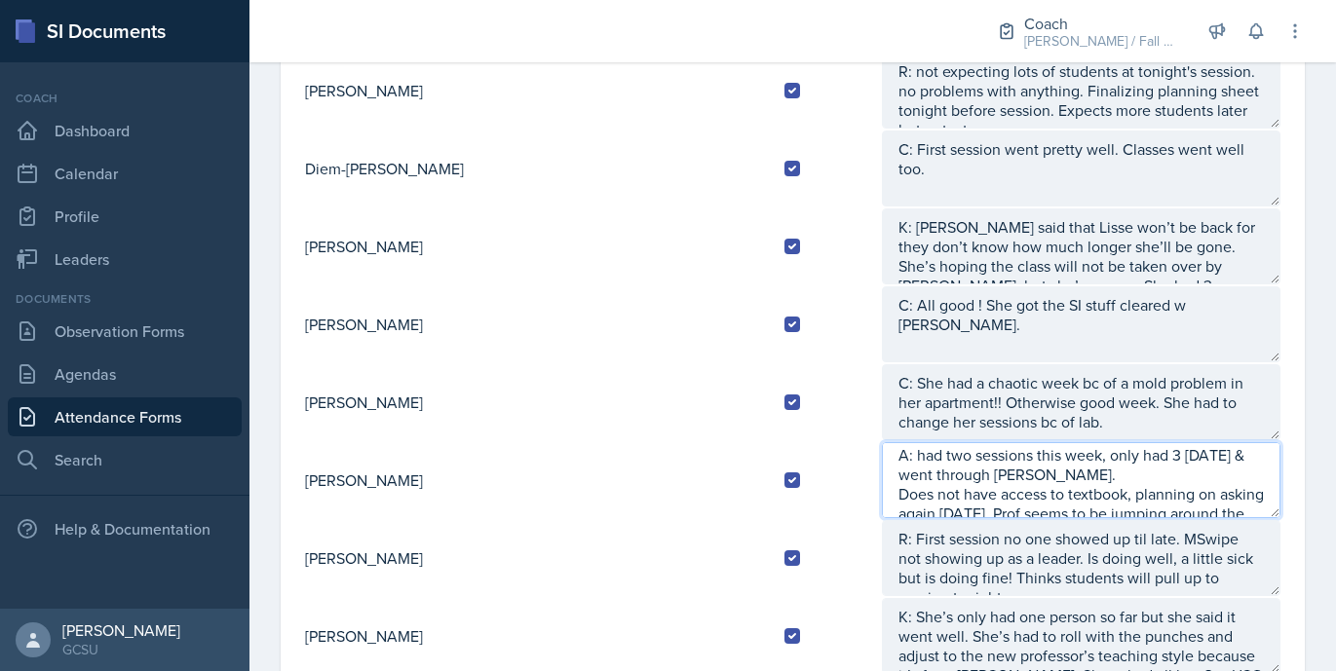
click at [882, 498] on textarea "A: had two sessions this week, only had 3 [DATE] & went through [PERSON_NAME]. …" at bounding box center [1081, 480] width 399 height 76
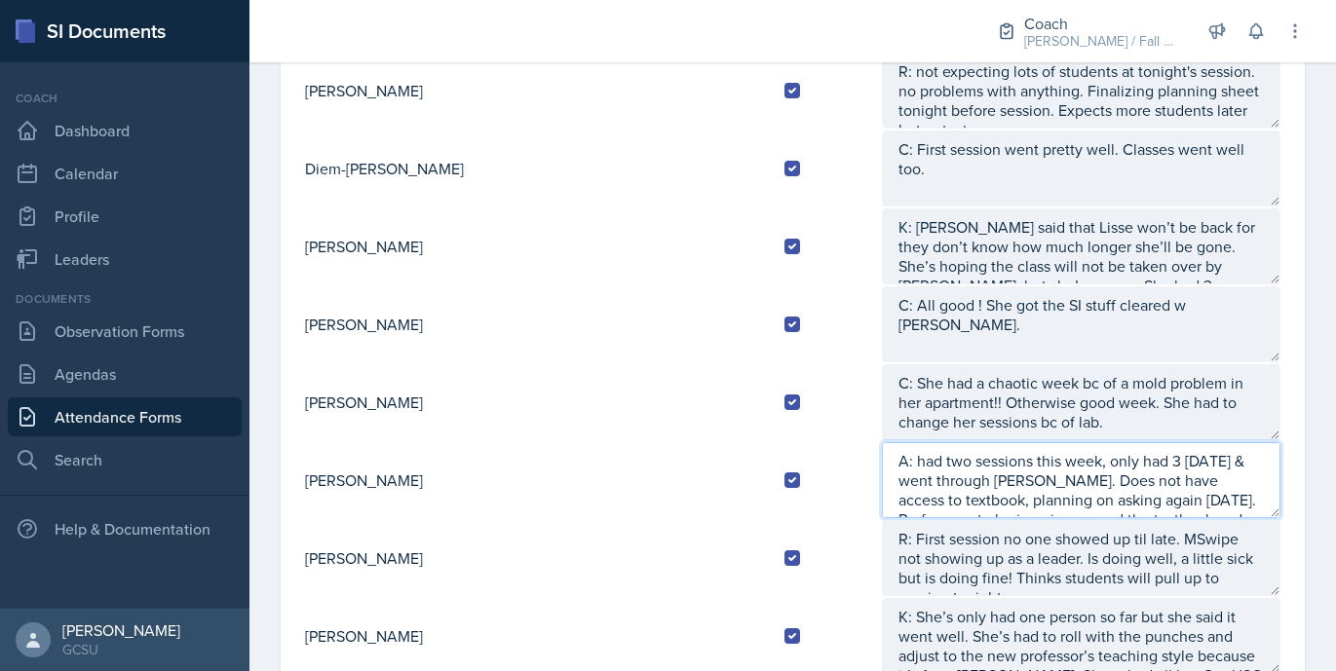
scroll to position [19, 0]
click at [1213, 509] on textarea "A: had two sessions this week, only had 3 [DATE] & went through [PERSON_NAME]. …" at bounding box center [1081, 480] width 399 height 76
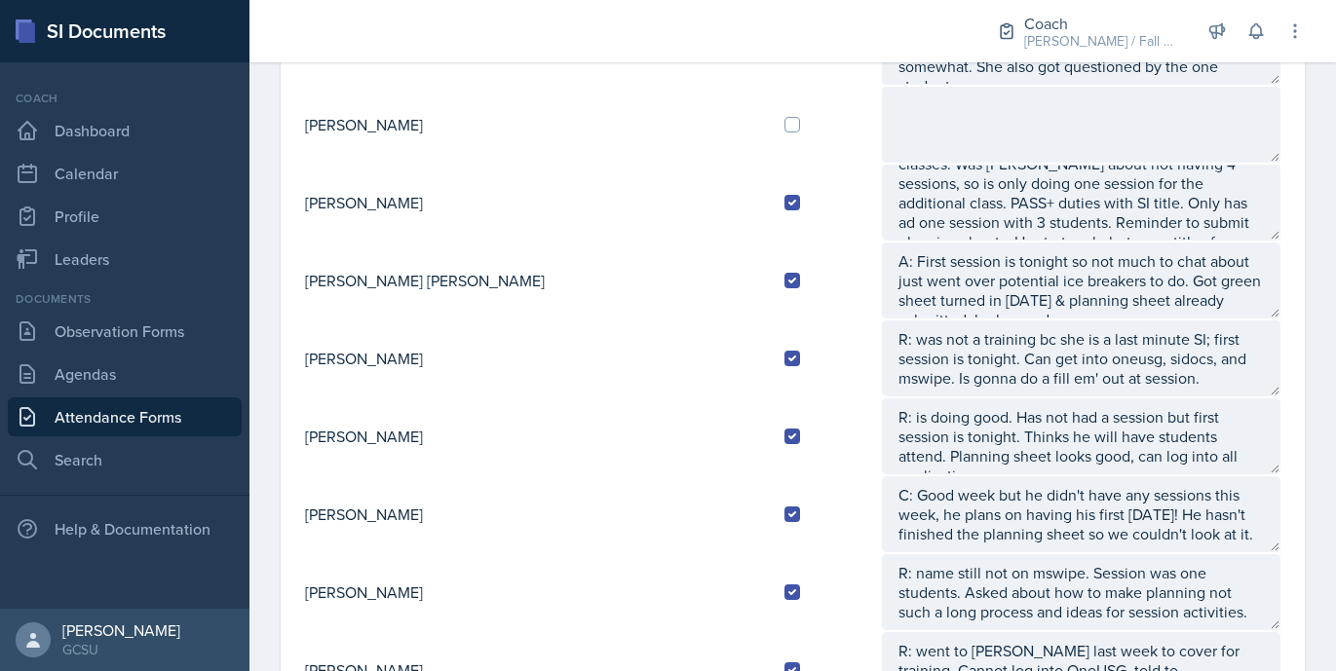
scroll to position [0, 0]
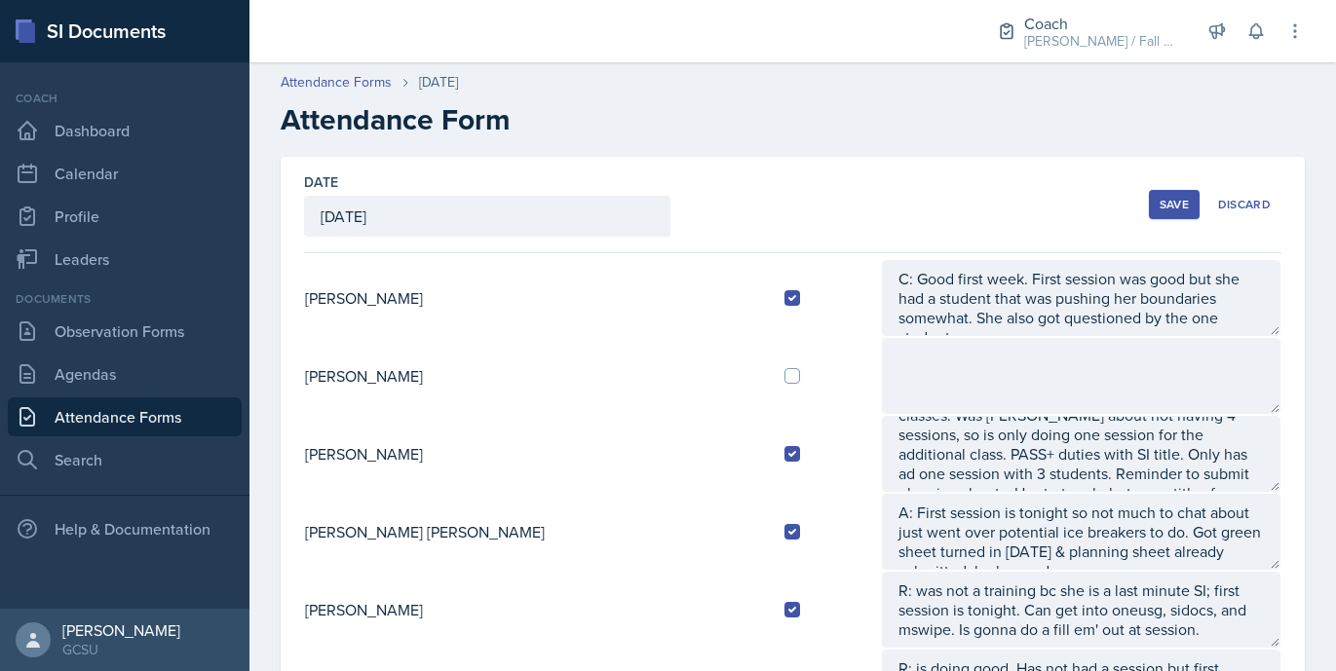
type textarea "A: had two sessions this week, only had 3 [DATE] & went through [PERSON_NAME]. …"
click at [1168, 205] on div "Save" at bounding box center [1174, 205] width 29 height 16
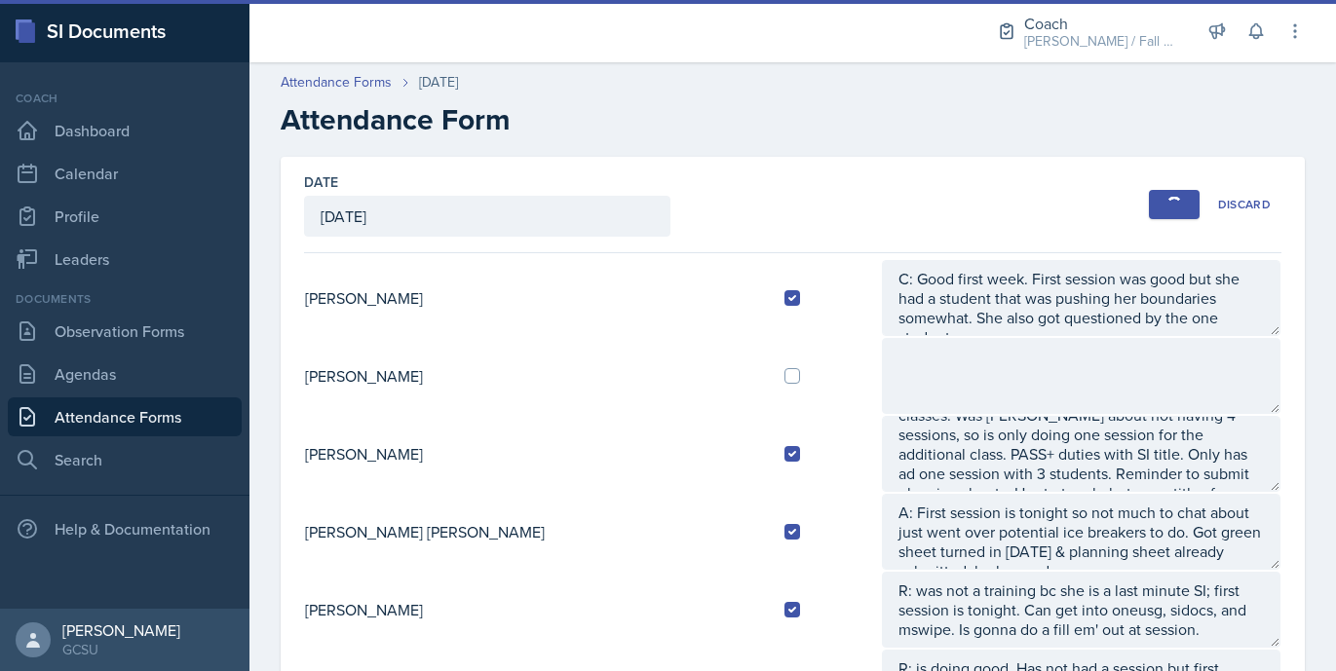
click at [1168, 205] on div "button" at bounding box center [1175, 205] width 16 height 16
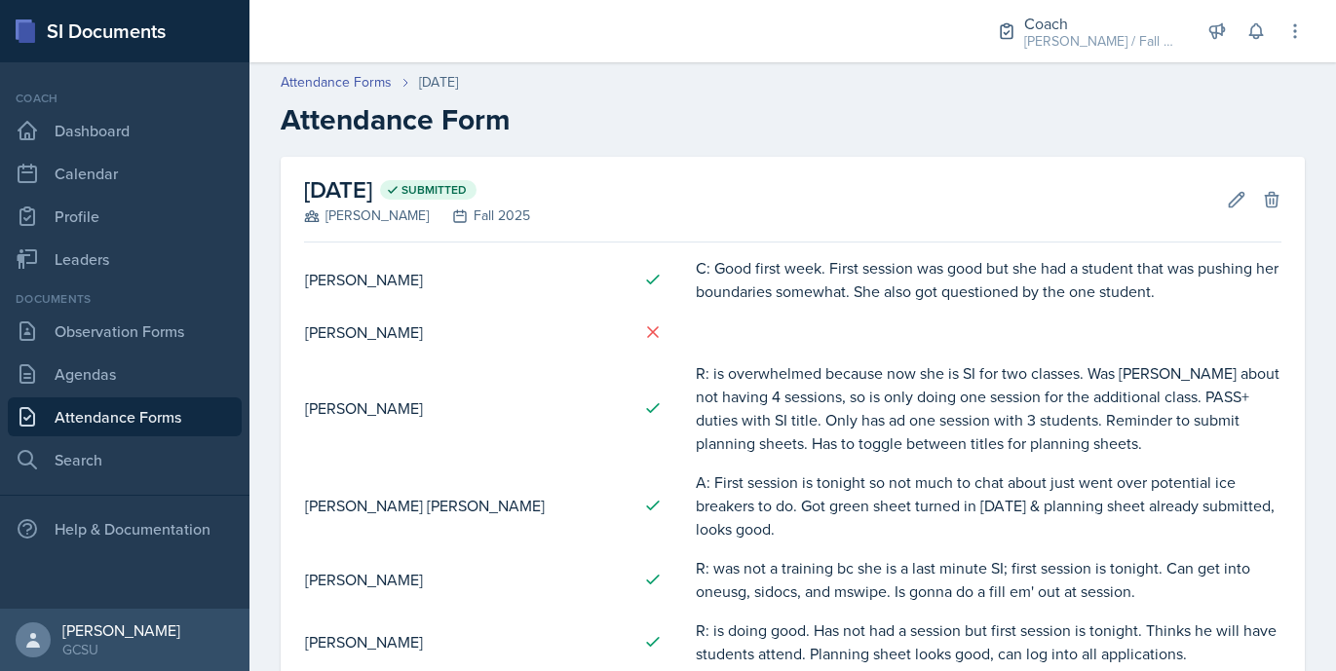
click at [787, 510] on td "A: First session is tonight so not much to chat about just went over potential …" at bounding box center [988, 506] width 587 height 86
click at [1215, 207] on button "Edit" at bounding box center [1236, 199] width 35 height 35
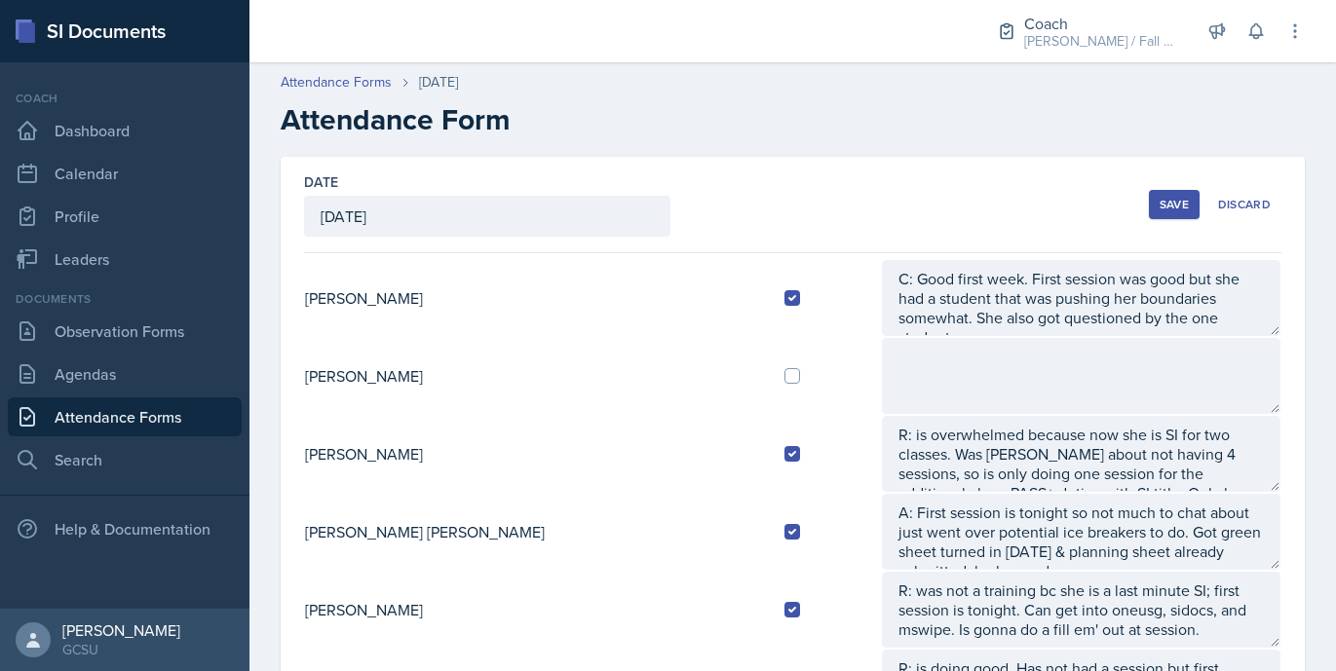
click at [939, 153] on header "Attendance Forms [DATE] Attendance Form" at bounding box center [792, 105] width 1087 height 104
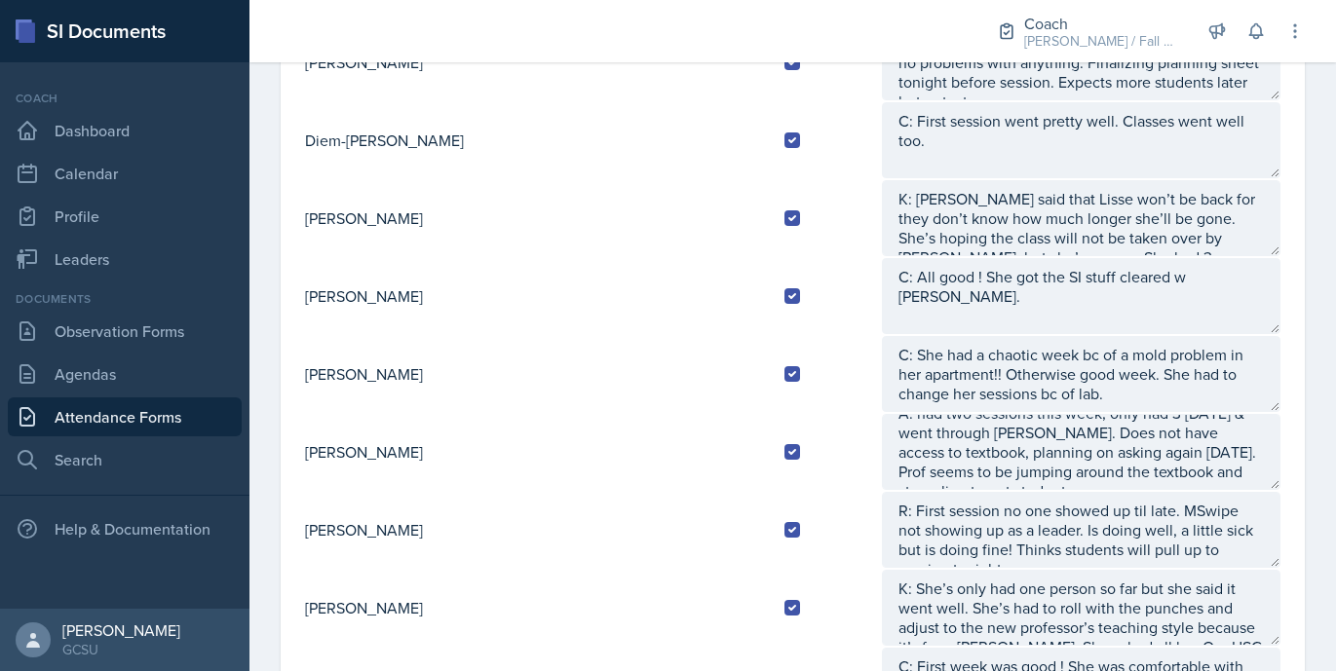
scroll to position [1219, 0]
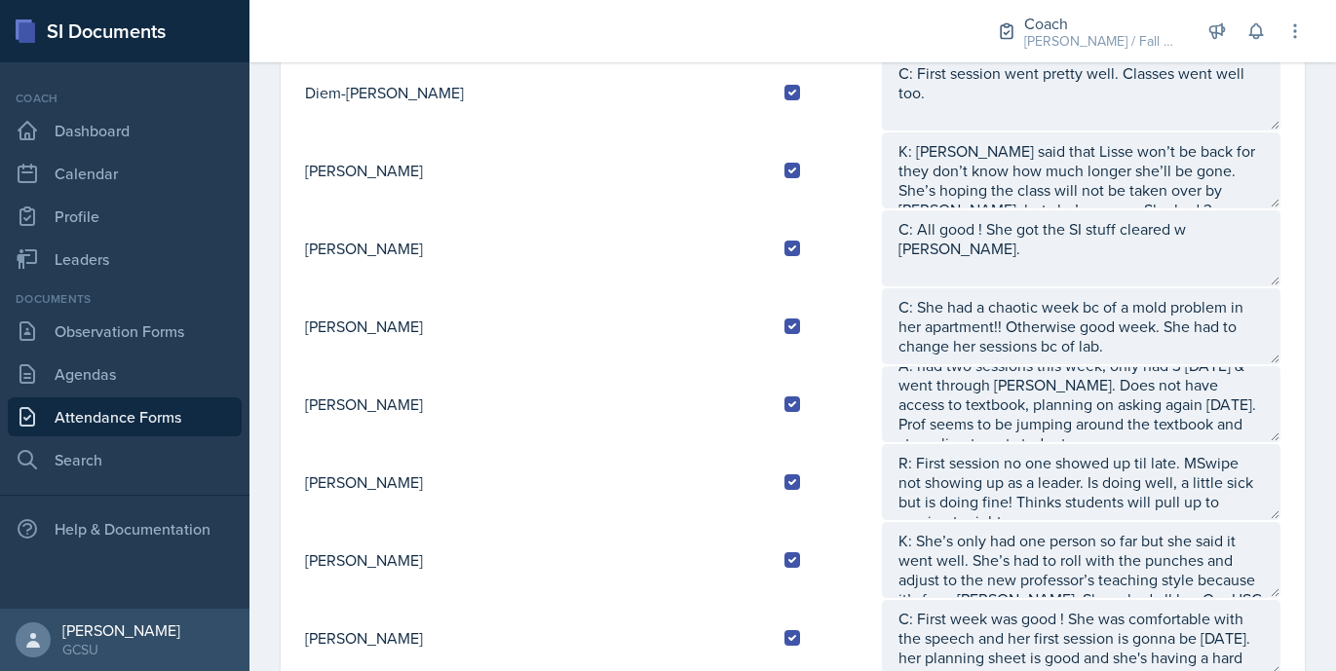
click at [1116, 521] on td "K: She’s only had one person so far but she said it went well. She’s had to rol…" at bounding box center [1081, 560] width 401 height 78
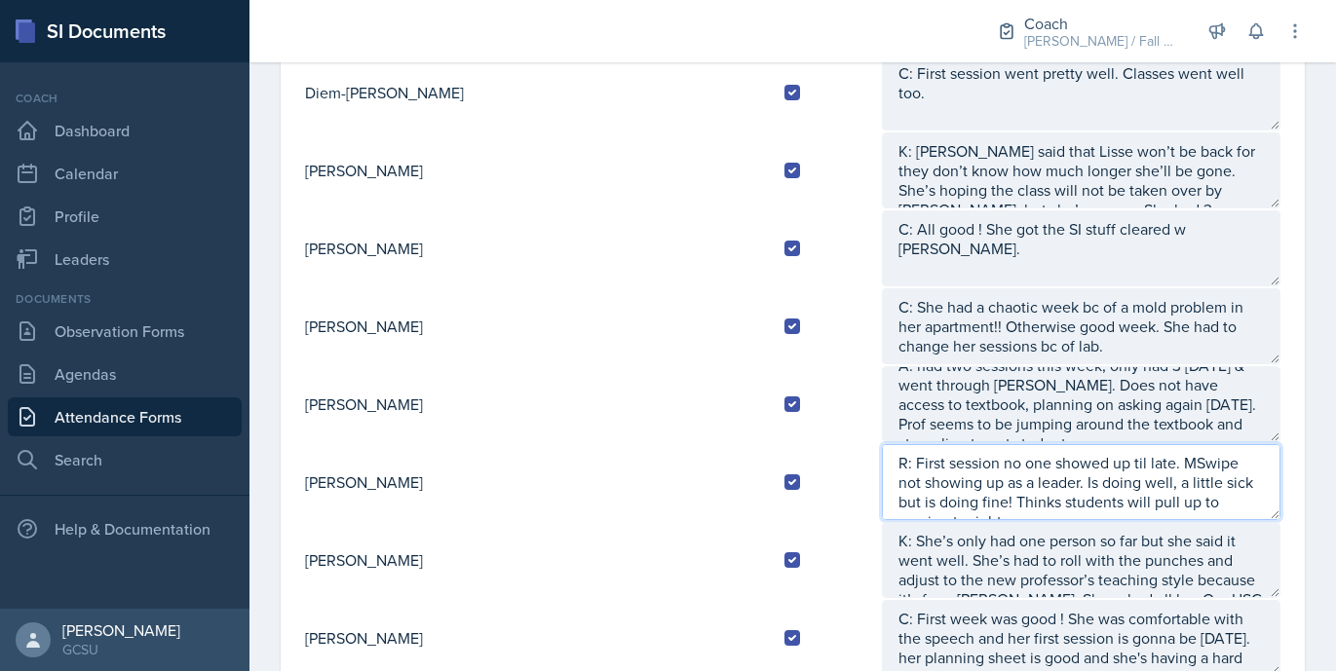
click at [1101, 499] on textarea "R: First session no one showed up til late. MSwipe not showing up as a leader. …" at bounding box center [1081, 482] width 399 height 76
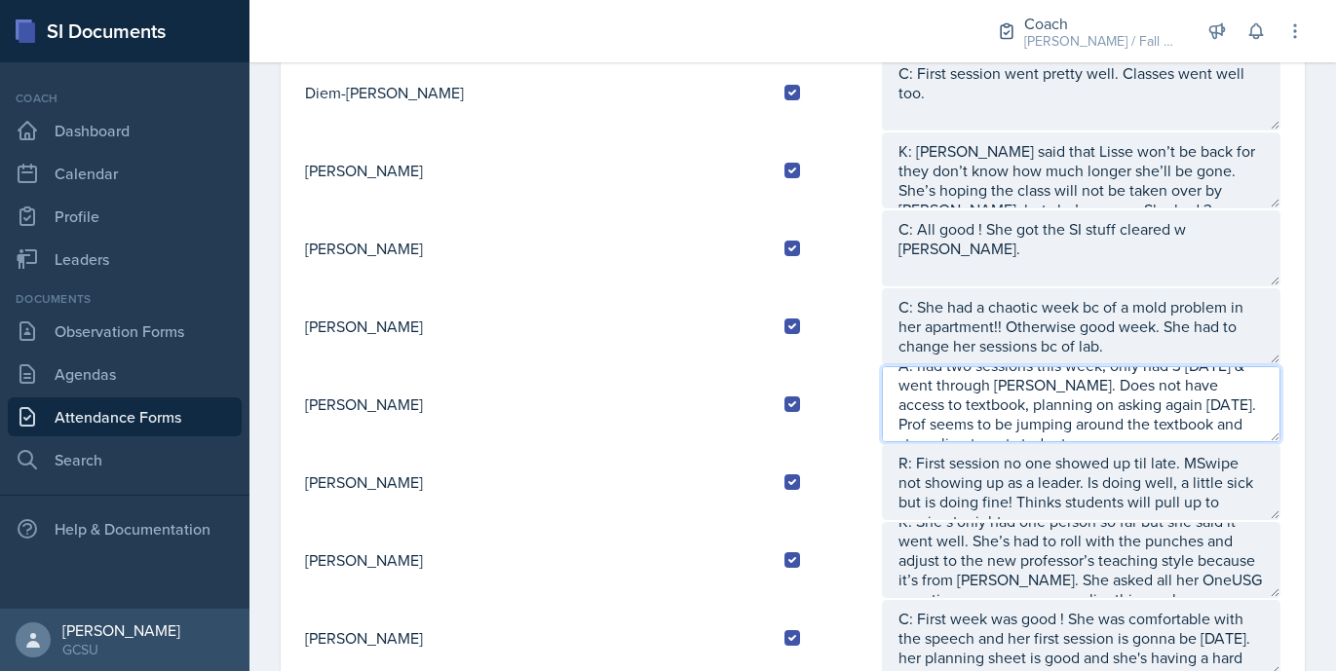
click at [1198, 424] on textarea "A: had two sessions this week, only had 3 [DATE] & went through [PERSON_NAME]. …" at bounding box center [1081, 404] width 399 height 76
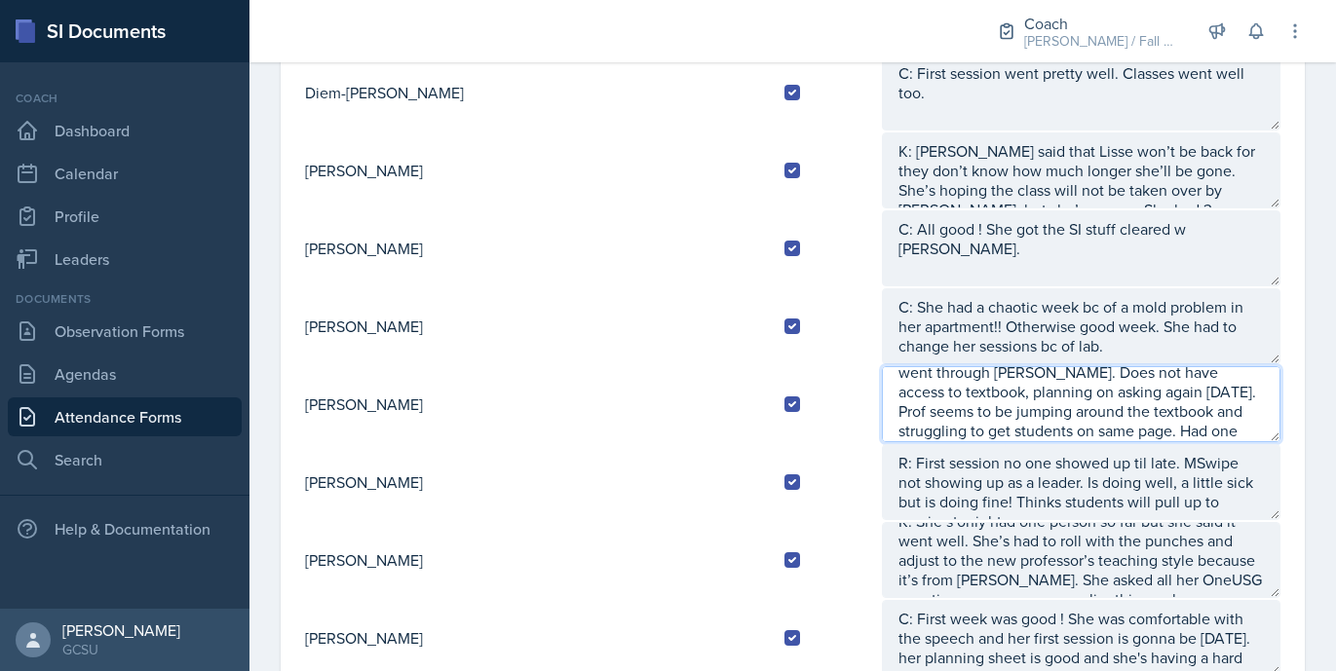
click at [1198, 424] on textarea "A: had two sessions this week, only had 3 [DATE] & went through [PERSON_NAME]. …" at bounding box center [1081, 404] width 399 height 76
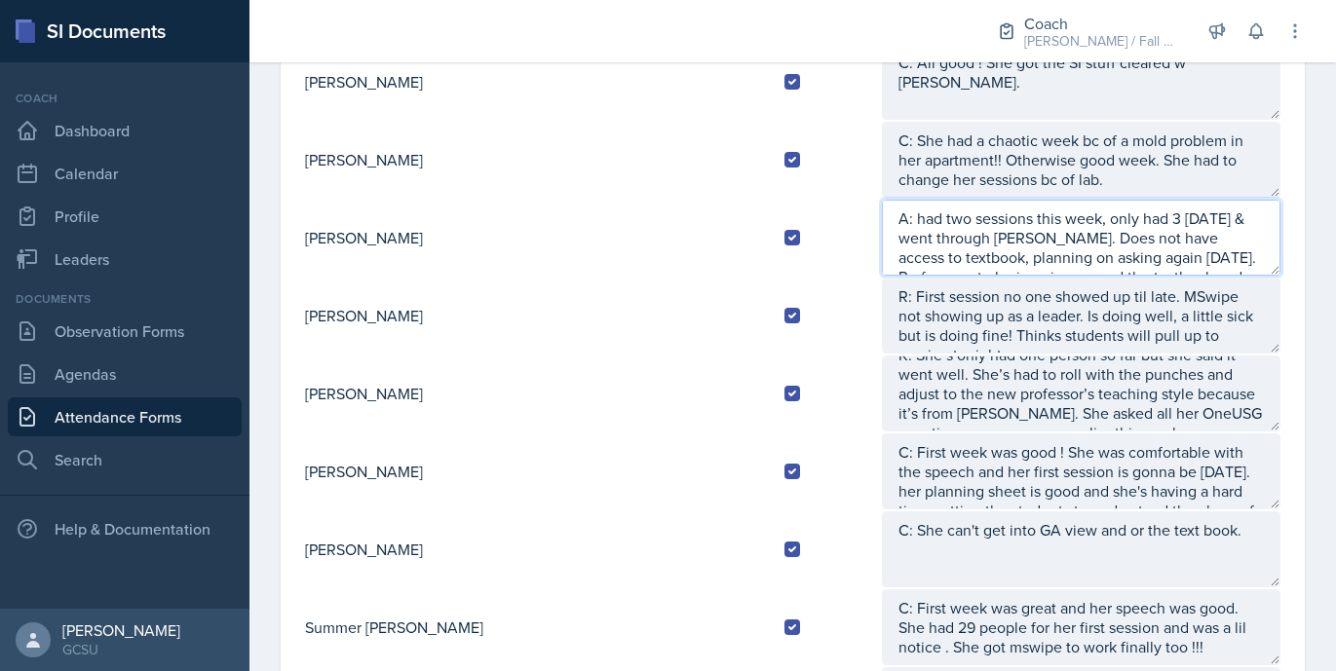
scroll to position [58, 0]
drag, startPoint x: 1062, startPoint y: 258, endPoint x: 1101, endPoint y: 242, distance: 42.4
click at [1101, 242] on textarea "A: had two sessions this week, only had 3 [DATE] & went through [PERSON_NAME]. …" at bounding box center [1081, 238] width 399 height 76
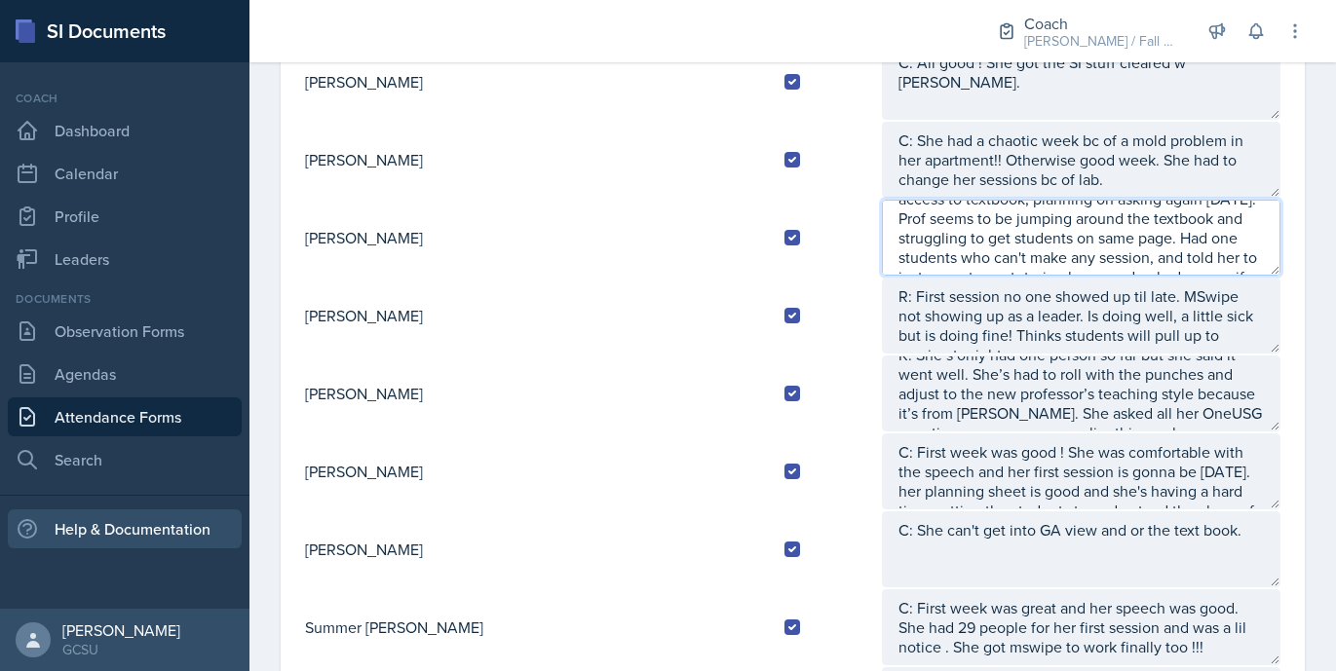
type textarea "A: had two sessions this week, only had 3 [DATE] & went through [PERSON_NAME]. …"
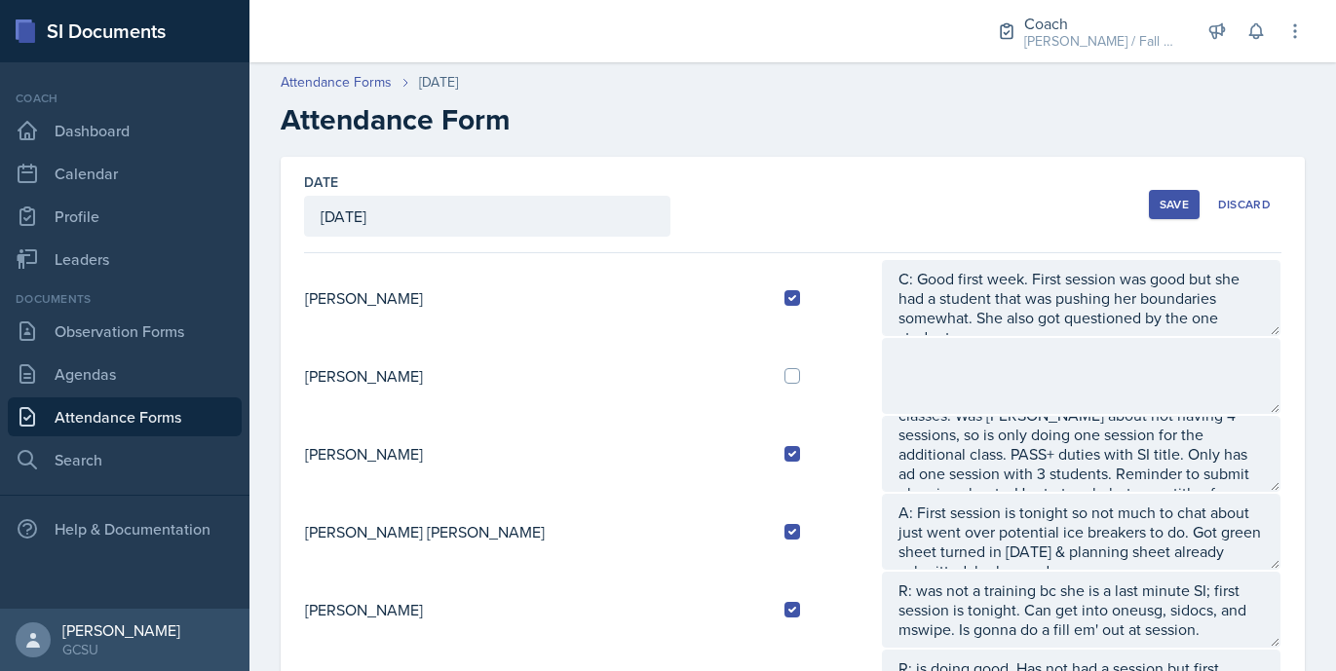
click at [1194, 223] on div "Save Discard" at bounding box center [1215, 204] width 133 height 45
click at [1168, 197] on div "Save" at bounding box center [1174, 205] width 29 height 16
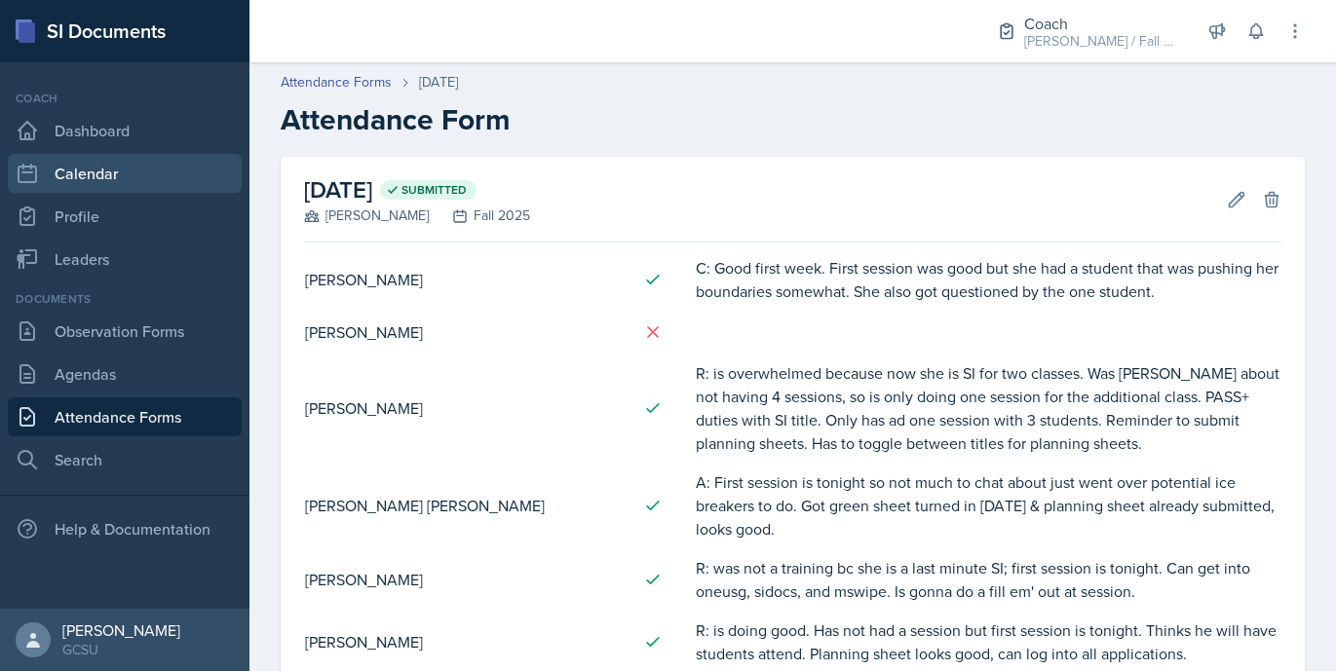
click at [110, 154] on link "Calendar" at bounding box center [125, 173] width 234 height 39
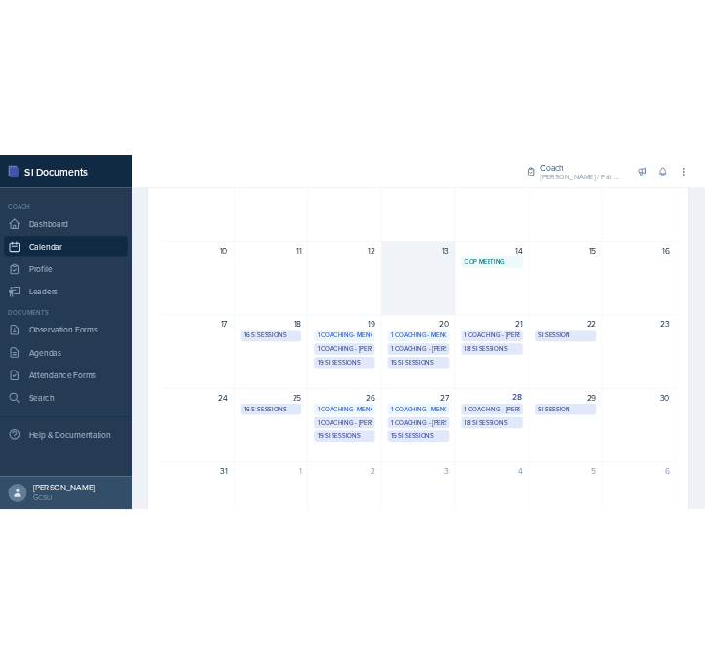
scroll to position [374, 0]
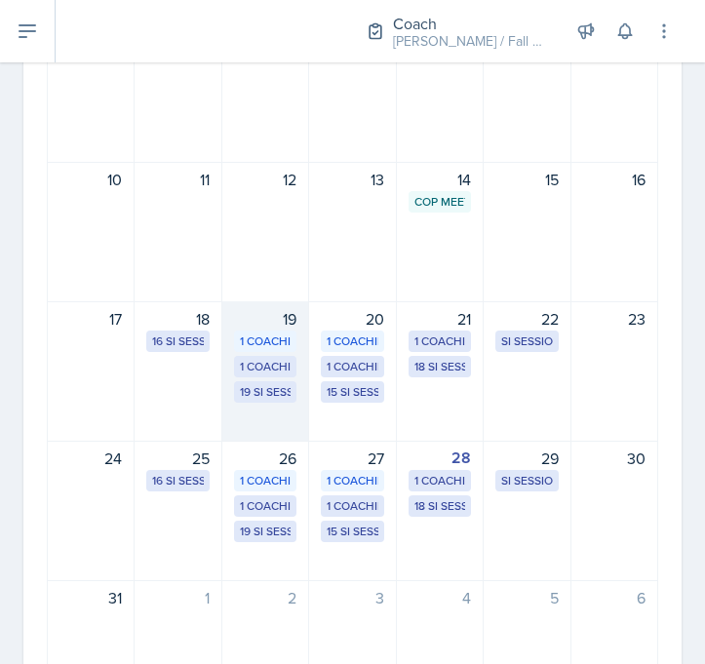
click at [270, 385] on div "19 SI Sessions" at bounding box center [265, 392] width 51 height 18
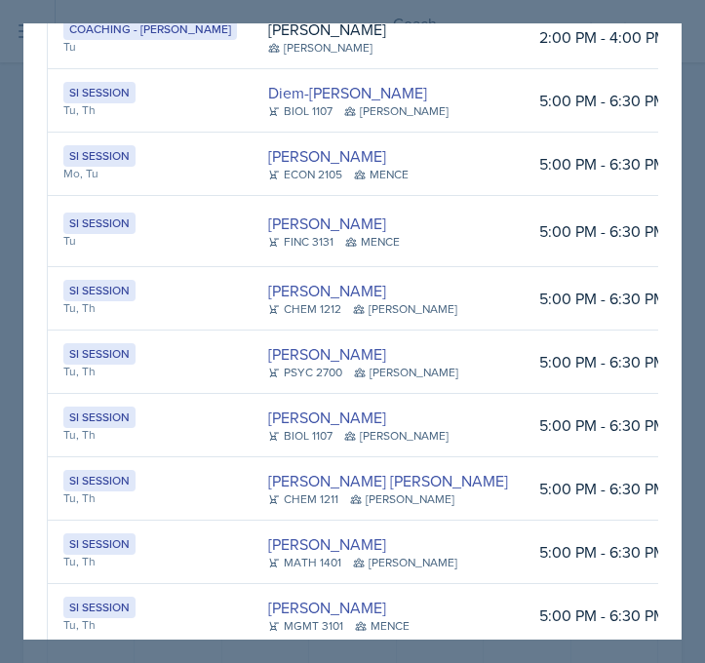
scroll to position [0, 0]
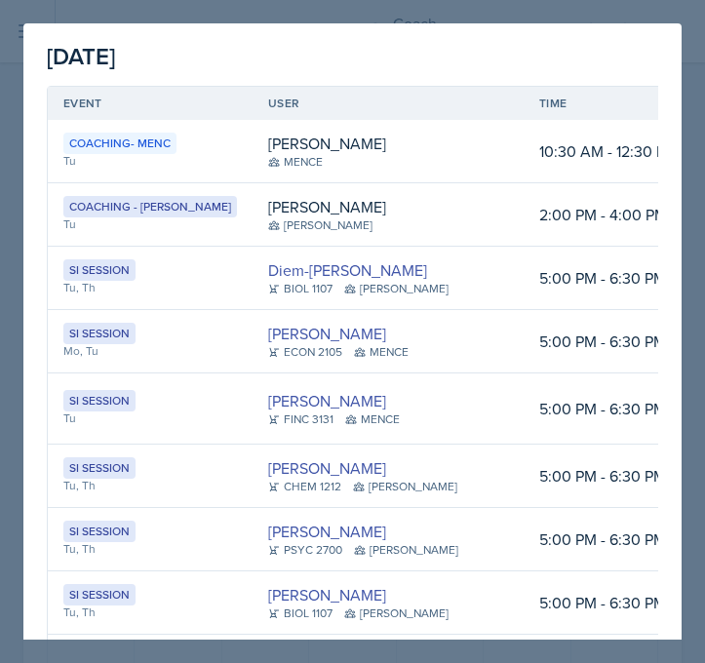
click at [587, 18] on div at bounding box center [352, 331] width 705 height 663
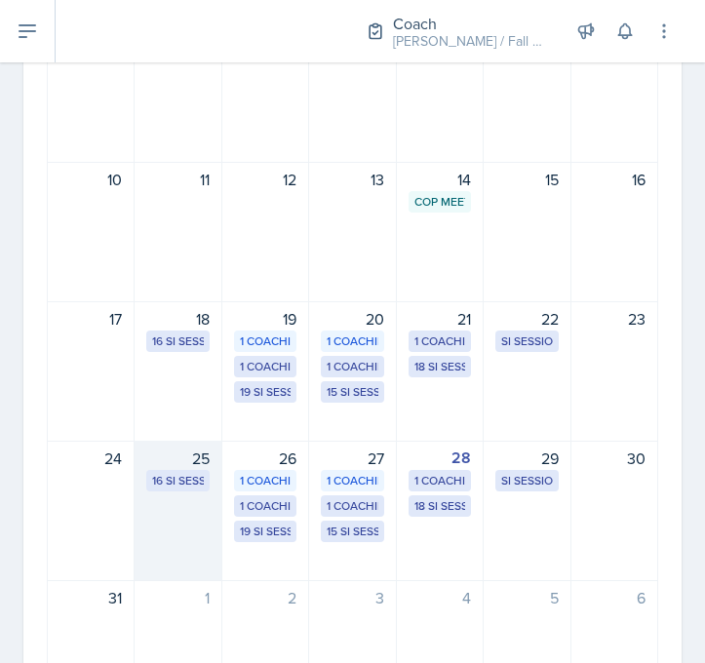
click at [196, 479] on div "16 SI Sessions" at bounding box center [177, 481] width 51 height 18
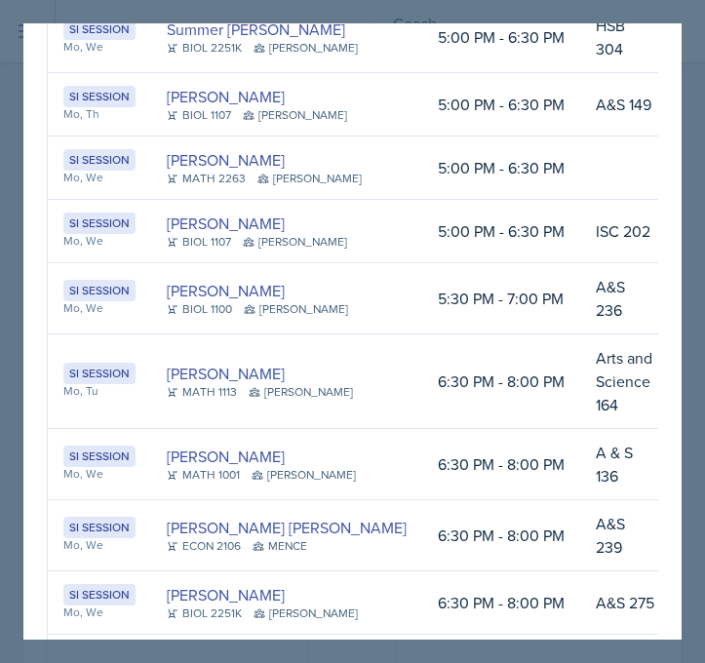
scroll to position [574, 0]
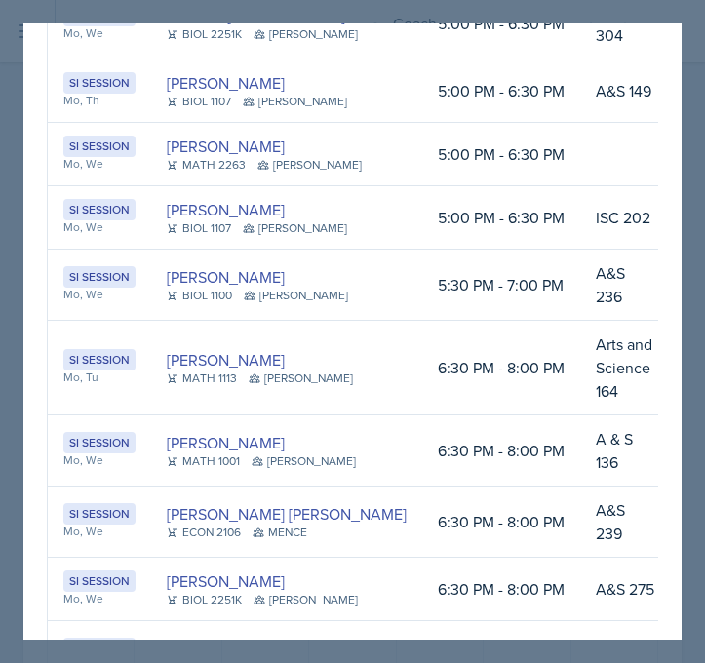
click at [422, 249] on td "5:30 PM - 7:00 PM" at bounding box center [501, 284] width 158 height 71
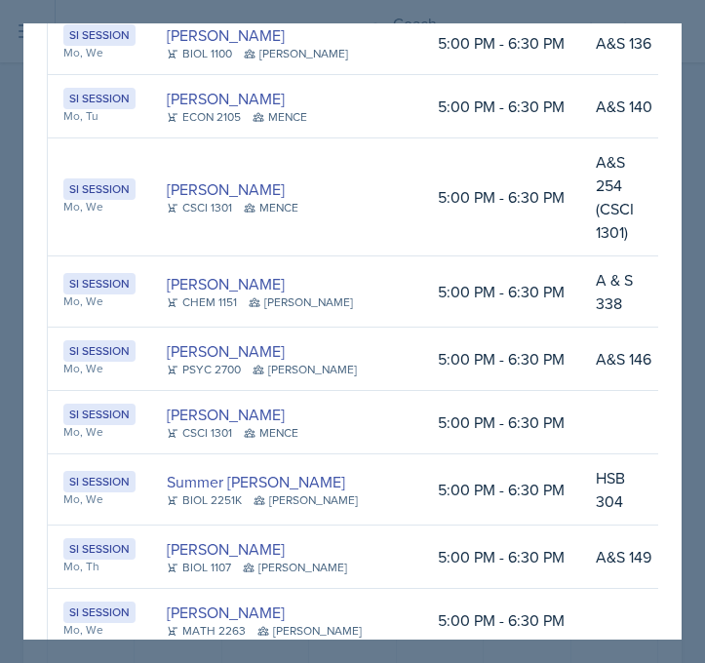
scroll to position [0, 0]
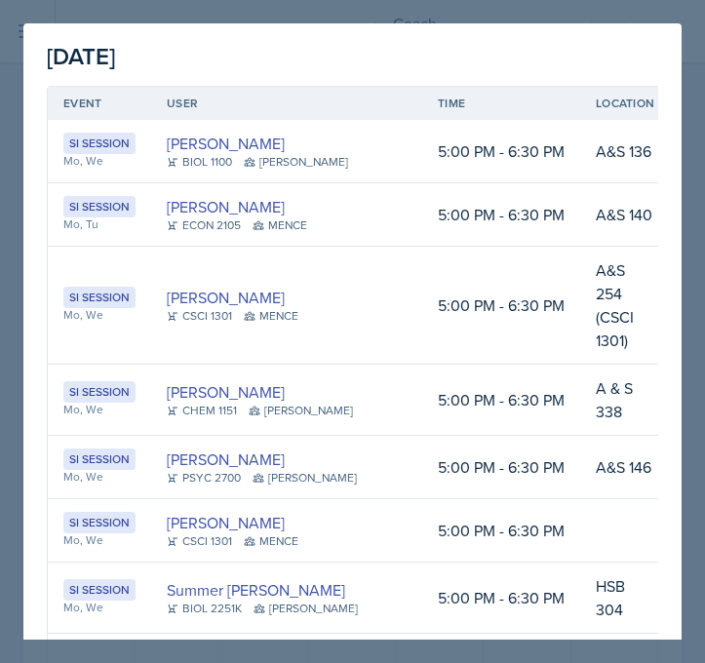
click at [685, 22] on div at bounding box center [352, 331] width 705 height 663
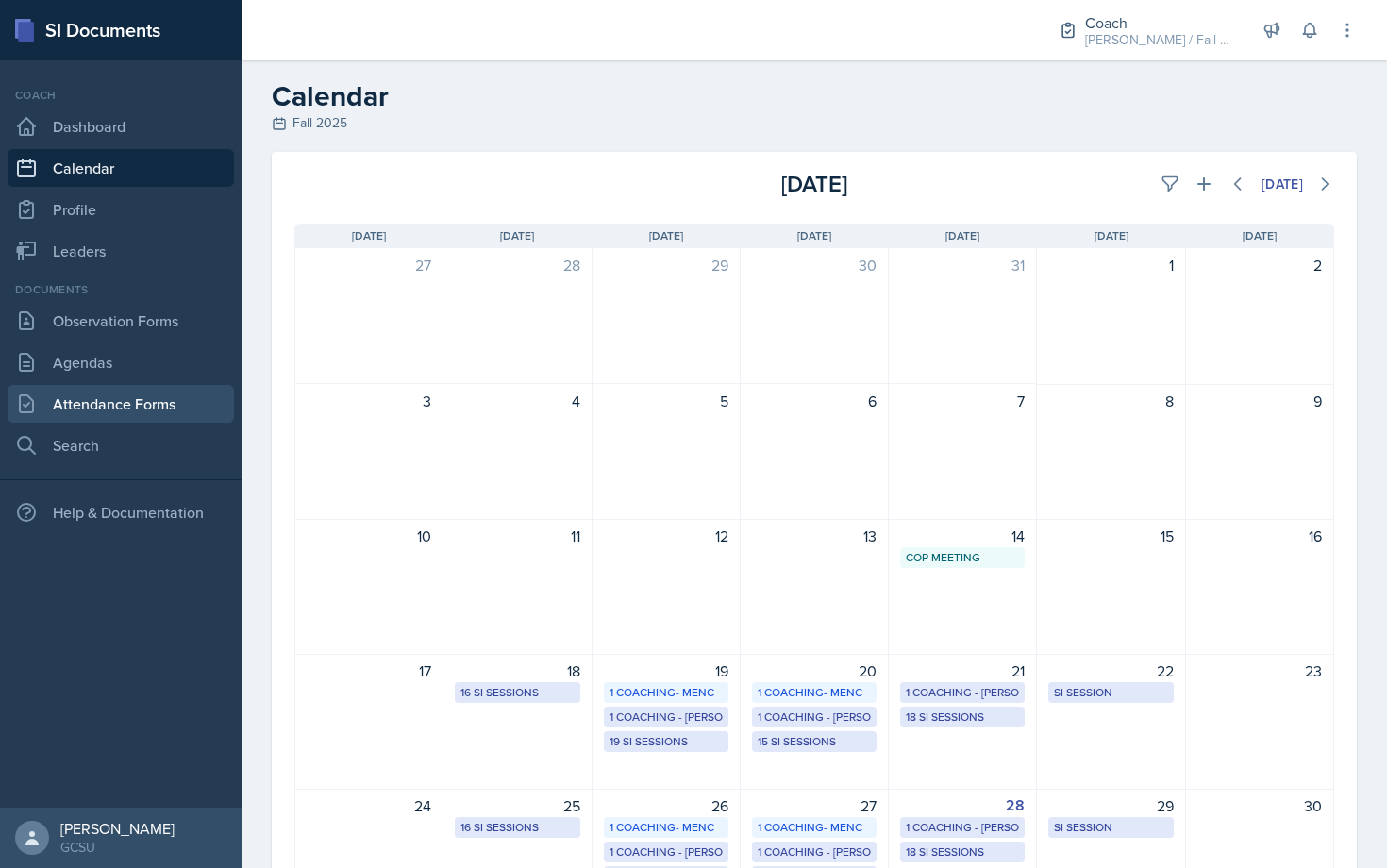
click at [114, 395] on link "Attendance Forms" at bounding box center [121, 404] width 226 height 38
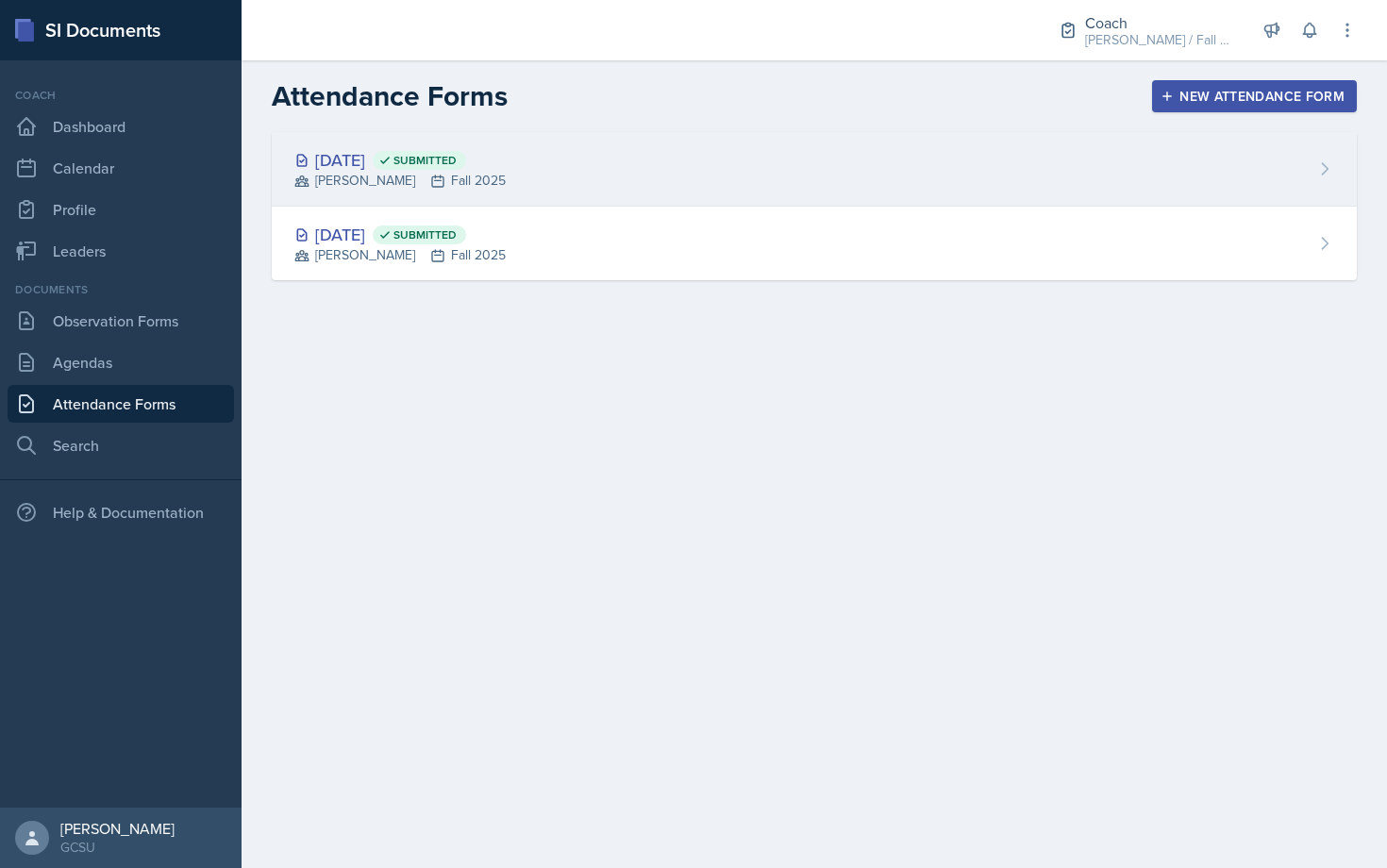
click at [496, 180] on div "[PERSON_NAME] Fall 2025" at bounding box center [400, 180] width 211 height 19
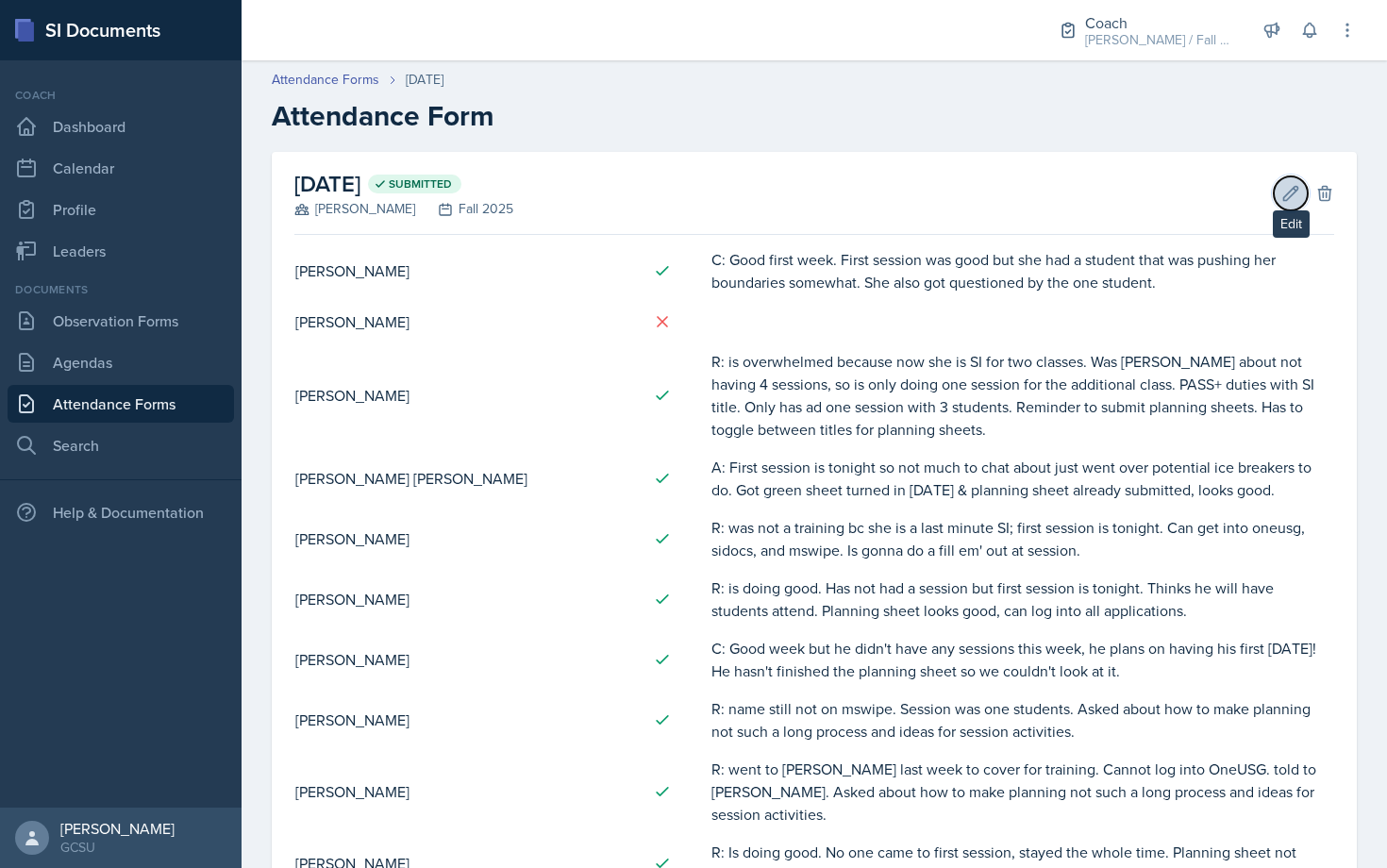
click at [1176, 191] on icon at bounding box center [1289, 193] width 18 height 18
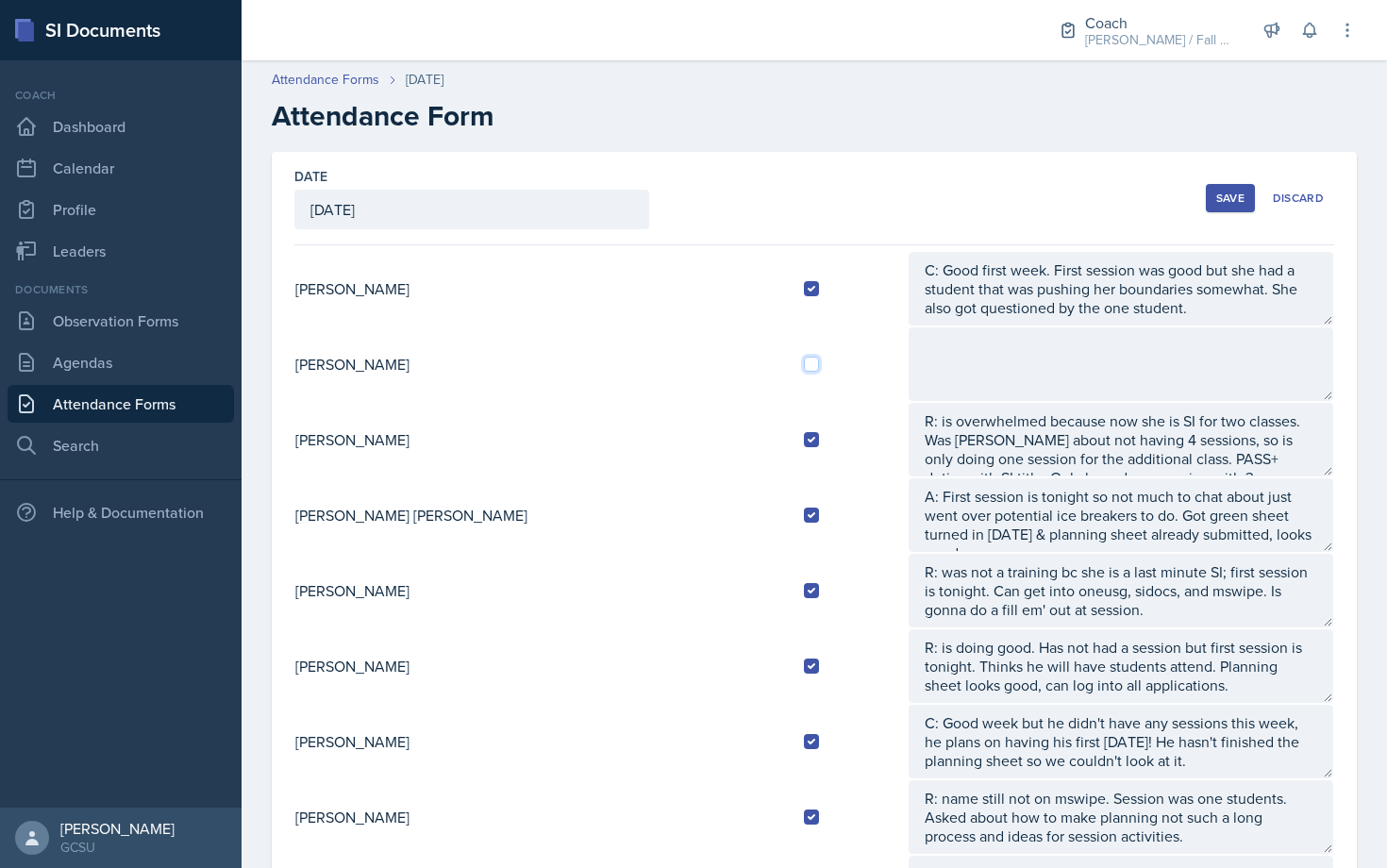
click at [803, 362] on input "checkbox" at bounding box center [811, 364] width 15 height 15
checkbox input "true"
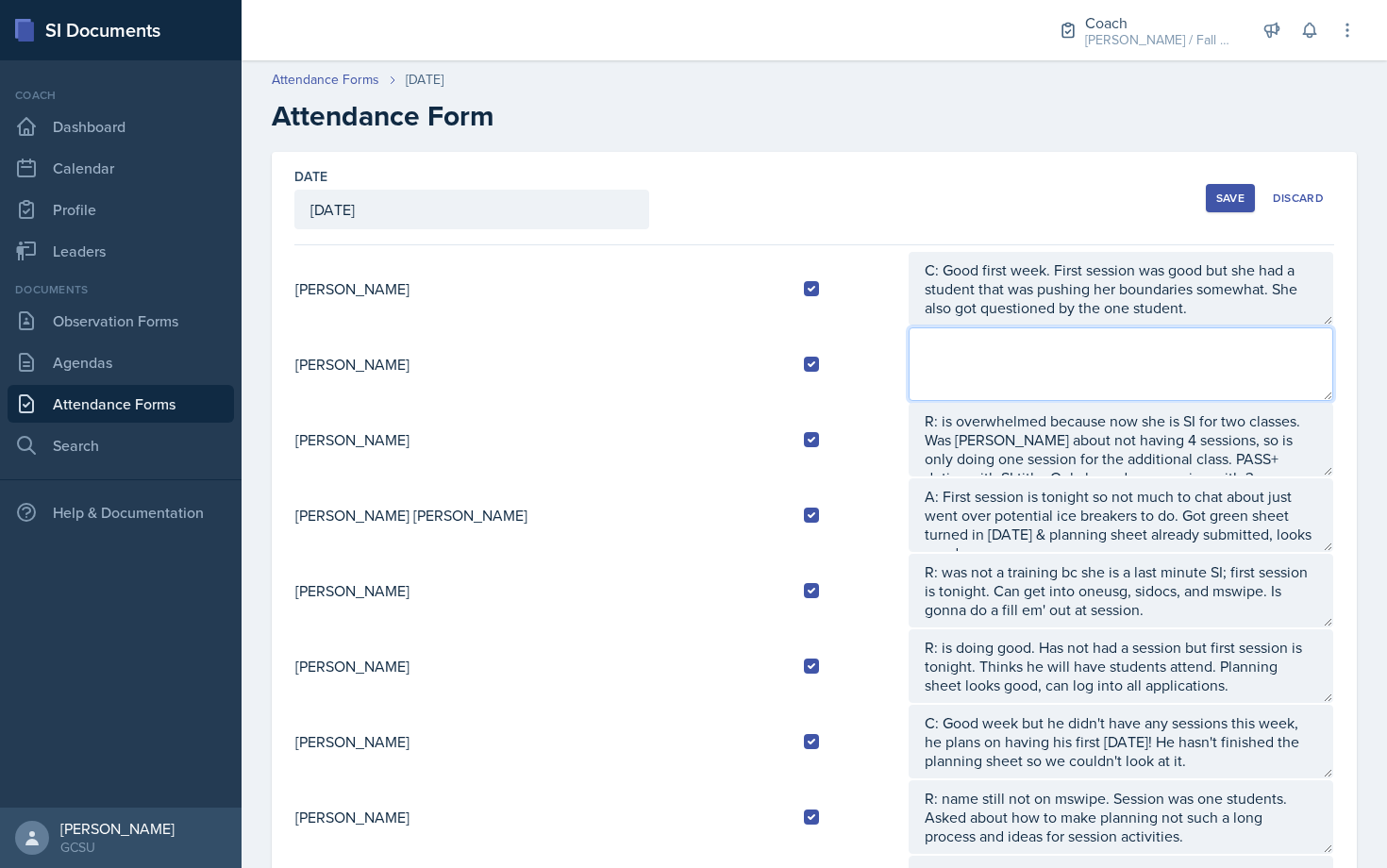
click at [909, 363] on textarea at bounding box center [1121, 364] width 425 height 74
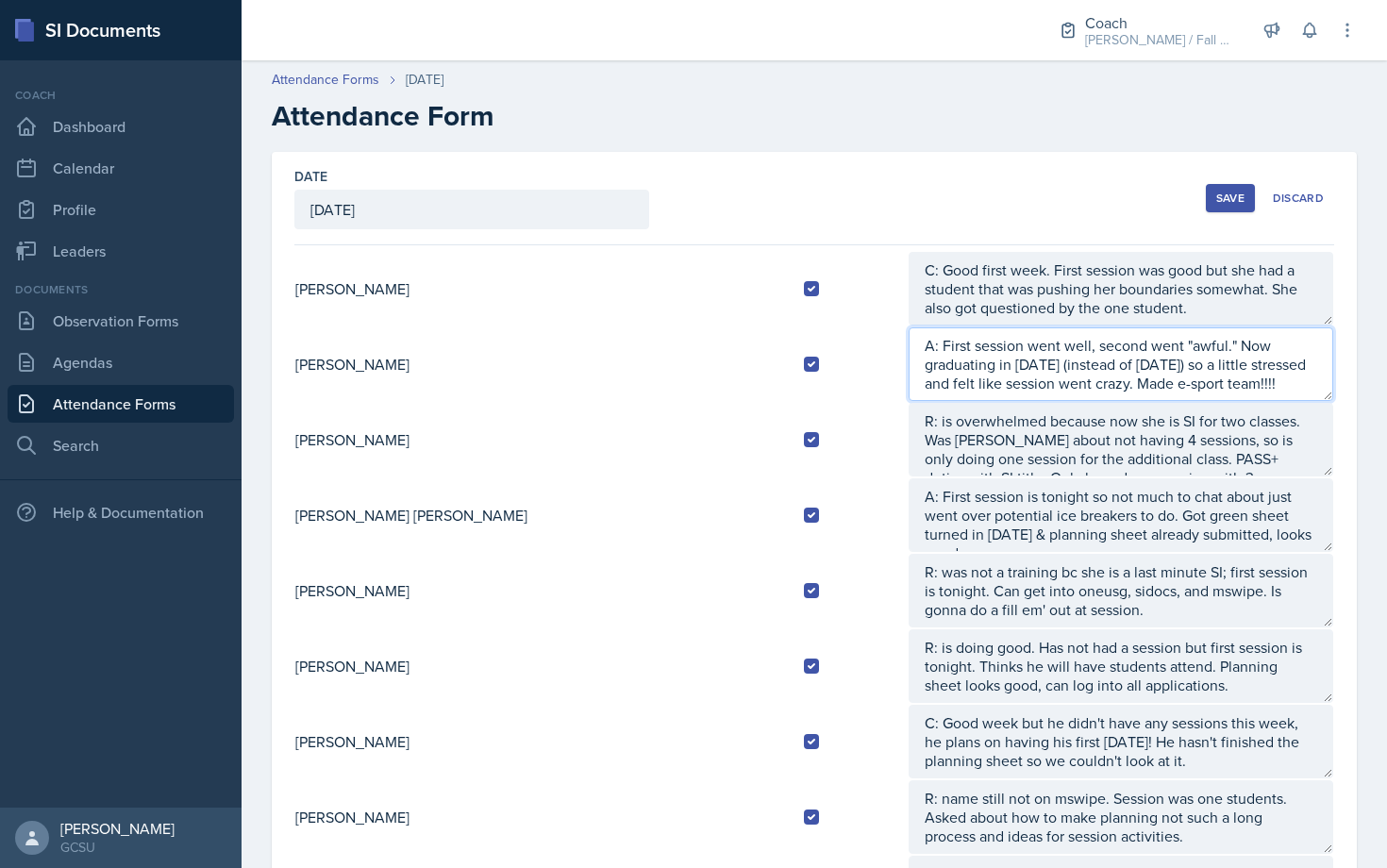
type textarea "A: First session went well, second went "awful." Now graduating in [DATE] (inst…"
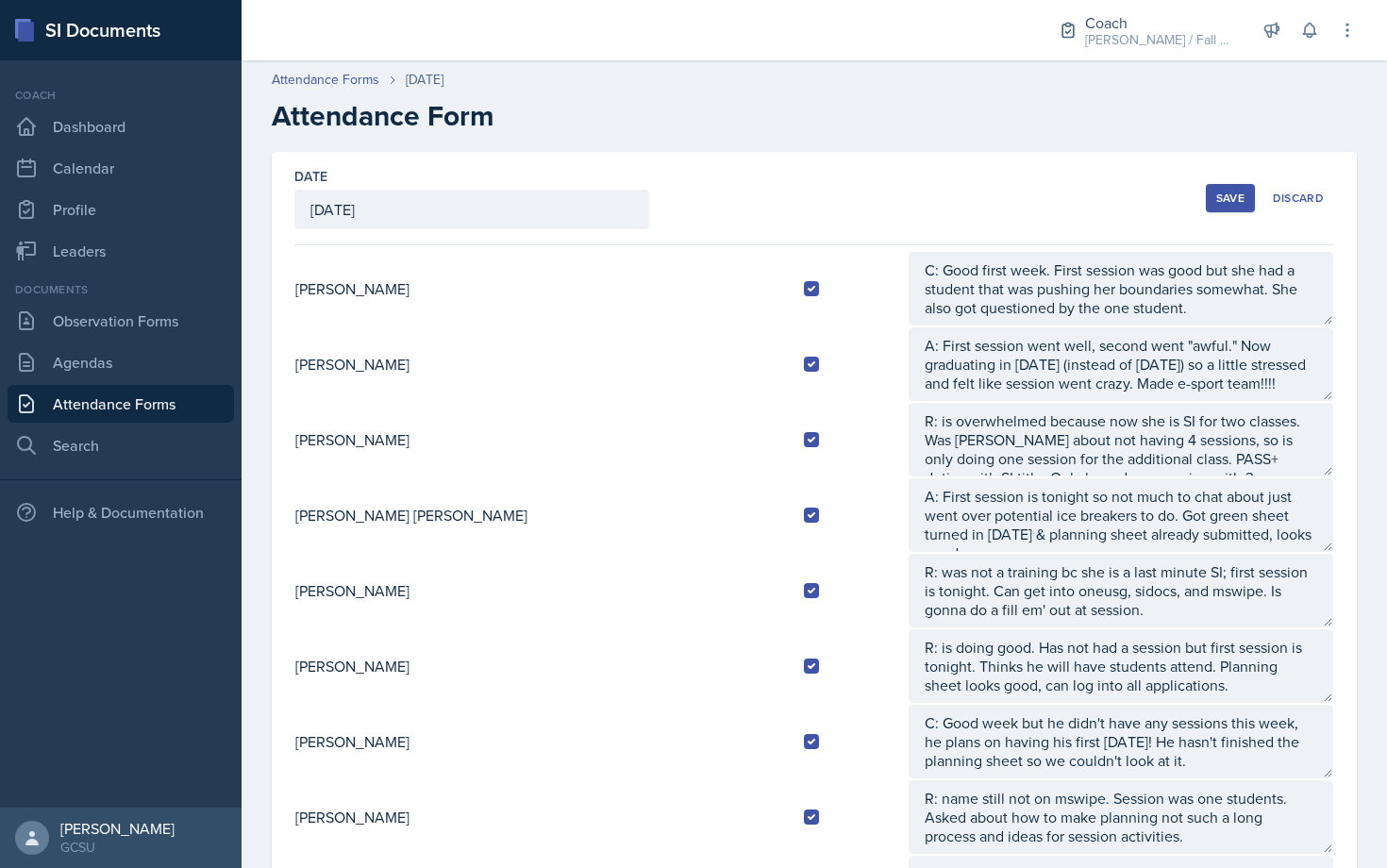
click at [1176, 204] on div "Save" at bounding box center [1229, 198] width 28 height 15
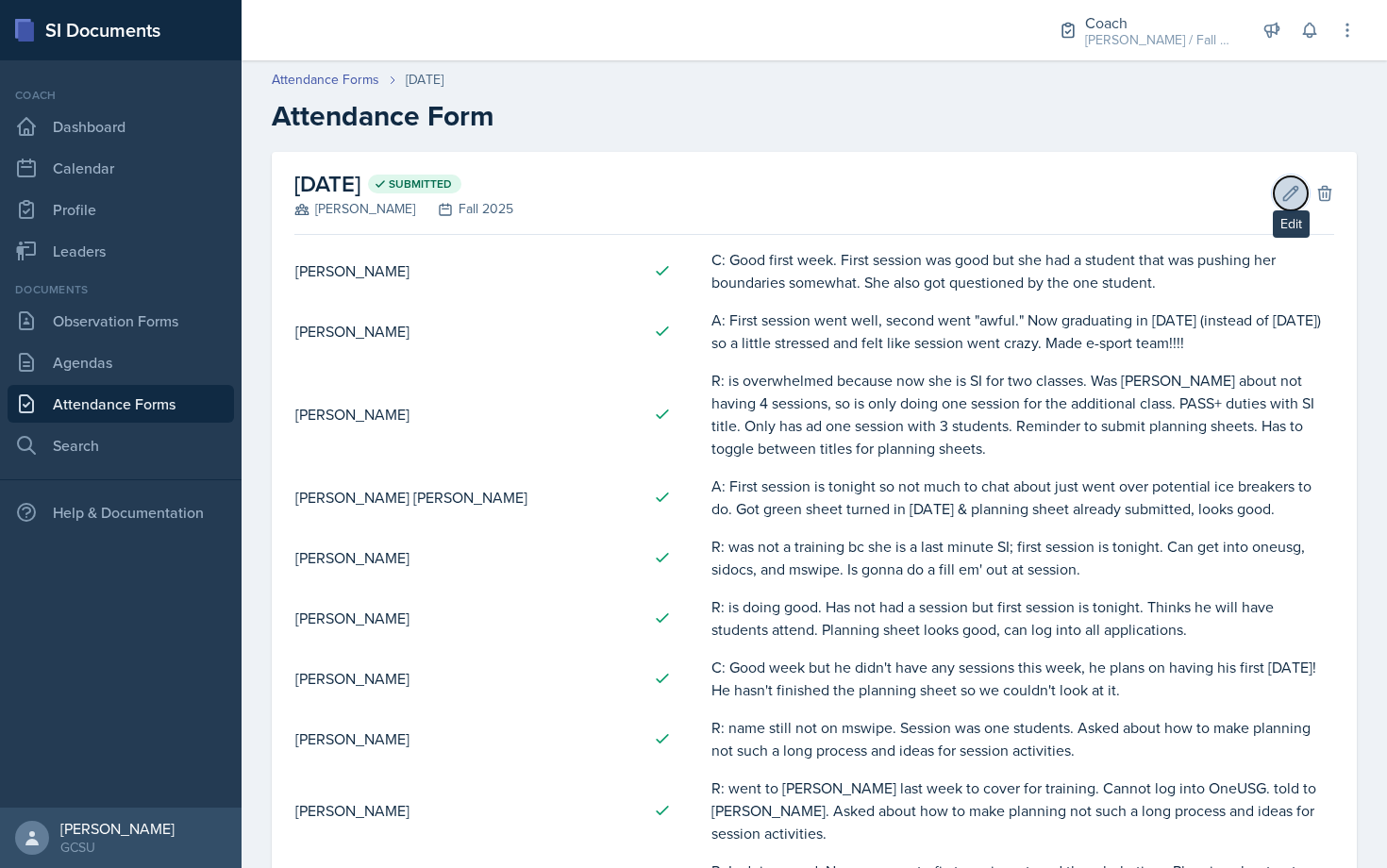
click at [1176, 195] on icon at bounding box center [1289, 193] width 18 height 18
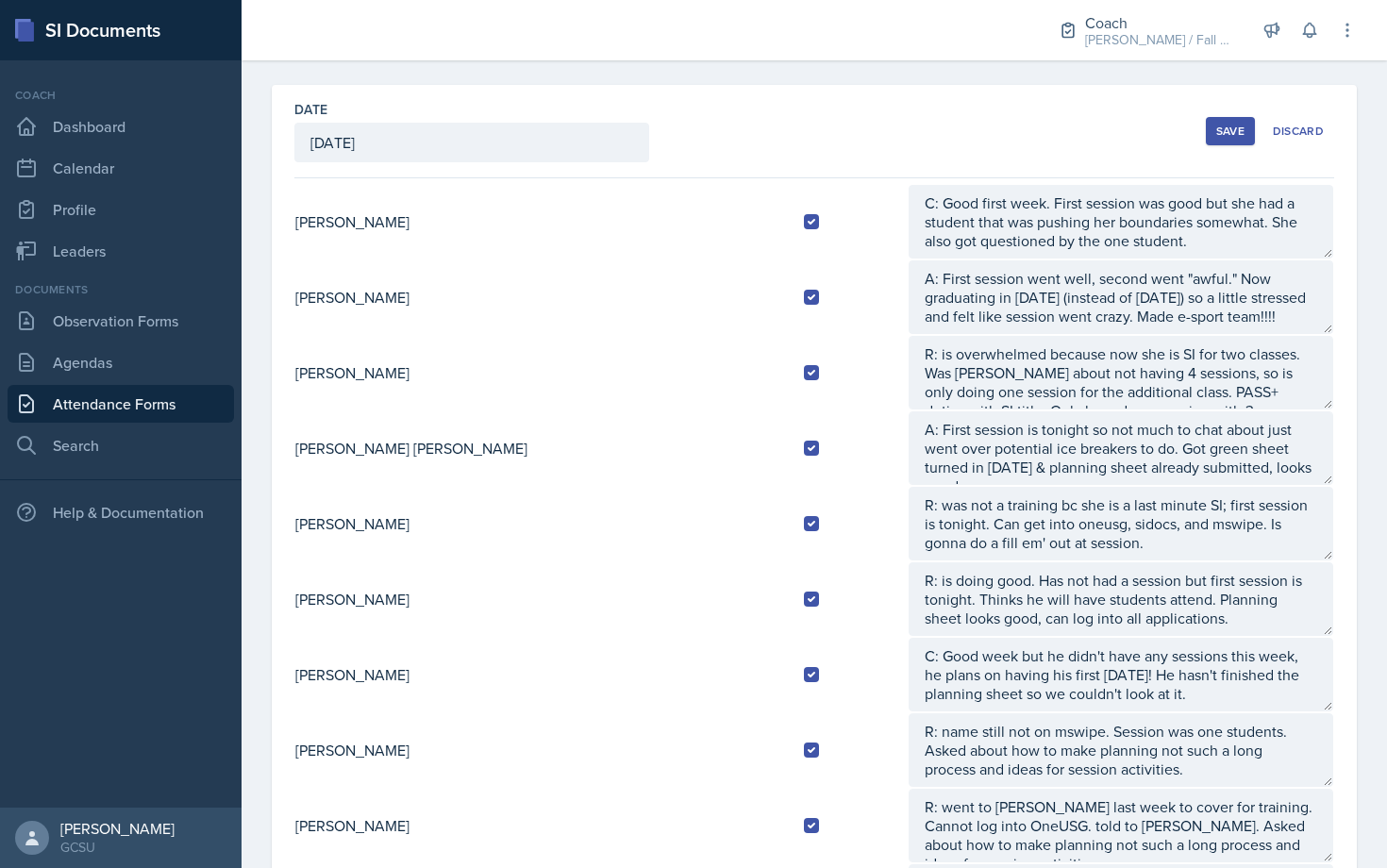
scroll to position [56, 0]
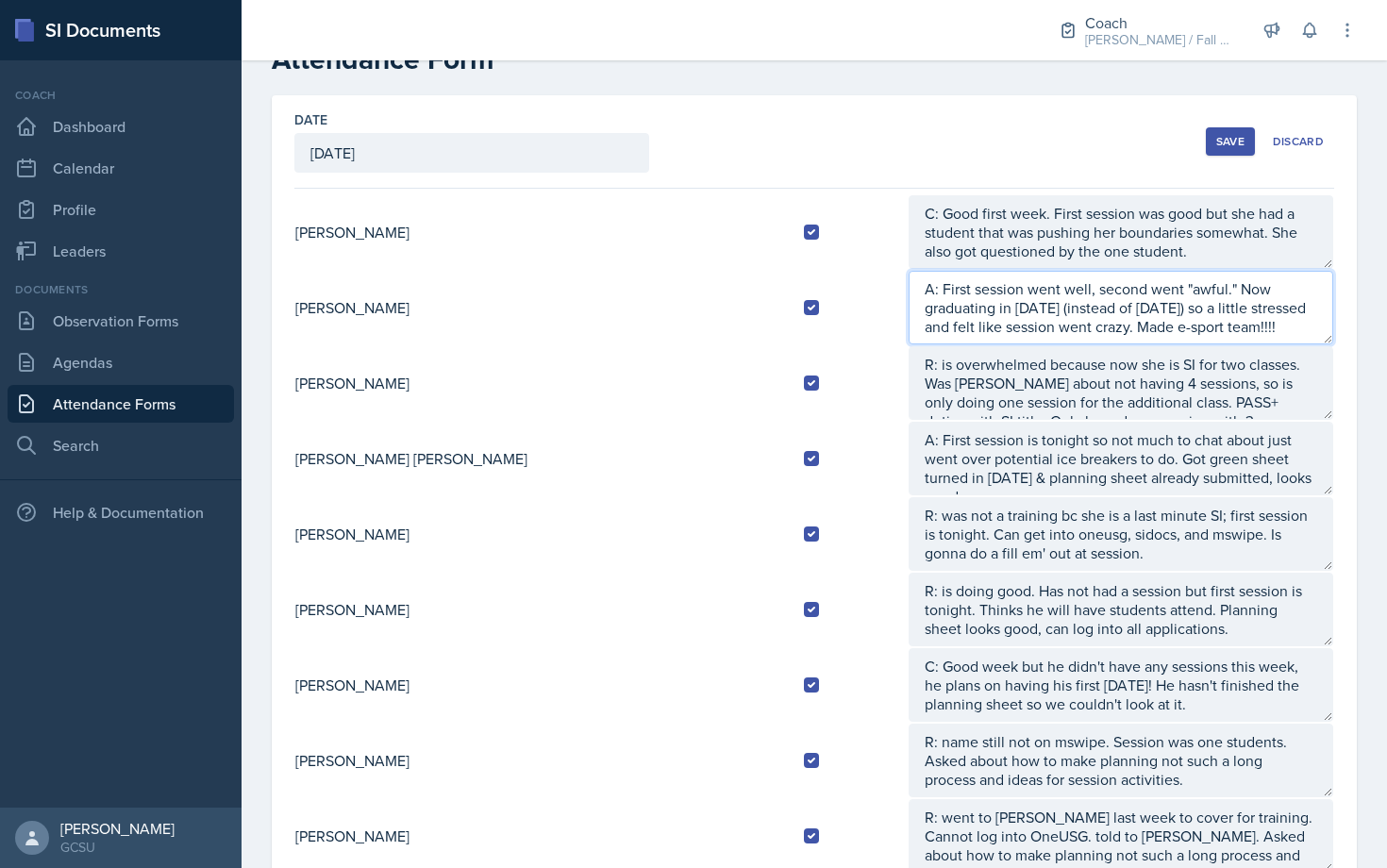
click at [1085, 314] on textarea "A: First session went well, second went "awful." Now graduating in [DATE] (inst…" at bounding box center [1121, 308] width 425 height 74
click at [1065, 325] on textarea "A: First session went well, second went "awful." Now graduating in [DATE] (inst…" at bounding box center [1121, 308] width 425 height 74
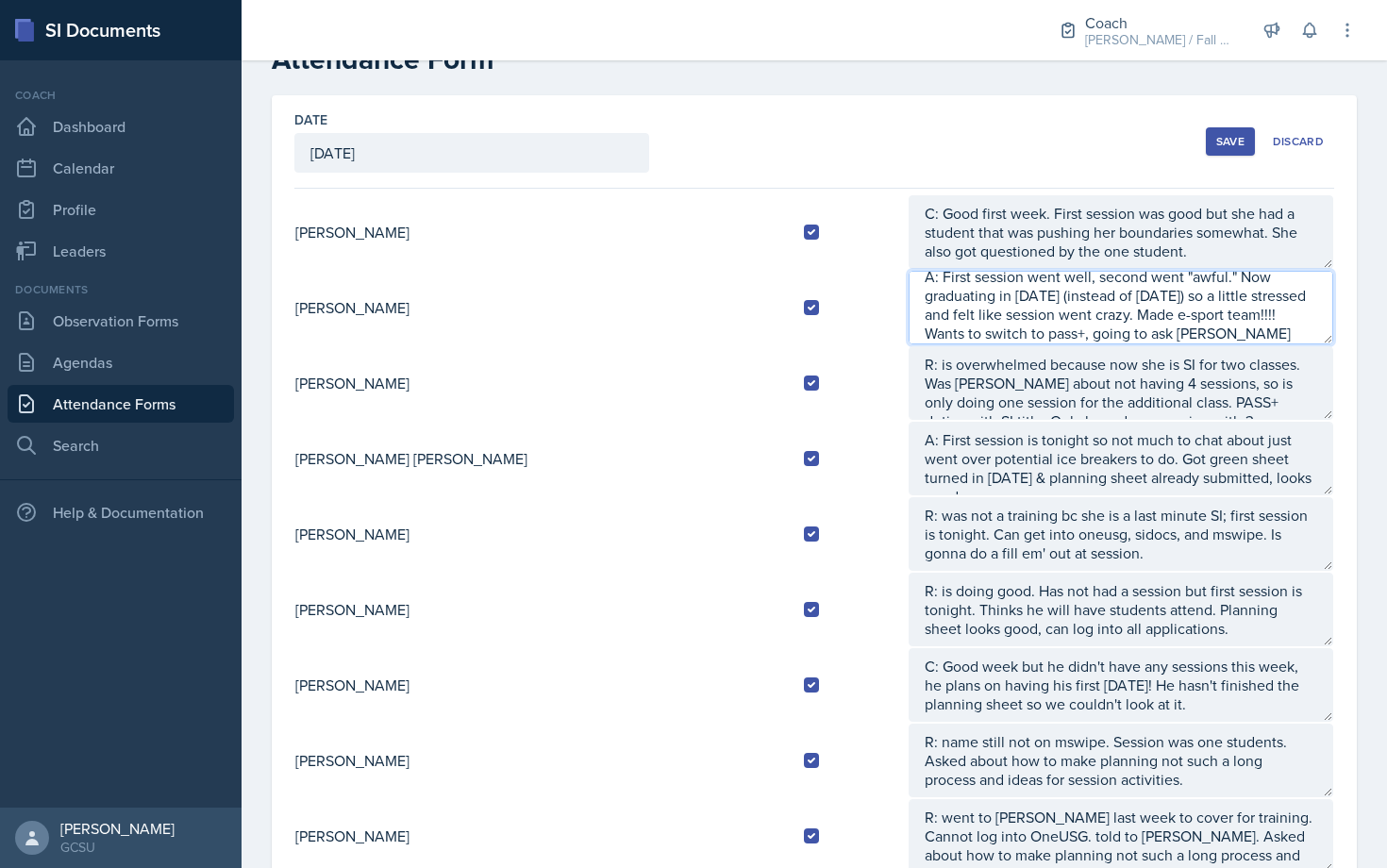
click at [1145, 275] on textarea "A: First session went well, second went "awful." Now graduating in [DATE] (inst…" at bounding box center [1121, 308] width 425 height 74
click at [1131, 281] on textarea "A: First session went well, second went "awful." Now graduating in [DATE] (inst…" at bounding box center [1121, 308] width 425 height 74
click at [1110, 325] on textarea "A: First session went well, second went "awful." Now graduating in [DATE] (inst…" at bounding box center [1121, 308] width 425 height 74
click at [909, 315] on textarea "A: First session went well, second went "awful." Now graduating in [DATE] (inst…" at bounding box center [1121, 308] width 425 height 74
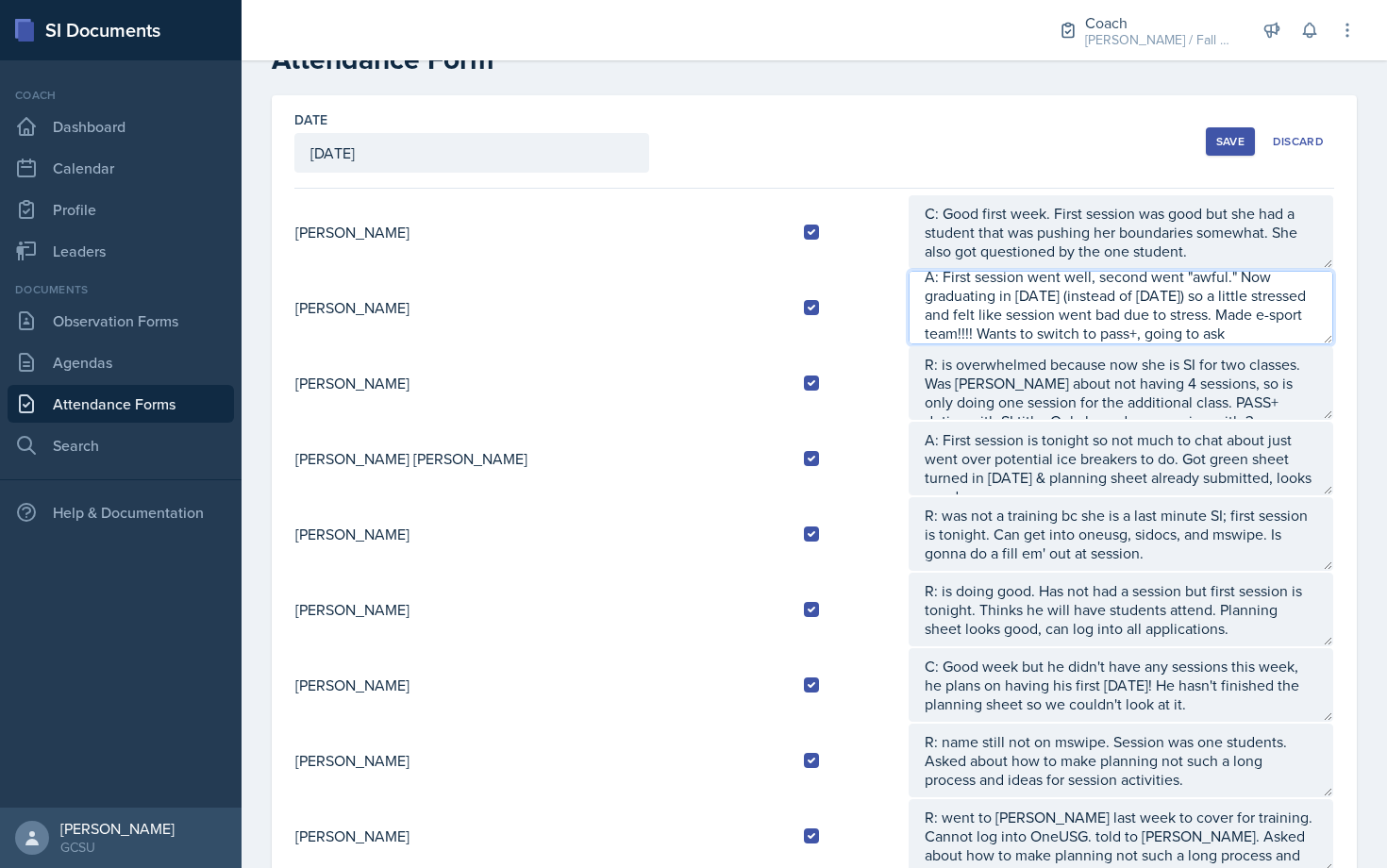
click at [989, 330] on textarea "A: First session went well, second went "awful." Now graduating in [DATE] (inst…" at bounding box center [1121, 308] width 425 height 74
click at [1157, 334] on textarea "A: First session went well, second went "awful." Now graduating in [DATE] (inst…" at bounding box center [1121, 308] width 425 height 74
drag, startPoint x: 1181, startPoint y: 334, endPoint x: 988, endPoint y: 333, distance: 193.0
click at [988, 333] on textarea "A: First session went well, second went "awful." Now graduating in [DATE] (inst…" at bounding box center [1121, 308] width 425 height 74
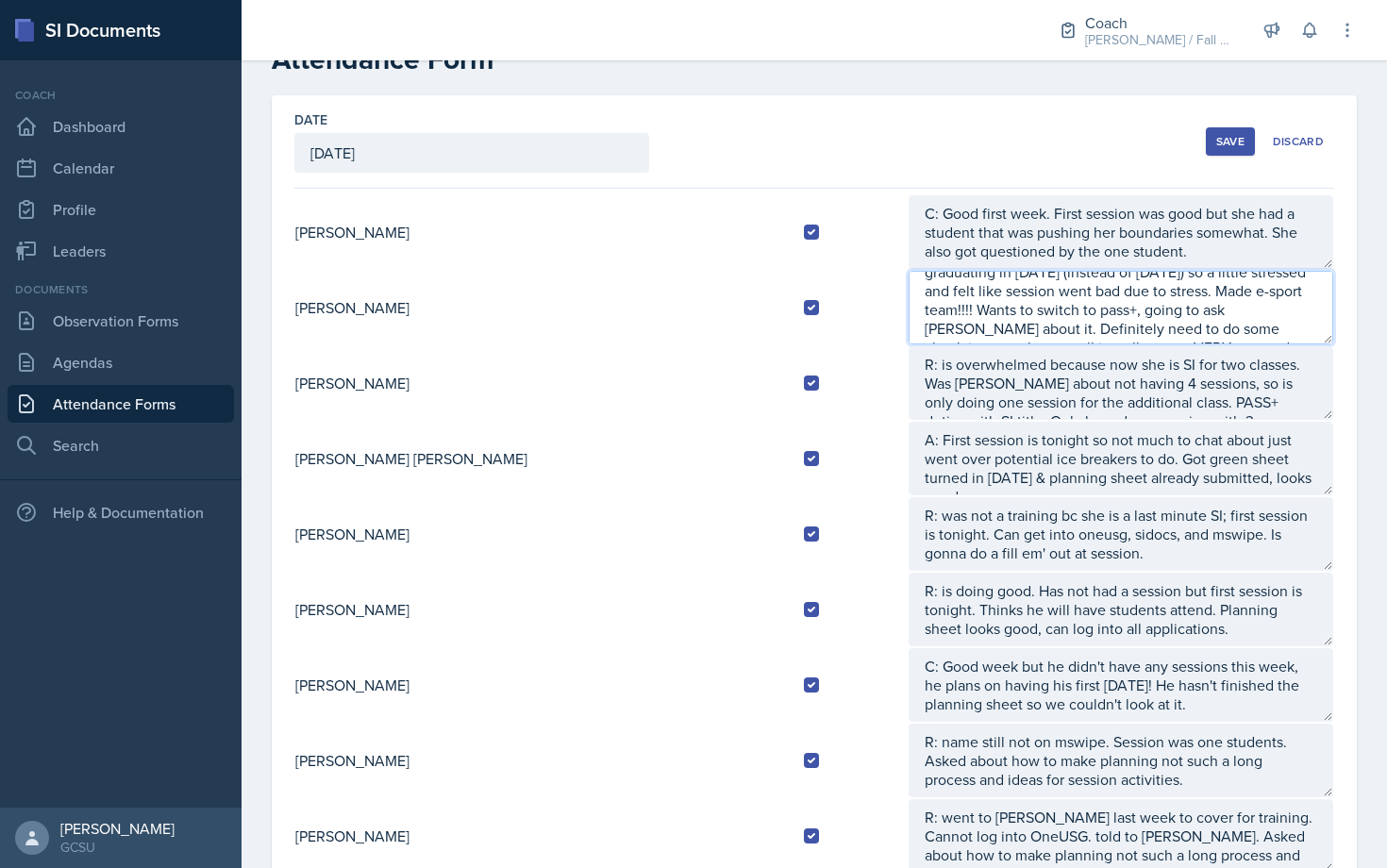
scroll to position [0, 0]
click at [1176, 323] on textarea "A: First session went well, second went "awful." Now graduating in [DATE] (inst…" at bounding box center [1121, 308] width 425 height 74
click at [1161, 330] on textarea "A: First session went well, second went "awful." Now graduating in [DATE] (inst…" at bounding box center [1121, 308] width 425 height 74
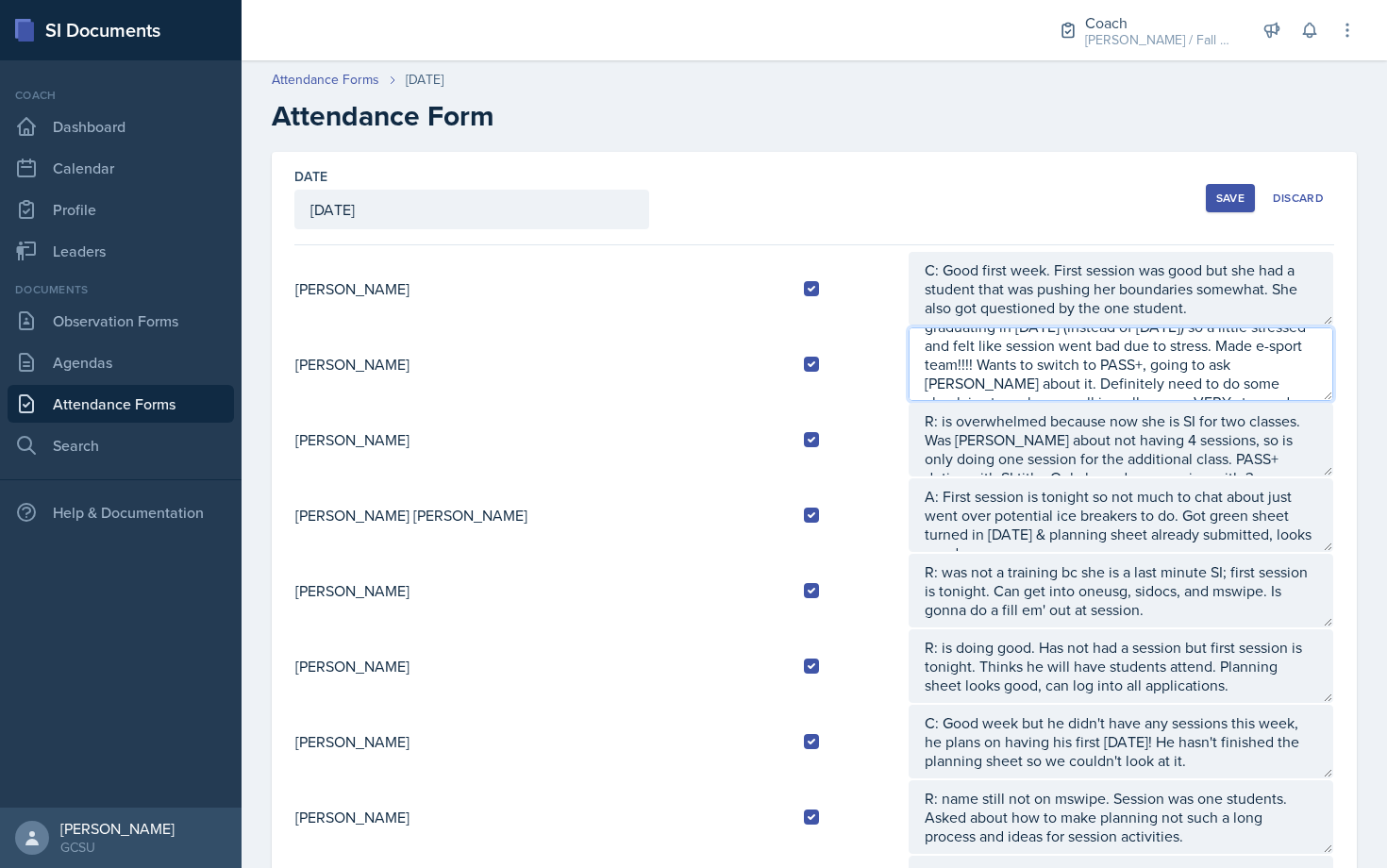
type textarea "A: First session went well, second went "awful." Now graduating in [DATE] (inst…"
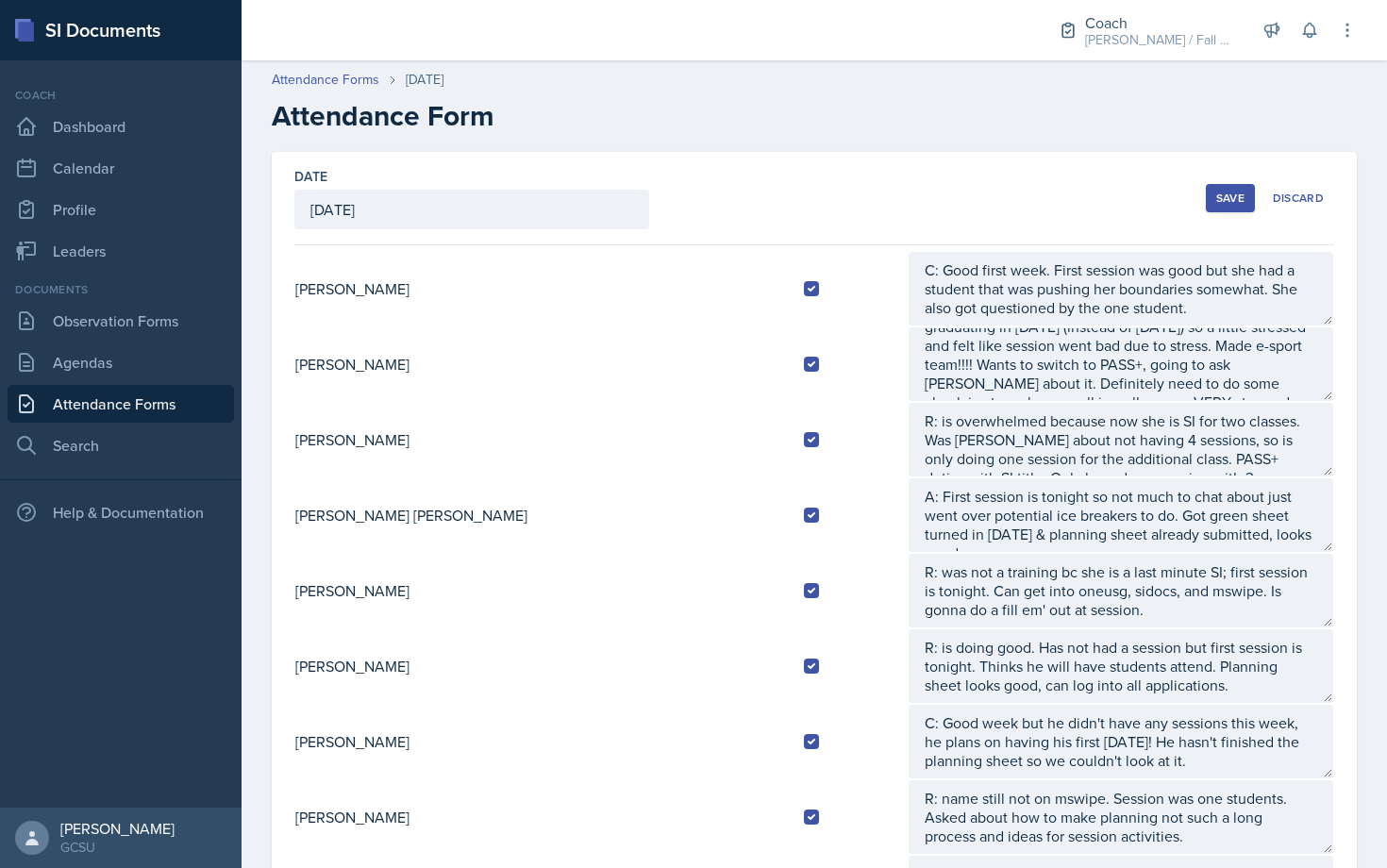
click at [1176, 191] on div "Date [DATE] [DATE] 27 28 29 30 31 1 2 3 4 5 6 7 8 9 10 11 12 13 14 15 16 17 18 …" at bounding box center [814, 198] width 1040 height 93
click at [1176, 195] on div "Save" at bounding box center [1229, 198] width 28 height 15
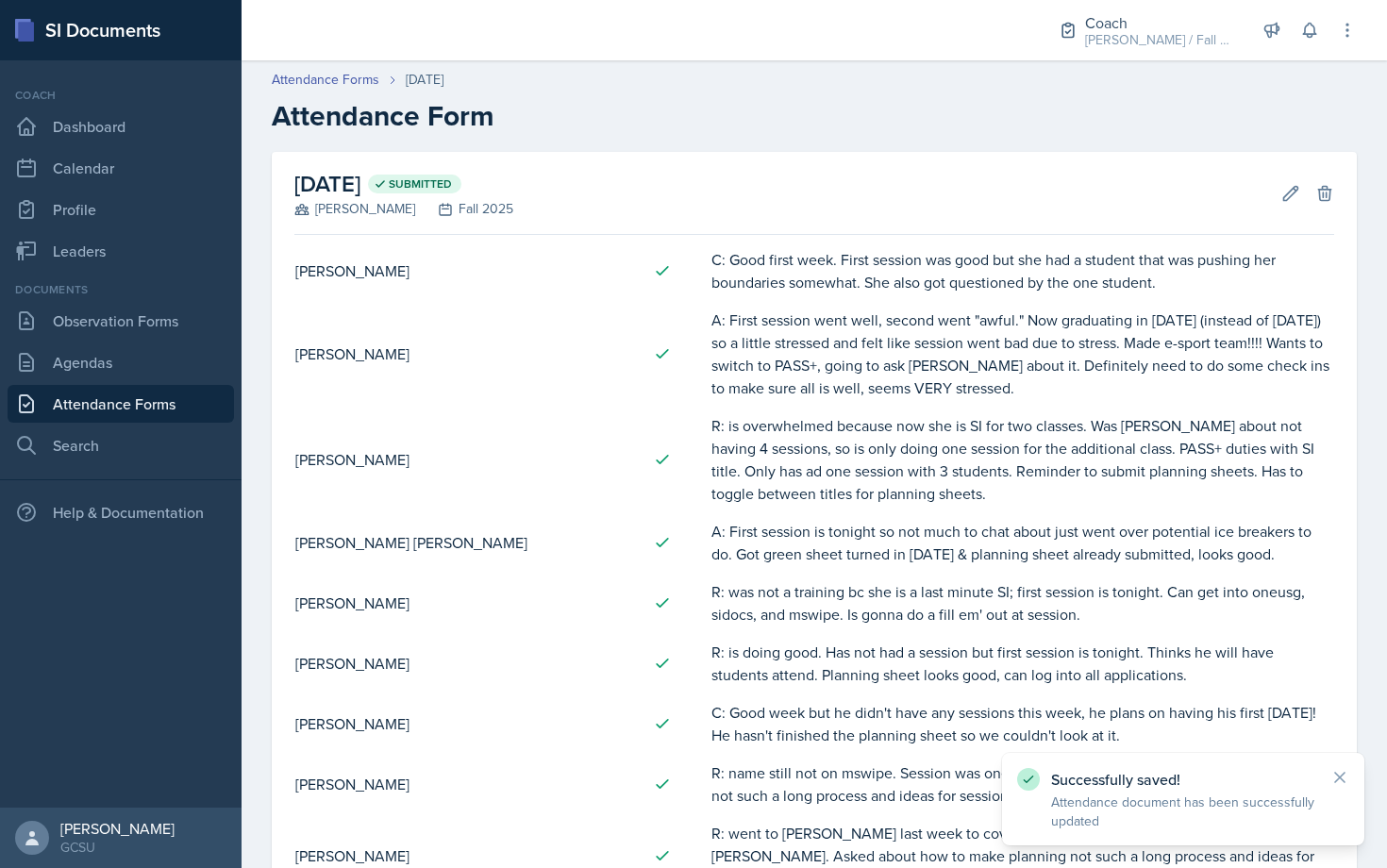
click at [105, 389] on link "Attendance Forms" at bounding box center [121, 404] width 226 height 38
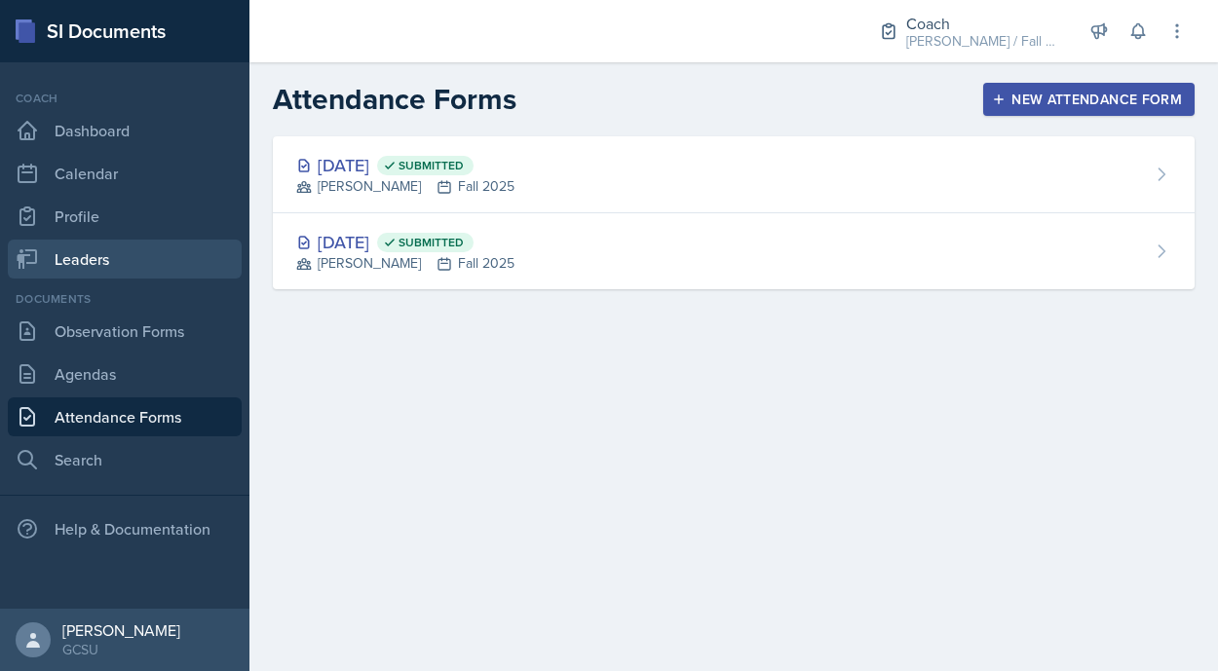
click at [102, 265] on link "Leaders" at bounding box center [125, 259] width 234 height 39
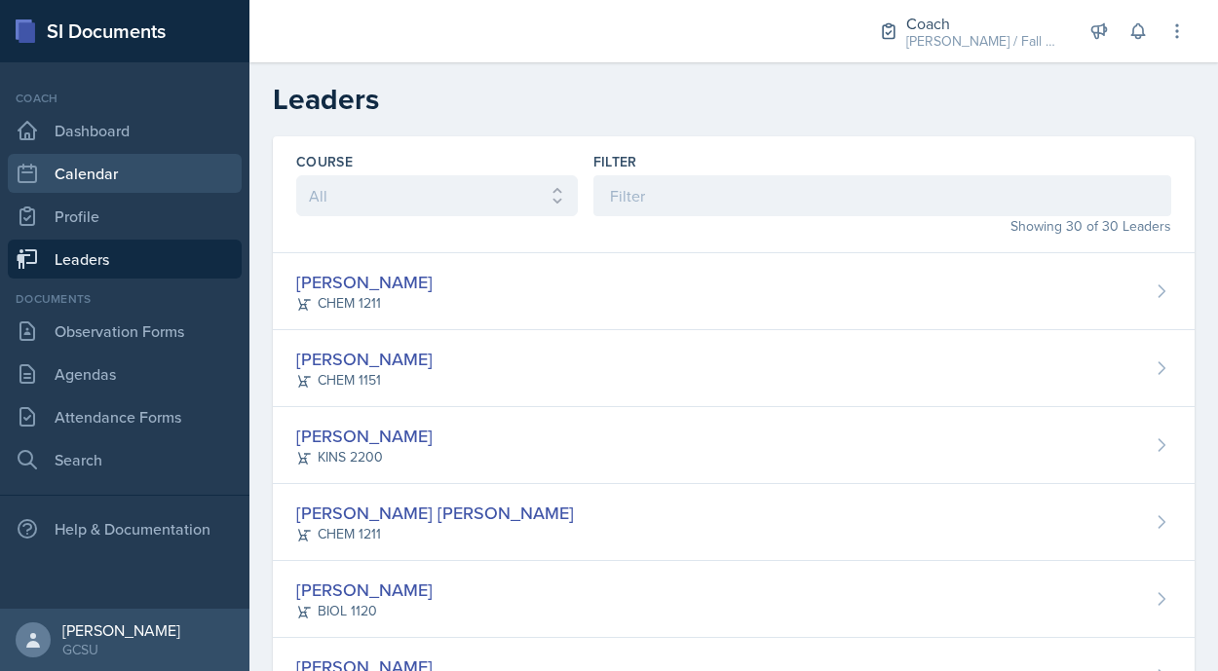
click at [117, 178] on link "Calendar" at bounding box center [125, 173] width 234 height 39
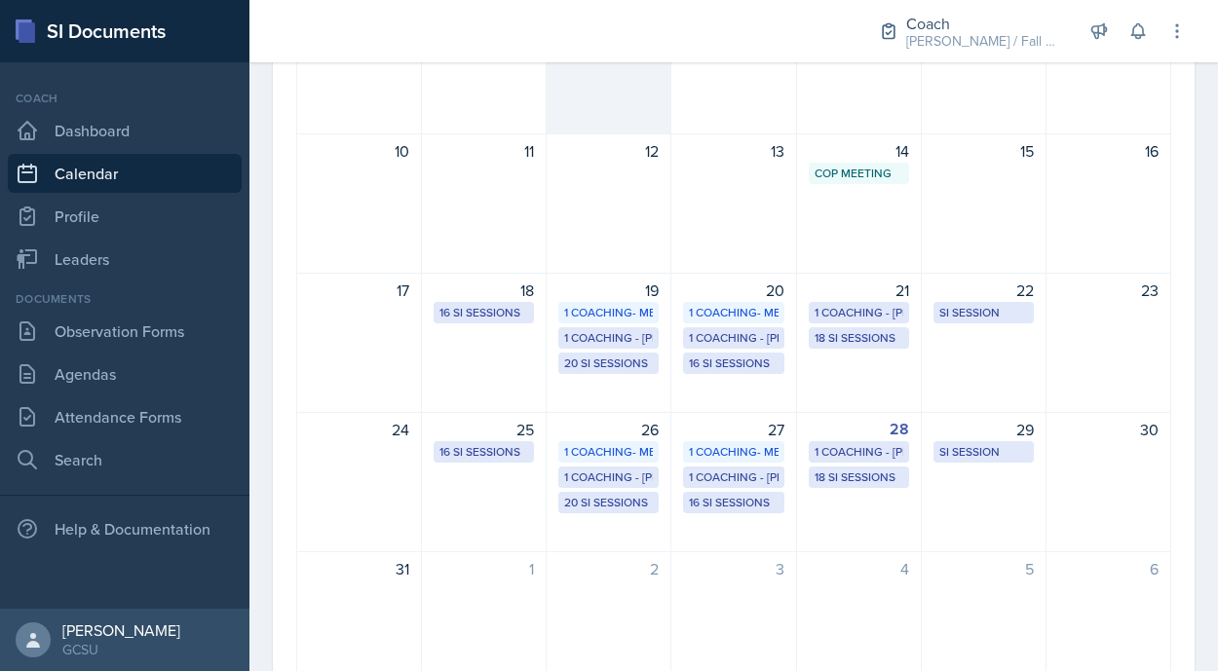
scroll to position [403, 0]
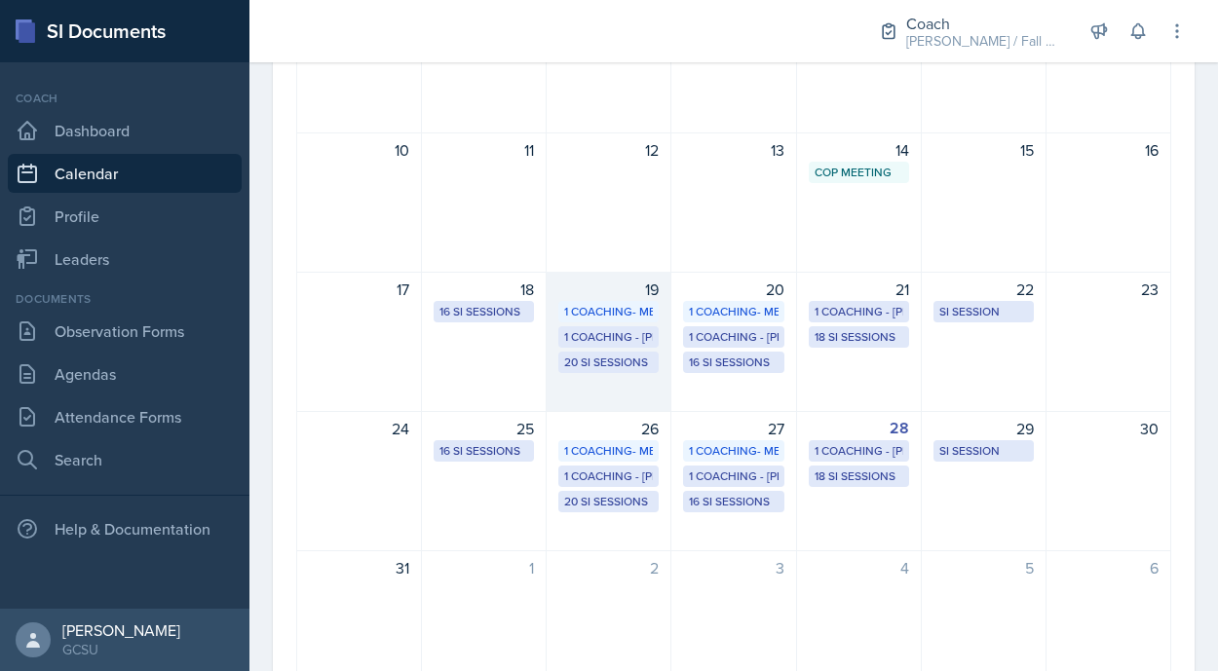
click at [605, 361] on div "20 SI Sessions" at bounding box center [608, 363] width 89 height 18
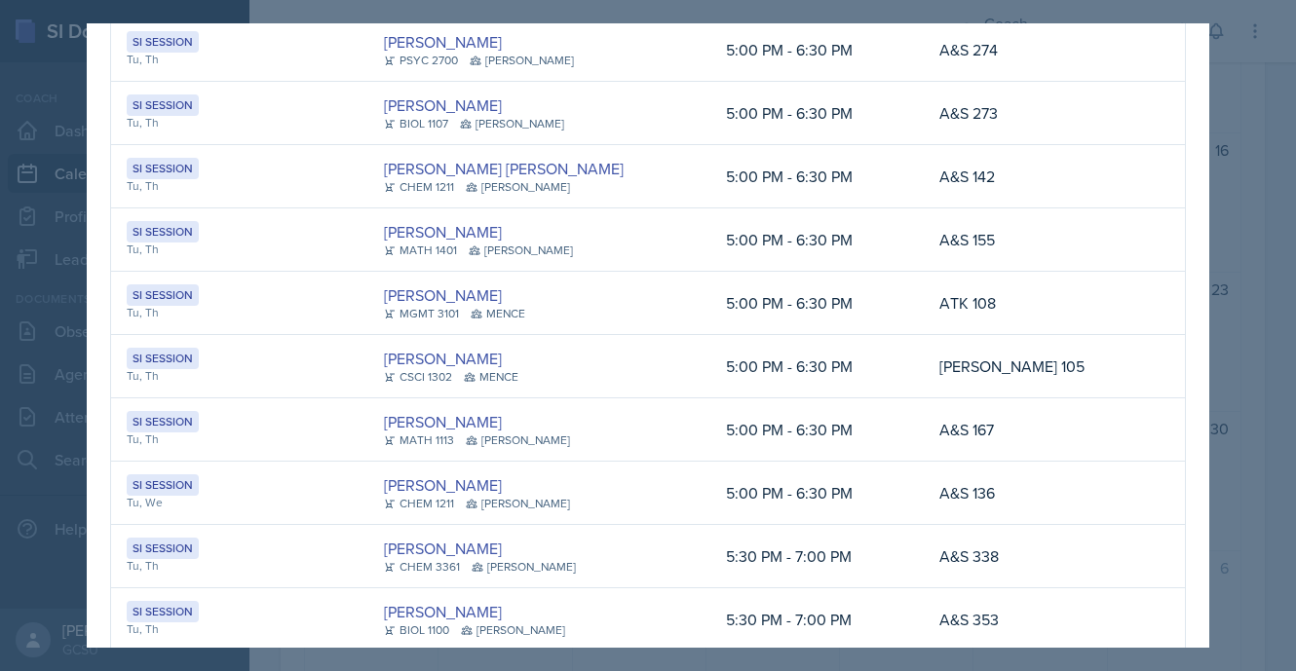
scroll to position [670, 0]
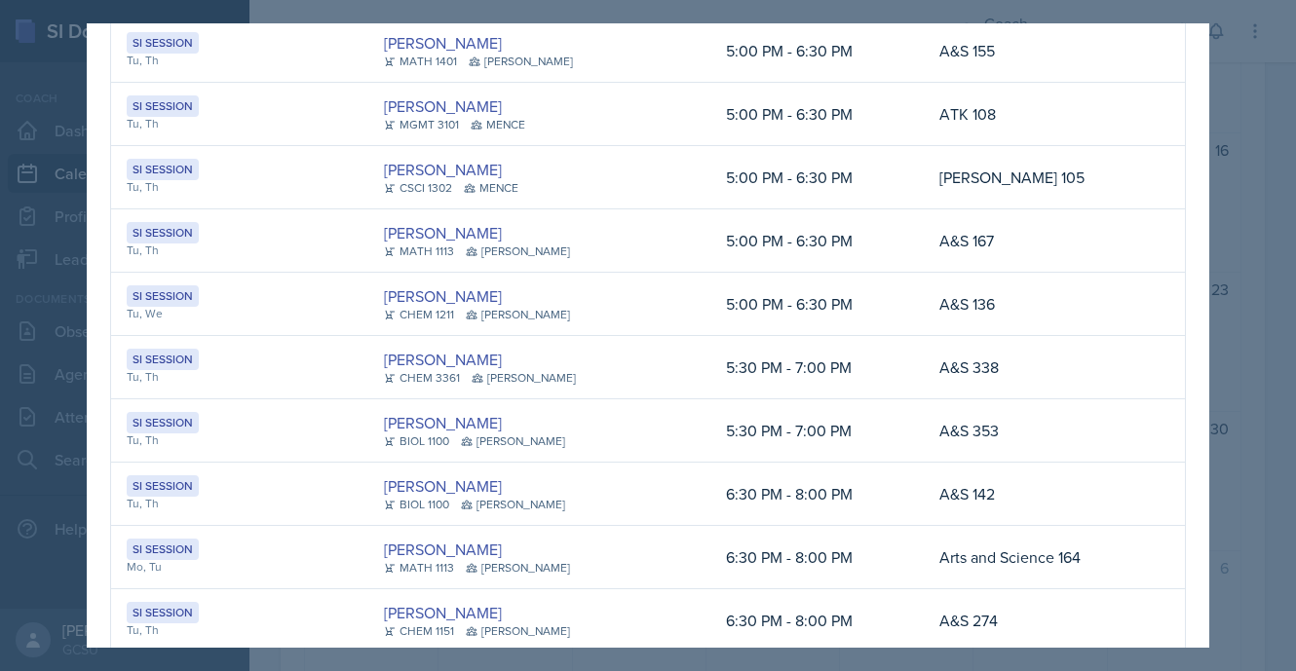
click at [1215, 539] on div at bounding box center [648, 335] width 1296 height 671
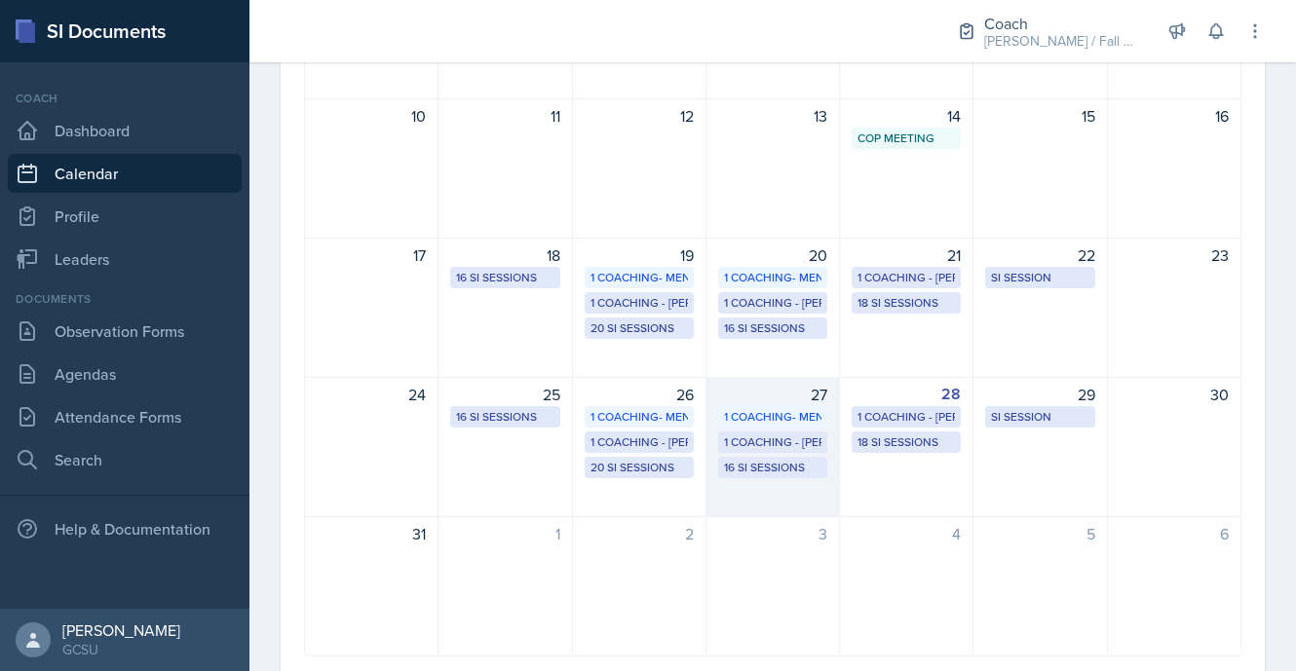
scroll to position [440, 0]
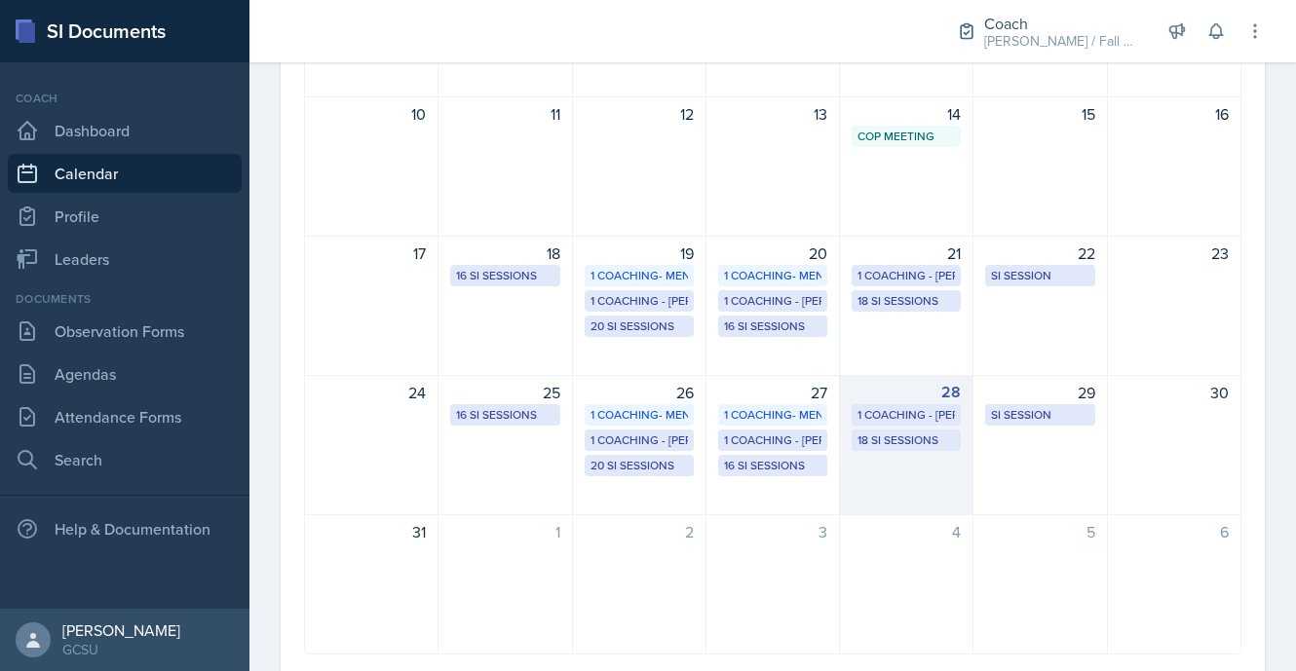
click at [914, 454] on div "28 1 Coaching - [PERSON_NAME] 18 SI Sessions" at bounding box center [907, 445] width 134 height 140
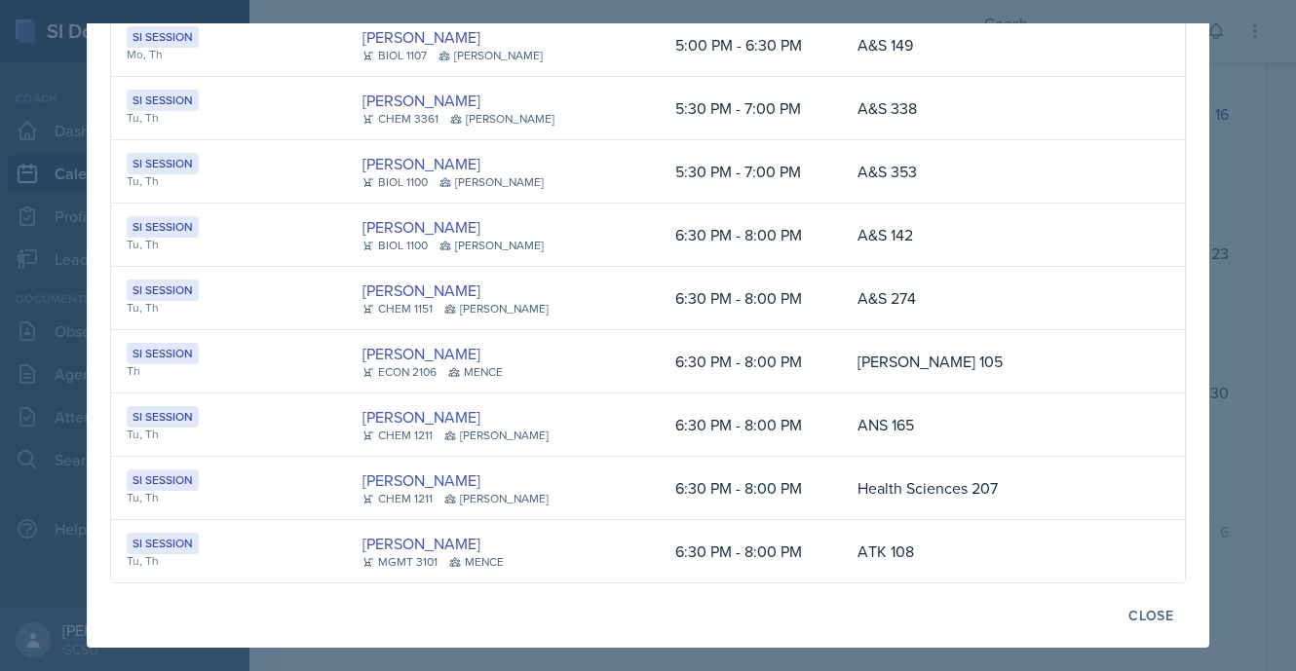
scroll to position [0, 0]
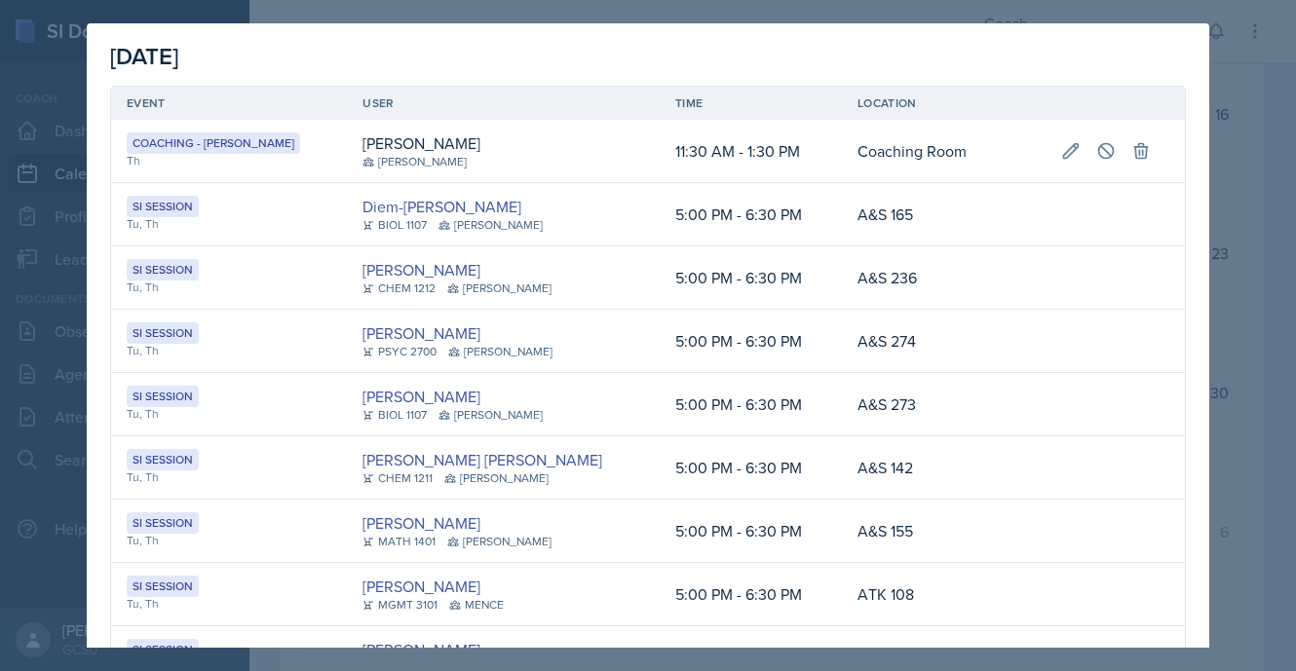
click at [1215, 576] on div at bounding box center [648, 335] width 1296 height 671
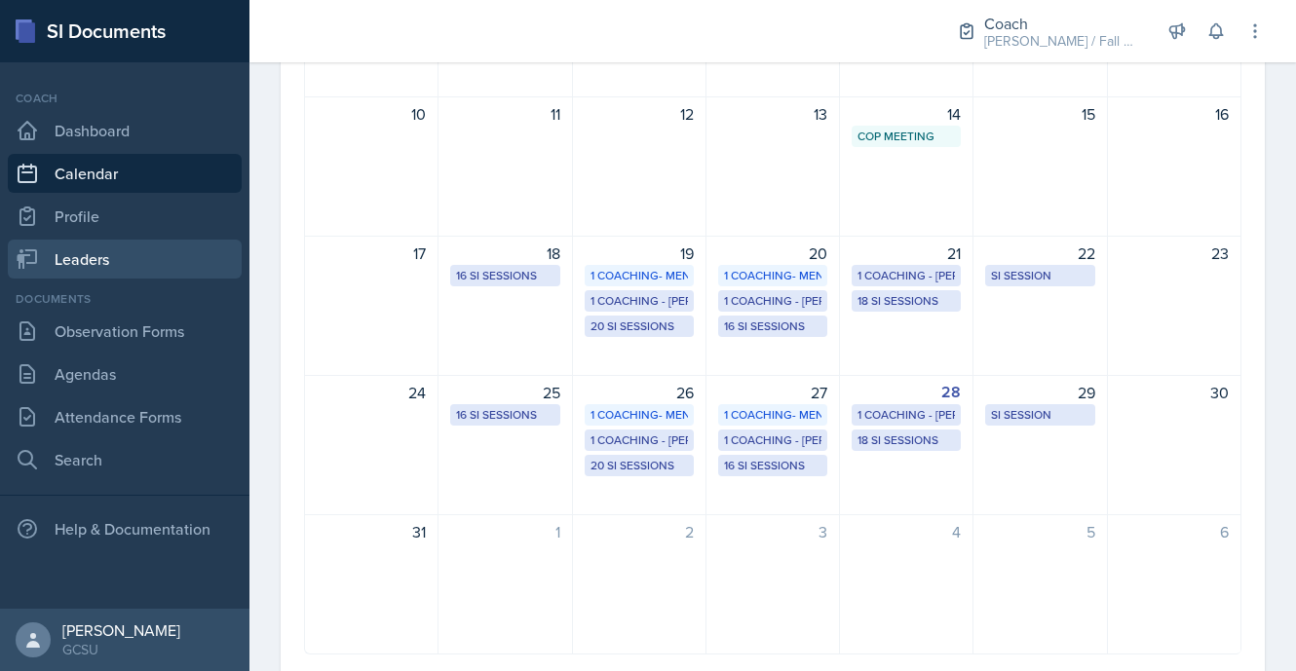
click at [99, 251] on link "Leaders" at bounding box center [125, 259] width 234 height 39
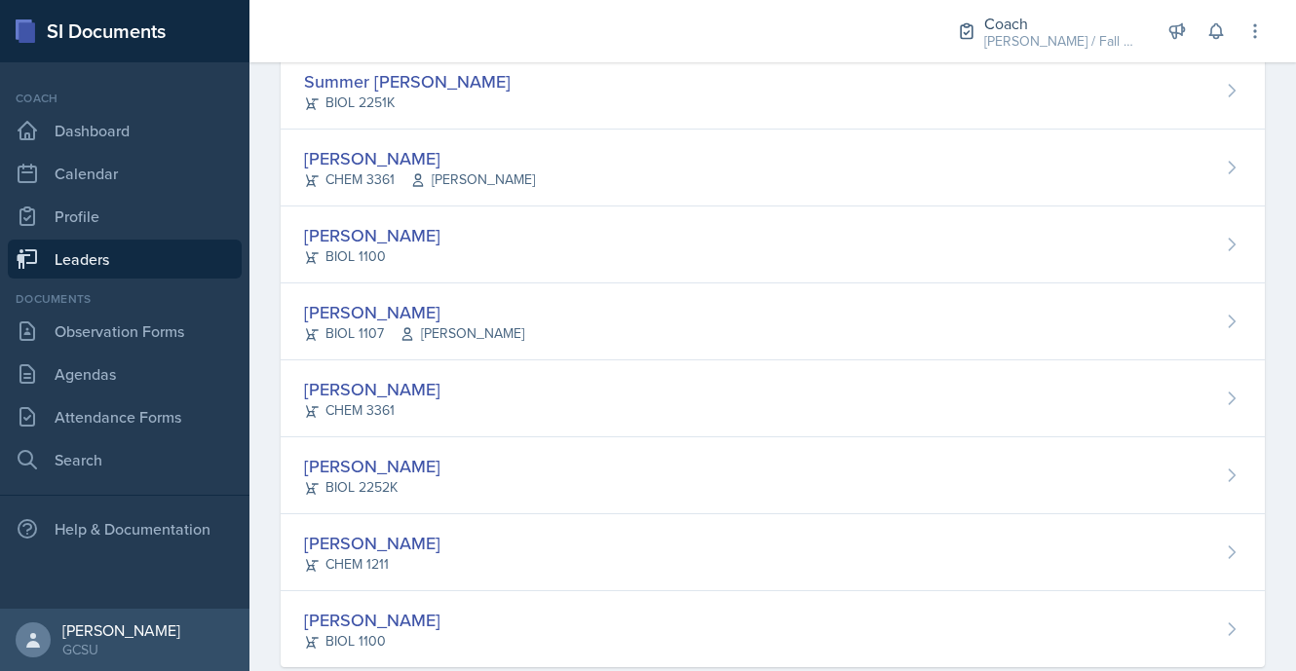
scroll to position [1937, 0]
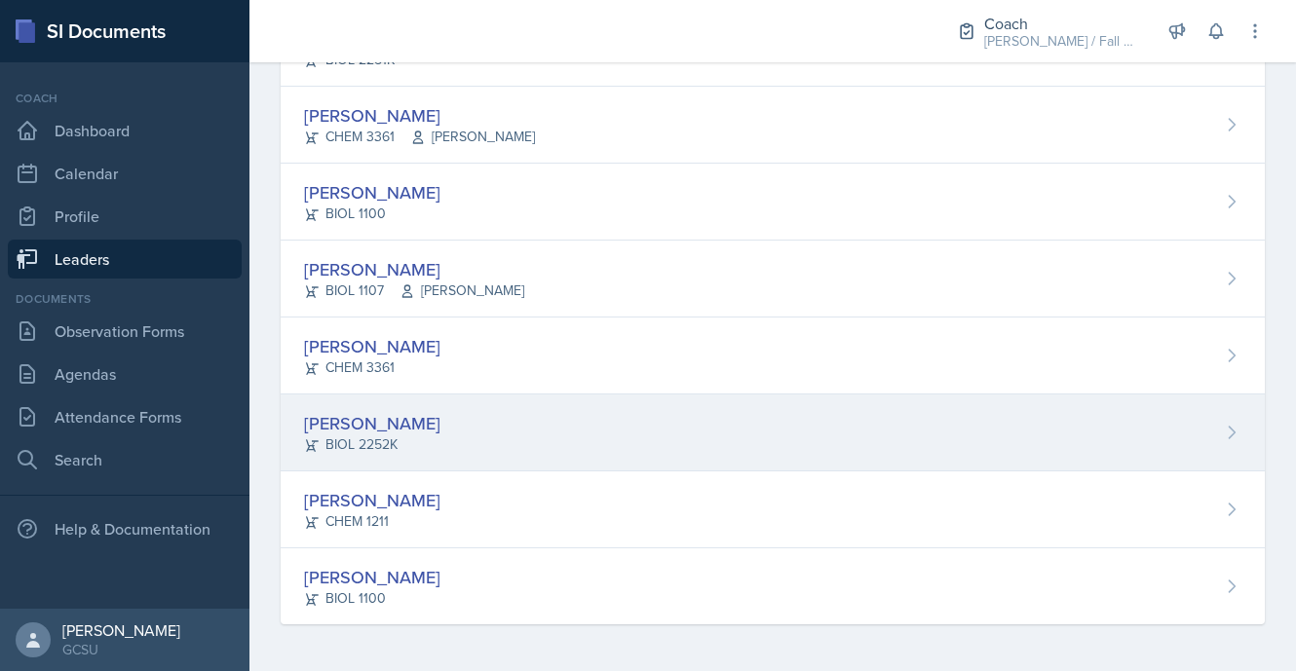
click at [478, 422] on div "[PERSON_NAME] BIOL 2252K" at bounding box center [773, 433] width 984 height 77
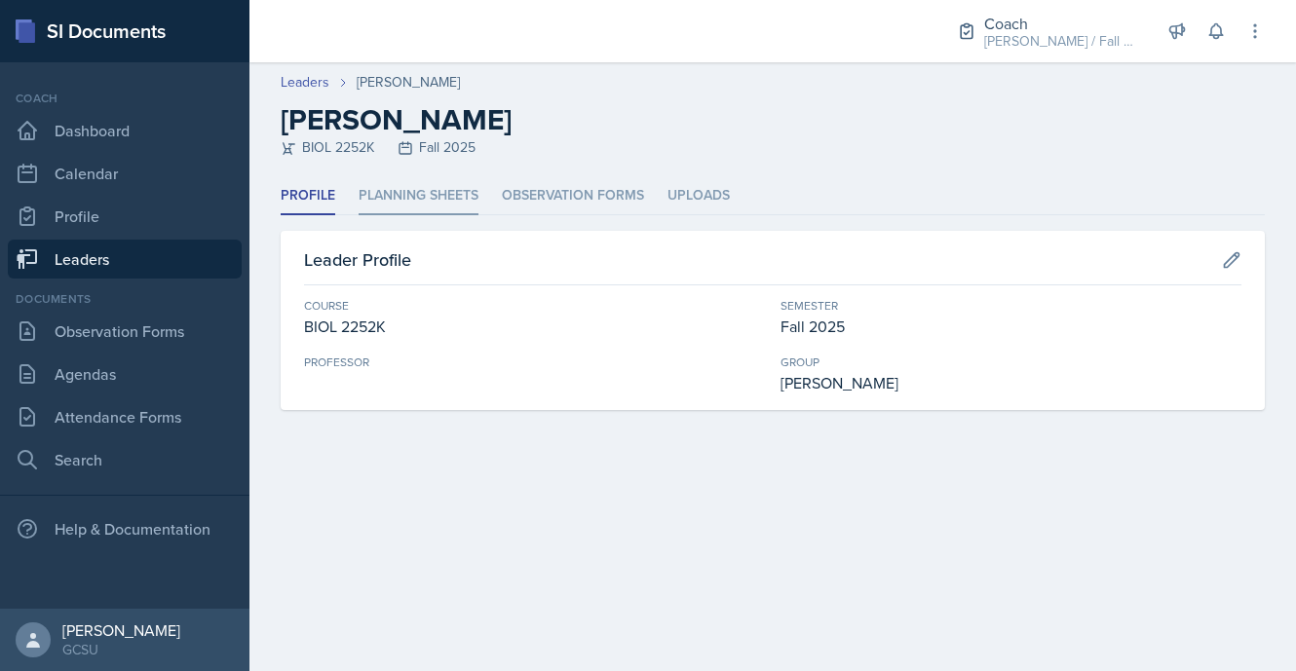
click at [424, 180] on li "Planning Sheets" at bounding box center [419, 196] width 120 height 38
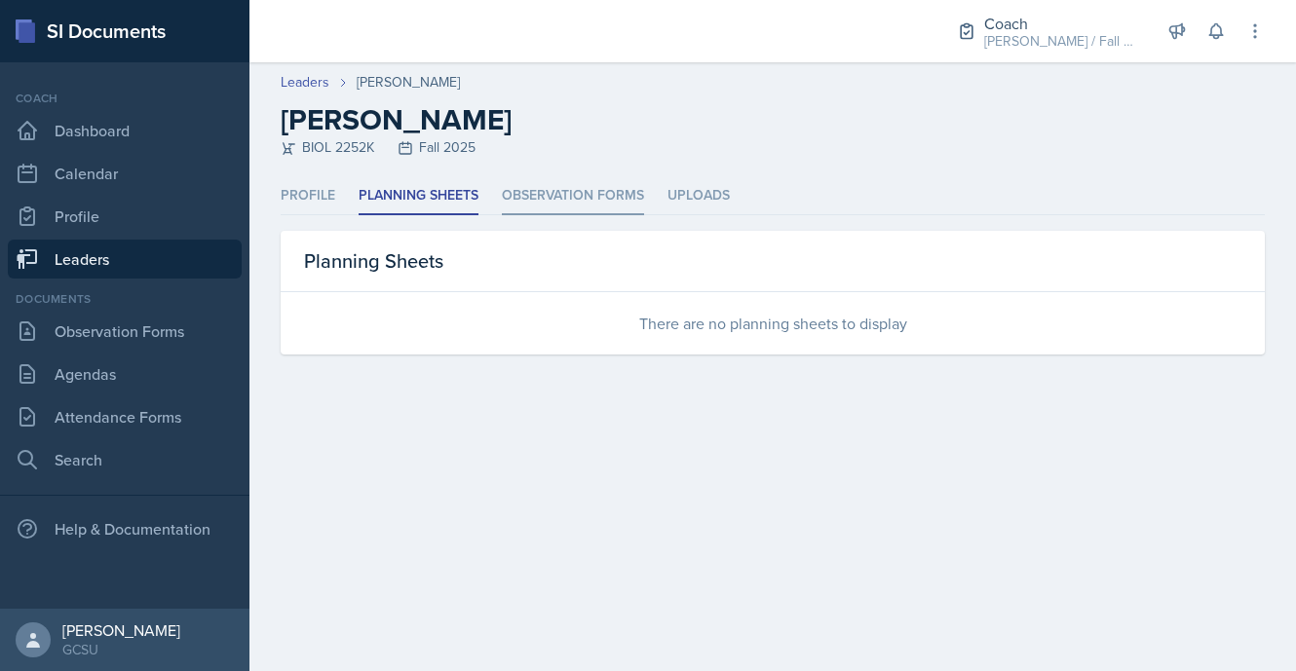
click at [565, 194] on li "Observation Forms" at bounding box center [573, 196] width 142 height 38
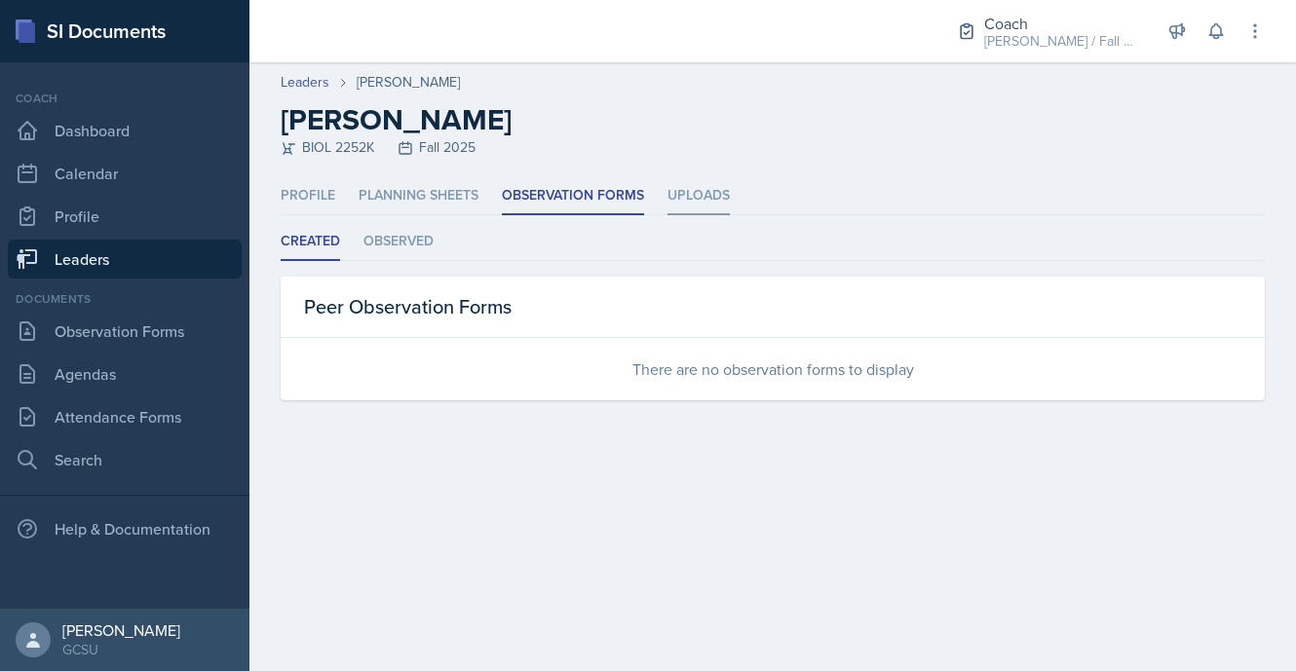
click at [701, 191] on li "Uploads" at bounding box center [699, 196] width 62 height 38
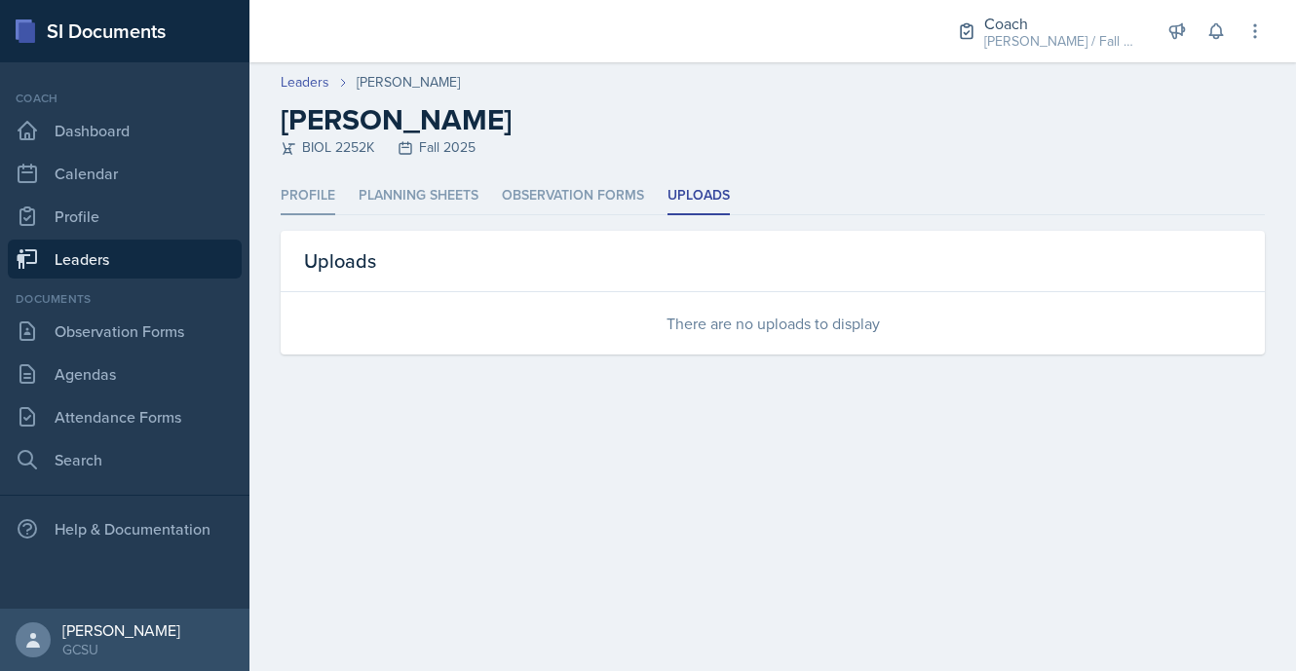
click at [308, 186] on li "Profile" at bounding box center [308, 196] width 55 height 38
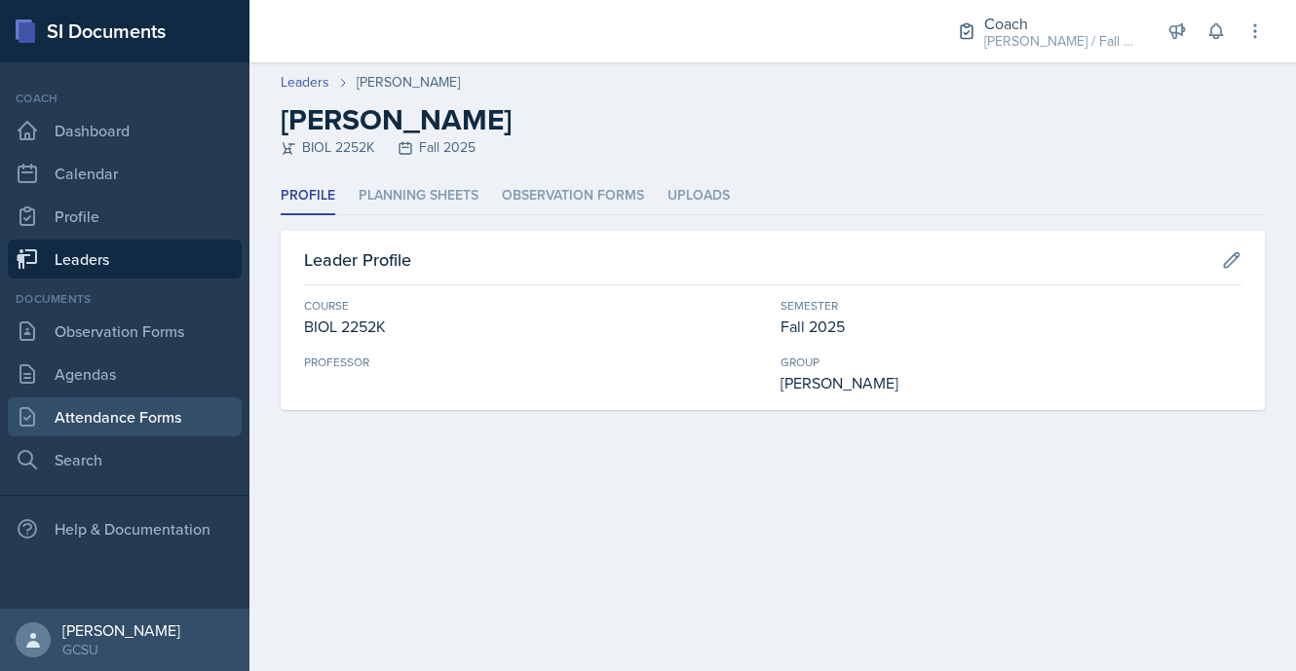
click at [157, 426] on link "Attendance Forms" at bounding box center [125, 417] width 234 height 39
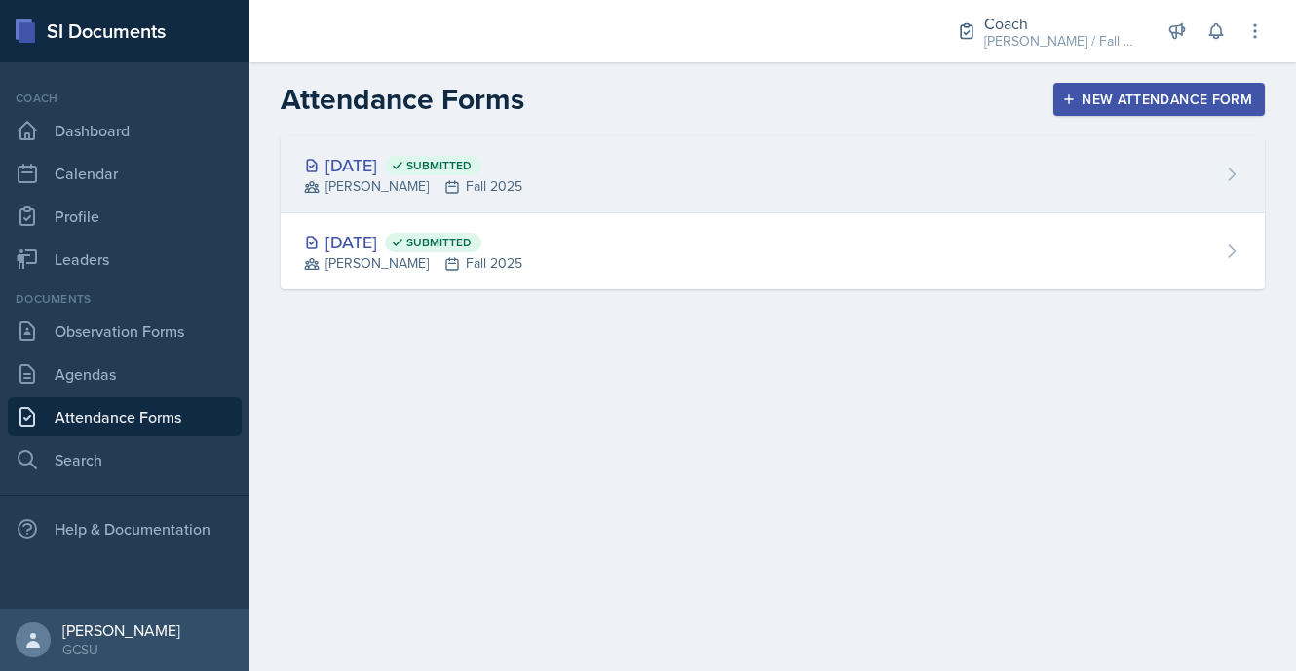
click at [433, 174] on div "[DATE] Submitted" at bounding box center [413, 165] width 218 height 26
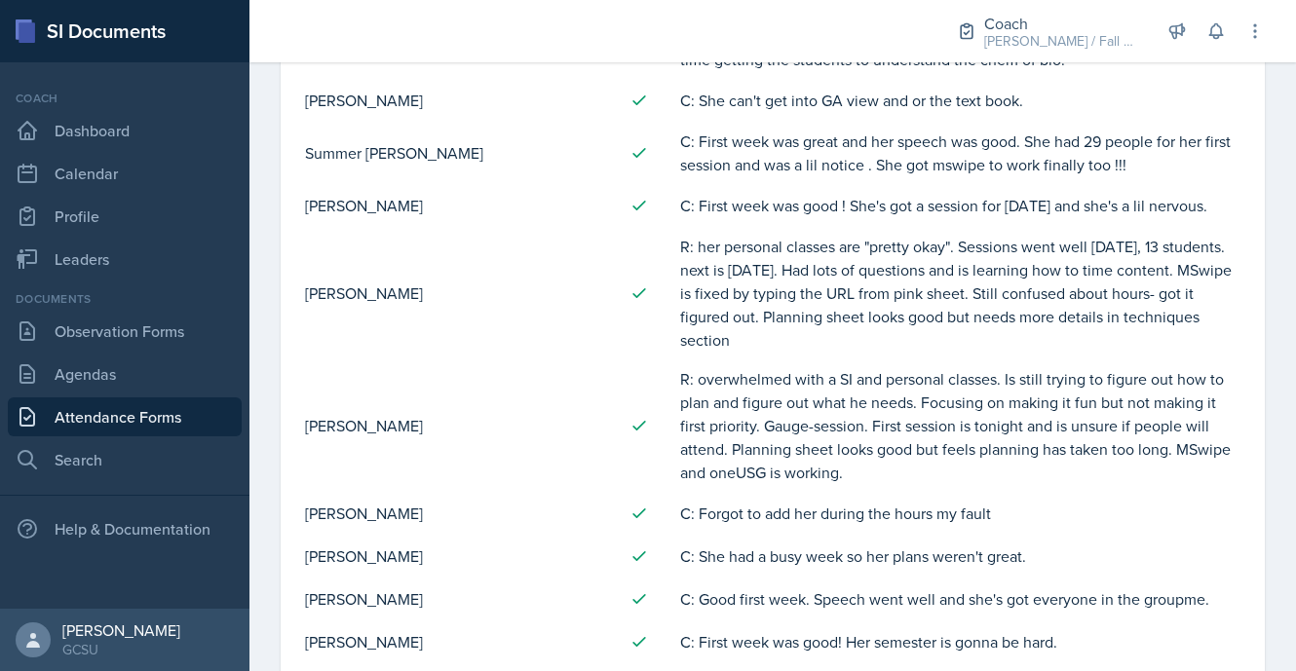
scroll to position [1916, 0]
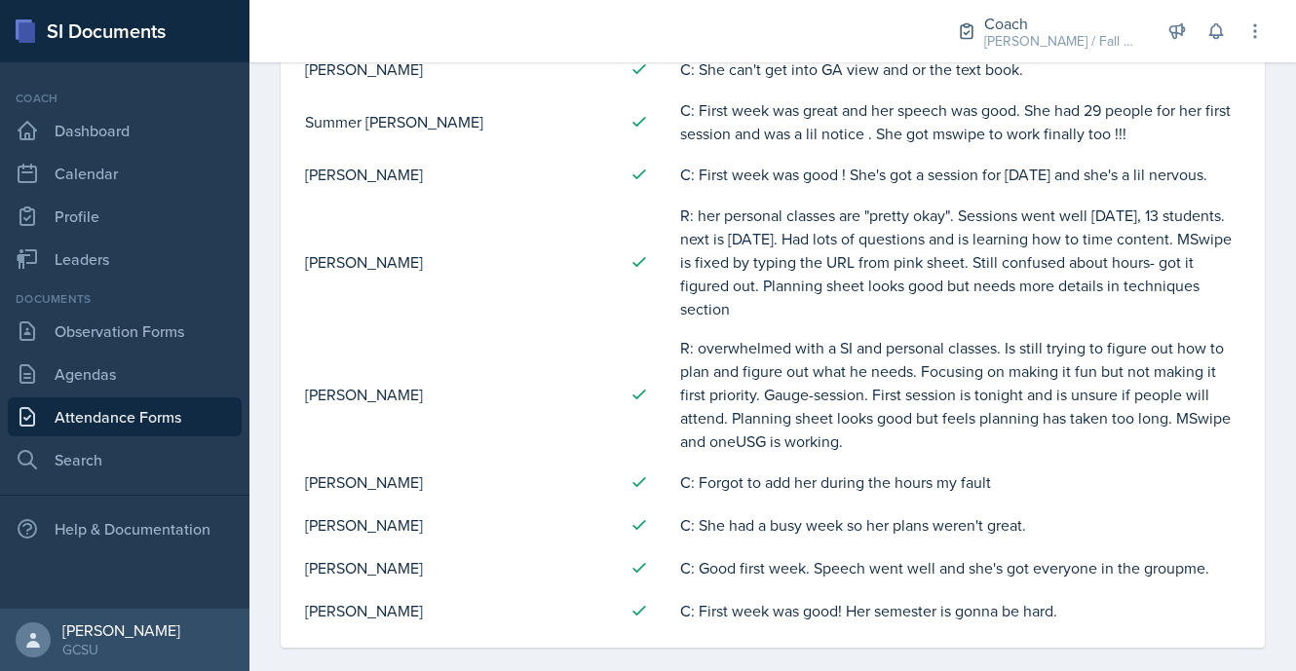
click at [177, 407] on link "Attendance Forms" at bounding box center [125, 417] width 234 height 39
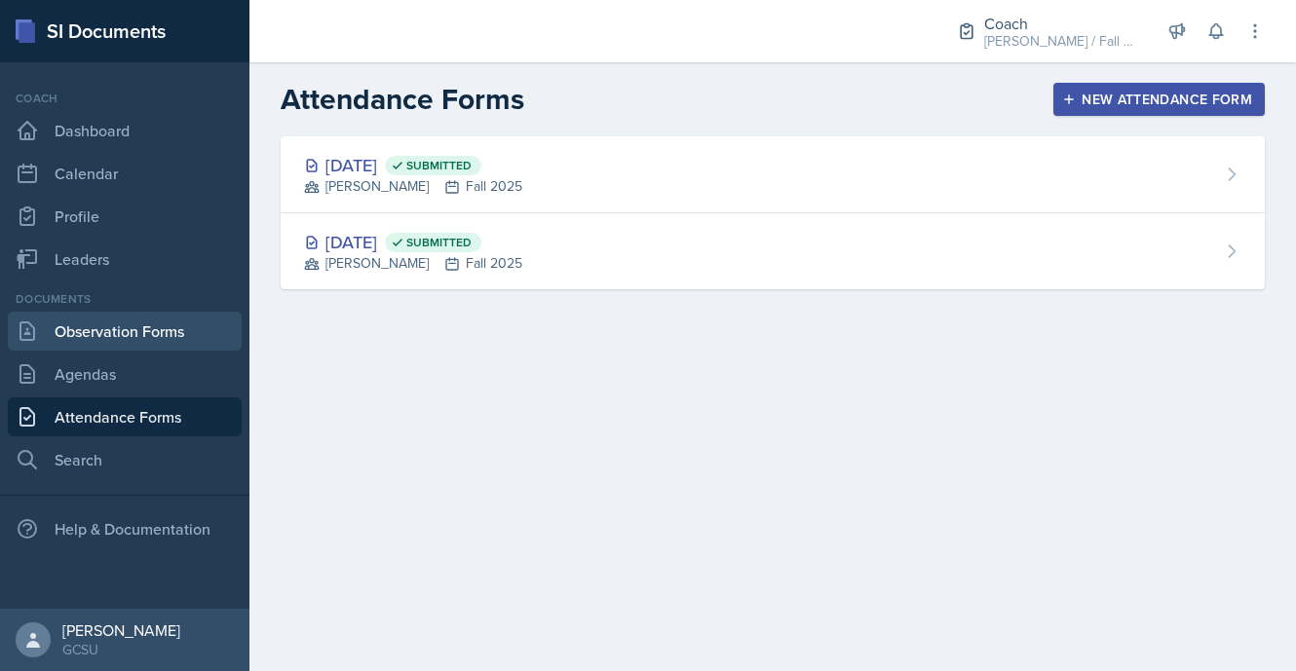
click at [175, 339] on link "Observation Forms" at bounding box center [125, 331] width 234 height 39
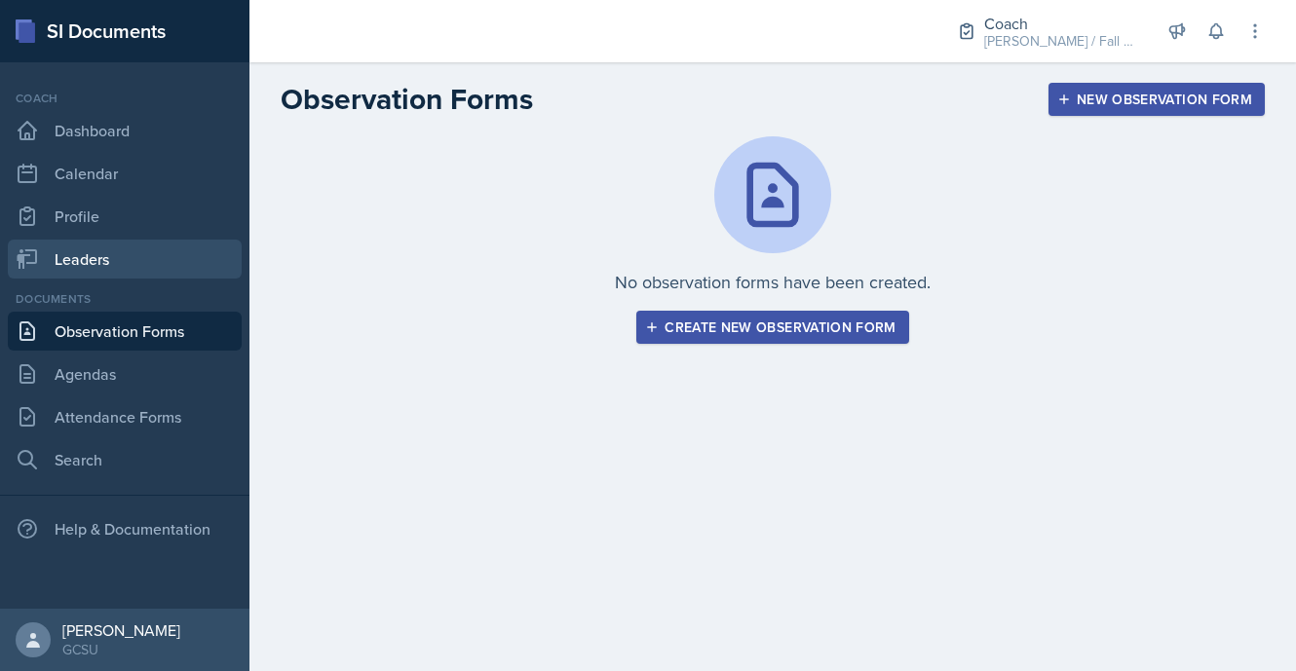
click at [140, 263] on link "Leaders" at bounding box center [125, 259] width 234 height 39
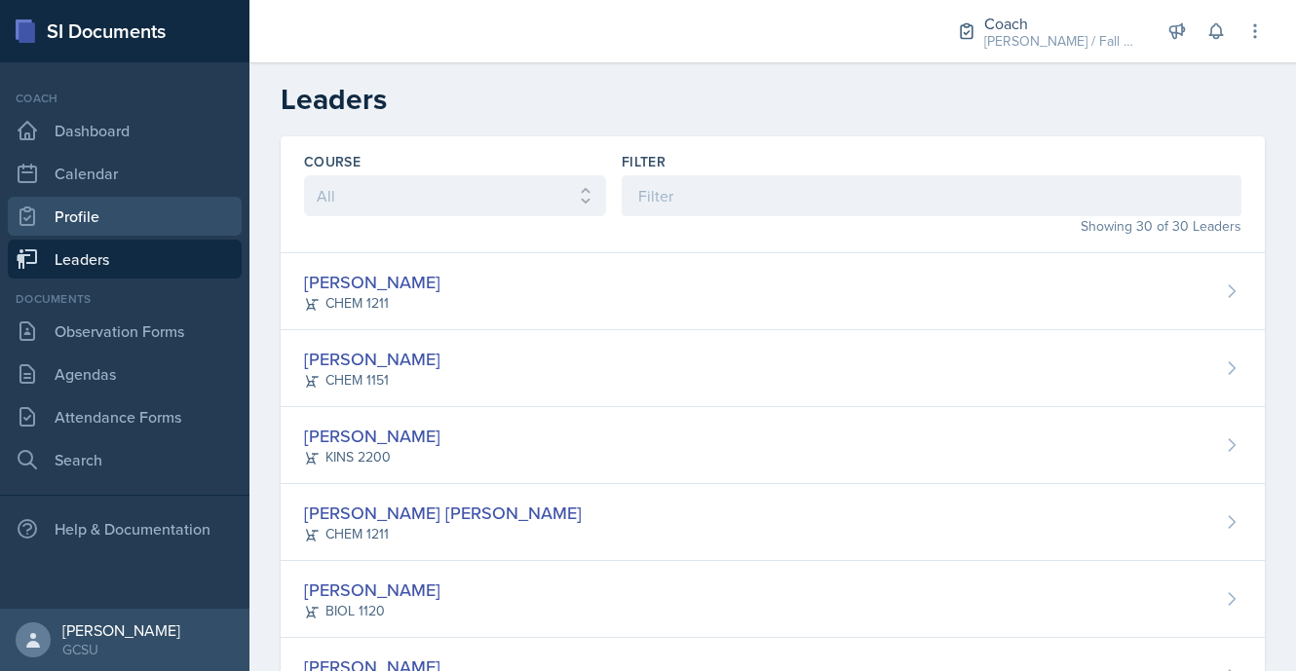
click at [143, 231] on link "Profile" at bounding box center [125, 216] width 234 height 39
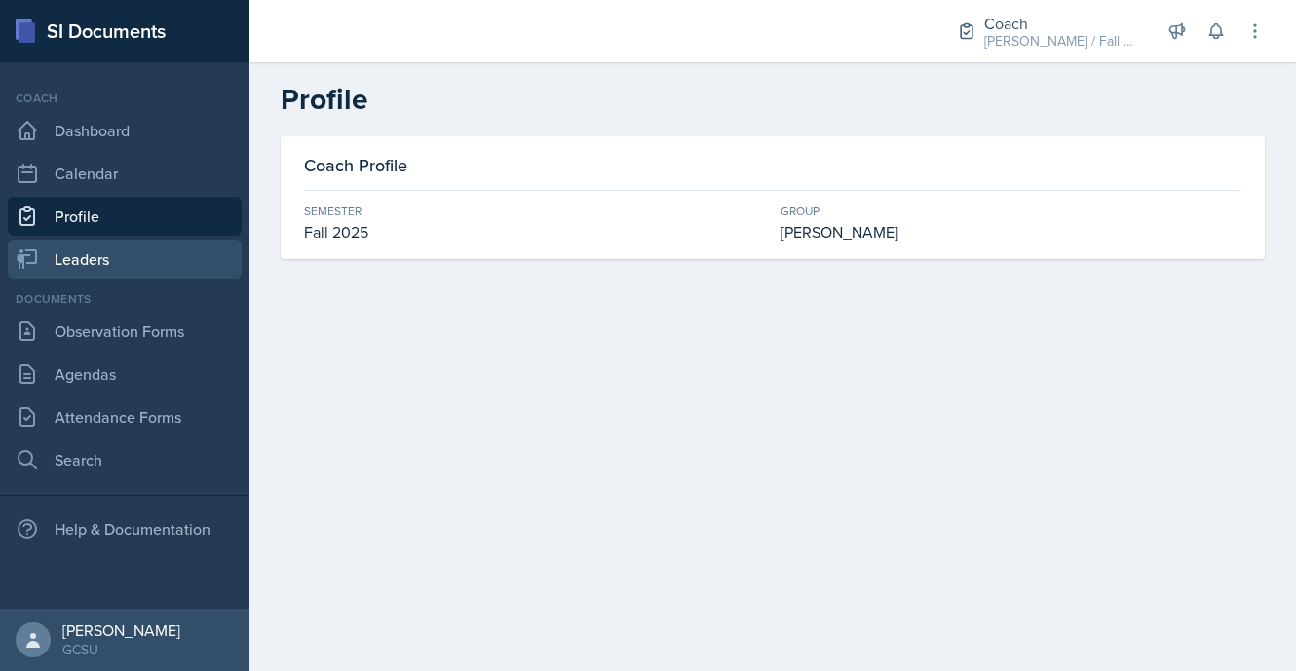
click at [143, 249] on link "Leaders" at bounding box center [125, 259] width 234 height 39
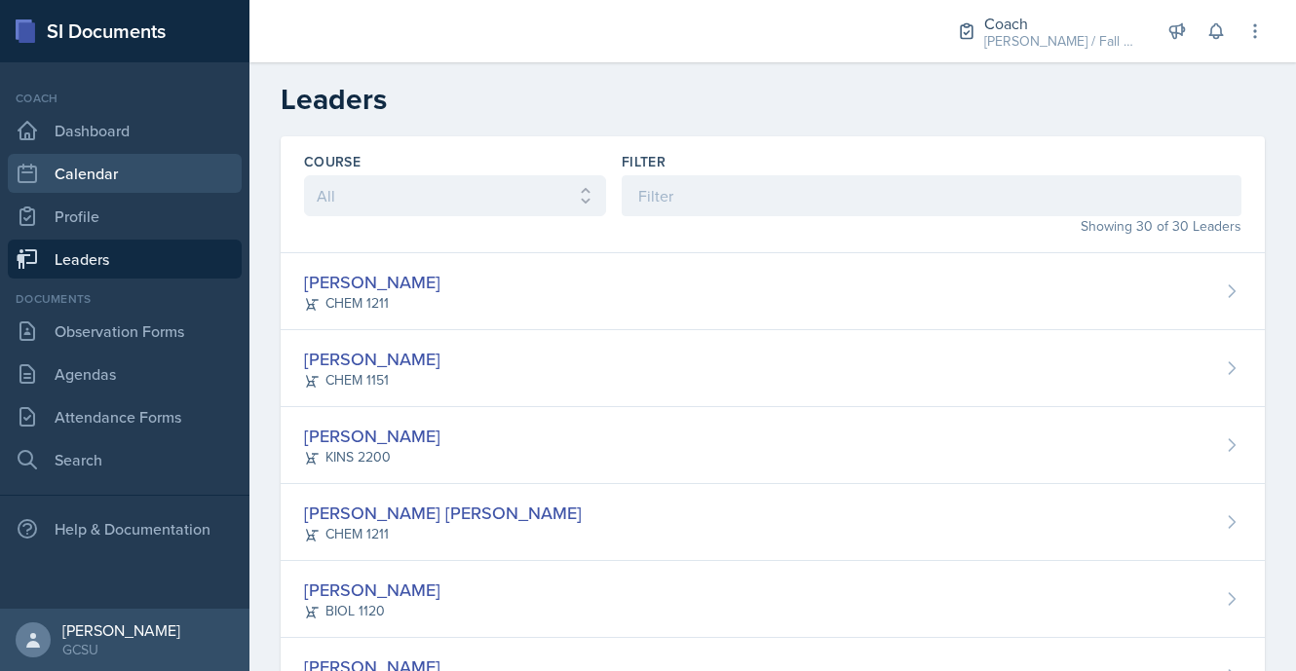
click at [145, 160] on link "Calendar" at bounding box center [125, 173] width 234 height 39
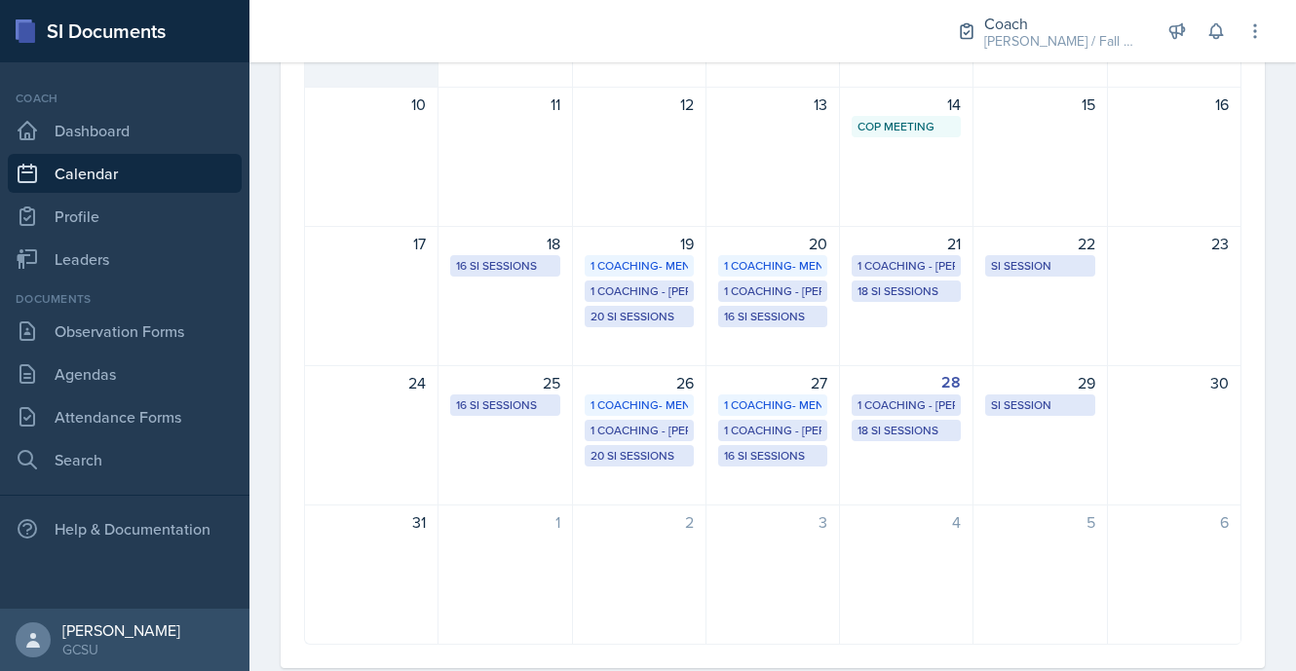
scroll to position [493, 0]
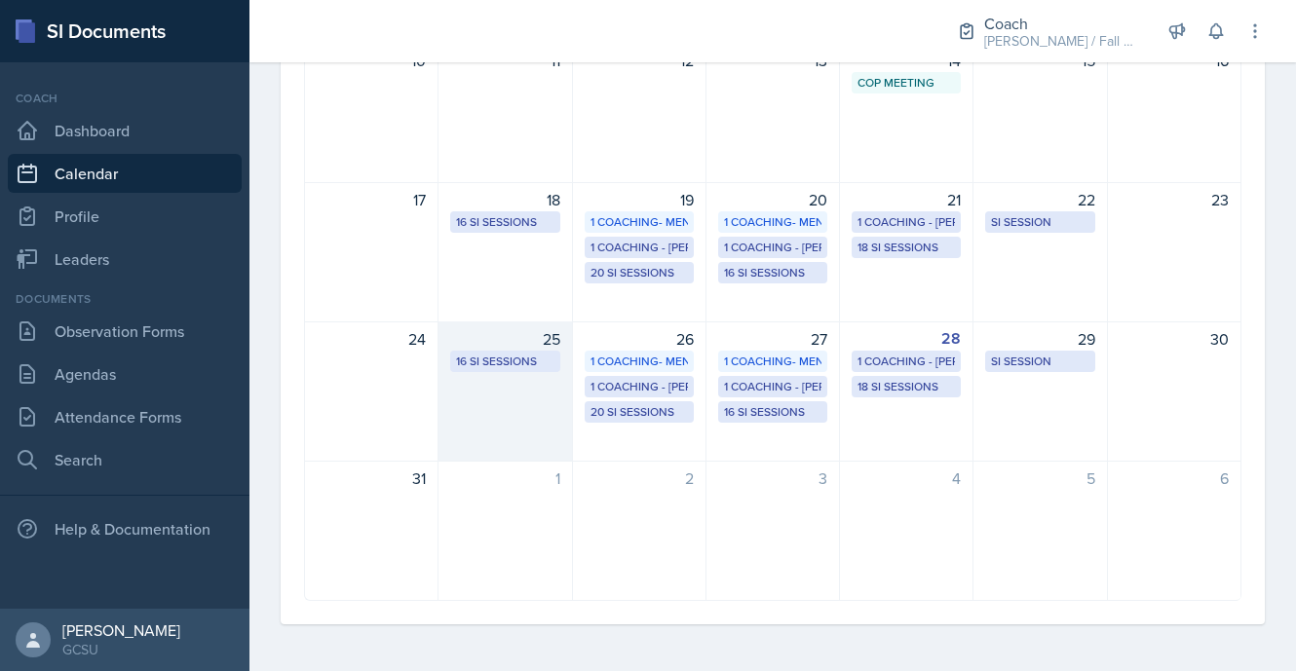
click at [527, 366] on div "16 SI Sessions" at bounding box center [504, 362] width 97 height 18
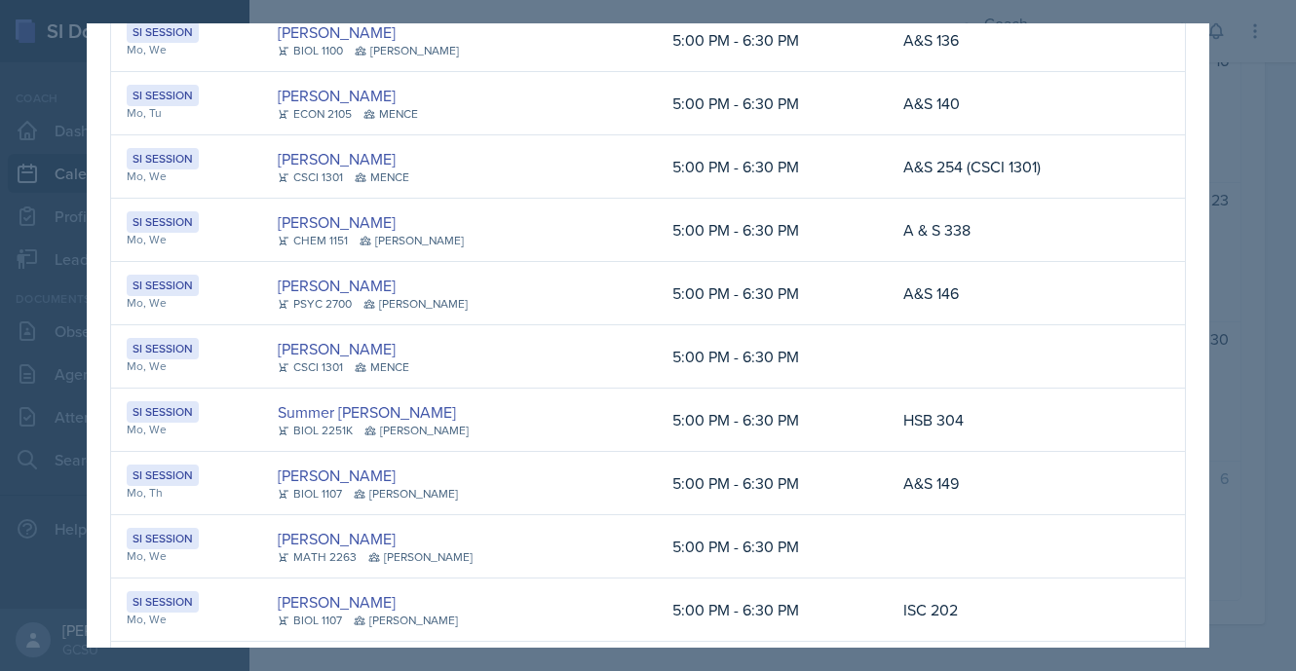
scroll to position [8, 0]
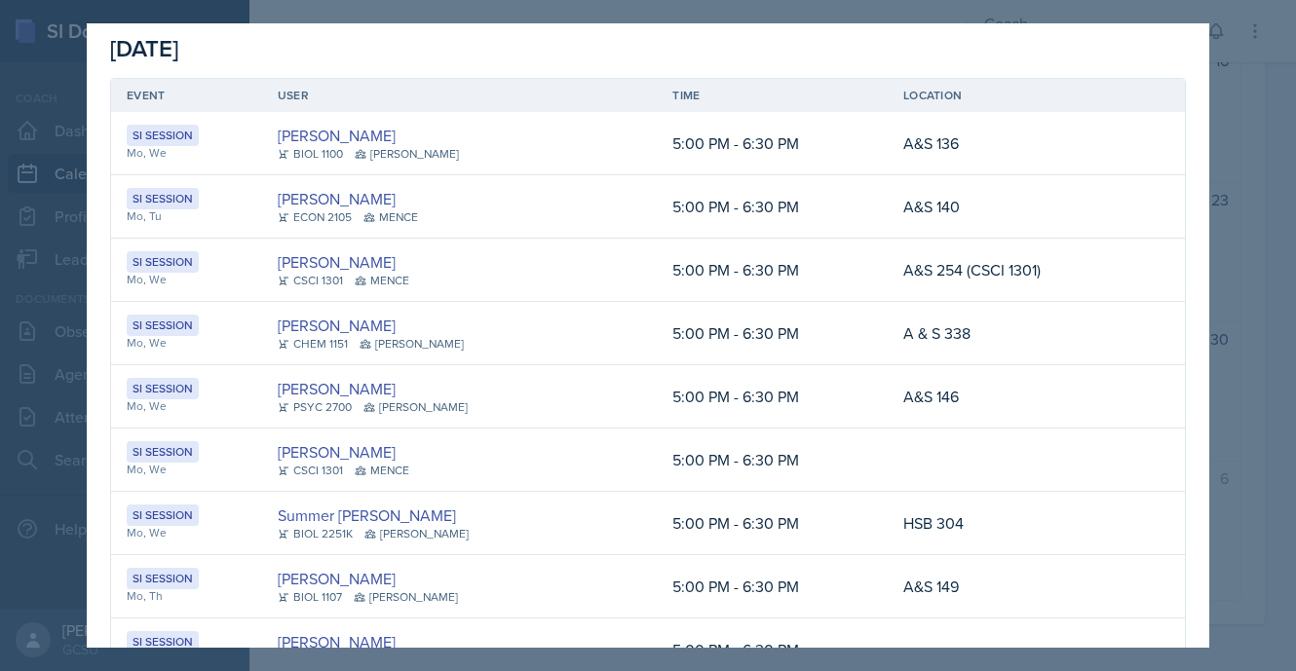
click at [53, 58] on div at bounding box center [648, 335] width 1296 height 671
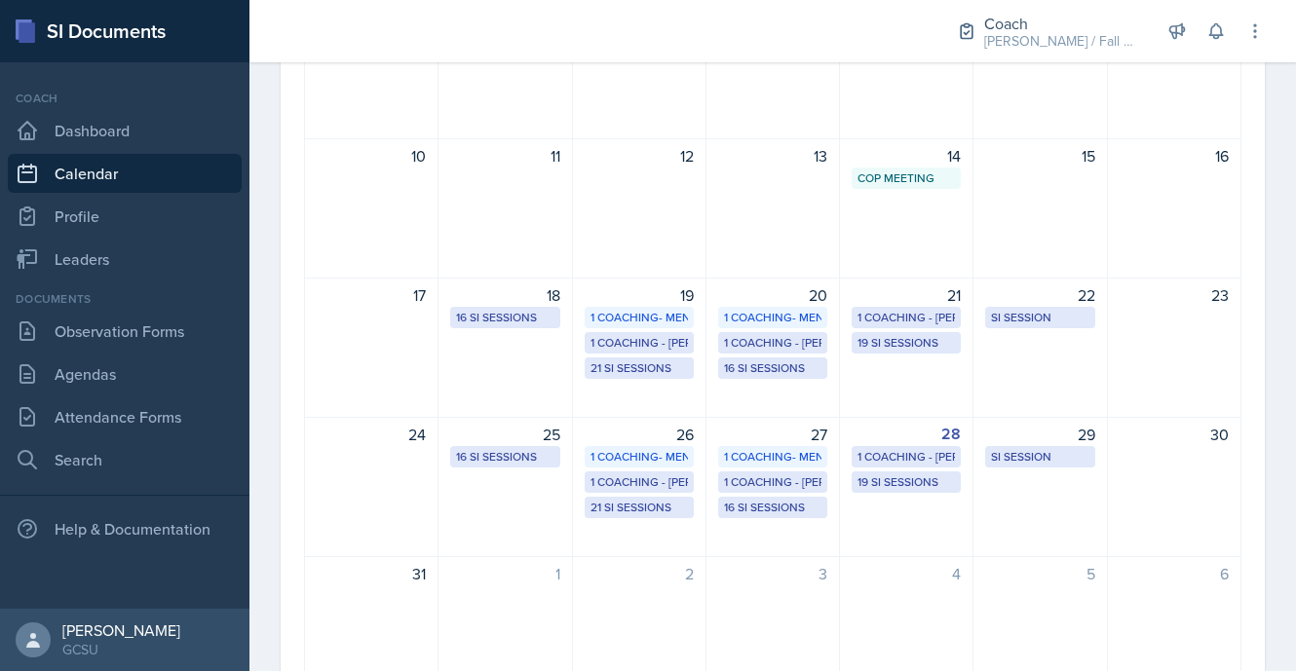
scroll to position [400, 0]
click at [652, 364] on div "21 SI Sessions" at bounding box center [639, 367] width 97 height 18
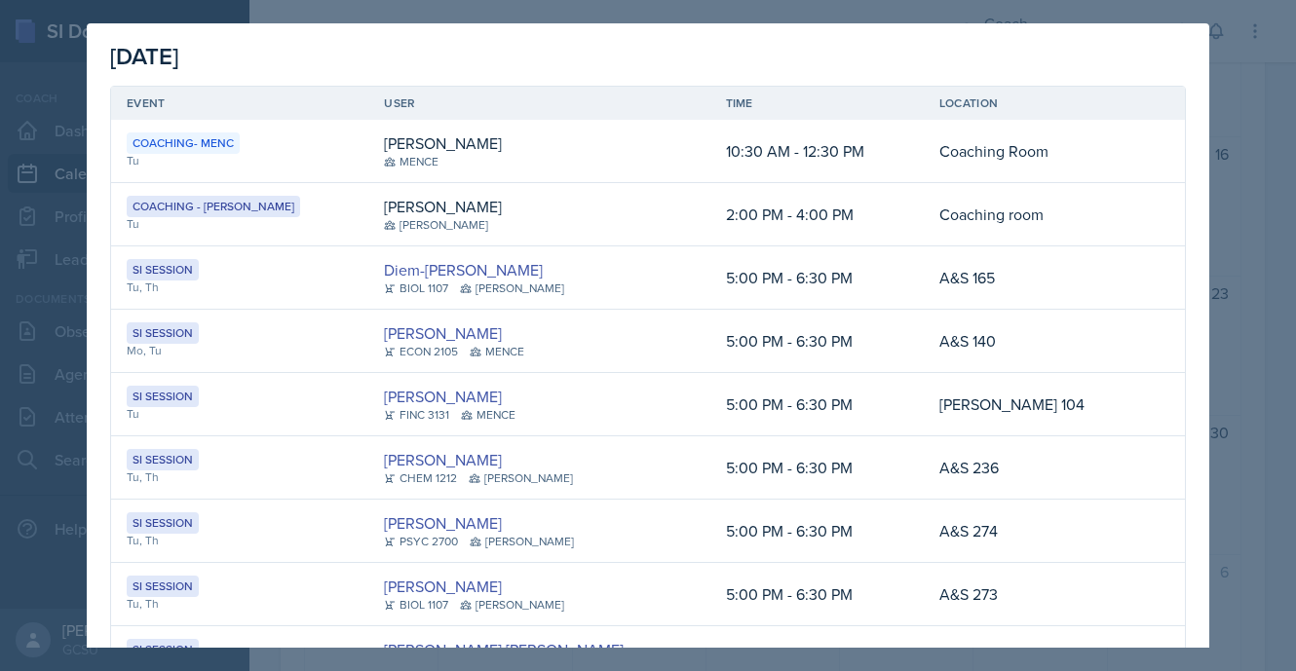
click at [710, 364] on td "5:00 PM - 6:30 PM" at bounding box center [816, 341] width 213 height 63
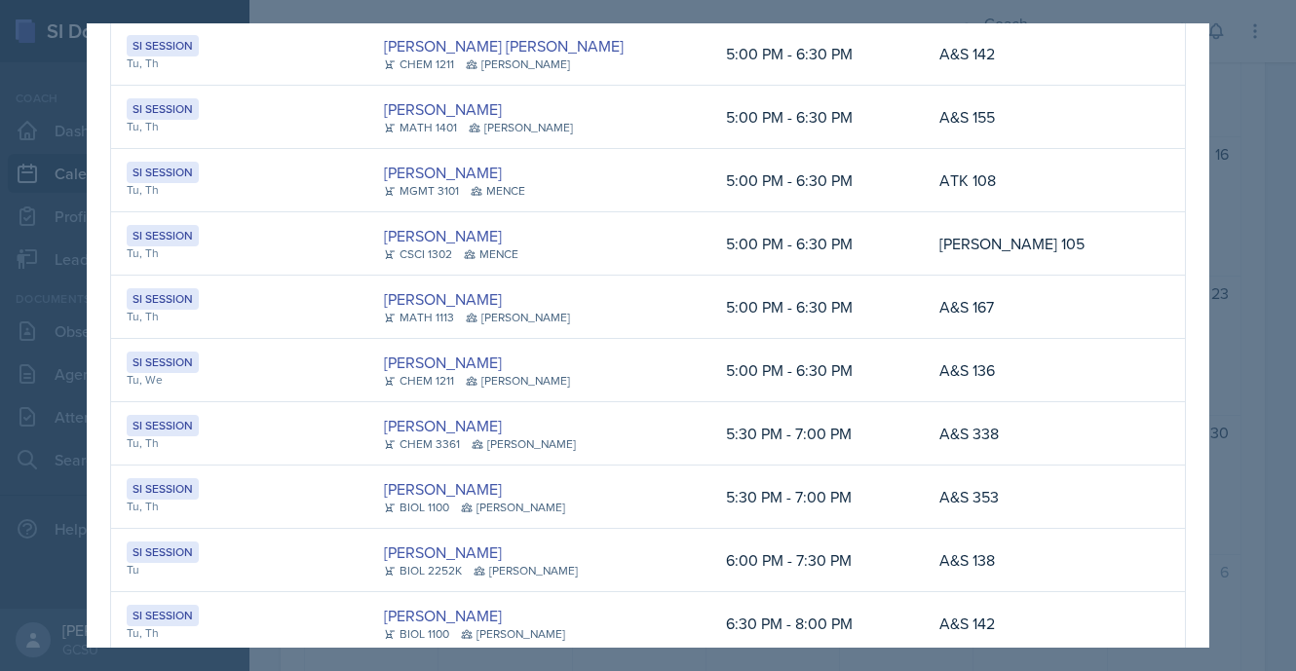
scroll to position [634, 0]
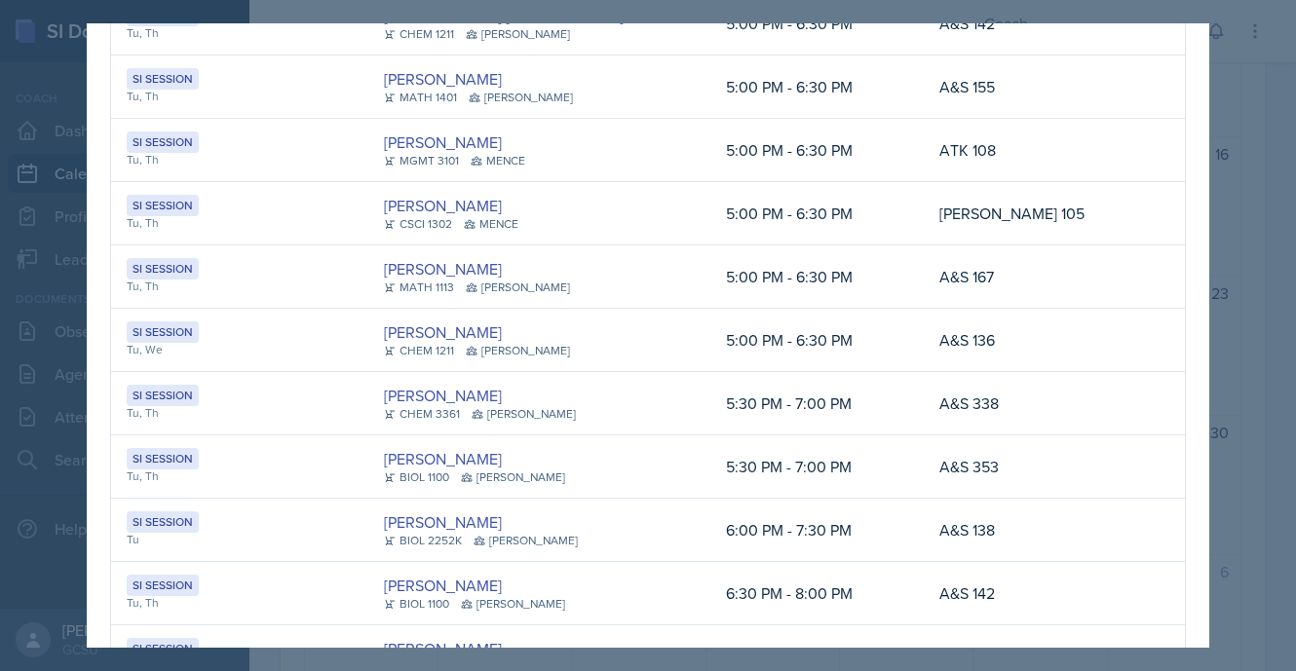
click at [1250, 145] on div at bounding box center [648, 335] width 1296 height 671
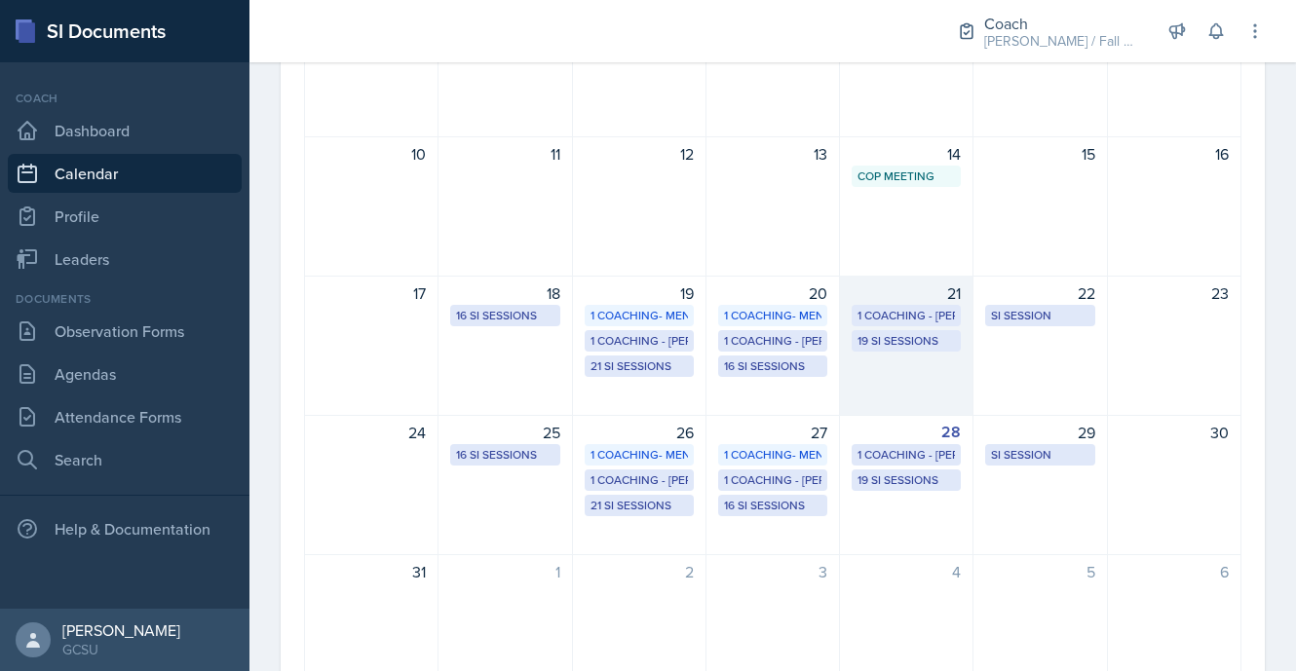
click at [906, 345] on div "19 SI Sessions" at bounding box center [906, 341] width 97 height 18
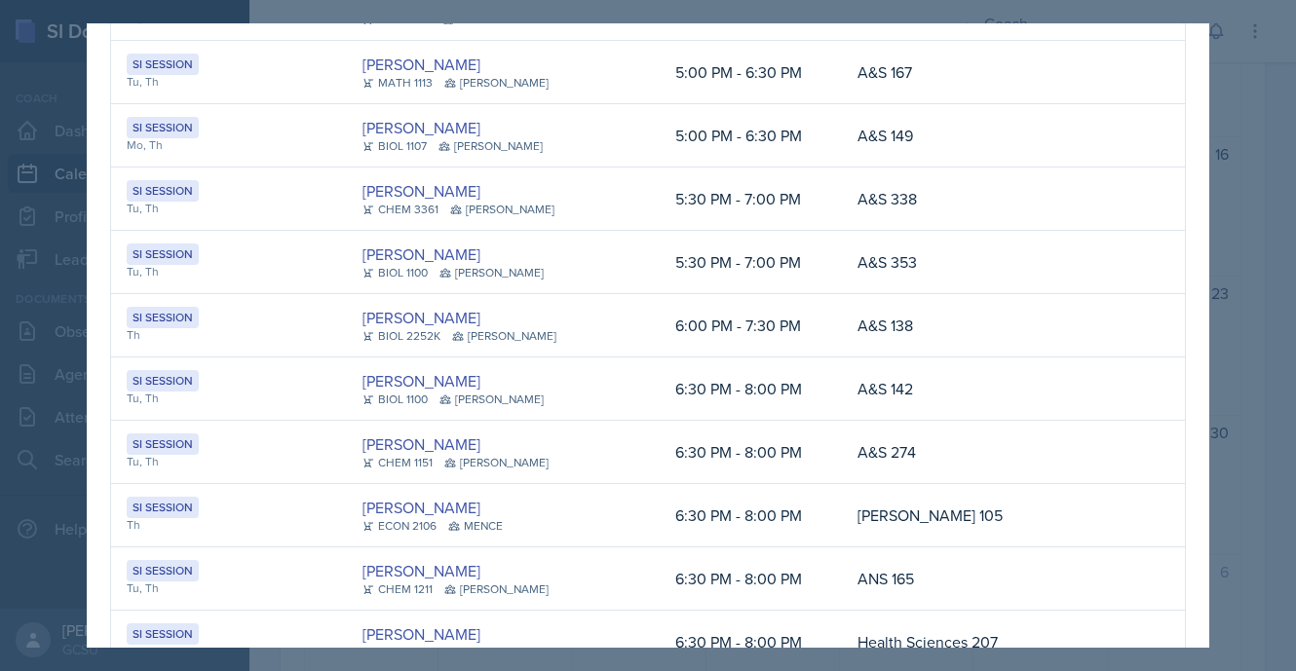
scroll to position [658, 0]
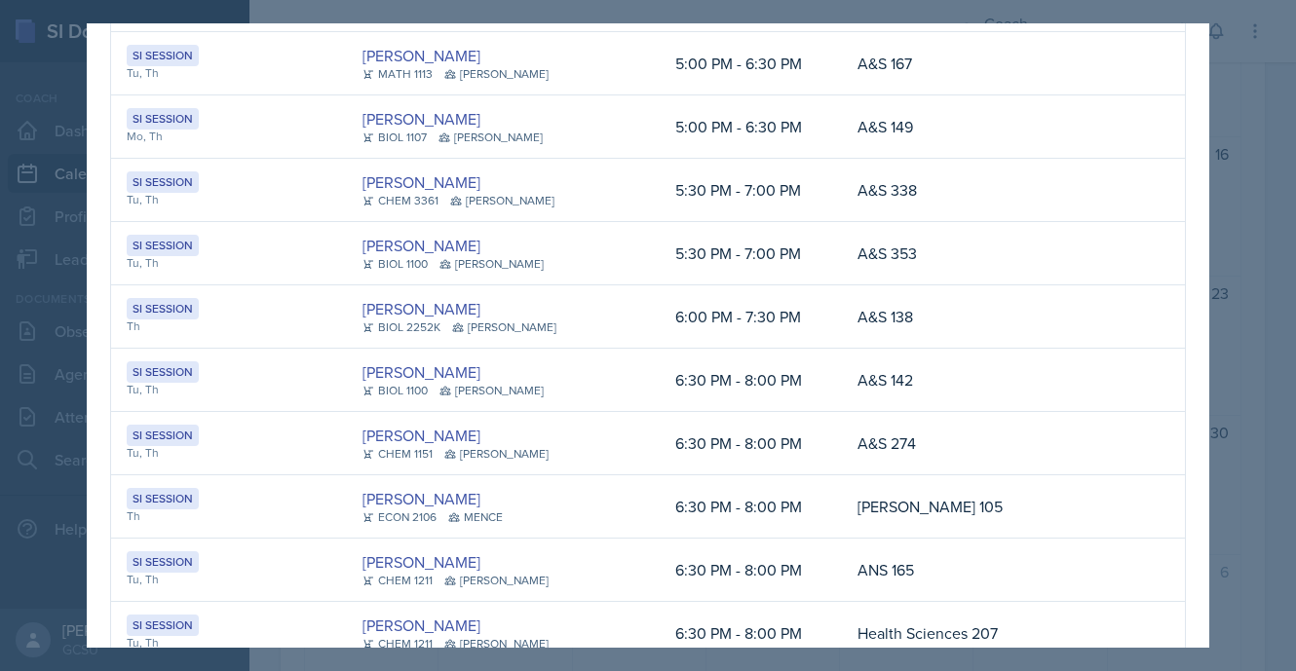
click at [1210, 211] on div at bounding box center [648, 335] width 1296 height 671
